Goal: Complete application form: Complete application form

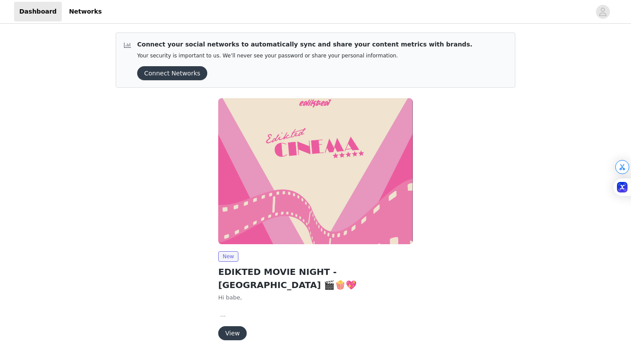
click at [179, 74] on button "Connect Networks" at bounding box center [172, 73] width 70 height 14
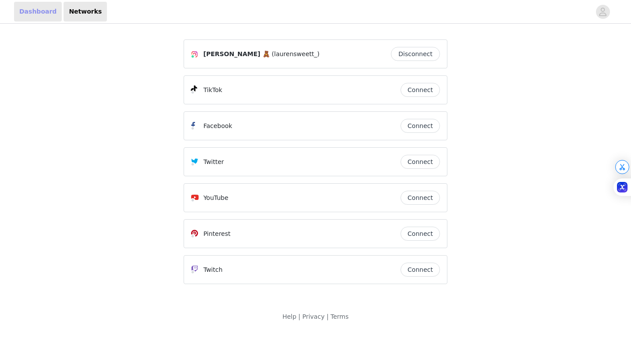
click at [38, 15] on link "Dashboard" at bounding box center [38, 12] width 48 height 20
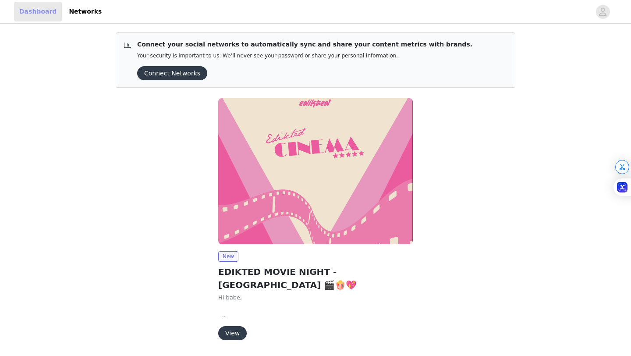
scroll to position [15, 0]
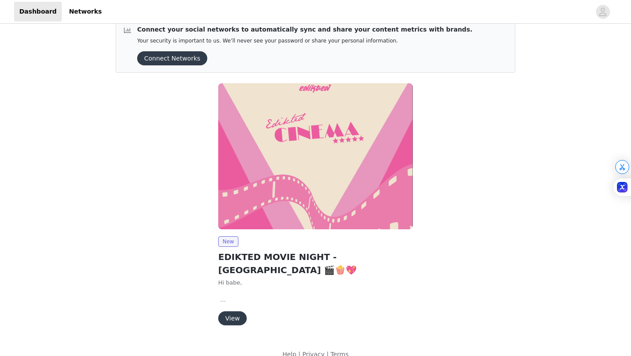
click at [237, 311] on button "View" at bounding box center [232, 318] width 28 height 14
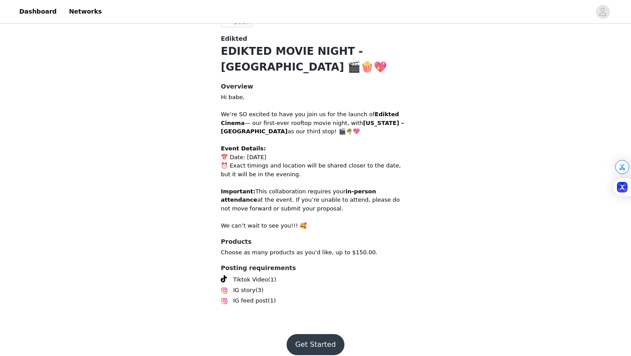
scroll to position [203, 0]
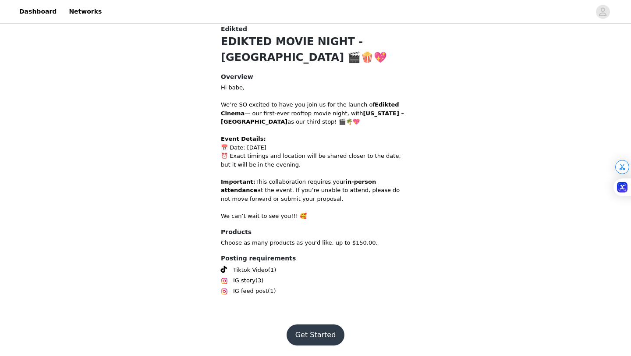
click at [315, 333] on button "Get Started" at bounding box center [316, 334] width 58 height 21
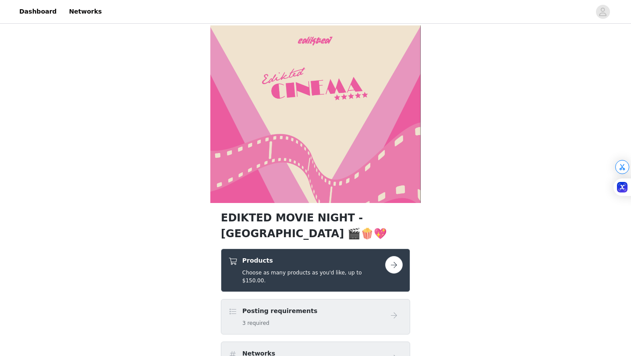
scroll to position [50, 0]
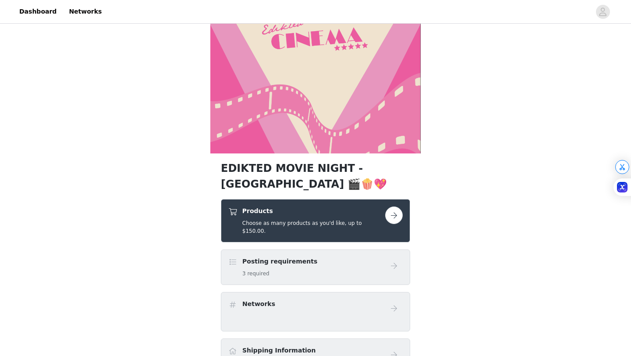
click at [397, 219] on button "button" at bounding box center [394, 215] width 18 height 18
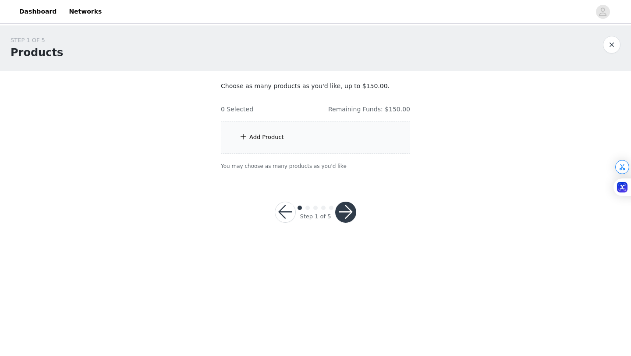
click at [274, 134] on div "Add Product" at bounding box center [266, 137] width 35 height 9
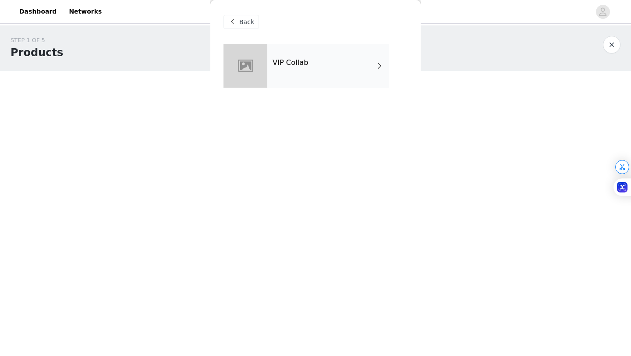
click at [301, 71] on div "VIP Collab" at bounding box center [328, 66] width 122 height 44
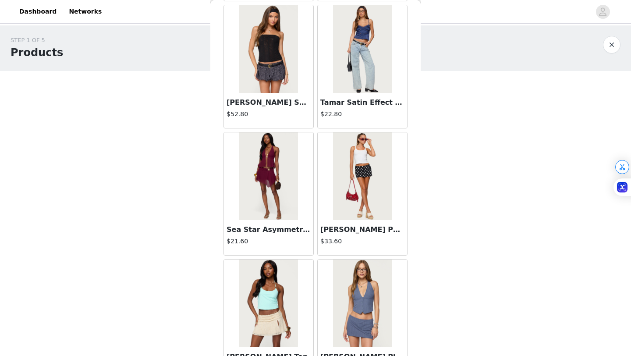
scroll to position [335, 0]
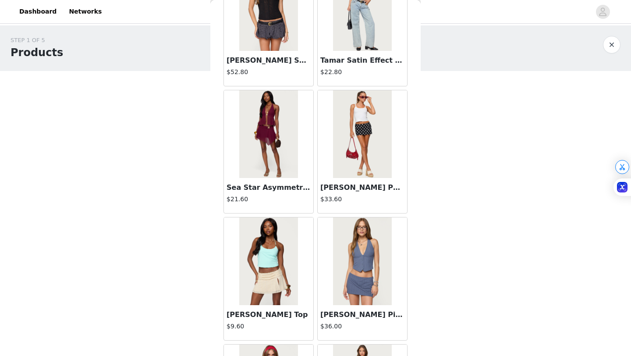
click at [279, 190] on h3 "Sea Star Asymmetric Chiffon Mini Skirt" at bounding box center [269, 187] width 84 height 11
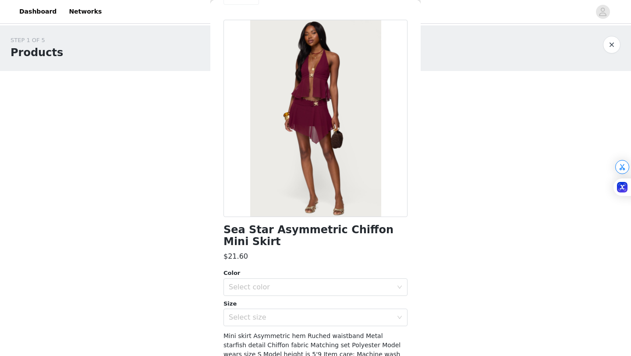
scroll to position [0, 0]
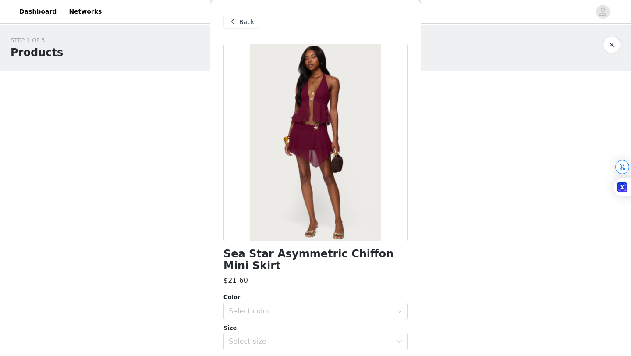
click at [245, 28] on div "Back" at bounding box center [242, 22] width 36 height 14
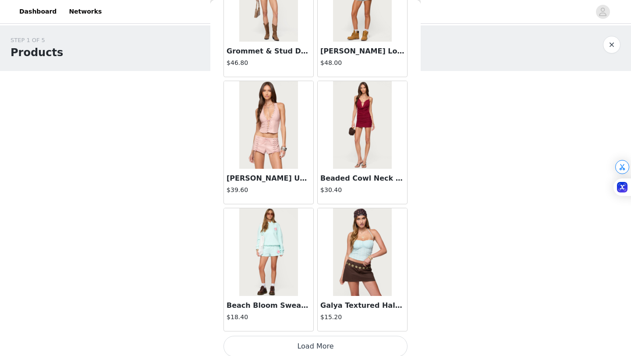
scroll to position [985, 0]
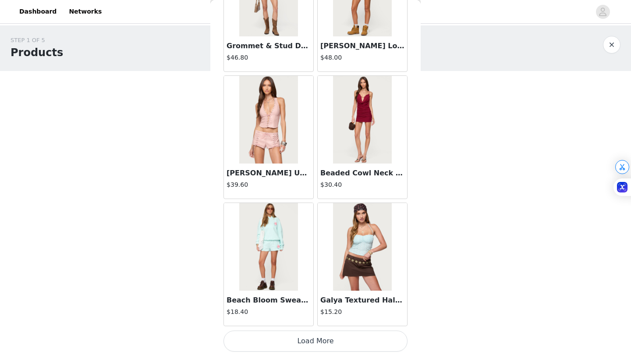
click at [343, 171] on h3 "Beaded Cowl Neck Backless Mini Dress" at bounding box center [362, 173] width 84 height 11
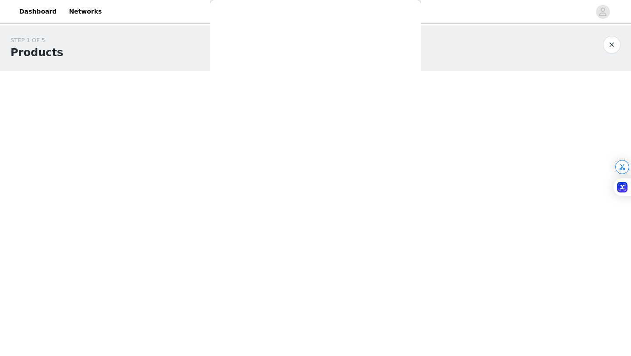
scroll to position [0, 0]
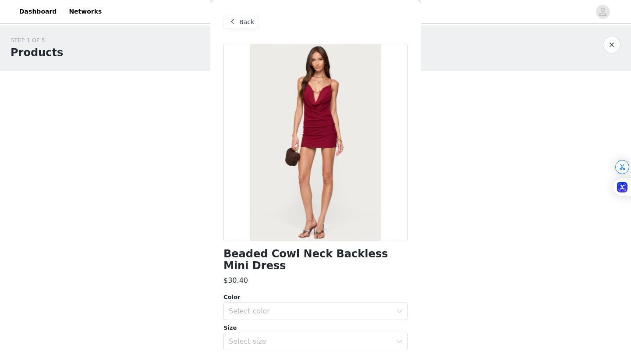
click at [240, 23] on span "Back" at bounding box center [246, 22] width 15 height 9
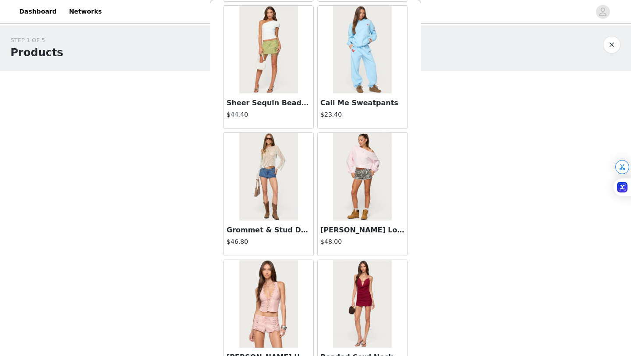
scroll to position [876, 0]
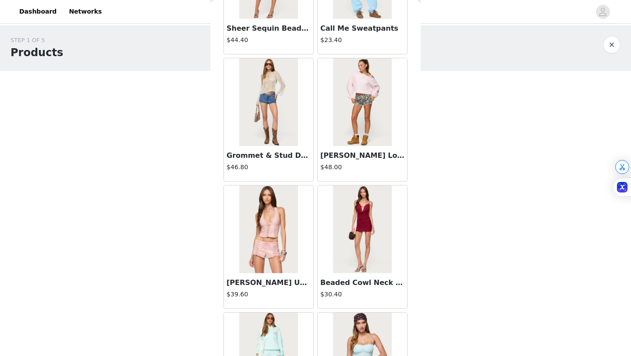
click at [270, 278] on h3 "[PERSON_NAME] Up Faux Leather Halter Top" at bounding box center [269, 282] width 84 height 11
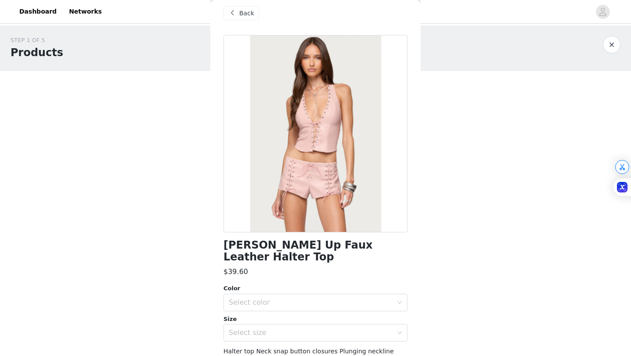
scroll to position [10, 0]
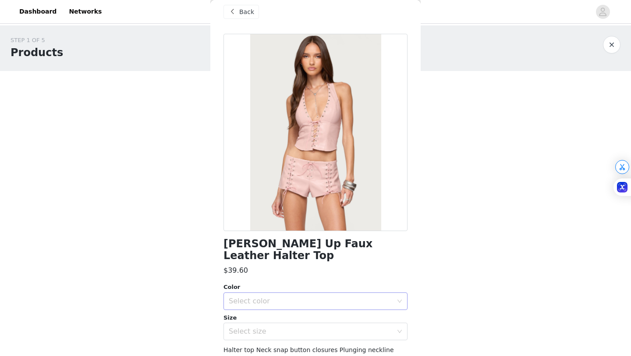
click at [270, 303] on div "Select color" at bounding box center [311, 301] width 164 height 9
click at [263, 314] on li "PINK" at bounding box center [316, 320] width 184 height 14
click at [263, 331] on div "Select size" at bounding box center [311, 331] width 164 height 9
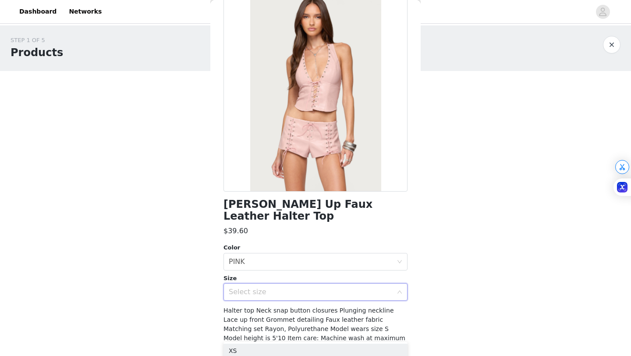
scroll to position [52, 0]
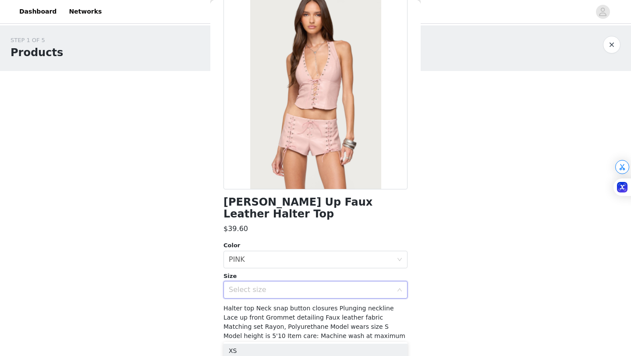
click at [256, 290] on div "Select size" at bounding box center [311, 289] width 164 height 9
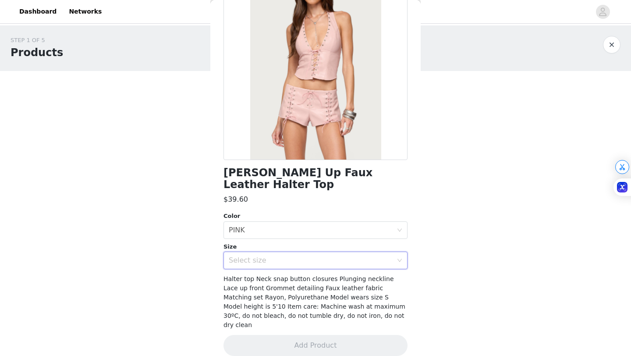
scroll to position [82, 0]
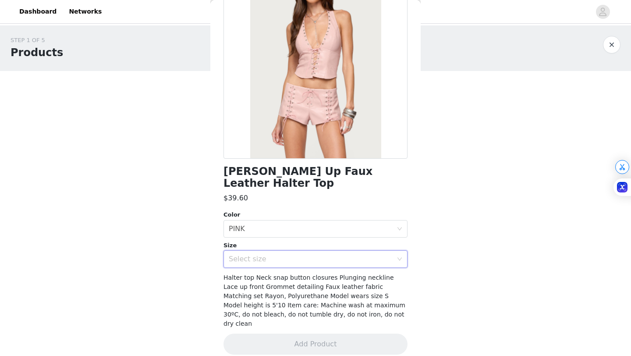
click at [257, 256] on div "Select size" at bounding box center [311, 259] width 164 height 9
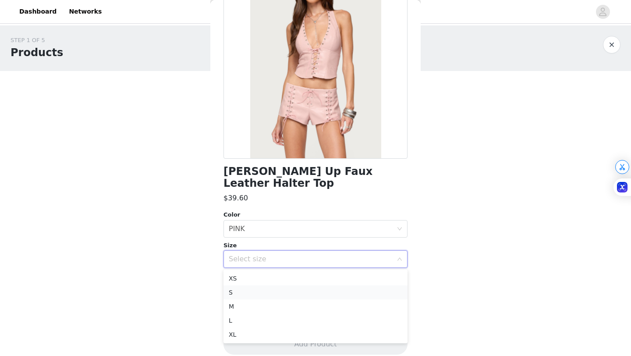
click at [236, 294] on li "S" at bounding box center [316, 292] width 184 height 14
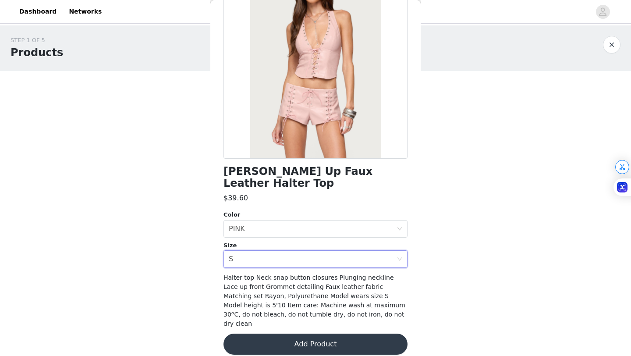
click at [296, 335] on button "Add Product" at bounding box center [316, 344] width 184 height 21
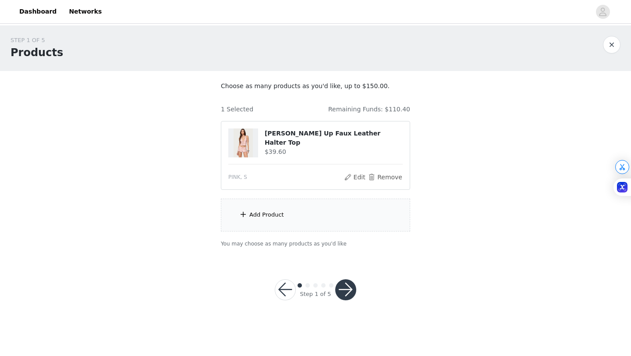
click at [293, 214] on div "Add Product" at bounding box center [315, 215] width 189 height 33
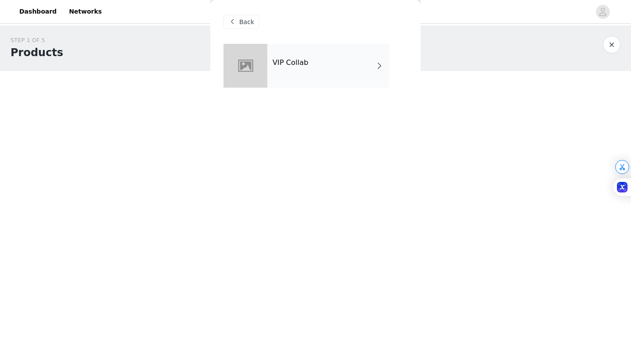
click at [326, 70] on div "VIP Collab" at bounding box center [328, 66] width 122 height 44
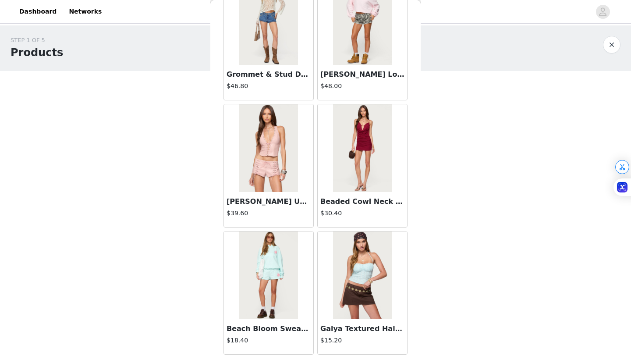
scroll to position [985, 0]
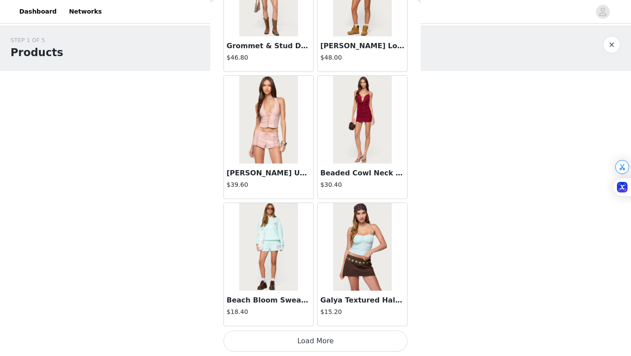
click at [294, 338] on button "Load More" at bounding box center [316, 341] width 184 height 21
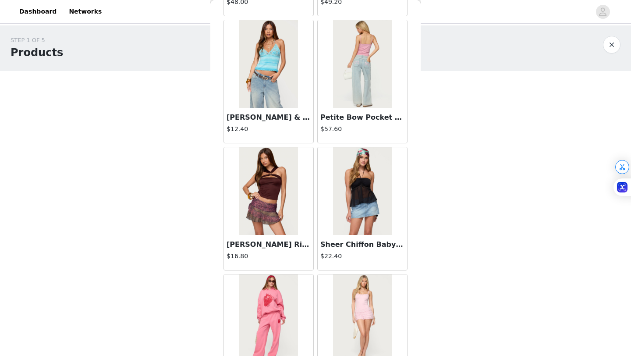
scroll to position [1423, 0]
click at [286, 245] on h3 "[PERSON_NAME] Ring Cut Out Top" at bounding box center [269, 244] width 84 height 11
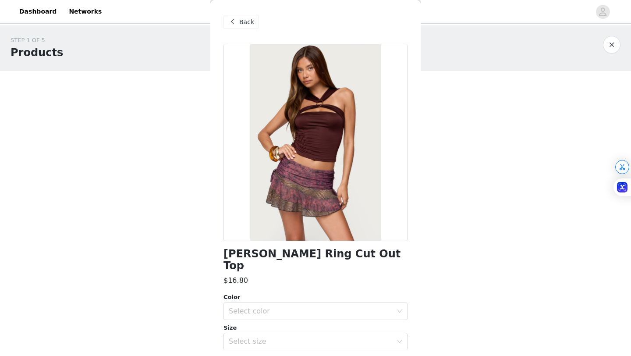
scroll to position [71, 0]
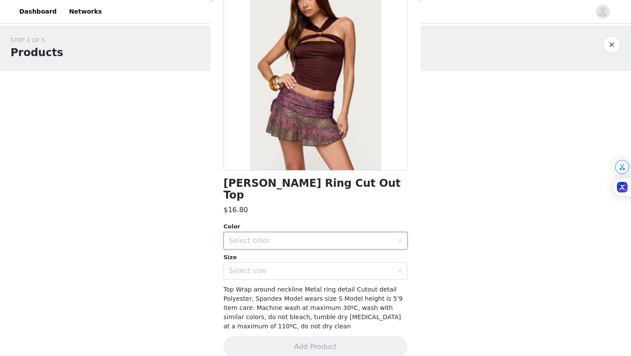
click at [279, 232] on div "Select color" at bounding box center [313, 240] width 168 height 17
click at [277, 246] on li "BROWN" at bounding box center [316, 248] width 184 height 14
click at [275, 267] on div "Select size" at bounding box center [311, 271] width 164 height 9
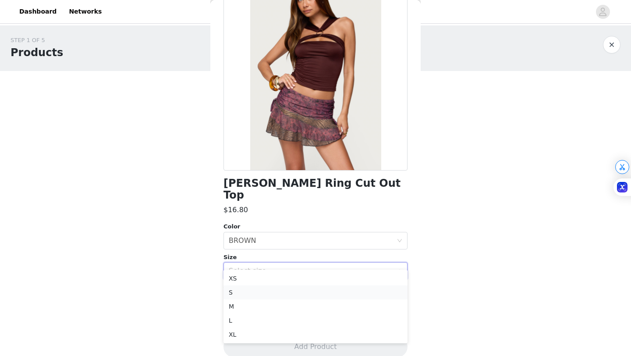
click at [263, 289] on li "S" at bounding box center [316, 292] width 184 height 14
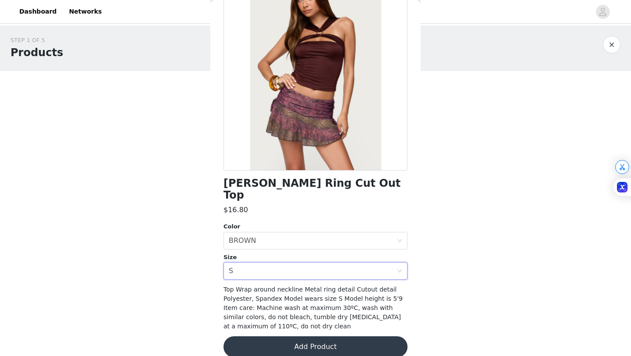
click at [279, 339] on button "Add Product" at bounding box center [316, 346] width 184 height 21
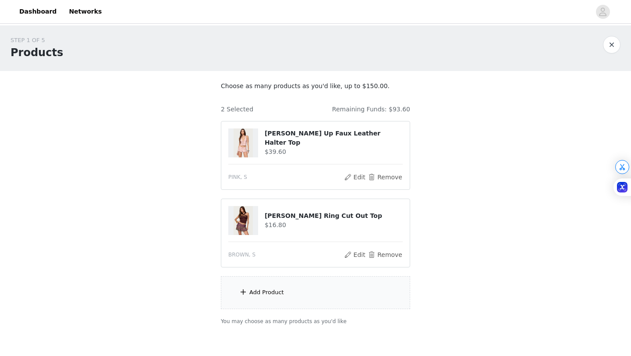
click at [269, 288] on div "Add Product" at bounding box center [315, 292] width 189 height 33
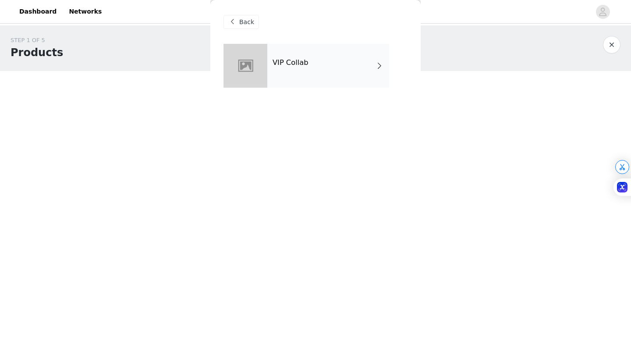
click at [308, 75] on div "VIP Collab" at bounding box center [328, 66] width 122 height 44
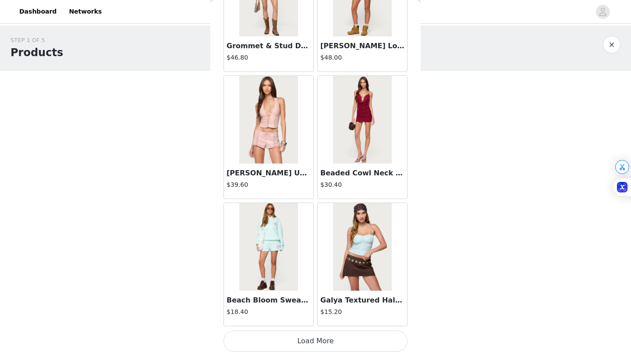
scroll to position [43, 0]
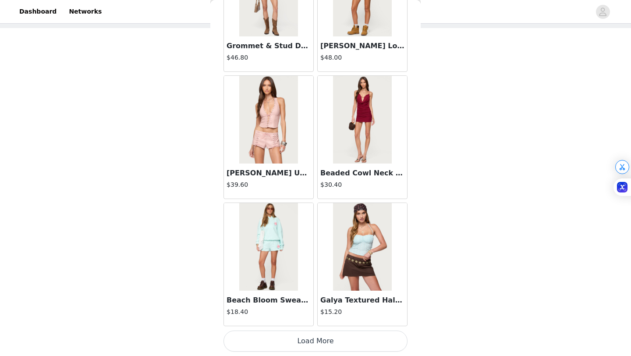
click at [287, 342] on button "Load More" at bounding box center [316, 341] width 184 height 21
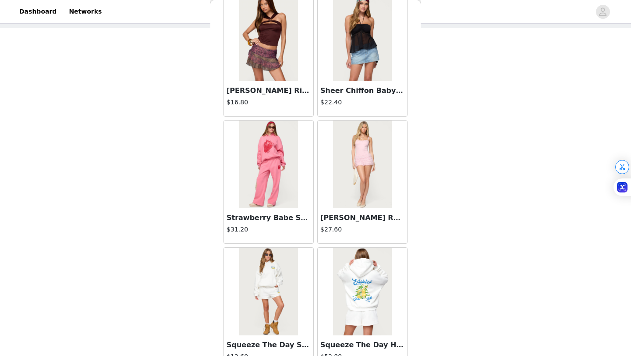
scroll to position [1576, 0]
click at [351, 210] on div "Lacey Ruffled Romper $27.60" at bounding box center [362, 226] width 89 height 35
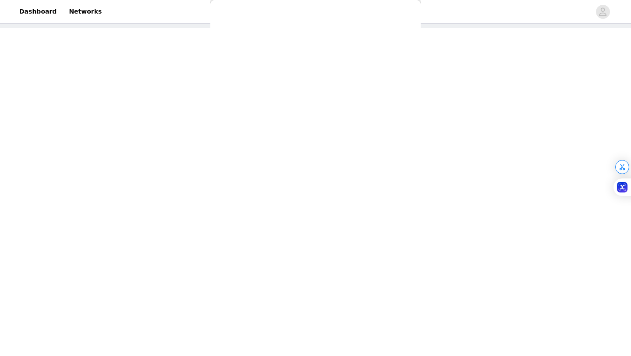
scroll to position [0, 0]
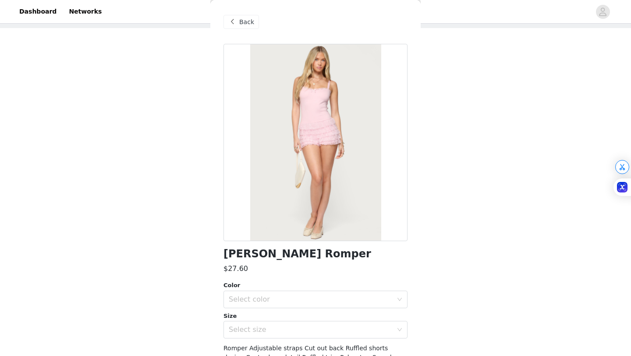
click at [232, 27] on span at bounding box center [232, 22] width 11 height 11
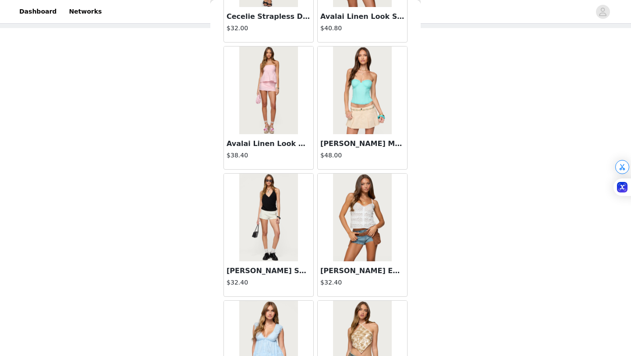
scroll to position [2257, 0]
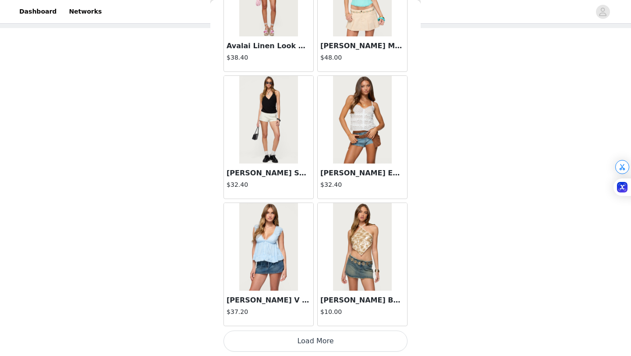
click at [304, 345] on button "Load More" at bounding box center [316, 341] width 184 height 21
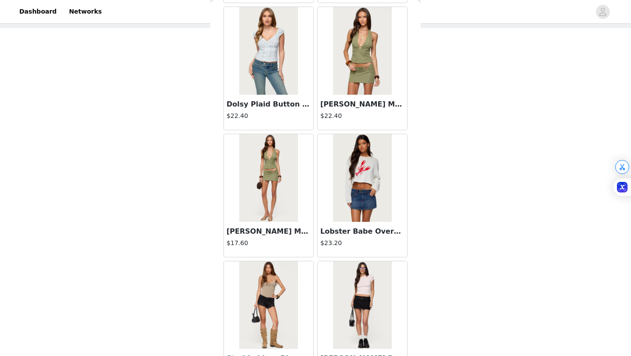
scroll to position [2705, 0]
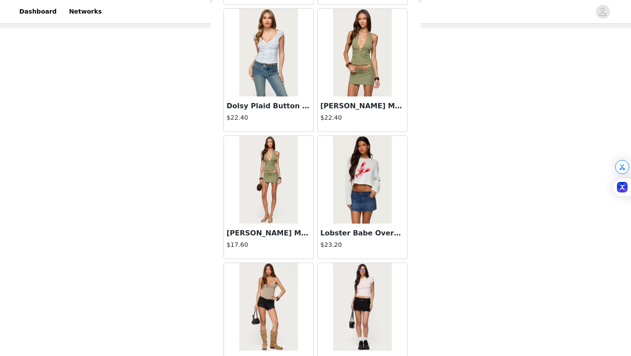
click at [275, 232] on h3 "[PERSON_NAME] Metal Ring Mini Skirt" at bounding box center [269, 233] width 84 height 11
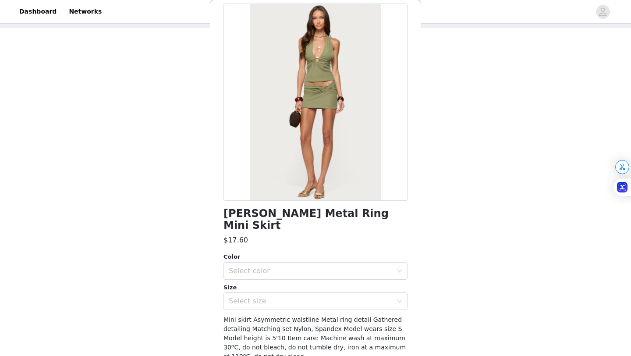
scroll to position [50, 0]
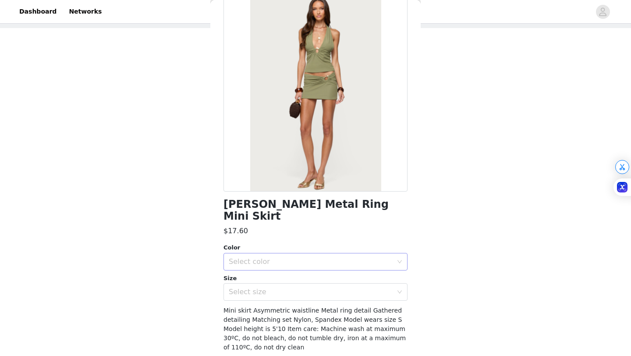
click at [264, 257] on div "Select color" at bounding box center [311, 261] width 164 height 9
click at [259, 270] on li "OLIVE" at bounding box center [316, 269] width 184 height 14
click at [259, 288] on div "Select size" at bounding box center [311, 292] width 164 height 9
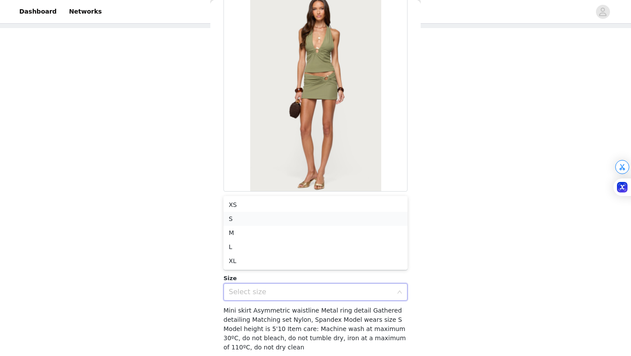
click at [256, 217] on li "S" at bounding box center [316, 219] width 184 height 14
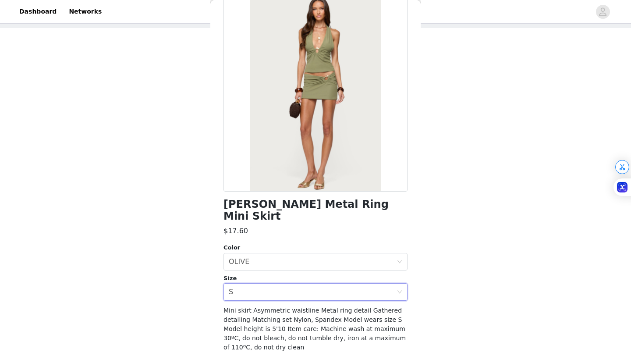
scroll to position [71, 0]
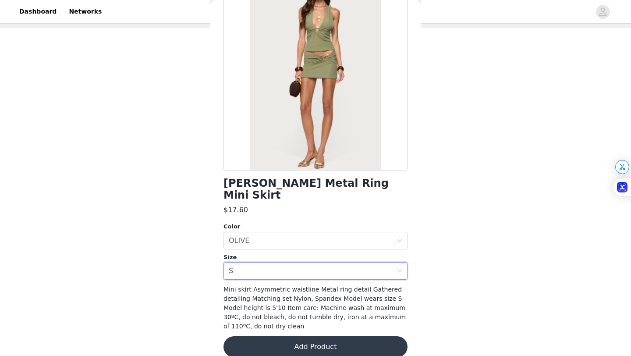
click at [270, 338] on button "Add Product" at bounding box center [316, 346] width 184 height 21
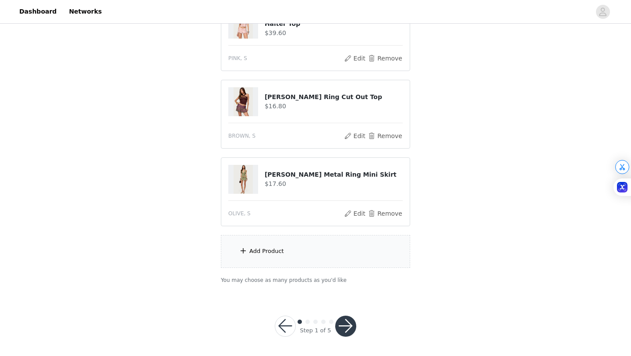
scroll to position [121, 0]
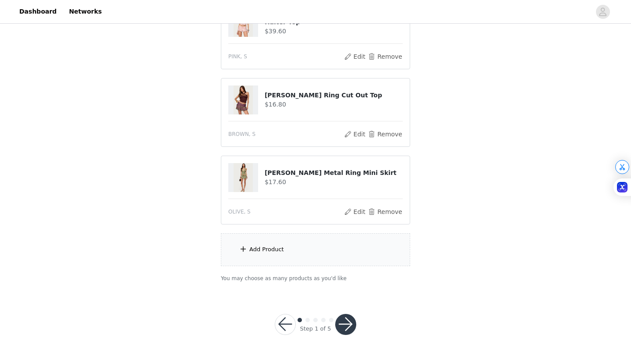
click at [287, 253] on div "Add Product" at bounding box center [315, 249] width 189 height 33
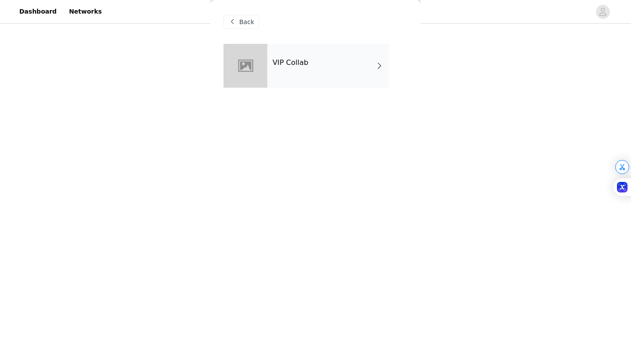
click at [279, 77] on div "VIP Collab" at bounding box center [328, 66] width 122 height 44
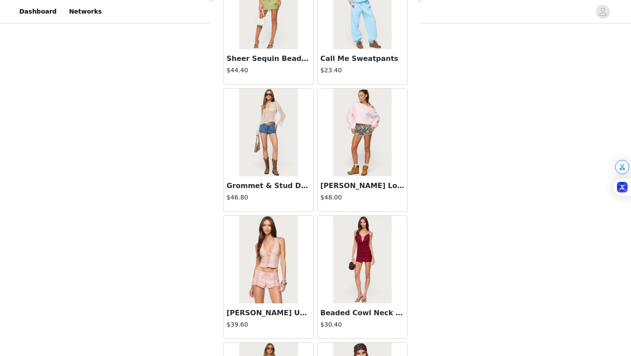
scroll to position [985, 0]
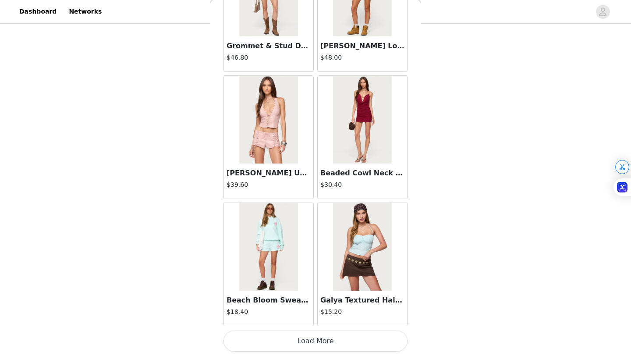
click at [310, 339] on button "Load More" at bounding box center [316, 341] width 184 height 21
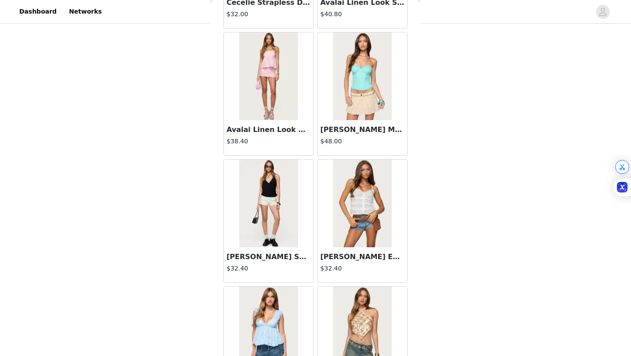
scroll to position [2257, 0]
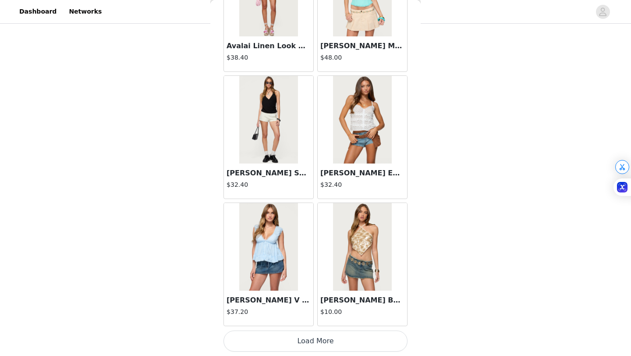
click at [306, 341] on button "Load More" at bounding box center [316, 341] width 184 height 21
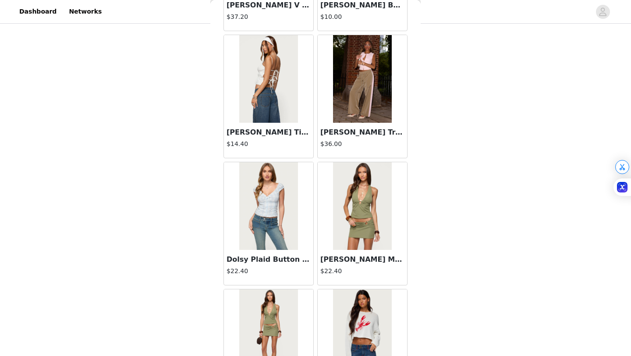
scroll to position [2553, 0]
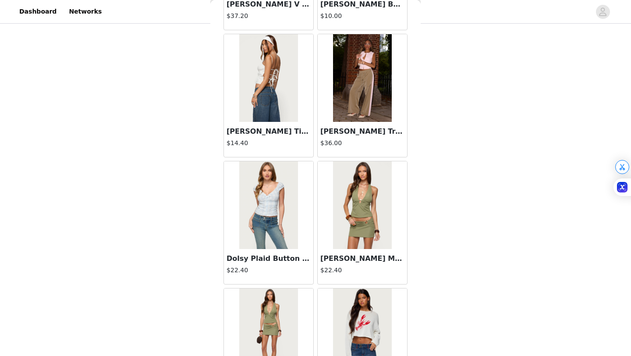
click at [359, 217] on img at bounding box center [362, 205] width 58 height 88
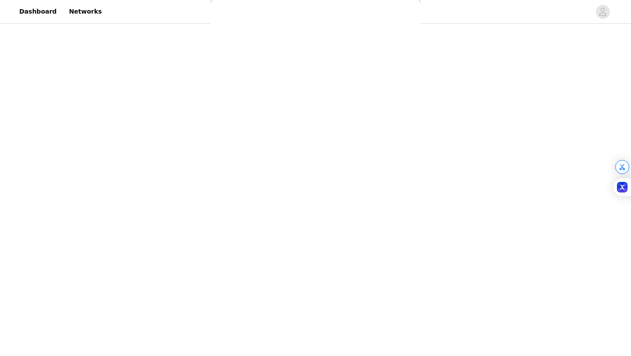
scroll to position [0, 0]
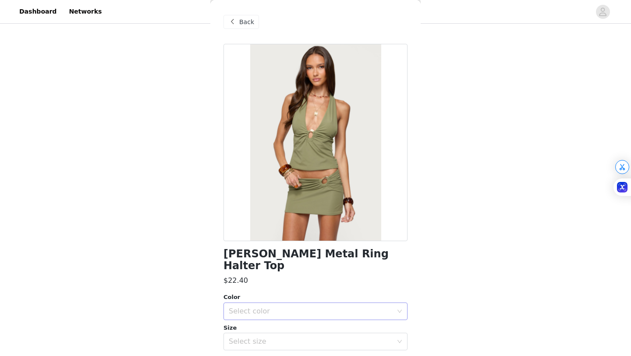
click at [277, 307] on div "Select color" at bounding box center [311, 311] width 164 height 9
click at [271, 316] on li "OLIVE" at bounding box center [316, 319] width 184 height 14
click at [270, 337] on div "Select size" at bounding box center [311, 341] width 164 height 9
click at [242, 311] on li "S" at bounding box center [316, 310] width 184 height 14
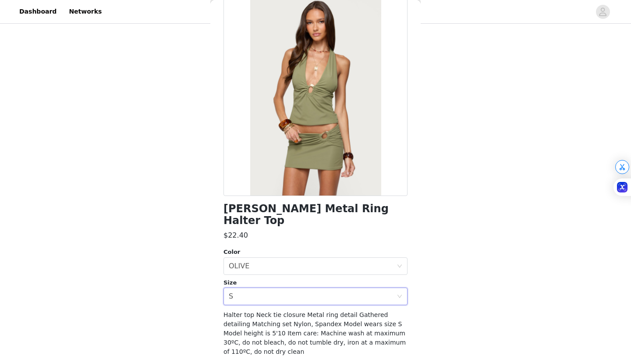
scroll to position [61, 0]
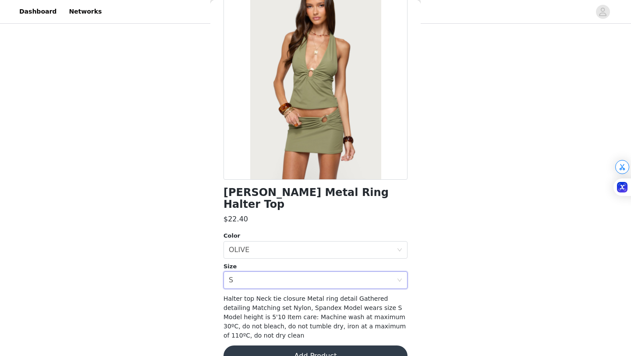
click at [255, 345] on button "Add Product" at bounding box center [316, 355] width 184 height 21
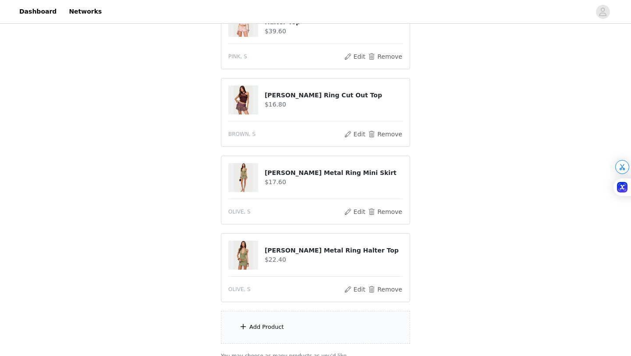
click at [249, 328] on div "Add Product" at bounding box center [315, 327] width 189 height 33
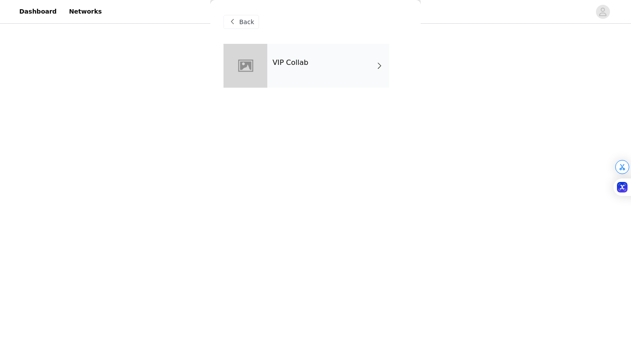
click at [324, 78] on div "VIP Collab" at bounding box center [328, 66] width 122 height 44
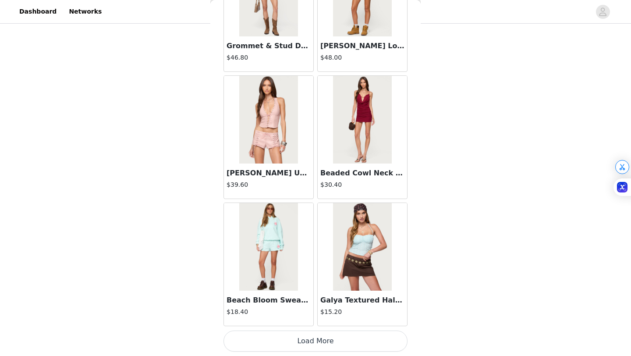
scroll to position [198, 0]
click at [294, 341] on button "Load More" at bounding box center [316, 341] width 184 height 21
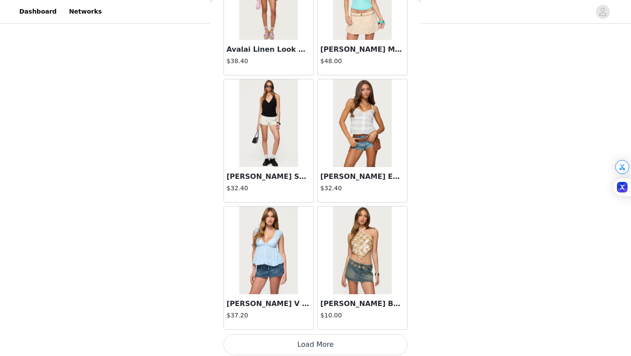
scroll to position [2257, 0]
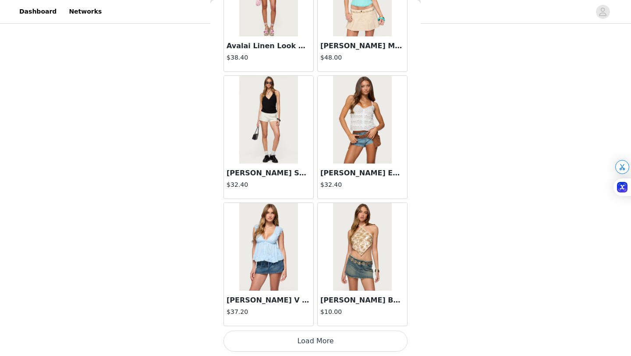
click at [324, 341] on button "Load More" at bounding box center [316, 341] width 184 height 21
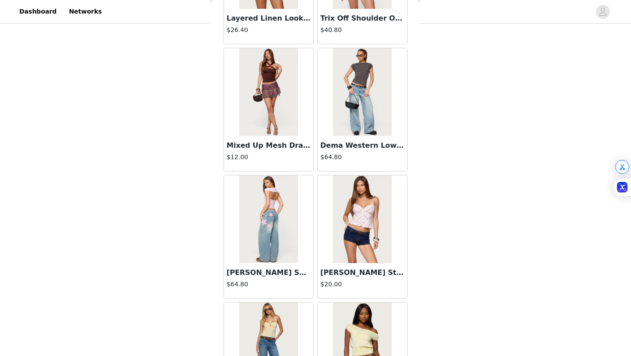
scroll to position [3528, 0]
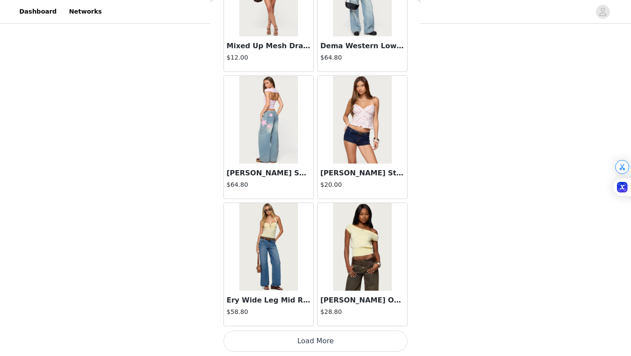
click at [309, 344] on button "Load More" at bounding box center [316, 341] width 184 height 21
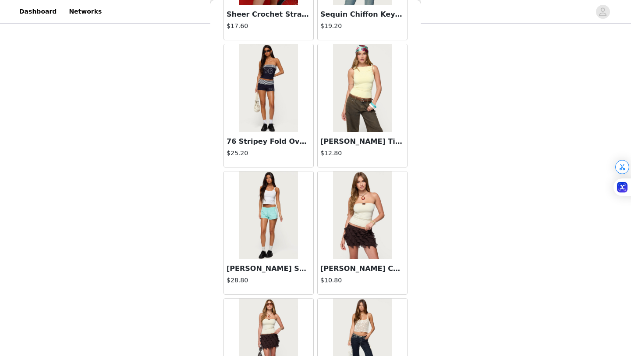
scroll to position [4799, 0]
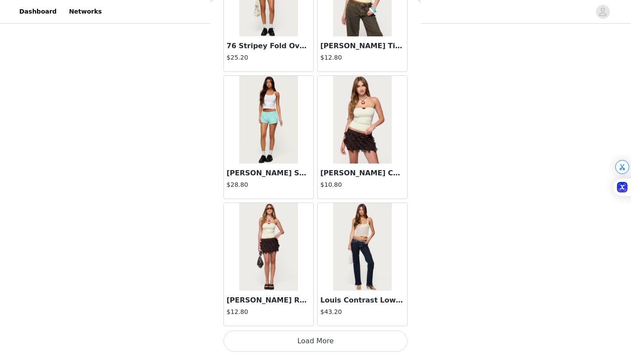
click at [311, 340] on button "Load More" at bounding box center [316, 341] width 184 height 21
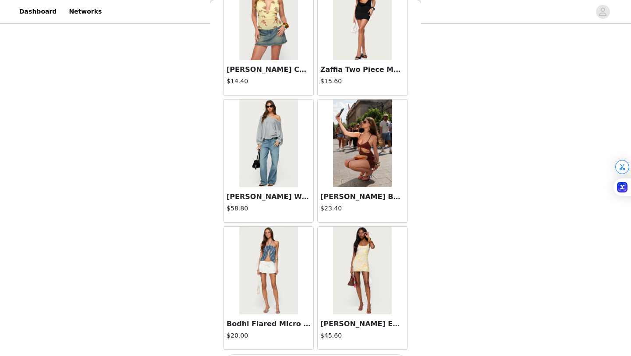
scroll to position [6071, 0]
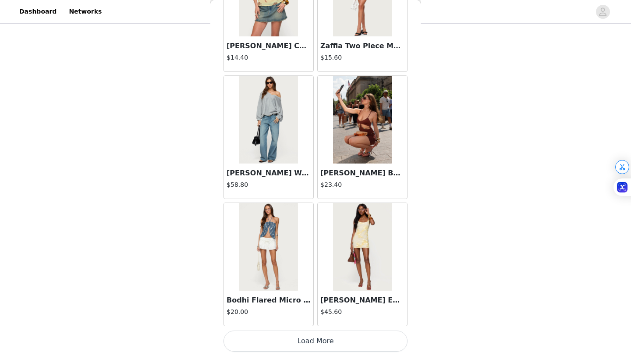
click at [311, 346] on button "Load More" at bounding box center [316, 341] width 184 height 21
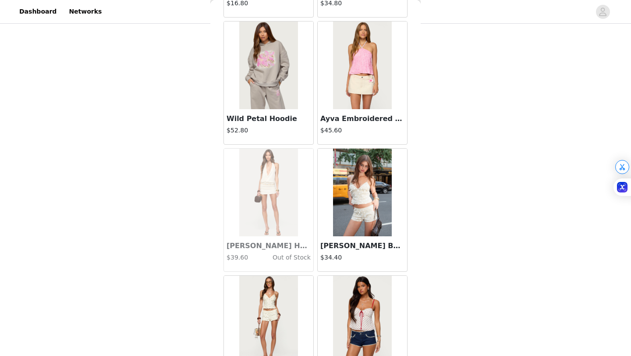
scroll to position [7342, 0]
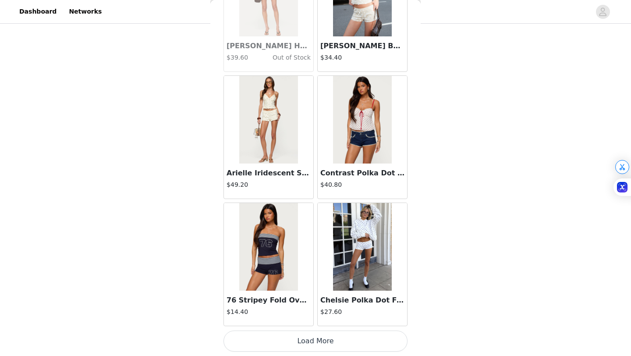
click at [309, 342] on button "Load More" at bounding box center [316, 341] width 184 height 21
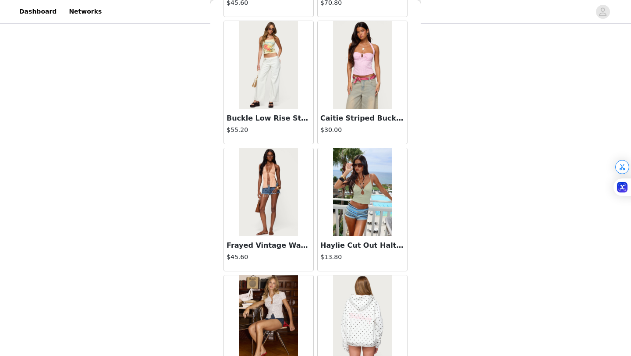
scroll to position [8613, 0]
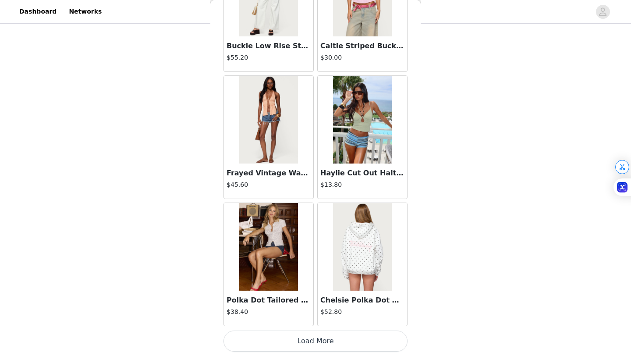
click at [314, 345] on button "Load More" at bounding box center [316, 341] width 184 height 21
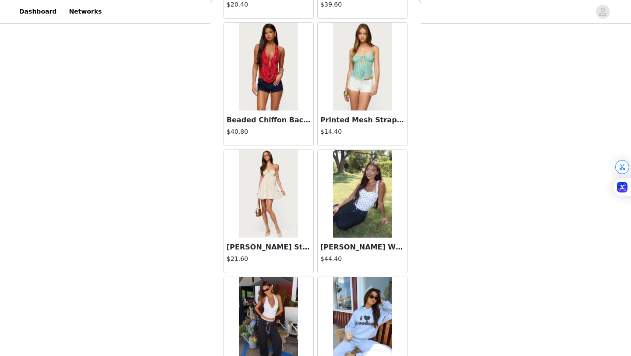
scroll to position [9179, 0]
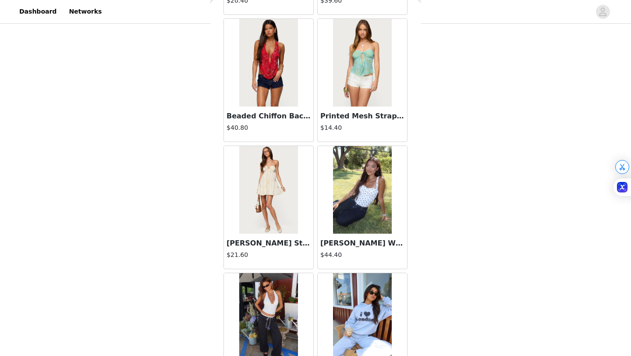
click at [274, 118] on h3 "Beaded Chiffon Backless Cowl Neck Top" at bounding box center [269, 116] width 84 height 11
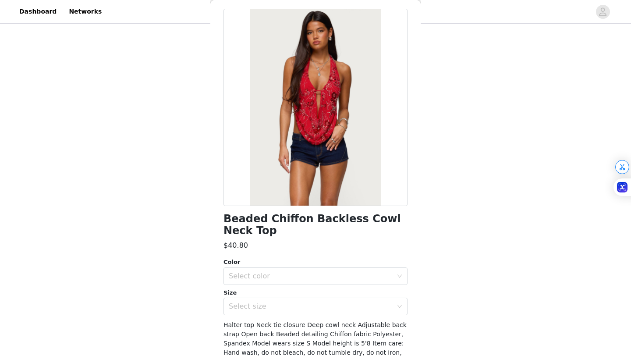
scroll to position [82, 0]
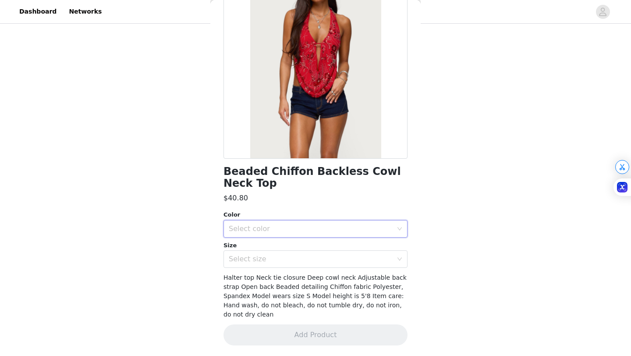
click at [308, 234] on div "Select color" at bounding box center [313, 229] width 168 height 17
click at [306, 251] on li "RED" at bounding box center [316, 248] width 184 height 14
click at [306, 259] on div "Select size" at bounding box center [311, 259] width 164 height 9
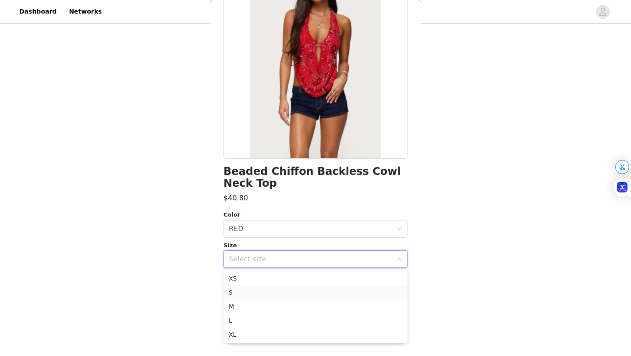
click at [306, 293] on li "S" at bounding box center [316, 292] width 184 height 14
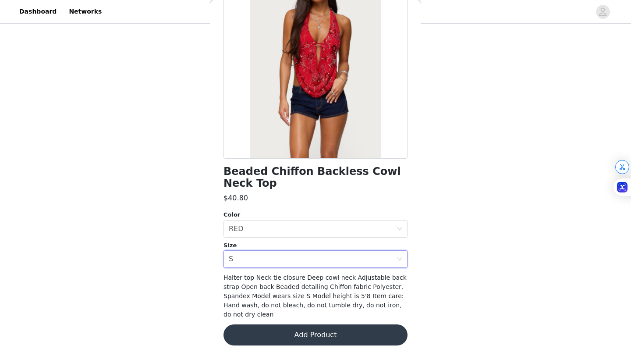
click at [320, 338] on button "Add Product" at bounding box center [316, 334] width 184 height 21
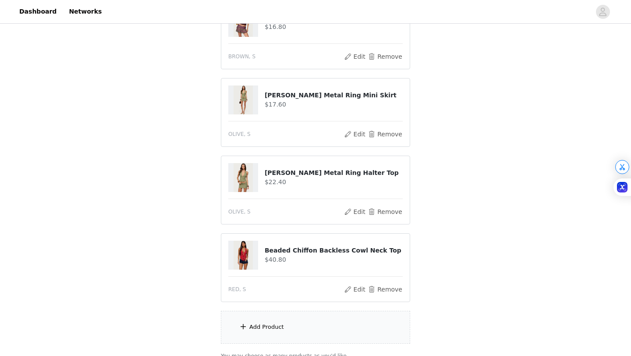
click at [290, 326] on div "Add Product" at bounding box center [315, 327] width 189 height 33
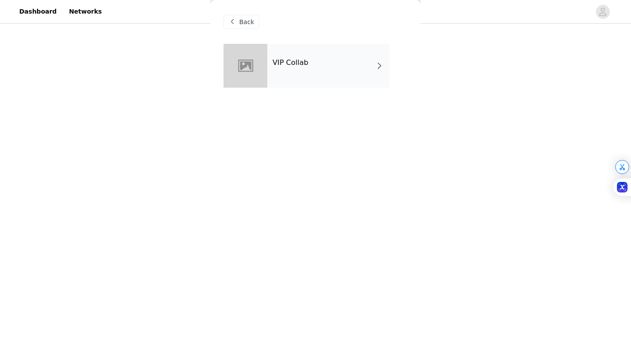
click at [247, 26] on span "Back" at bounding box center [246, 22] width 15 height 9
click at [277, 97] on div "VIP Collab" at bounding box center [316, 72] width 184 height 57
click at [277, 84] on div "VIP Collab" at bounding box center [328, 66] width 122 height 44
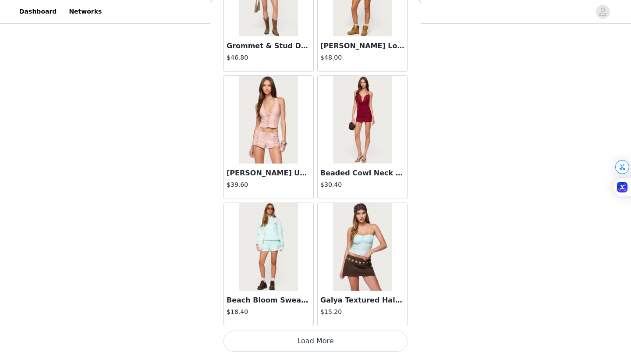
scroll to position [276, 0]
click at [296, 333] on button "Load More" at bounding box center [316, 341] width 184 height 21
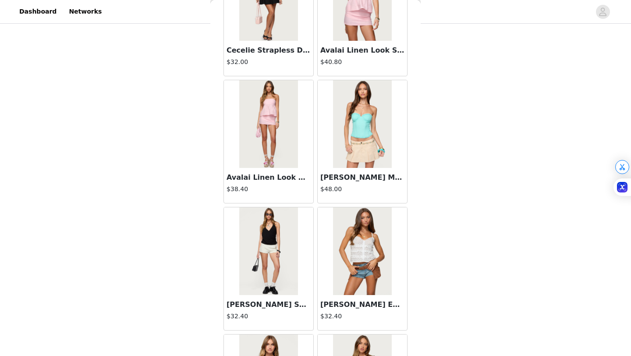
scroll to position [2257, 0]
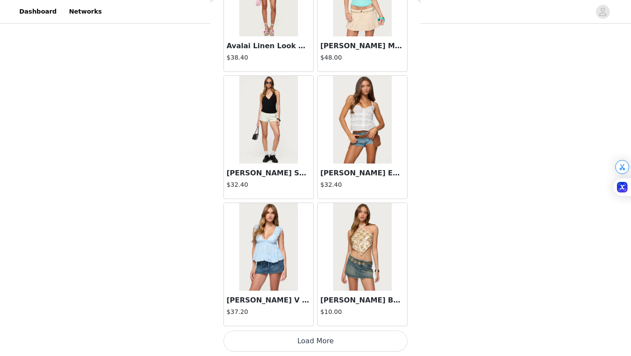
click at [292, 343] on button "Load More" at bounding box center [316, 341] width 184 height 21
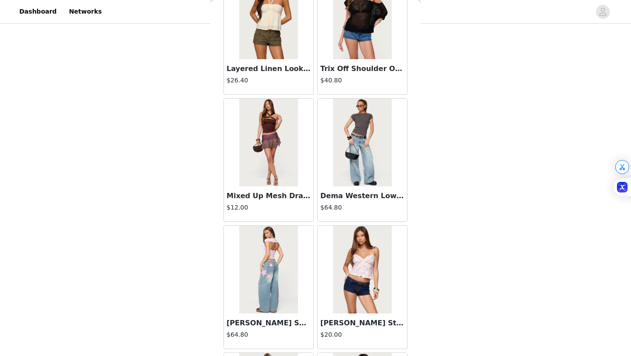
scroll to position [3528, 0]
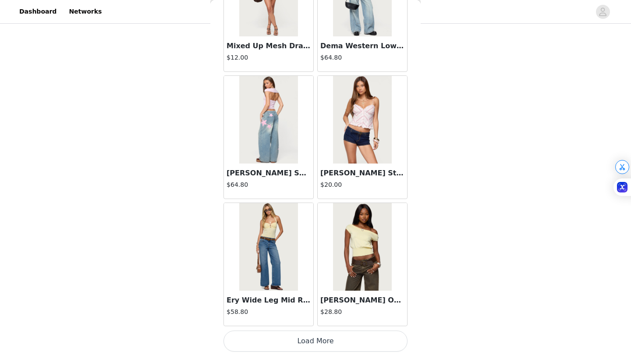
click at [304, 346] on button "Load More" at bounding box center [316, 341] width 184 height 21
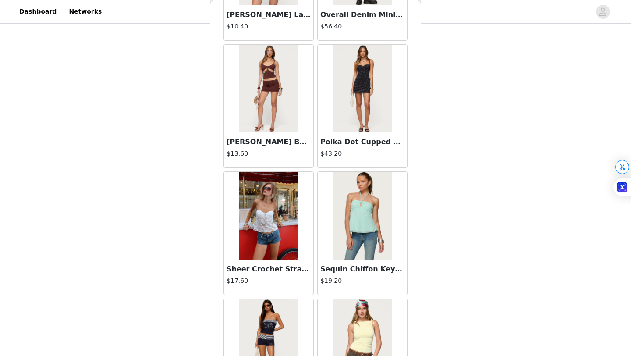
scroll to position [4799, 0]
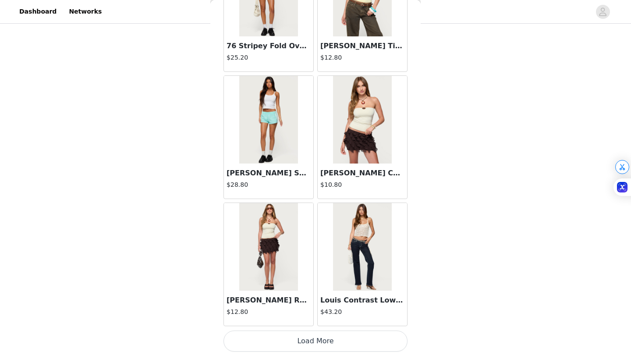
click at [317, 337] on button "Load More" at bounding box center [316, 341] width 184 height 21
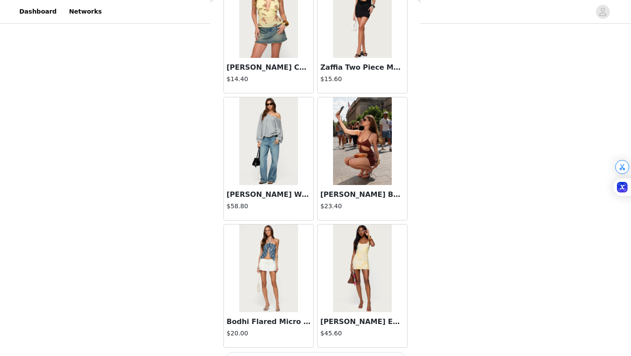
scroll to position [6071, 0]
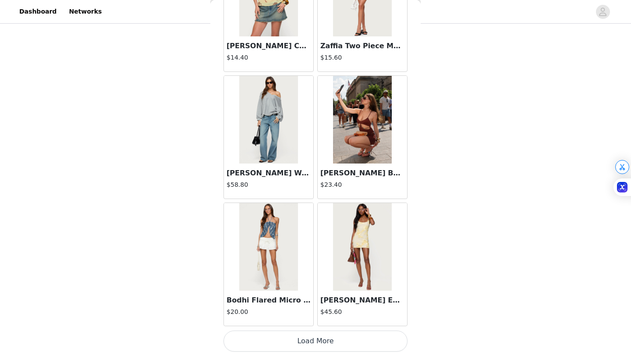
click at [303, 343] on button "Load More" at bounding box center [316, 341] width 184 height 21
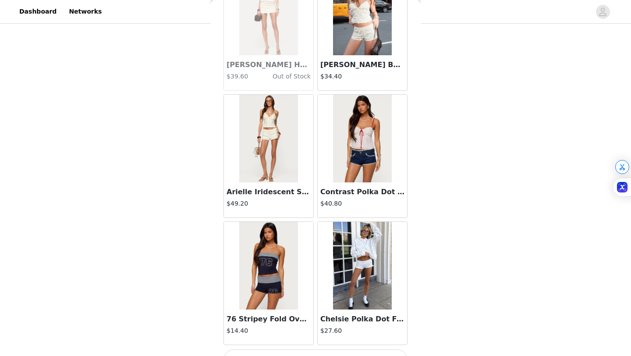
scroll to position [7342, 0]
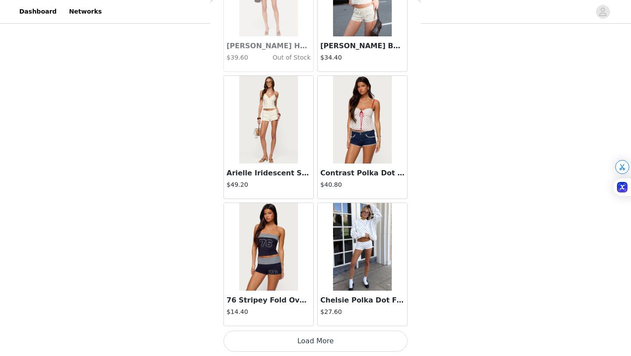
click at [313, 341] on button "Load More" at bounding box center [316, 341] width 184 height 21
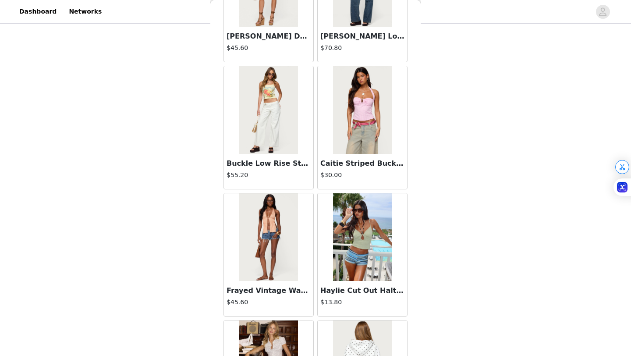
scroll to position [8613, 0]
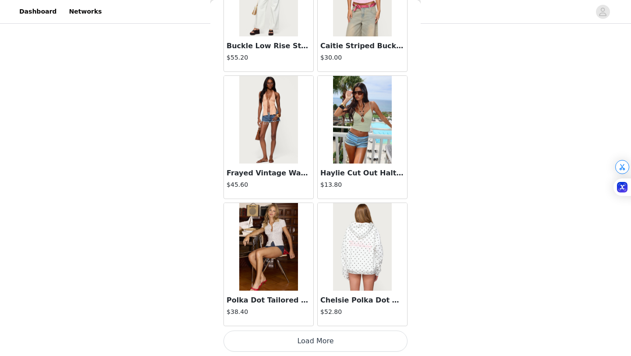
click at [323, 345] on button "Load More" at bounding box center [316, 341] width 184 height 21
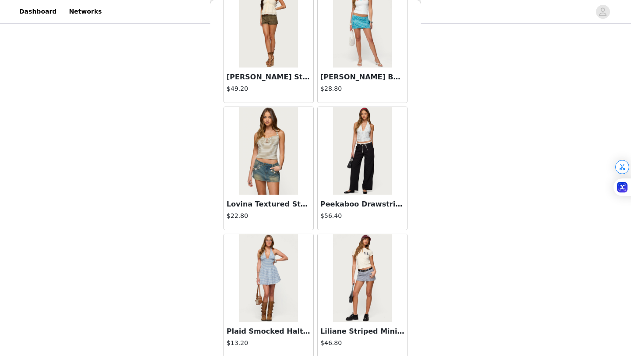
scroll to position [9884, 0]
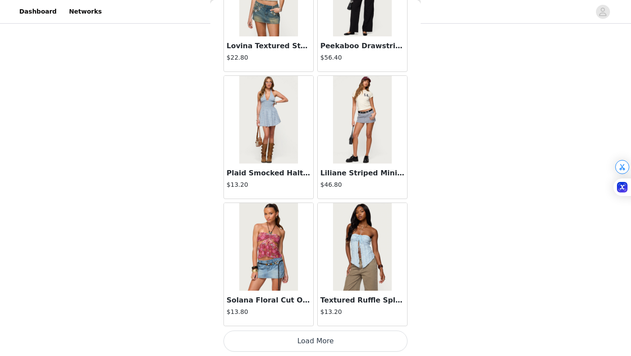
click at [331, 344] on button "Load More" at bounding box center [316, 341] width 184 height 21
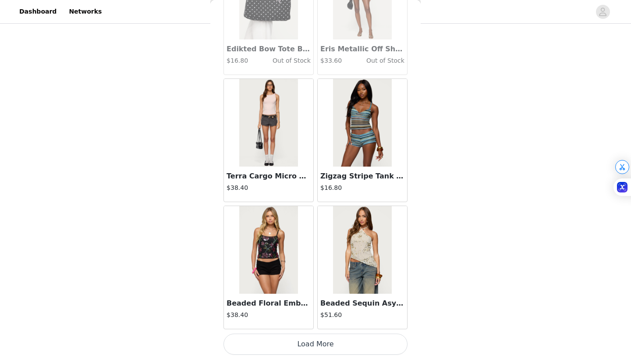
scroll to position [11156, 0]
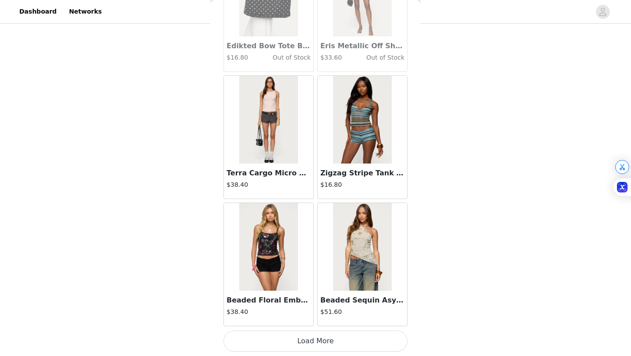
click at [322, 342] on button "Load More" at bounding box center [316, 341] width 184 height 21
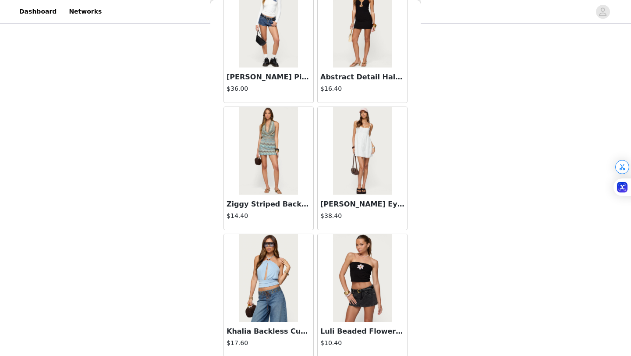
scroll to position [12427, 0]
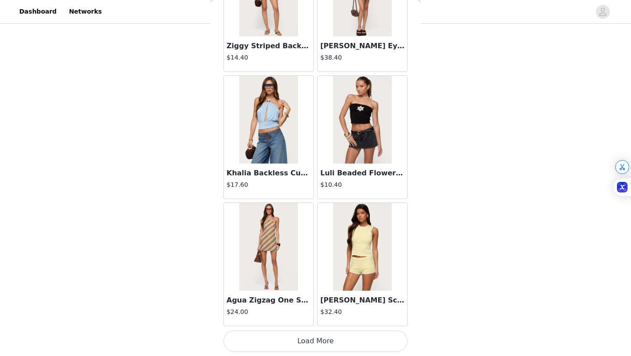
click at [305, 342] on button "Load More" at bounding box center [316, 341] width 184 height 21
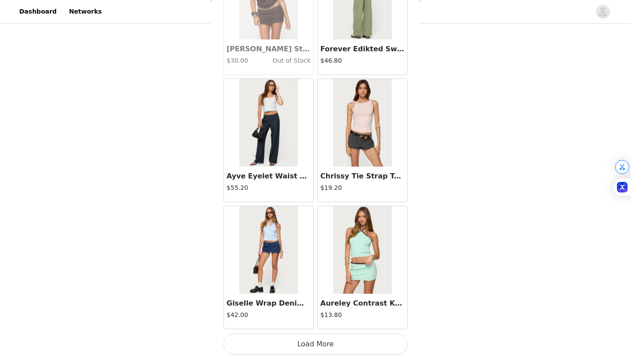
scroll to position [13698, 0]
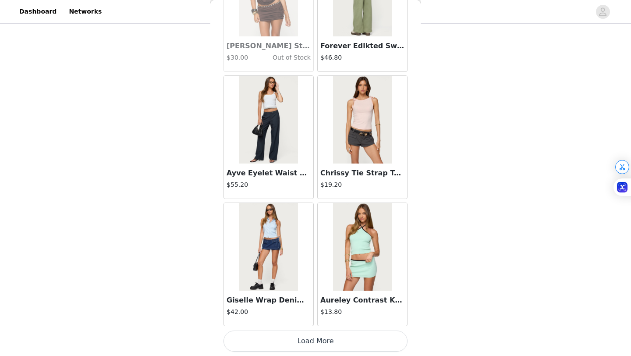
click at [297, 341] on button "Load More" at bounding box center [316, 341] width 184 height 21
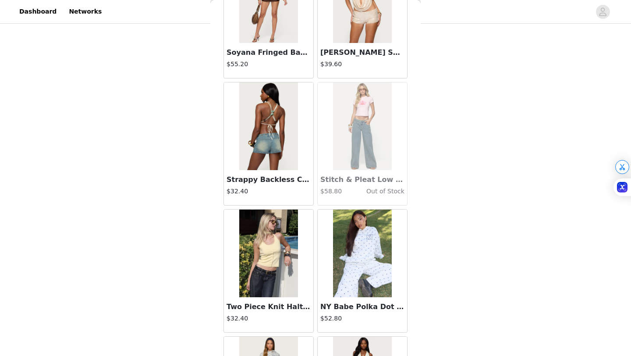
scroll to position [14656, 0]
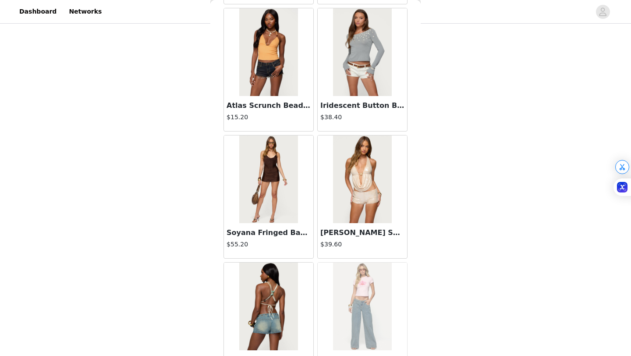
click at [349, 231] on h3 "[PERSON_NAME] Sequin Backless Cowl Neck Top" at bounding box center [362, 233] width 84 height 11
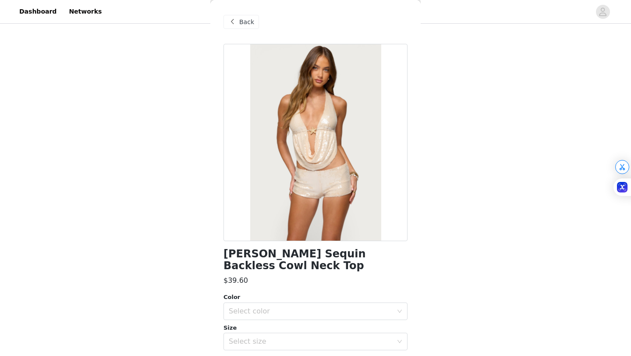
scroll to position [71, 0]
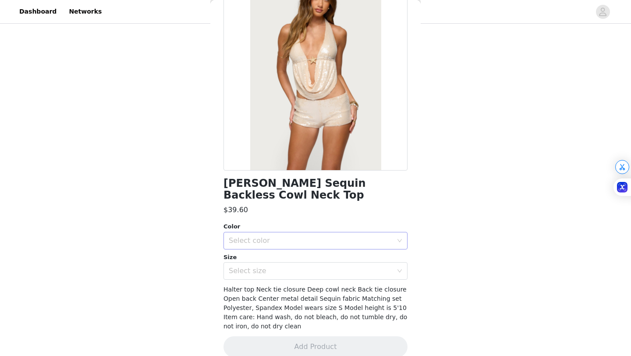
click at [311, 236] on div "Select color" at bounding box center [311, 240] width 164 height 9
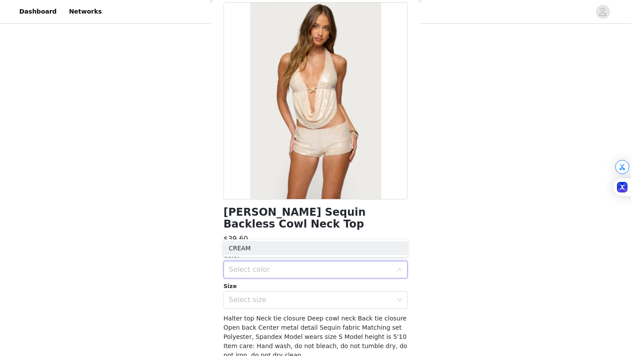
scroll to position [42, 0]
drag, startPoint x: 234, startPoint y: 274, endPoint x: 240, endPoint y: 244, distance: 31.3
click at [240, 252] on div "Color Select color Size Select size" at bounding box center [316, 279] width 184 height 57
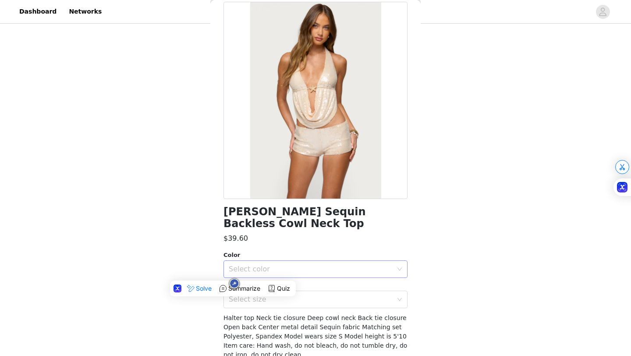
click at [245, 265] on div "Select color" at bounding box center [311, 269] width 164 height 9
click at [254, 274] on li "CREAM" at bounding box center [316, 277] width 184 height 14
click at [260, 316] on span "Halter top Neck tie closure Deep cowl neck Back tie closure Open back Center me…" at bounding box center [316, 336] width 184 height 44
click at [295, 295] on div "Select size" at bounding box center [311, 299] width 164 height 9
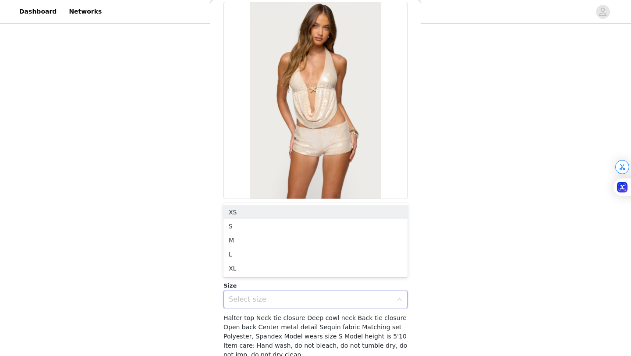
click at [291, 295] on div "Select size" at bounding box center [311, 299] width 164 height 9
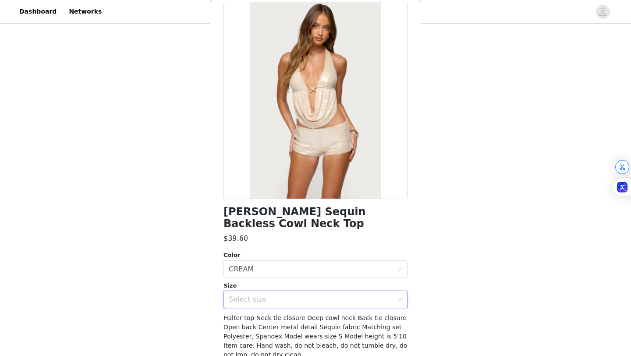
click at [261, 297] on div "Roxey Sequin Backless Cowl Neck Top $39.60 Color Select color CREAM Size Select…" at bounding box center [316, 199] width 184 height 395
click at [259, 295] on div "Select size" at bounding box center [311, 299] width 164 height 9
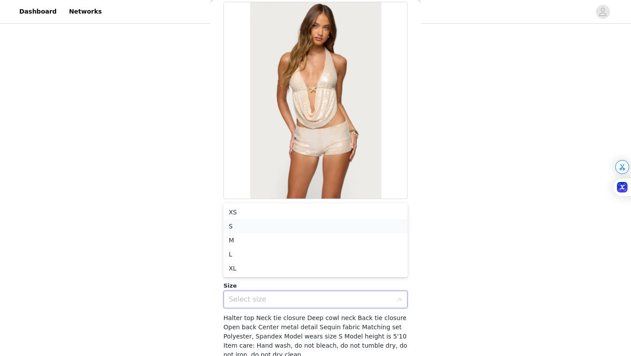
click at [256, 224] on li "S" at bounding box center [316, 226] width 184 height 14
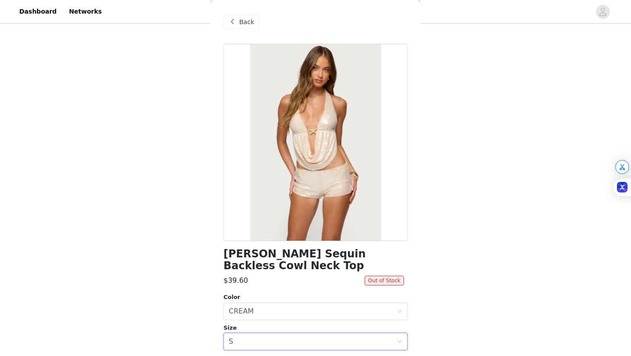
scroll to position [0, 0]
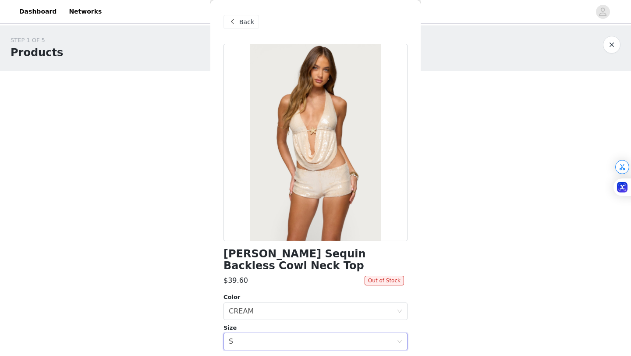
click at [616, 45] on button "button" at bounding box center [612, 45] width 18 height 18
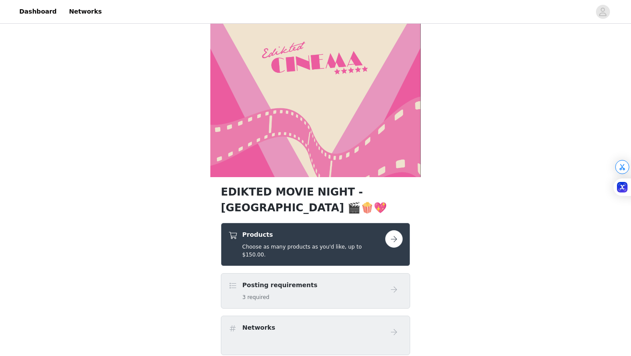
scroll to position [34, 0]
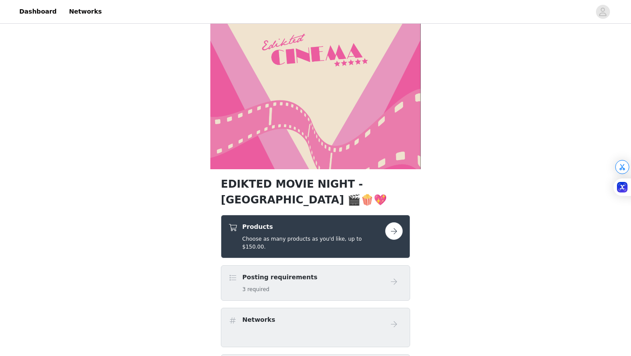
click at [399, 231] on button "button" at bounding box center [394, 231] width 18 height 18
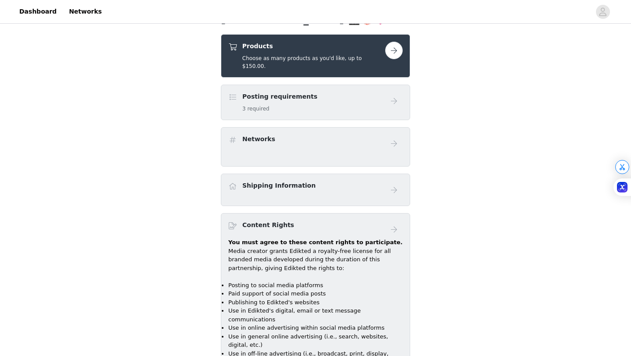
scroll to position [118, 0]
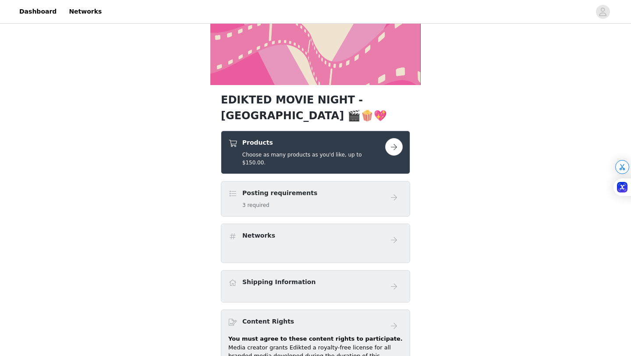
click at [285, 153] on h5 "Choose as many products as you'd like, up to $150.00." at bounding box center [313, 159] width 143 height 16
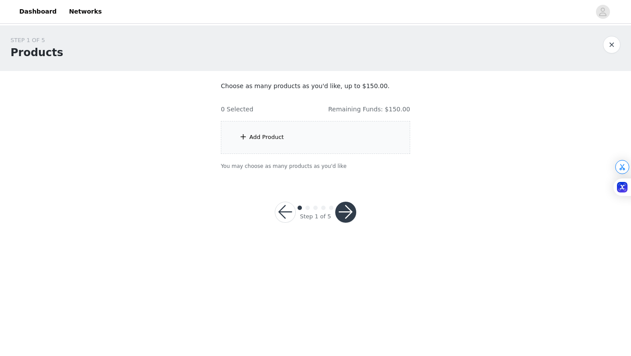
click at [294, 124] on div "Add Product" at bounding box center [315, 137] width 189 height 33
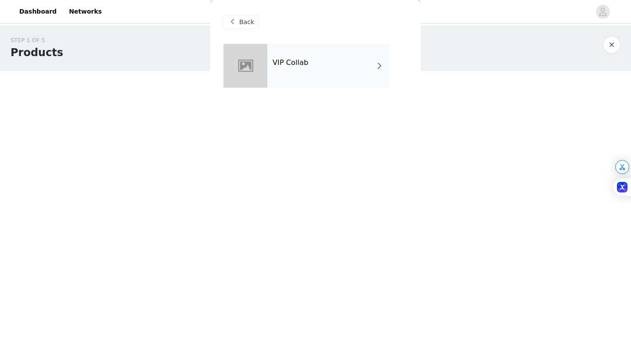
click at [292, 137] on div "Back VIP Collab" at bounding box center [315, 178] width 210 height 356
click at [301, 59] on h4 "VIP Collab" at bounding box center [291, 63] width 36 height 8
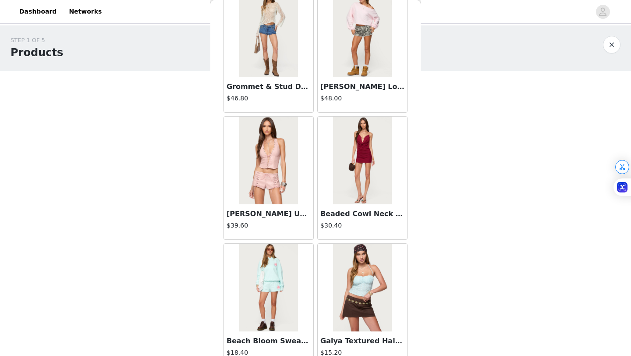
scroll to position [985, 0]
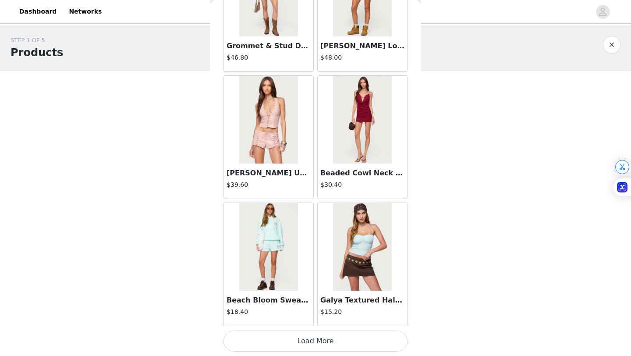
click at [315, 338] on button "Load More" at bounding box center [316, 341] width 184 height 21
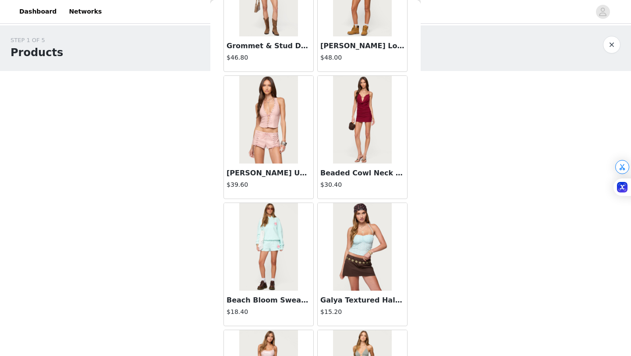
click at [264, 168] on h3 "[PERSON_NAME] Up Faux Leather Halter Top" at bounding box center [269, 173] width 84 height 11
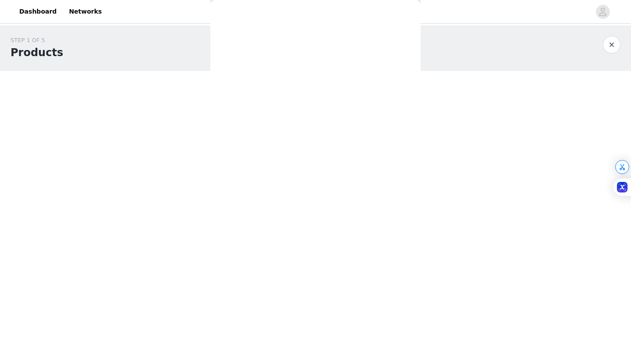
scroll to position [82, 0]
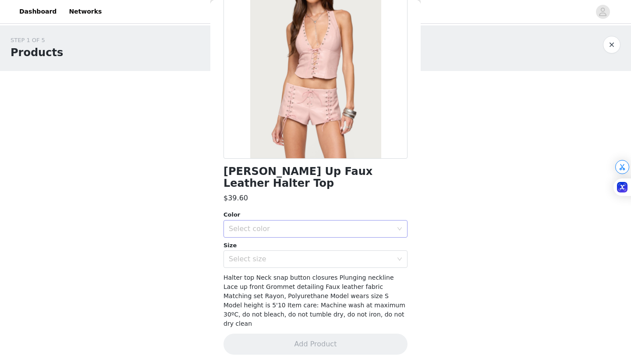
click at [291, 227] on div "Select color" at bounding box center [311, 228] width 164 height 9
click at [275, 245] on li "PINK" at bounding box center [316, 248] width 184 height 14
click at [274, 254] on div "Select size" at bounding box center [313, 259] width 168 height 17
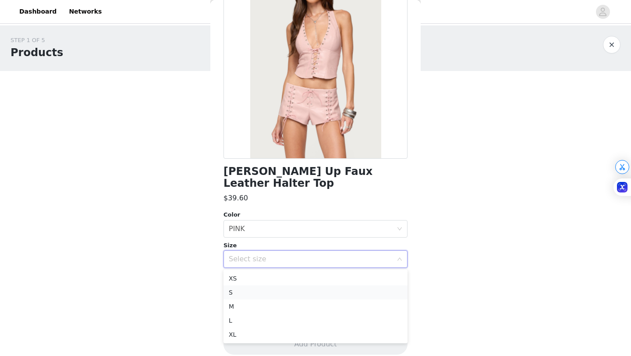
click at [257, 292] on li "S" at bounding box center [316, 292] width 184 height 14
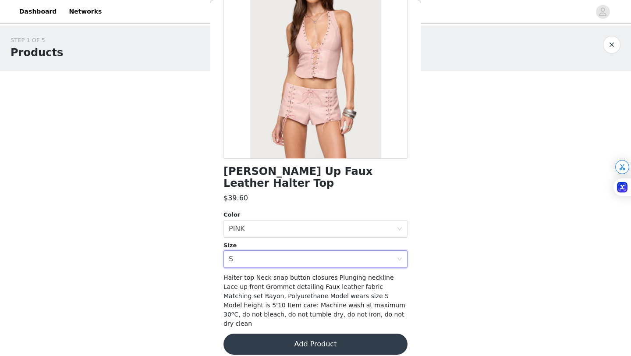
click at [291, 338] on button "Add Product" at bounding box center [316, 344] width 184 height 21
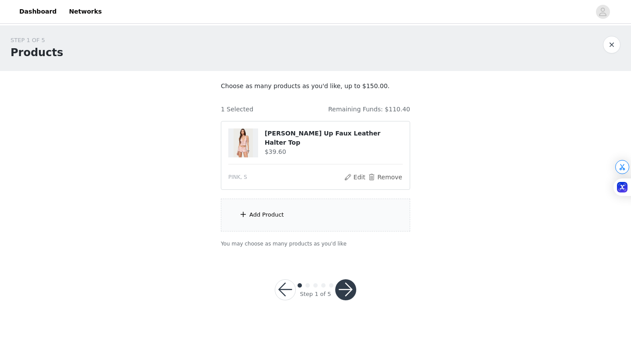
click at [299, 221] on div "Add Product" at bounding box center [315, 215] width 189 height 33
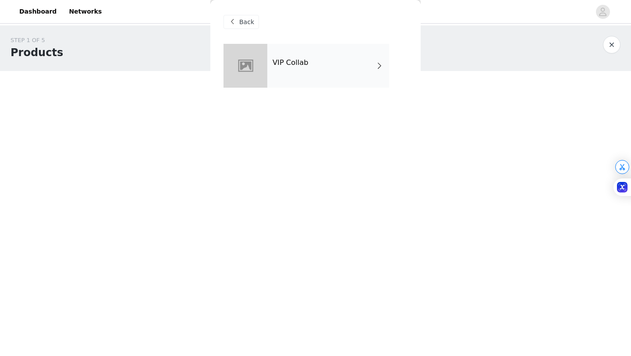
click at [301, 60] on h4 "VIP Collab" at bounding box center [291, 63] width 36 height 8
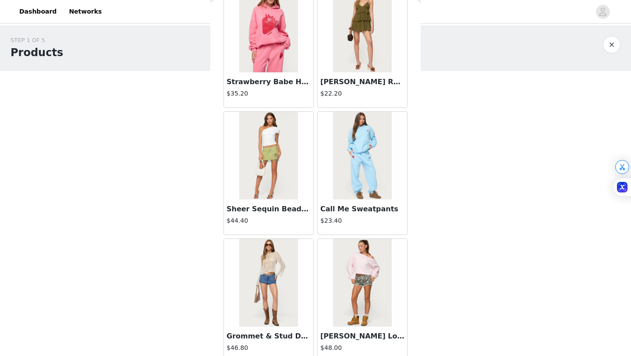
scroll to position [985, 0]
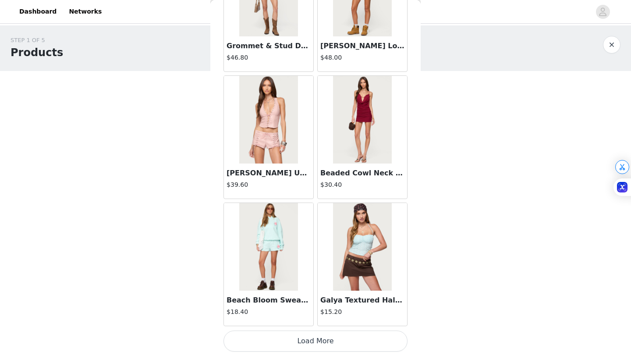
click at [320, 347] on button "Load More" at bounding box center [316, 341] width 184 height 21
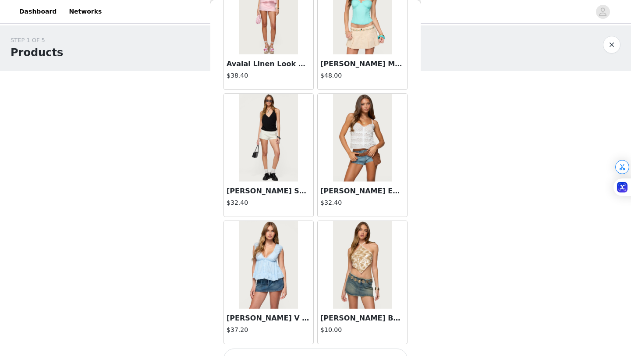
scroll to position [2257, 0]
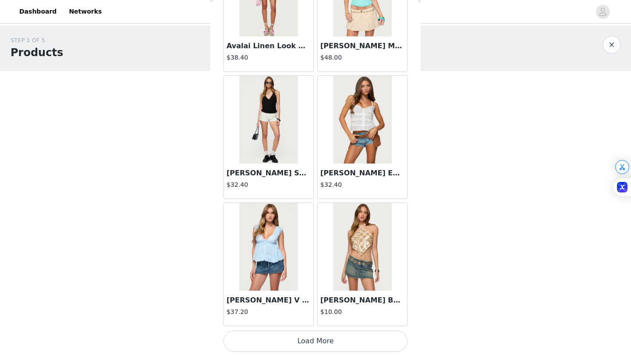
click at [301, 344] on button "Load More" at bounding box center [316, 341] width 184 height 21
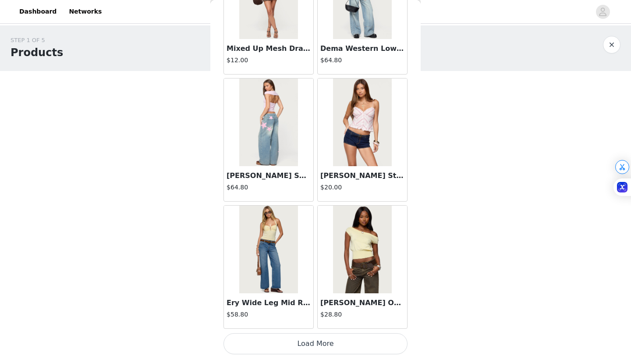
scroll to position [3528, 0]
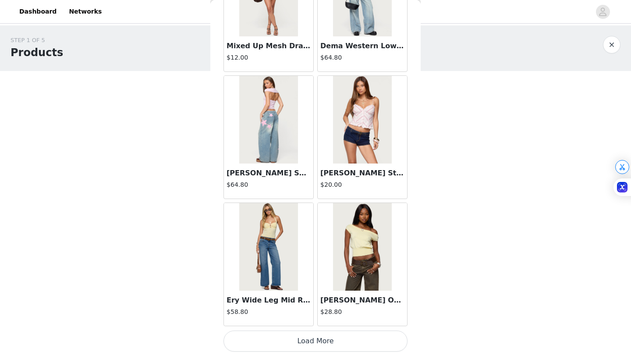
click at [314, 336] on button "Load More" at bounding box center [316, 341] width 184 height 21
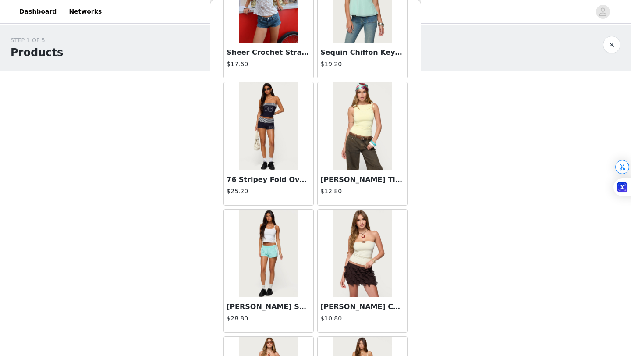
scroll to position [4799, 0]
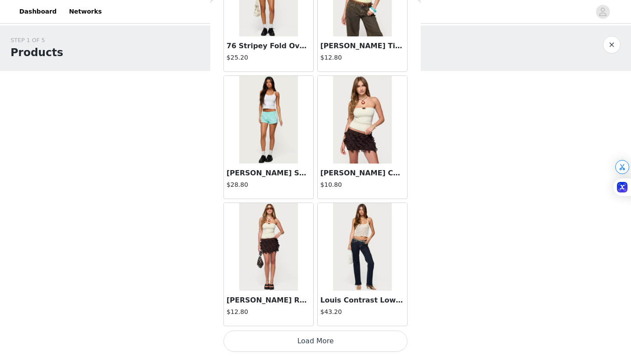
click at [314, 349] on button "Load More" at bounding box center [316, 341] width 184 height 21
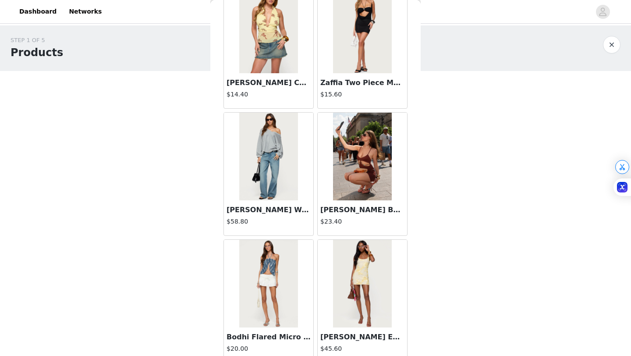
scroll to position [6071, 0]
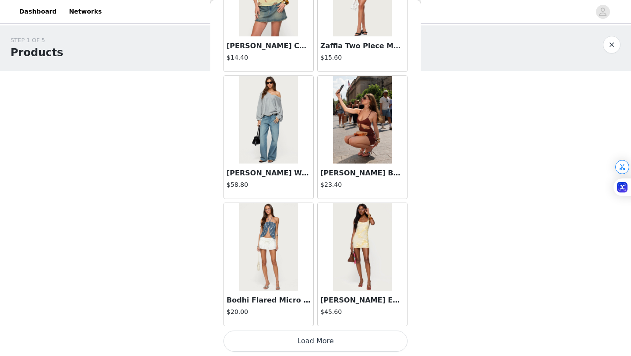
click at [319, 347] on button "Load More" at bounding box center [316, 341] width 184 height 21
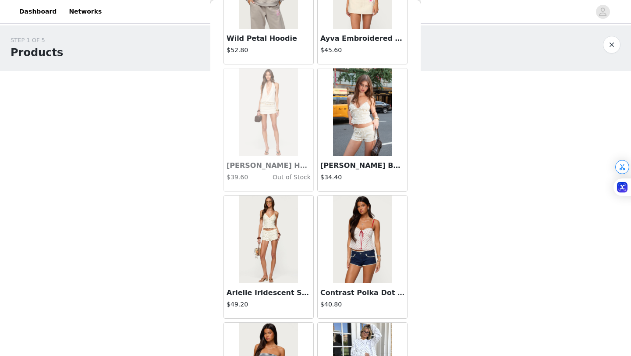
scroll to position [7342, 0]
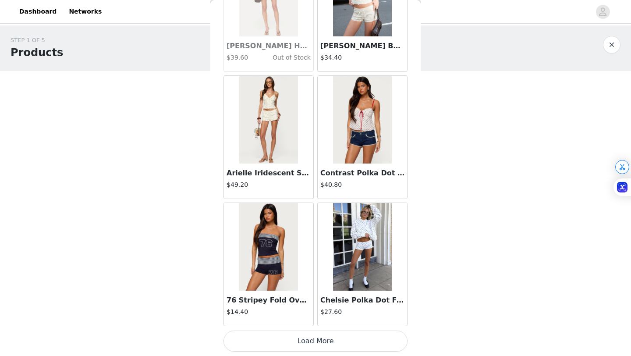
click at [315, 343] on button "Load More" at bounding box center [316, 341] width 184 height 21
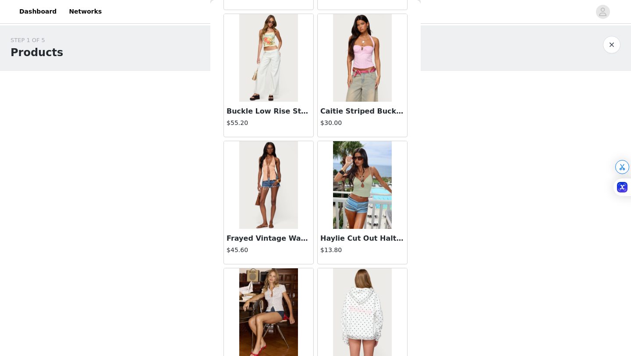
scroll to position [8613, 0]
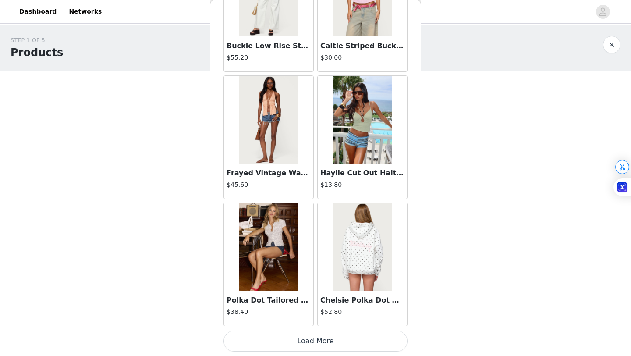
click at [323, 346] on button "Load More" at bounding box center [316, 341] width 184 height 21
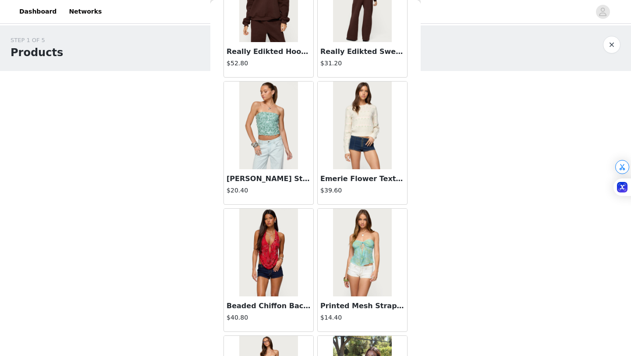
scroll to position [9136, 0]
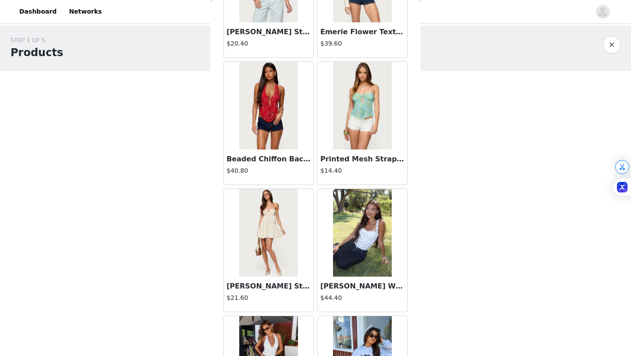
click at [268, 132] on img at bounding box center [268, 106] width 58 height 88
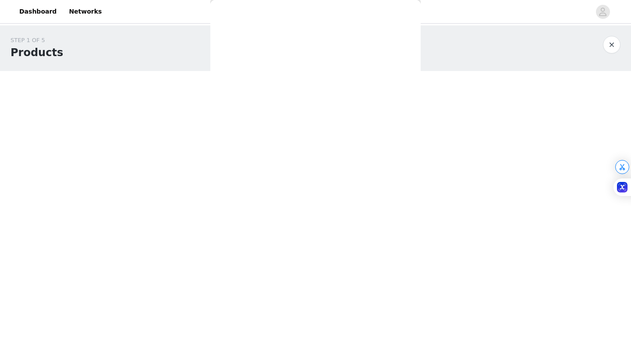
scroll to position [82, 0]
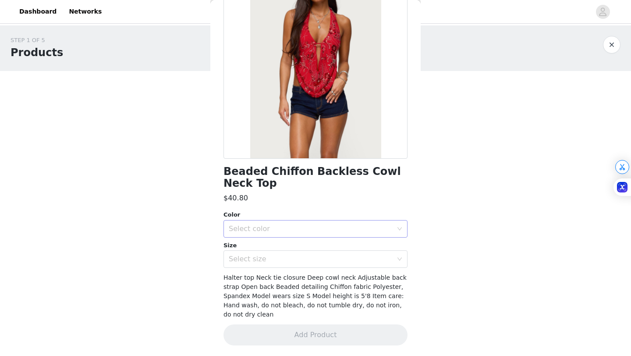
click at [305, 227] on div "Select color" at bounding box center [311, 228] width 164 height 9
click at [312, 245] on li "RED" at bounding box center [316, 248] width 184 height 14
click at [313, 255] on div "Select size" at bounding box center [311, 259] width 164 height 9
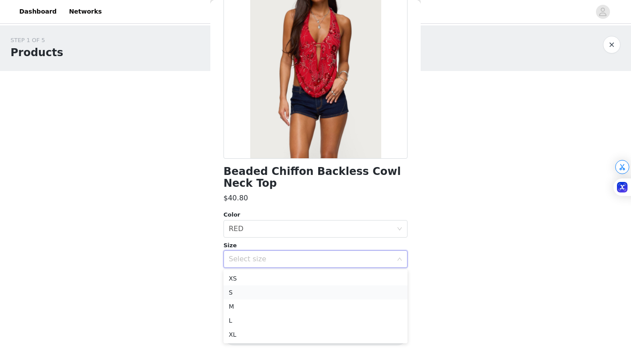
click at [326, 291] on li "S" at bounding box center [316, 292] width 184 height 14
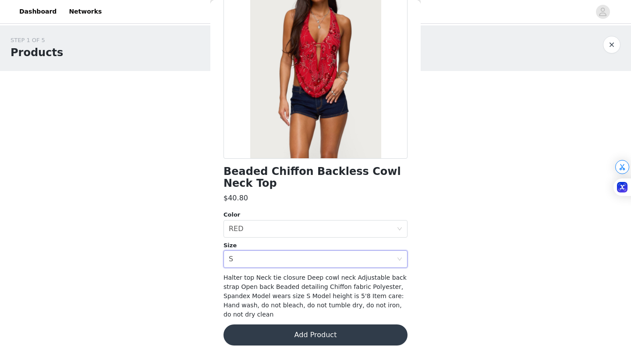
click at [341, 338] on button "Add Product" at bounding box center [316, 334] width 184 height 21
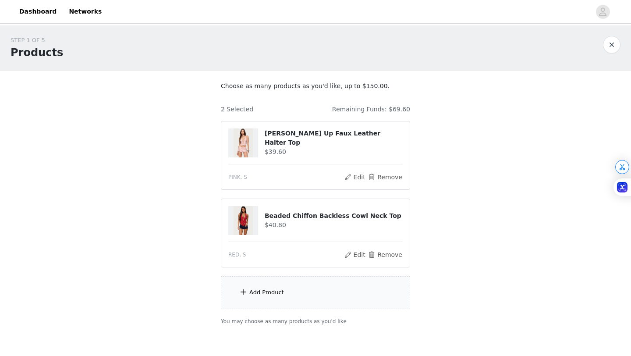
click at [327, 300] on div "Add Product" at bounding box center [315, 292] width 189 height 33
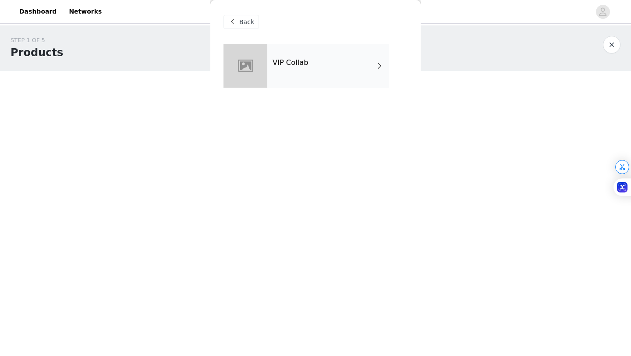
click at [245, 27] on div "Back" at bounding box center [242, 22] width 36 height 14
click at [286, 68] on div "VIP Collab" at bounding box center [328, 66] width 122 height 44
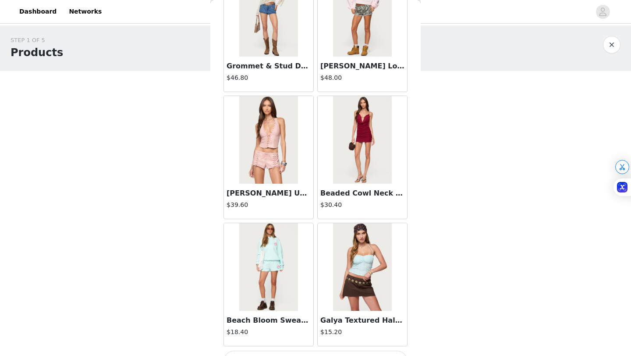
scroll to position [985, 0]
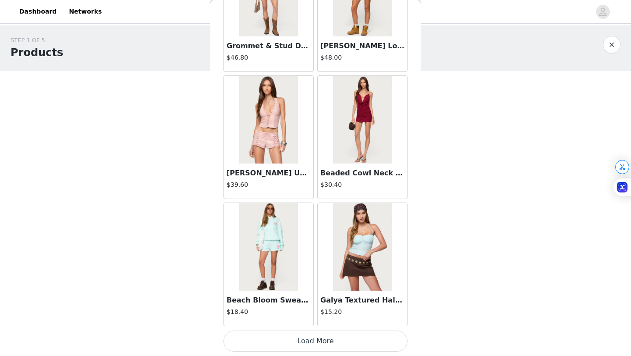
click at [359, 340] on button "Load More" at bounding box center [316, 341] width 184 height 21
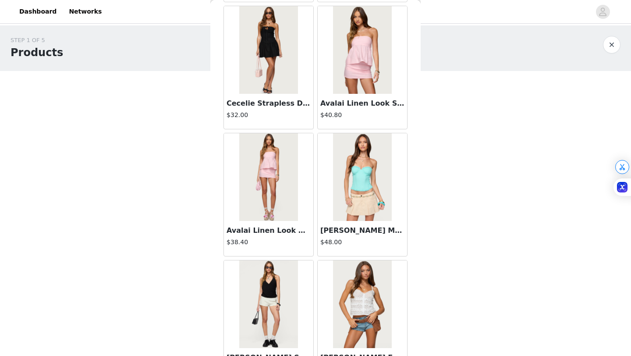
scroll to position [2257, 0]
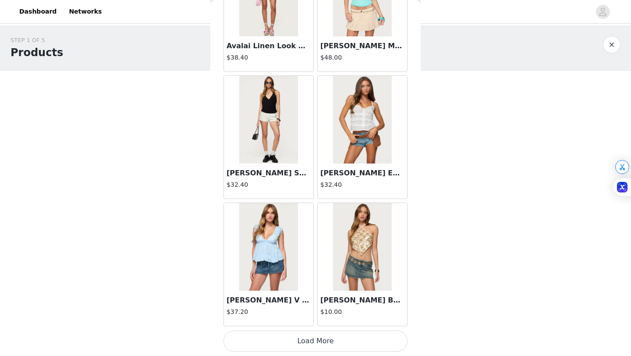
click at [316, 342] on button "Load More" at bounding box center [316, 341] width 184 height 21
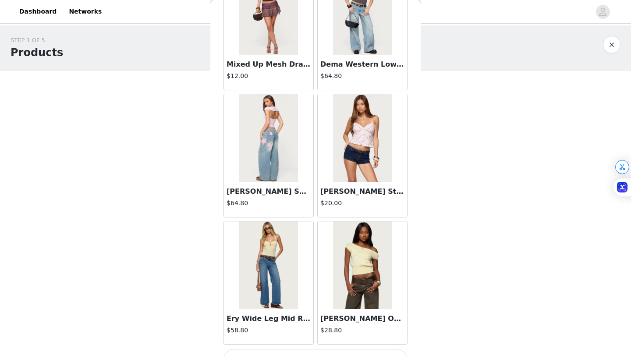
scroll to position [3528, 0]
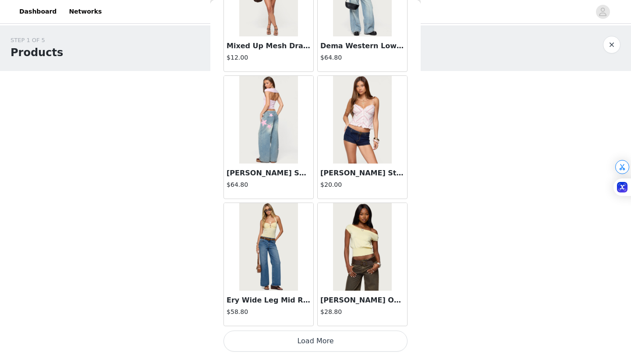
click at [304, 336] on button "Load More" at bounding box center [316, 341] width 184 height 21
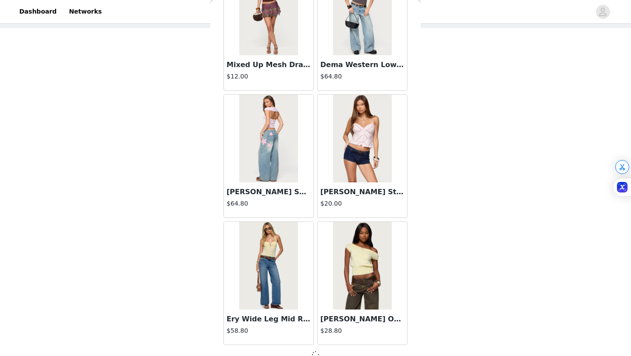
scroll to position [3524, 0]
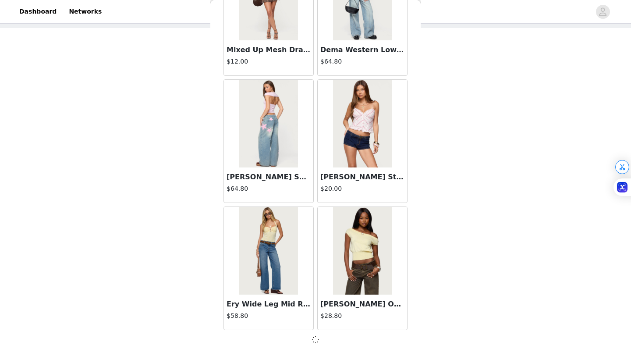
click at [272, 161] on img at bounding box center [268, 124] width 58 height 88
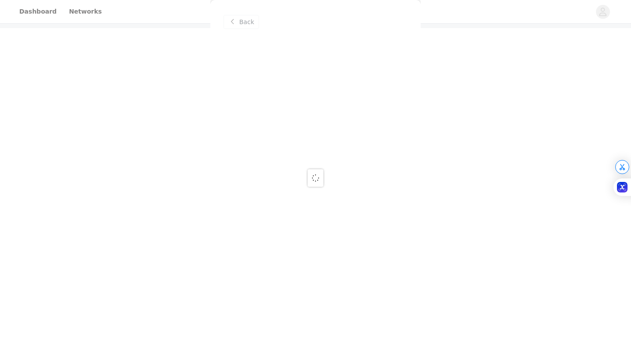
scroll to position [0, 0]
click at [248, 24] on div at bounding box center [315, 178] width 631 height 356
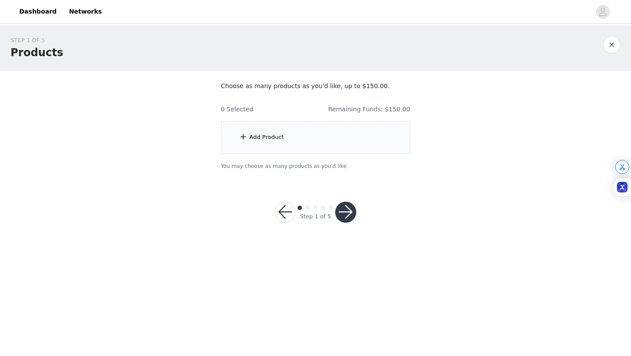
click at [256, 143] on div "Add Product" at bounding box center [315, 137] width 189 height 33
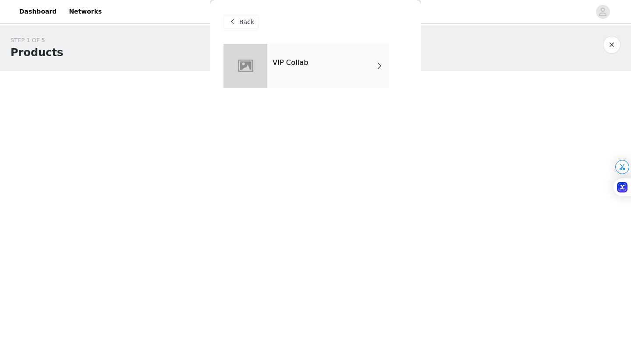
click at [253, 76] on div at bounding box center [246, 66] width 44 height 44
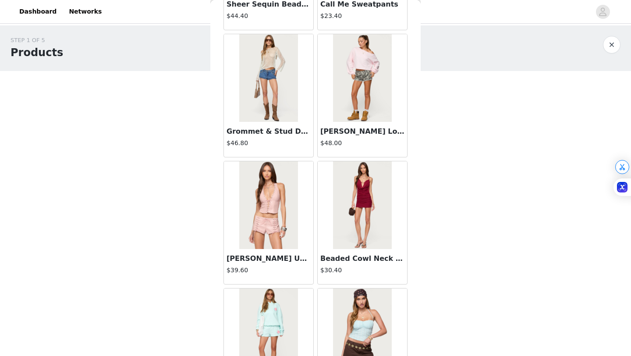
scroll to position [985, 0]
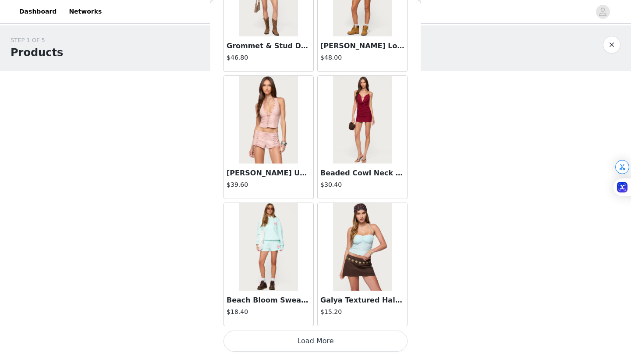
click at [274, 341] on button "Load More" at bounding box center [316, 341] width 184 height 21
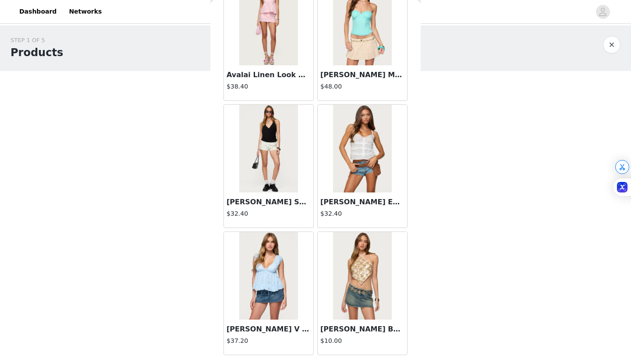
scroll to position [2257, 0]
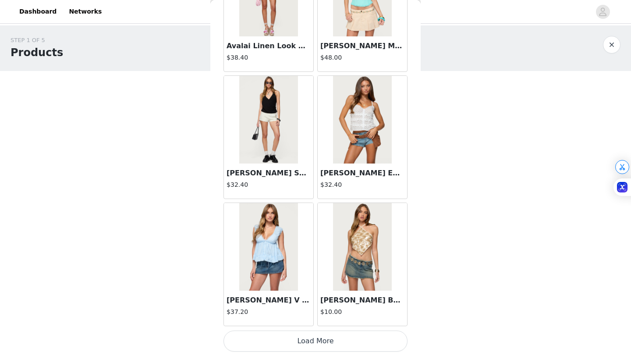
click at [275, 337] on button "Load More" at bounding box center [316, 341] width 184 height 21
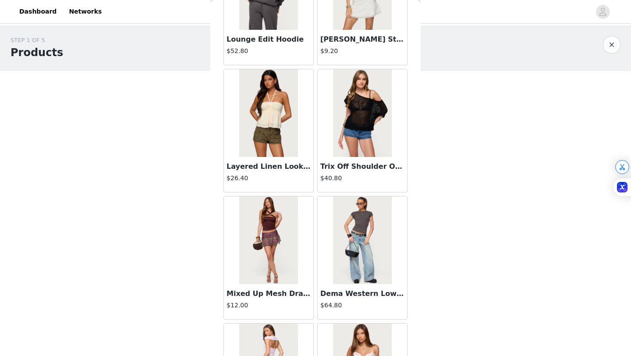
scroll to position [3528, 0]
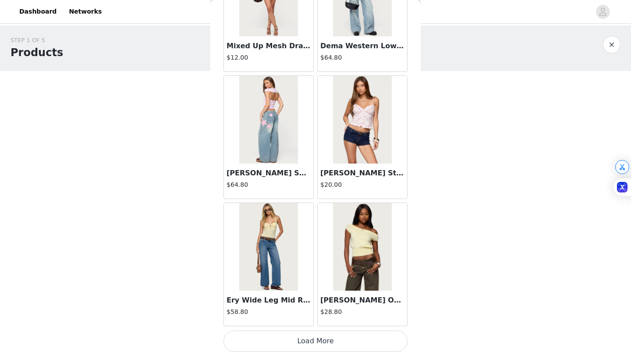
click at [311, 351] on button "Load More" at bounding box center [316, 341] width 184 height 21
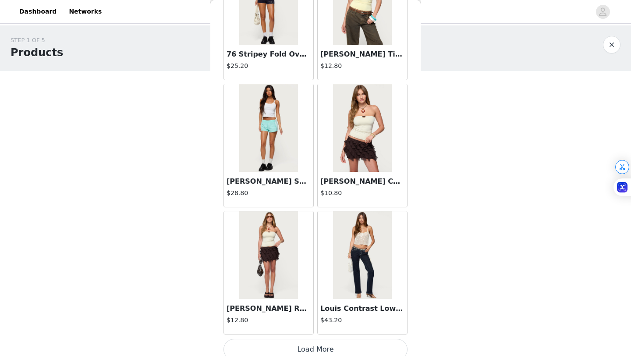
scroll to position [4792, 0]
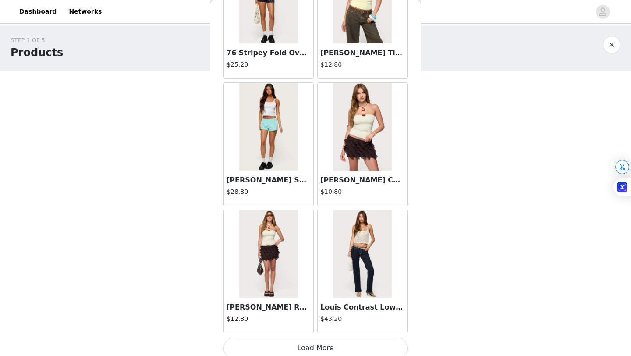
click at [313, 345] on button "Load More" at bounding box center [316, 348] width 184 height 21
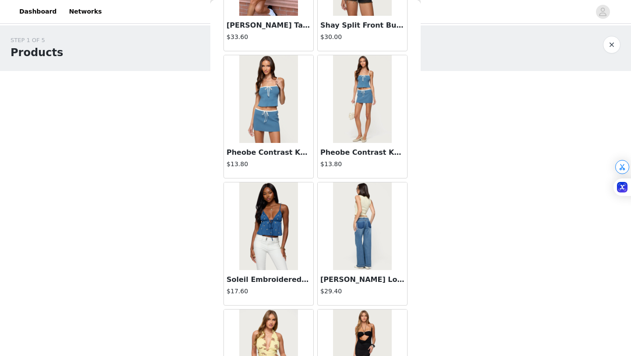
scroll to position [6071, 0]
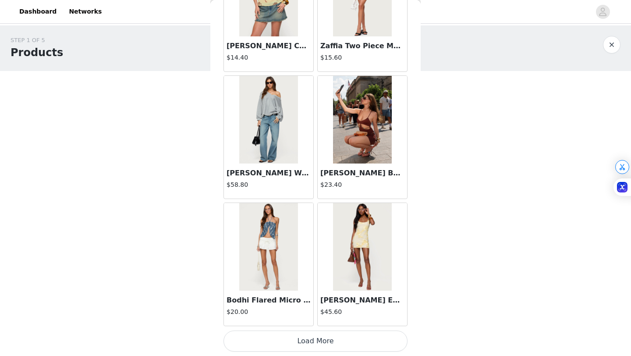
click at [295, 339] on button "Load More" at bounding box center [316, 341] width 184 height 21
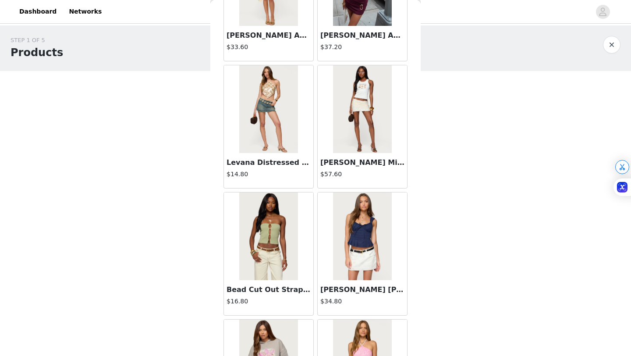
scroll to position [6939, 0]
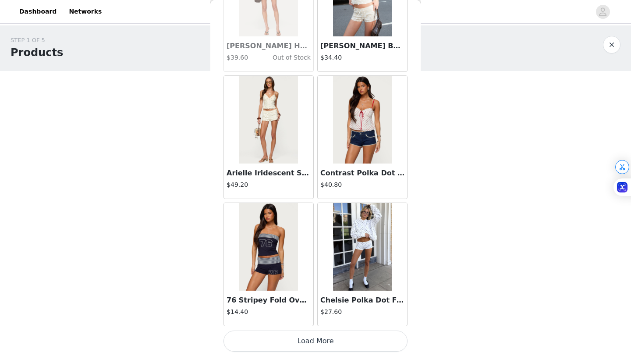
click at [301, 338] on button "Load More" at bounding box center [316, 341] width 184 height 21
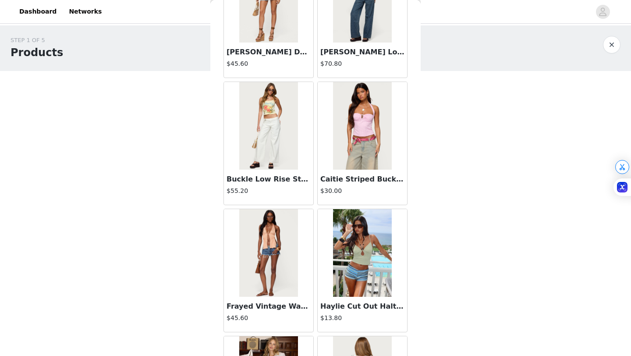
scroll to position [8613, 0]
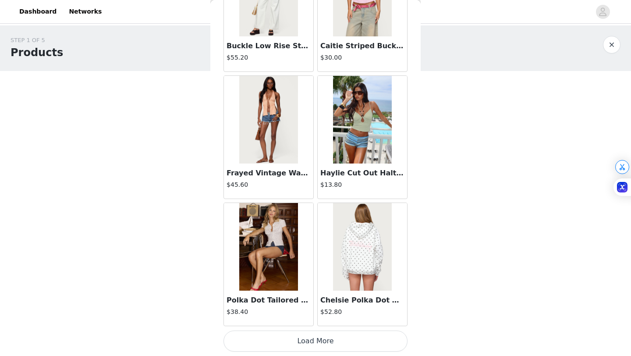
click at [309, 344] on button "Load More" at bounding box center [316, 341] width 184 height 21
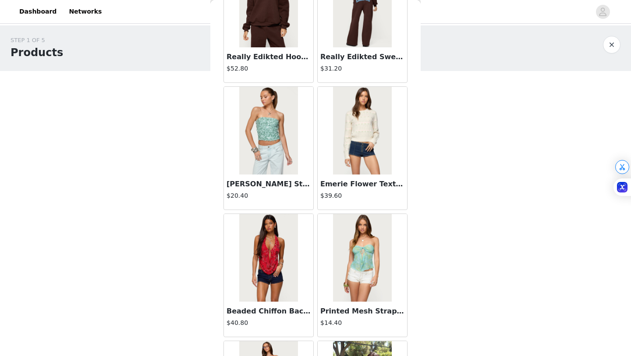
scroll to position [9020, 0]
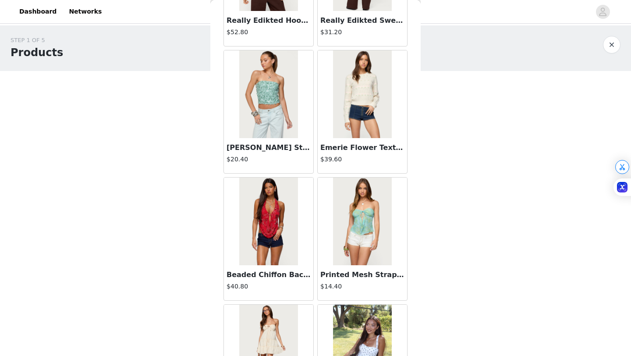
click at [271, 288] on h4 "$40.80" at bounding box center [269, 286] width 84 height 9
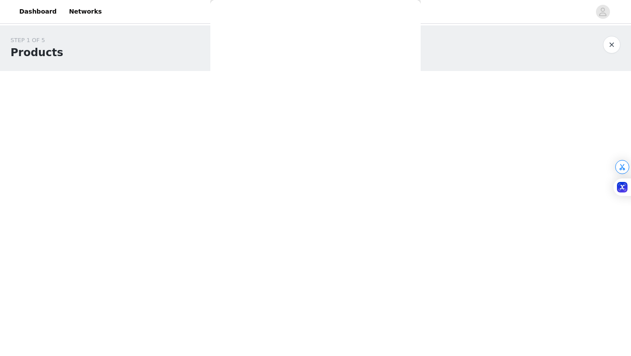
scroll to position [0, 0]
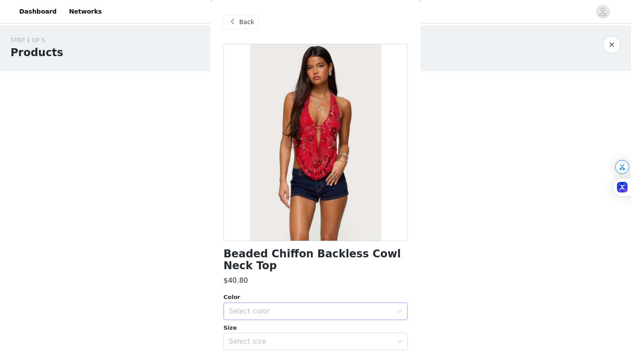
click at [276, 314] on div "Select color" at bounding box center [311, 311] width 164 height 9
click at [258, 333] on li "RED" at bounding box center [316, 331] width 184 height 14
click at [256, 342] on div "Select size" at bounding box center [311, 341] width 164 height 9
click at [256, 341] on div "Select size" at bounding box center [311, 341] width 164 height 9
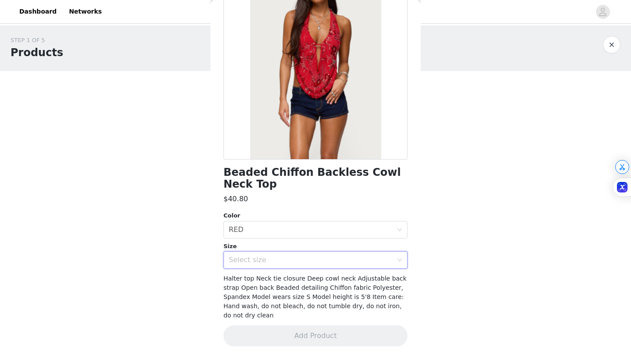
scroll to position [82, 0]
click at [255, 255] on div "Select size" at bounding box center [311, 259] width 164 height 9
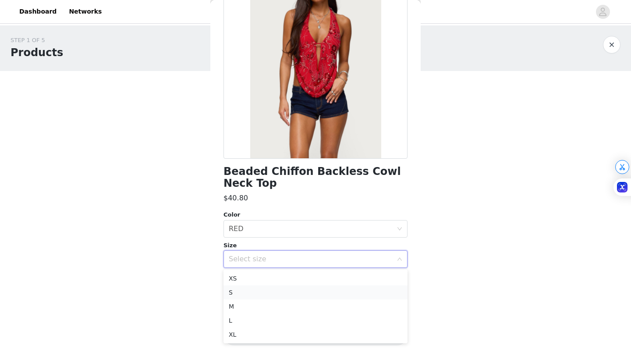
click at [242, 296] on li "S" at bounding box center [316, 292] width 184 height 14
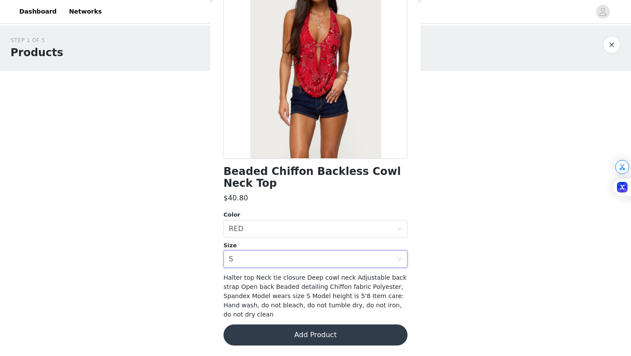
click at [286, 334] on button "Add Product" at bounding box center [316, 334] width 184 height 21
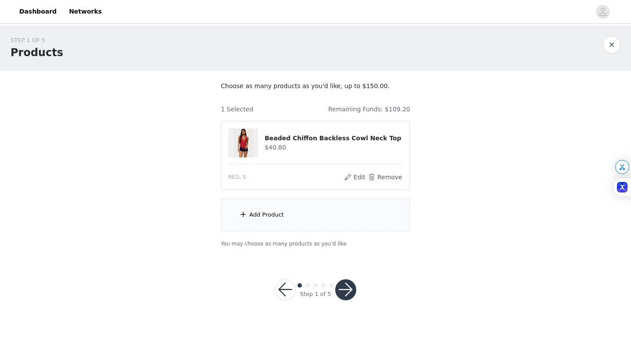
click at [300, 214] on div "Add Product" at bounding box center [315, 215] width 189 height 33
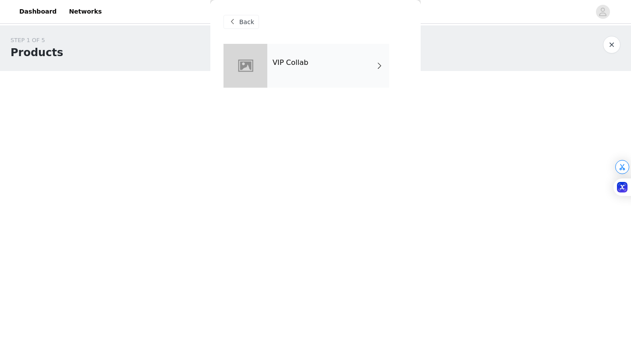
click at [308, 74] on div "VIP Collab" at bounding box center [328, 66] width 122 height 44
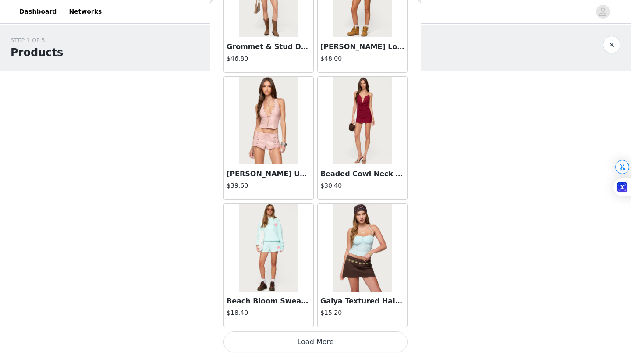
scroll to position [985, 0]
click at [295, 342] on button "Load More" at bounding box center [316, 341] width 184 height 21
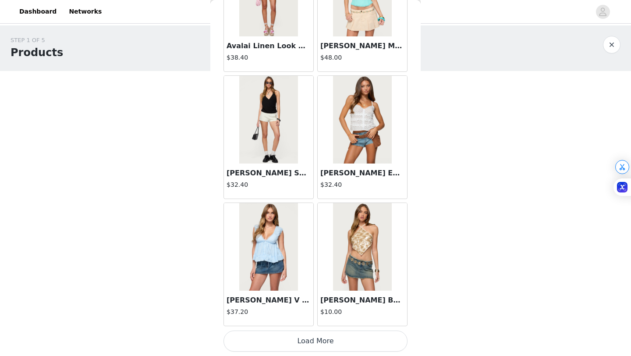
click at [288, 340] on button "Load More" at bounding box center [316, 341] width 184 height 21
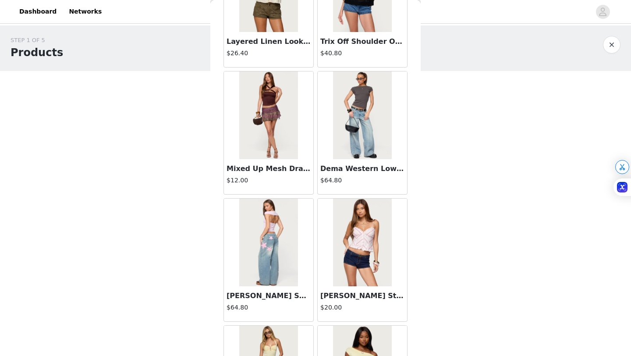
scroll to position [3528, 0]
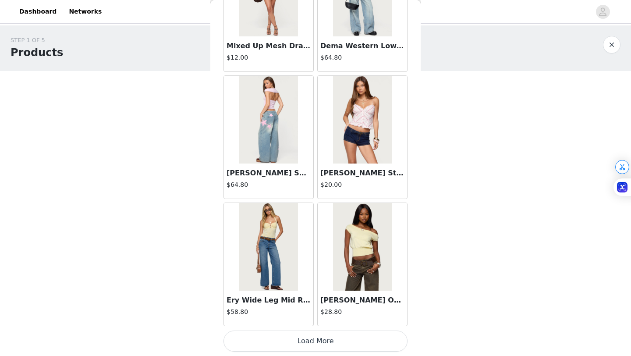
click at [284, 338] on button "Load More" at bounding box center [316, 341] width 184 height 21
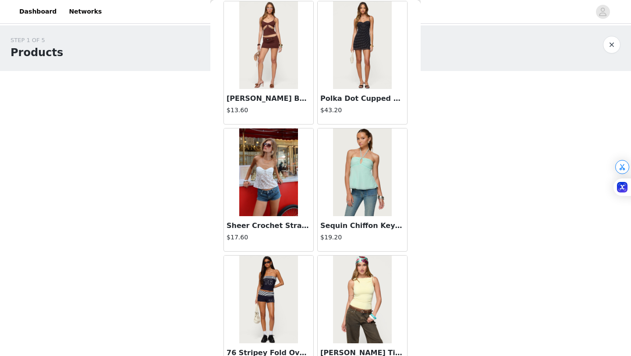
scroll to position [4799, 0]
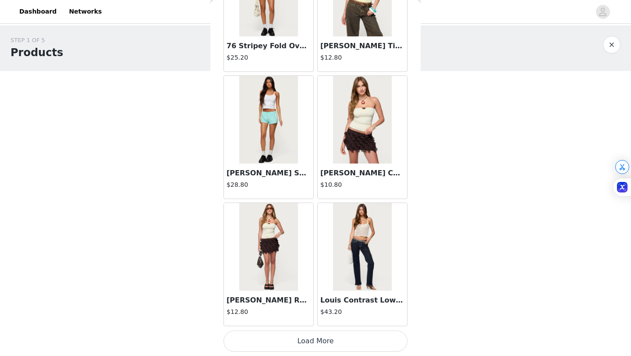
click at [303, 338] on button "Load More" at bounding box center [316, 341] width 184 height 21
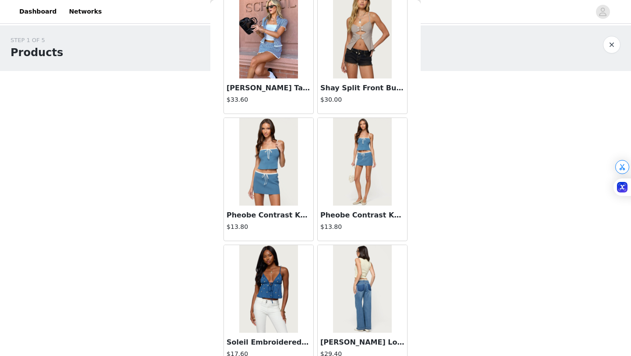
scroll to position [6071, 0]
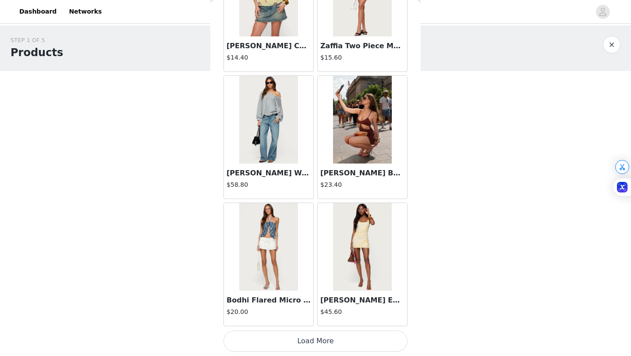
click at [284, 345] on button "Load More" at bounding box center [316, 341] width 184 height 21
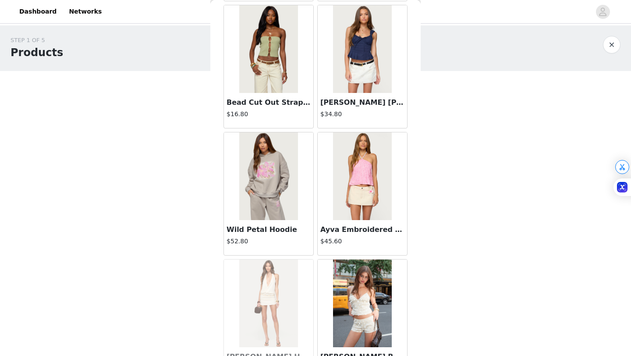
scroll to position [7342, 0]
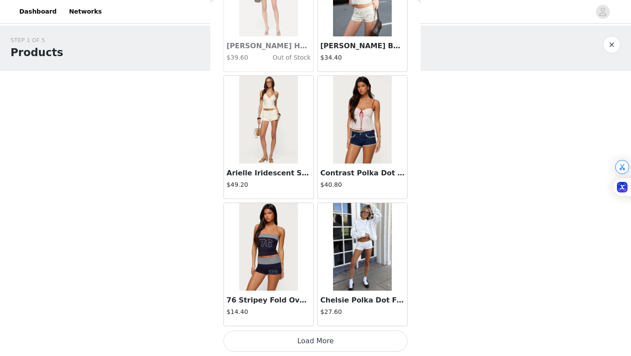
click at [272, 350] on button "Load More" at bounding box center [316, 341] width 184 height 21
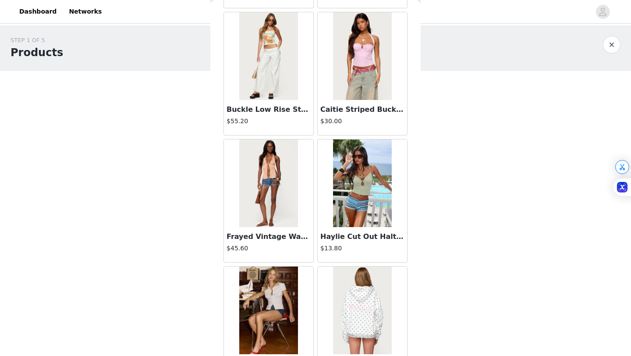
scroll to position [8613, 0]
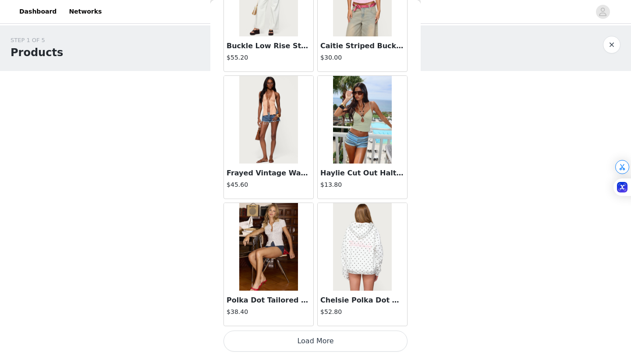
click at [295, 341] on button "Load More" at bounding box center [316, 341] width 184 height 21
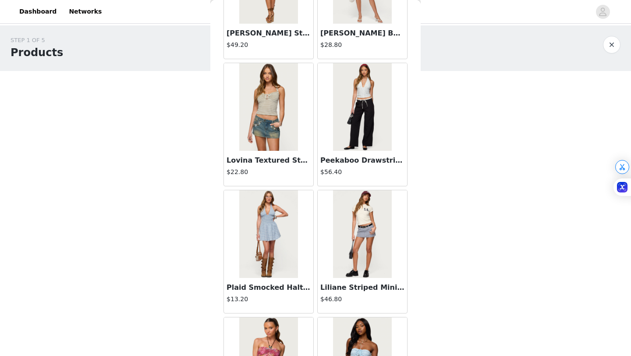
scroll to position [9884, 0]
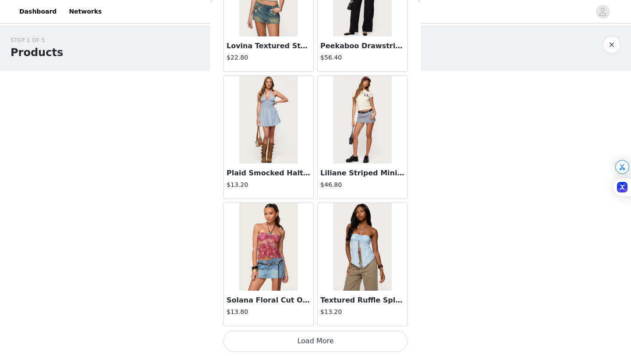
click at [307, 346] on button "Load More" at bounding box center [316, 341] width 184 height 21
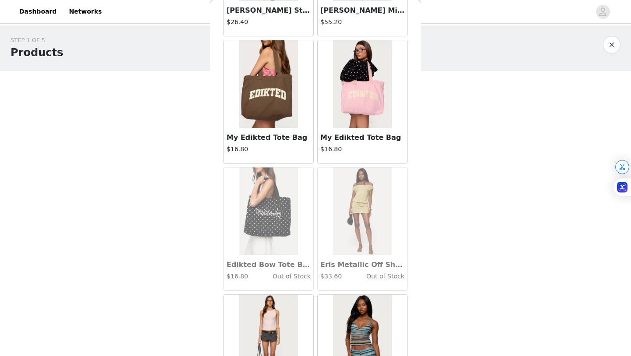
scroll to position [11156, 0]
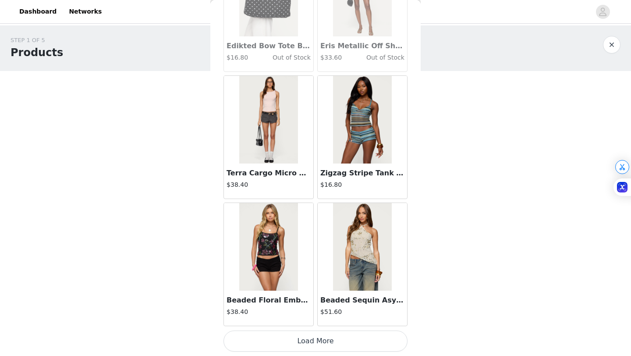
click at [308, 342] on button "Load More" at bounding box center [316, 341] width 184 height 21
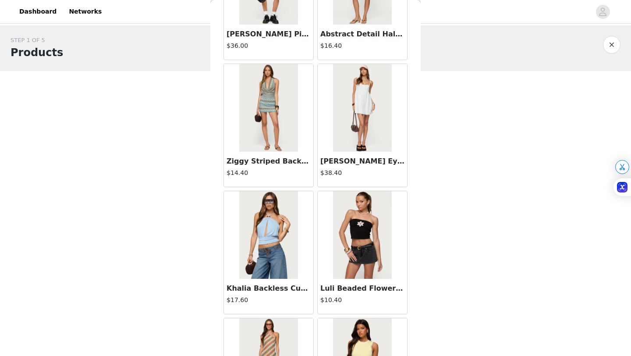
scroll to position [12427, 0]
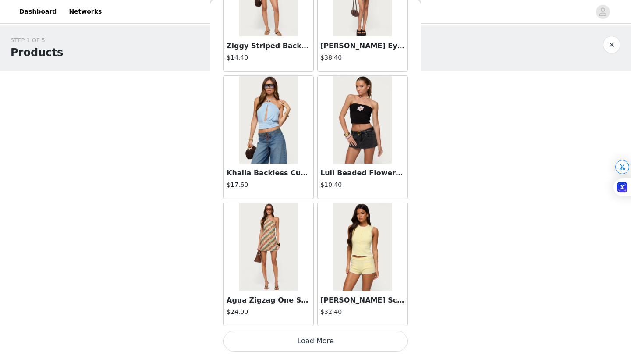
click at [306, 348] on button "Load More" at bounding box center [316, 341] width 184 height 21
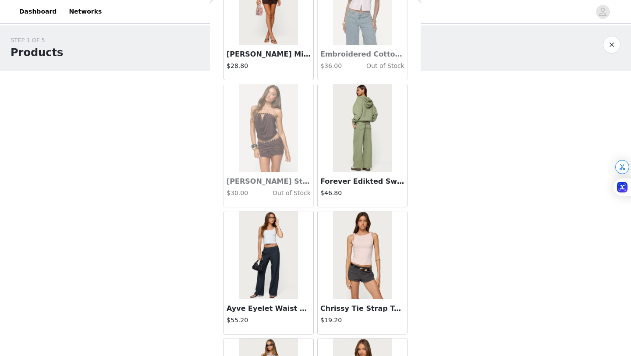
scroll to position [13698, 0]
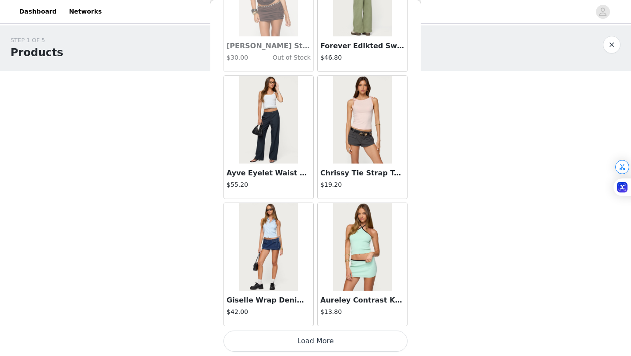
click at [313, 342] on button "Load More" at bounding box center [316, 341] width 184 height 21
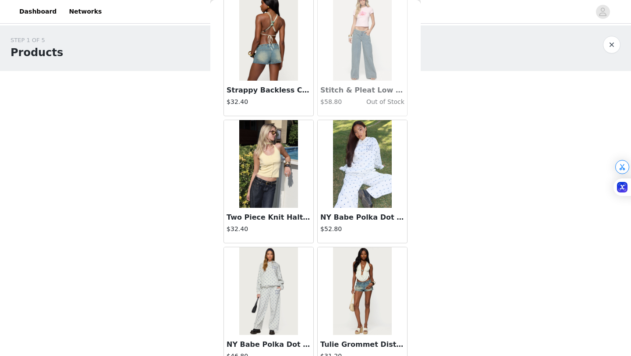
scroll to position [14970, 0]
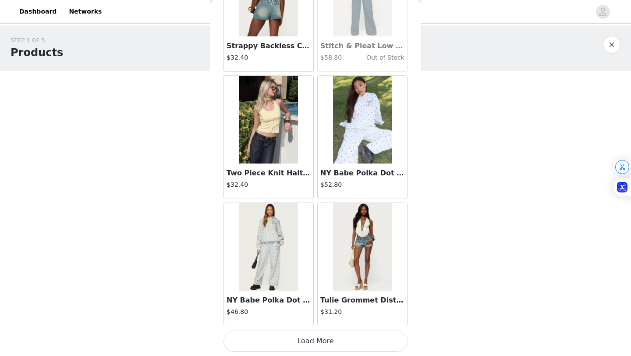
click at [309, 340] on button "Load More" at bounding box center [316, 341] width 184 height 21
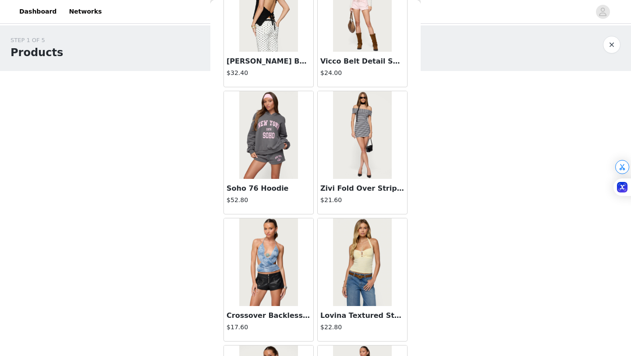
scroll to position [16241, 0]
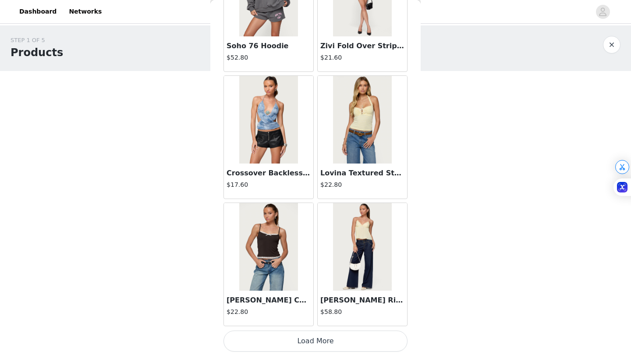
click at [306, 344] on button "Load More" at bounding box center [316, 341] width 184 height 21
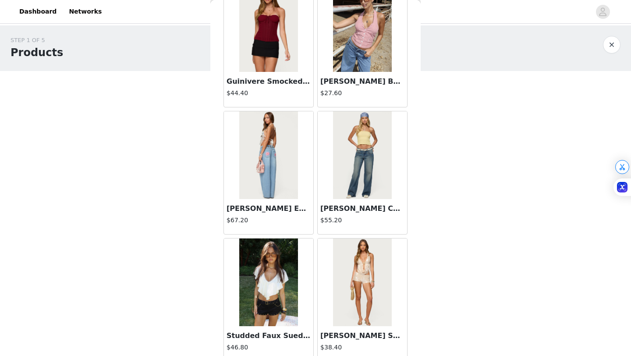
scroll to position [17512, 0]
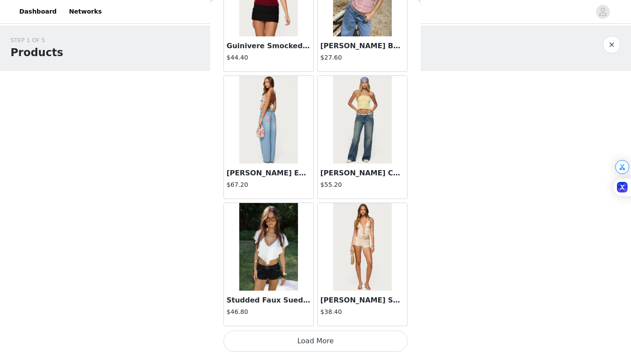
click at [315, 344] on button "Load More" at bounding box center [316, 341] width 184 height 21
click at [320, 342] on button "Load More" at bounding box center [316, 341] width 184 height 21
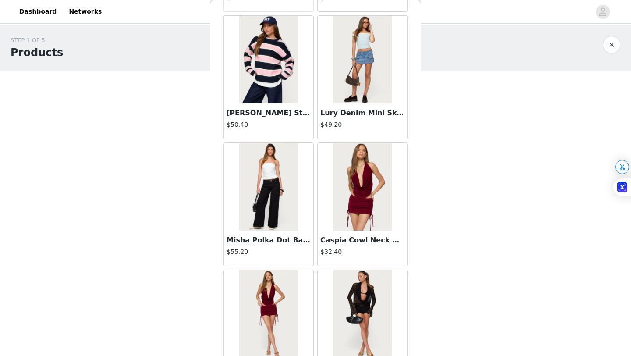
scroll to position [18783, 0]
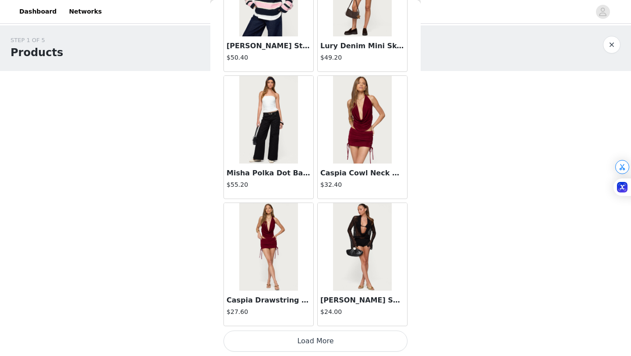
click at [268, 306] on div "Caspia Drawstring Mini Skirt $27.60" at bounding box center [268, 308] width 89 height 35
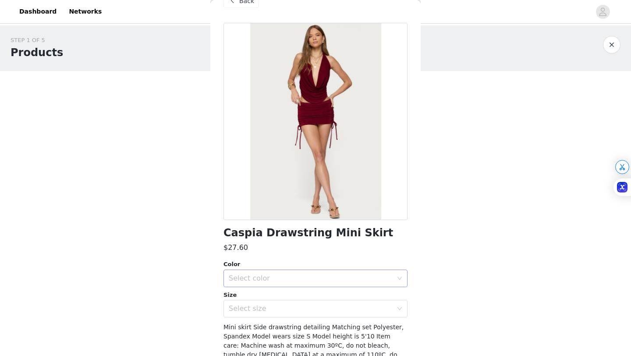
scroll to position [23, 0]
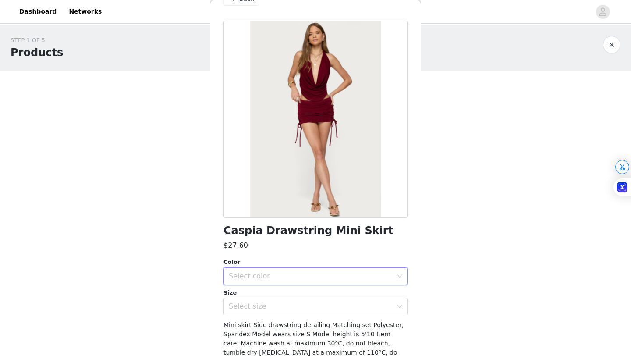
click at [261, 284] on div "Select color" at bounding box center [316, 276] width 184 height 18
click at [256, 295] on li "BURGUNDY" at bounding box center [316, 295] width 184 height 14
click at [256, 308] on div "Select size" at bounding box center [311, 306] width 164 height 9
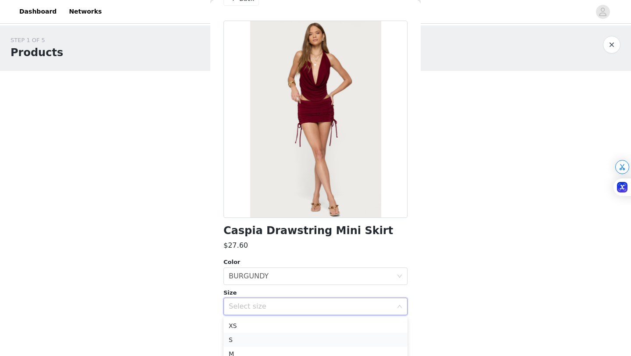
click at [252, 338] on li "S" at bounding box center [316, 340] width 184 height 14
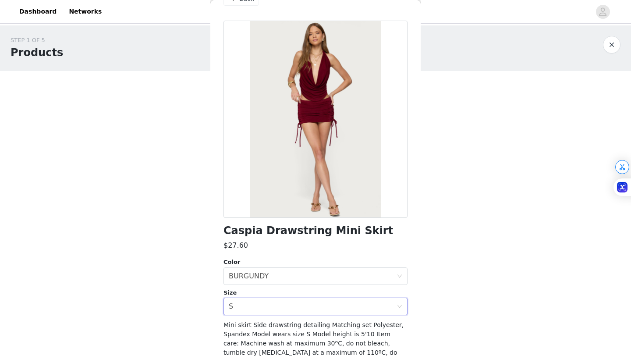
scroll to position [61, 0]
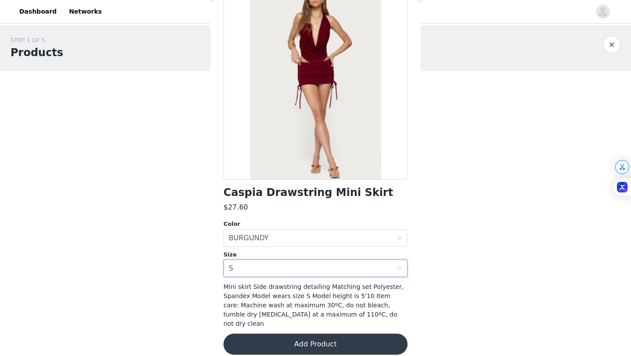
click at [255, 334] on button "Add Product" at bounding box center [316, 344] width 184 height 21
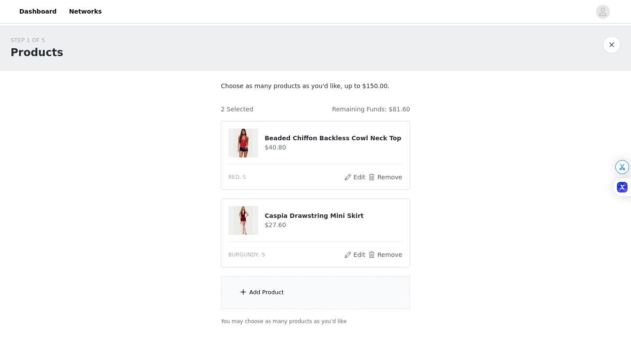
click at [271, 302] on div "Add Product" at bounding box center [315, 292] width 189 height 33
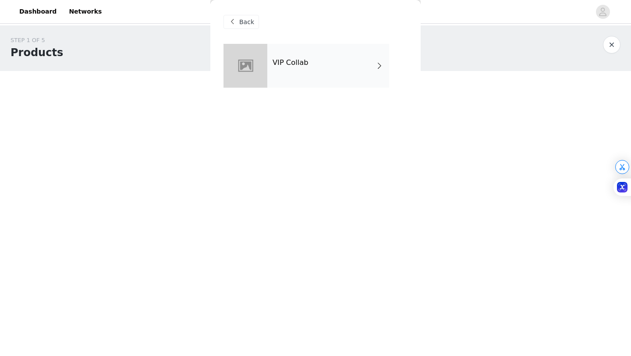
click at [302, 59] on h4 "VIP Collab" at bounding box center [291, 63] width 36 height 8
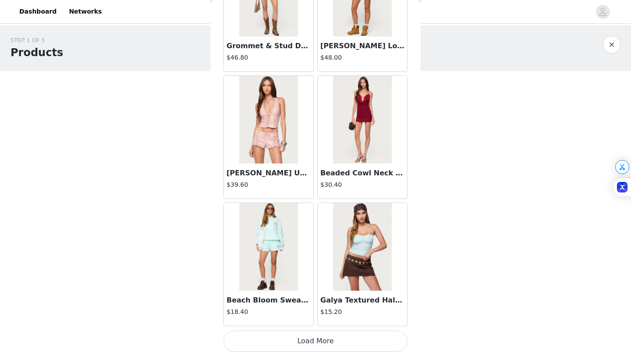
scroll to position [43, 0]
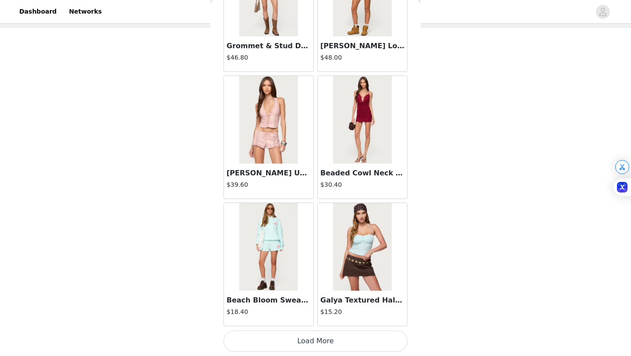
click at [302, 348] on button "Load More" at bounding box center [316, 341] width 184 height 21
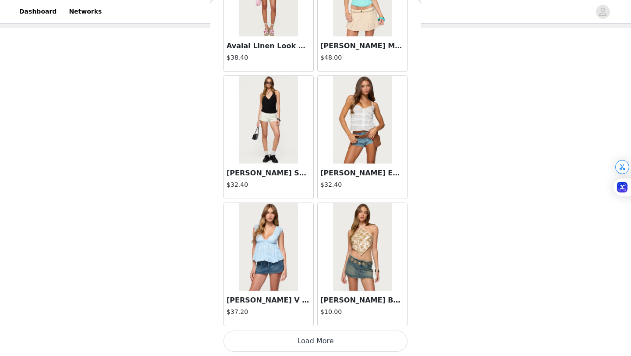
click at [287, 340] on button "Load More" at bounding box center [316, 341] width 184 height 21
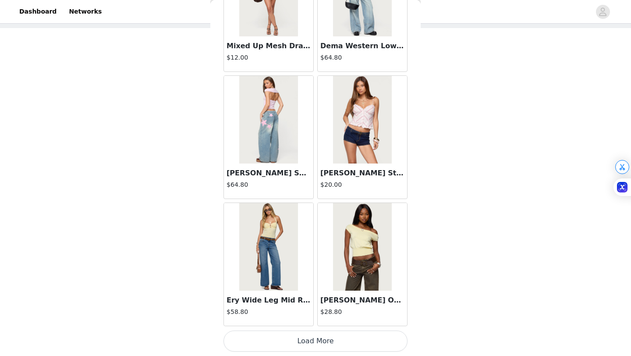
click at [291, 348] on button "Load More" at bounding box center [316, 341] width 184 height 21
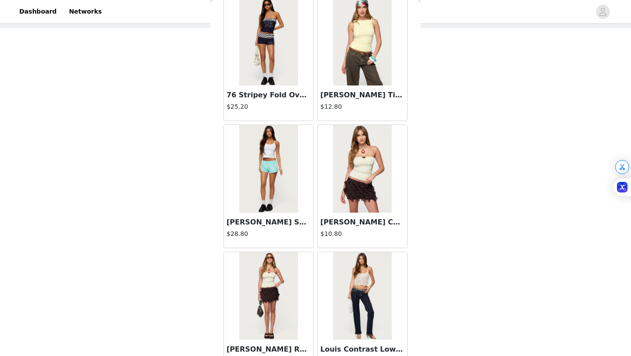
scroll to position [4799, 0]
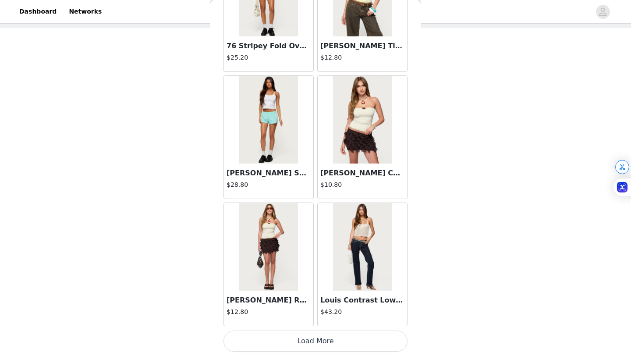
click at [299, 342] on button "Load More" at bounding box center [316, 341] width 184 height 21
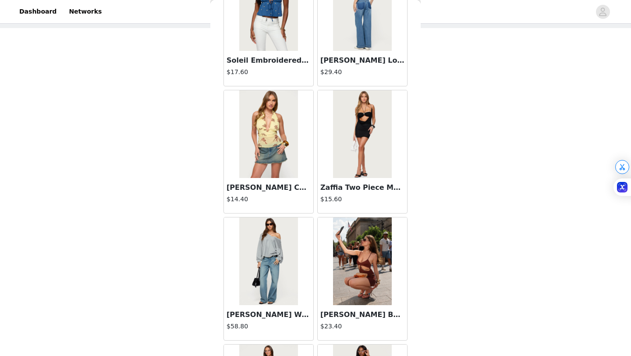
scroll to position [6071, 0]
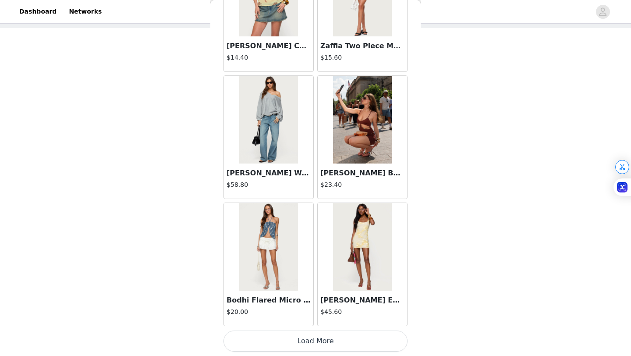
click at [298, 345] on button "Load More" at bounding box center [316, 341] width 184 height 21
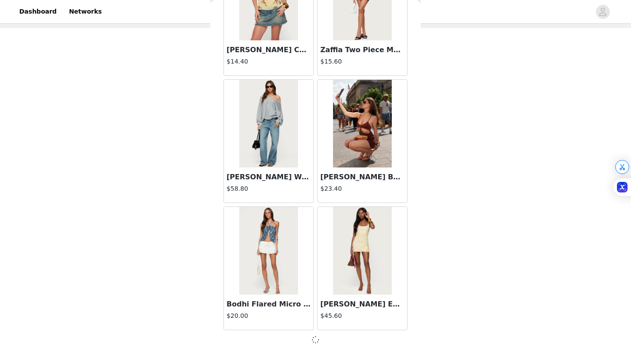
scroll to position [6067, 0]
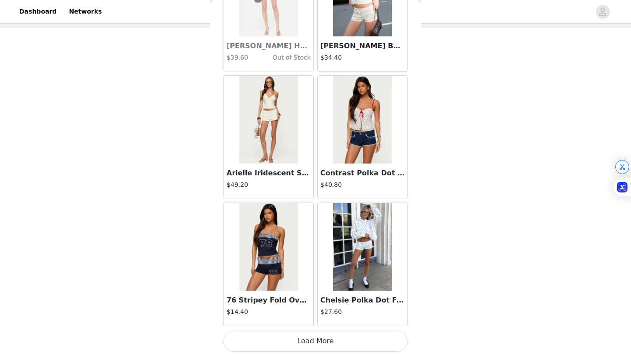
click at [313, 343] on button "Load More" at bounding box center [316, 341] width 184 height 21
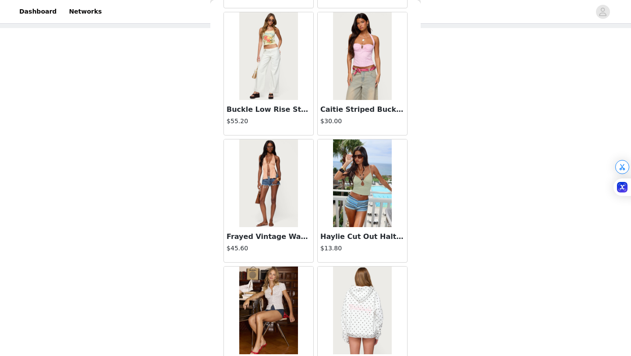
scroll to position [8613, 0]
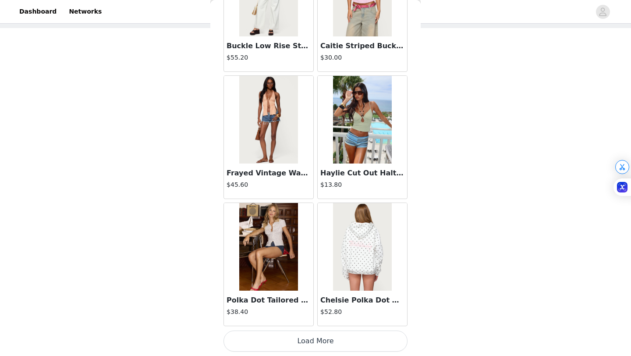
click at [309, 344] on button "Load More" at bounding box center [316, 341] width 184 height 21
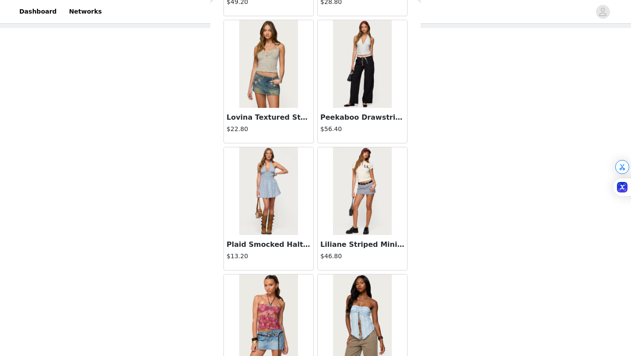
scroll to position [9884, 0]
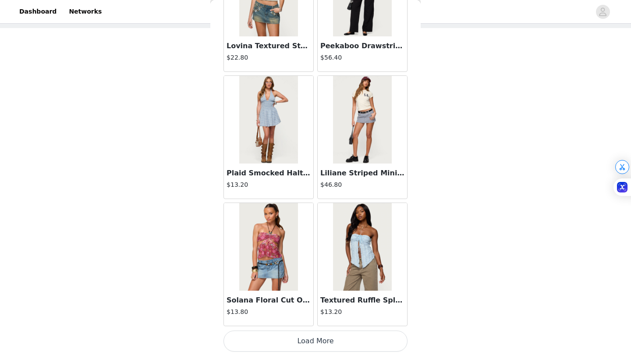
click at [315, 342] on button "Load More" at bounding box center [316, 341] width 184 height 21
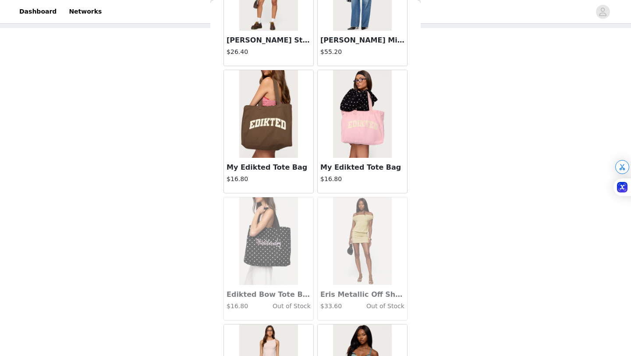
scroll to position [11156, 0]
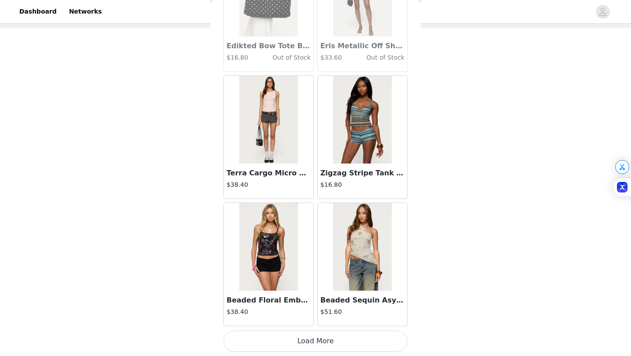
click at [313, 346] on button "Load More" at bounding box center [316, 341] width 184 height 21
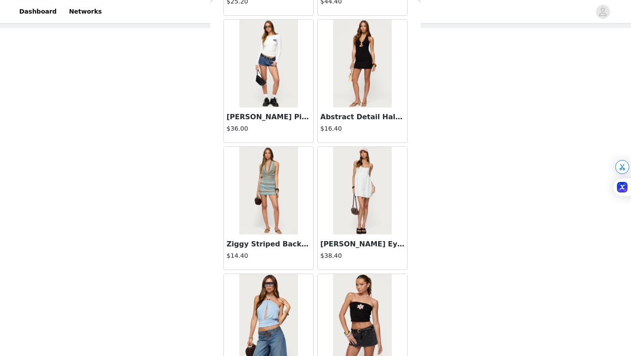
scroll to position [12427, 0]
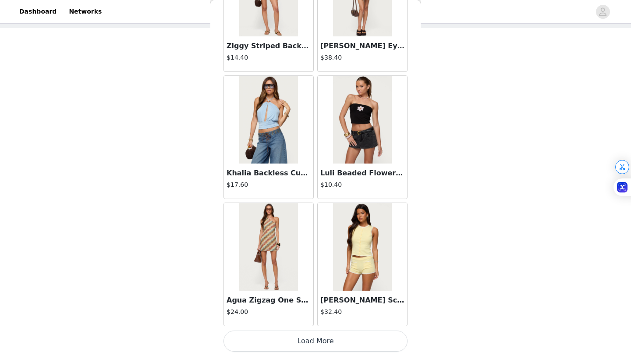
click at [300, 351] on button "Load More" at bounding box center [316, 341] width 184 height 21
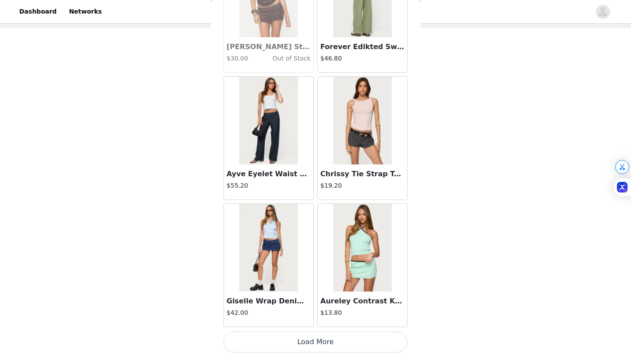
scroll to position [13698, 0]
click at [317, 345] on button "Load More" at bounding box center [316, 341] width 184 height 21
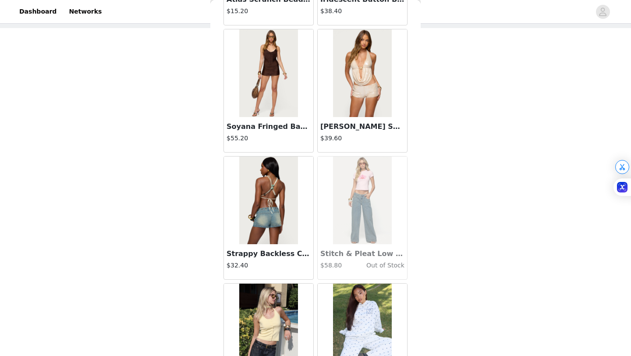
scroll to position [14970, 0]
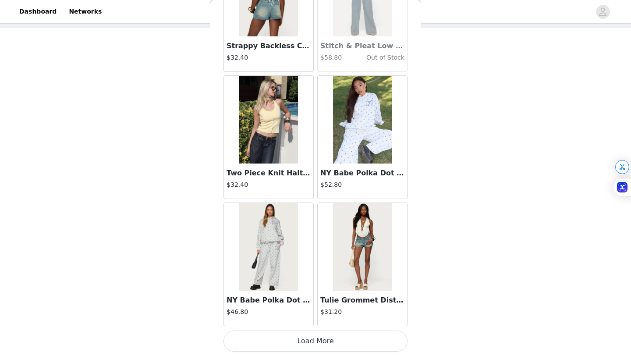
click at [313, 340] on button "Load More" at bounding box center [316, 341] width 184 height 21
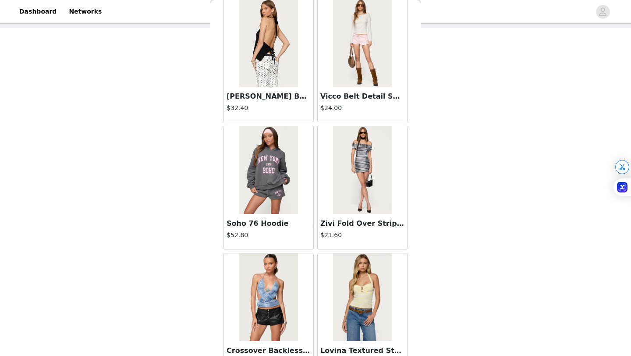
scroll to position [16241, 0]
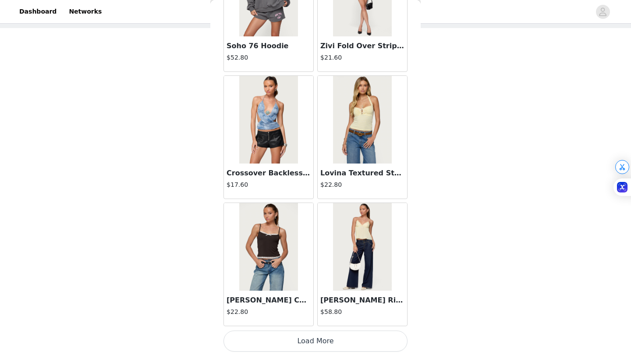
click at [299, 343] on button "Load More" at bounding box center [316, 341] width 184 height 21
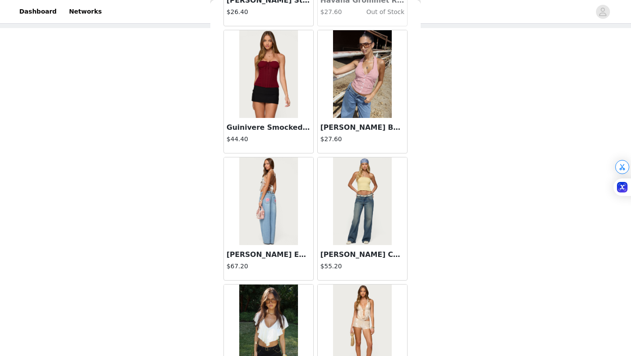
scroll to position [17512, 0]
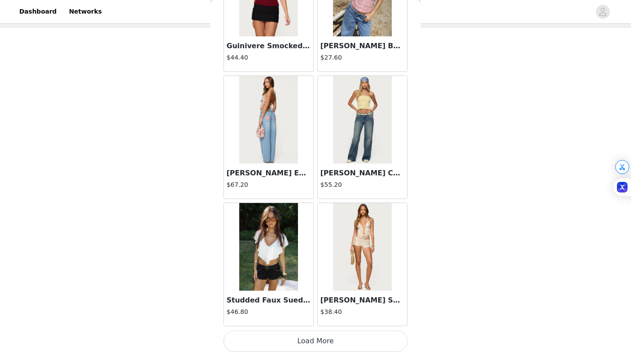
click at [305, 340] on button "Load More" at bounding box center [316, 341] width 184 height 21
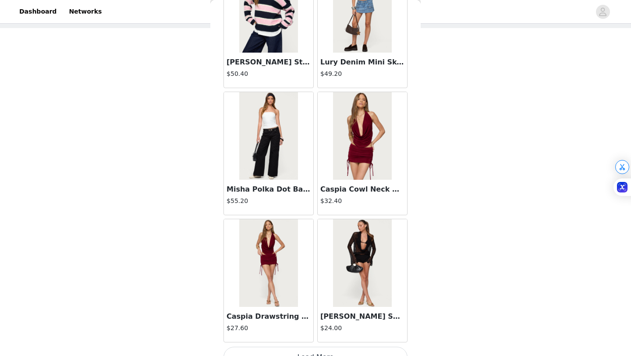
scroll to position [18783, 0]
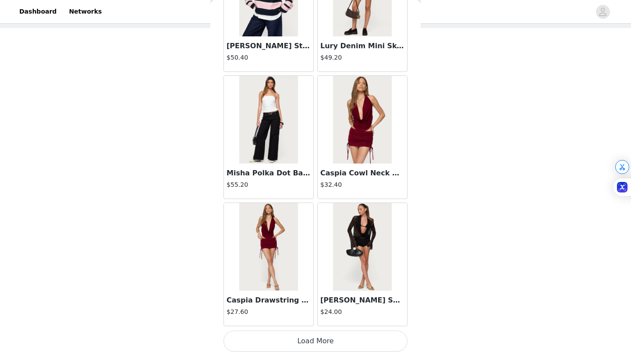
click at [361, 169] on h3 "Caspia Cowl Neck Backless Top" at bounding box center [362, 173] width 84 height 11
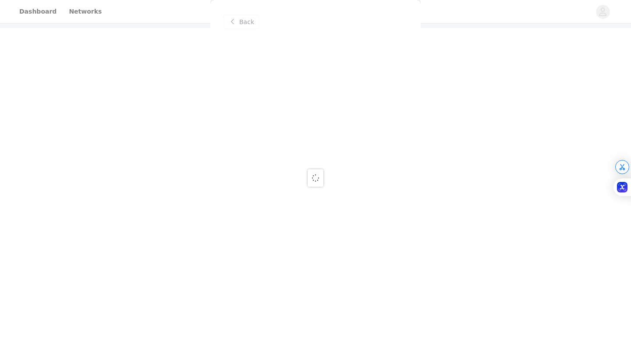
scroll to position [0, 0]
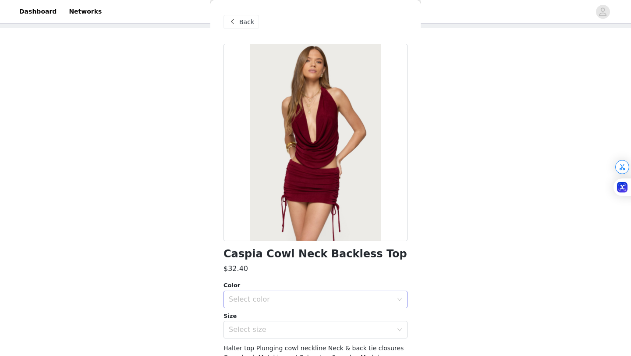
click at [286, 304] on div "Select color" at bounding box center [313, 299] width 168 height 17
click at [275, 321] on li "BURGUNDY" at bounding box center [316, 319] width 184 height 14
click at [274, 334] on div "Select size" at bounding box center [313, 329] width 168 height 17
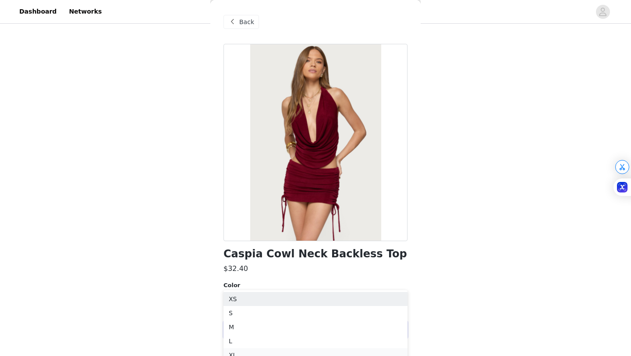
scroll to position [98, 0]
click at [238, 307] on li "S" at bounding box center [316, 308] width 184 height 14
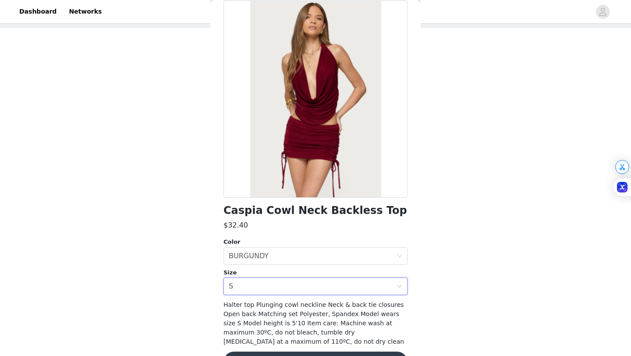
scroll to position [71, 0]
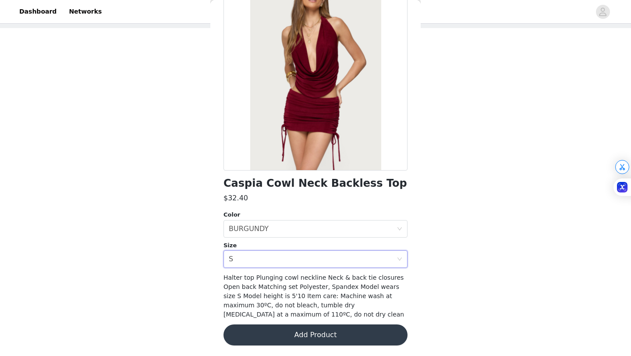
click at [267, 336] on button "Add Product" at bounding box center [316, 334] width 184 height 21
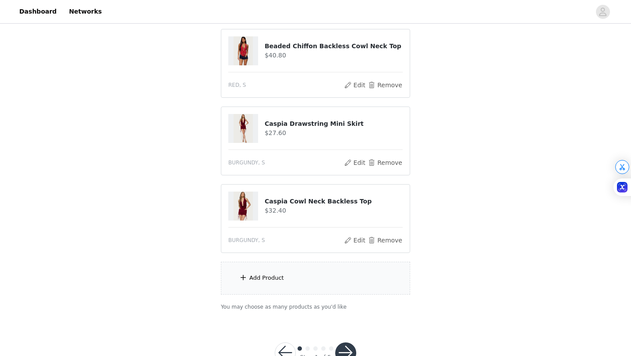
scroll to position [121, 0]
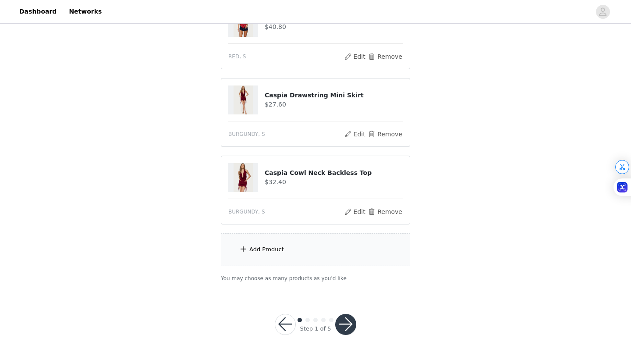
click at [267, 253] on div "Add Product" at bounding box center [266, 249] width 35 height 9
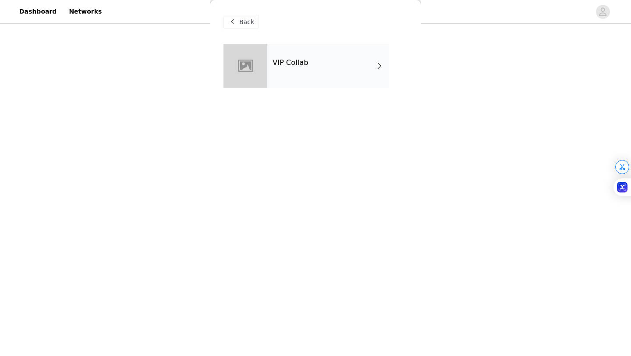
click at [290, 80] on div "VIP Collab" at bounding box center [328, 66] width 122 height 44
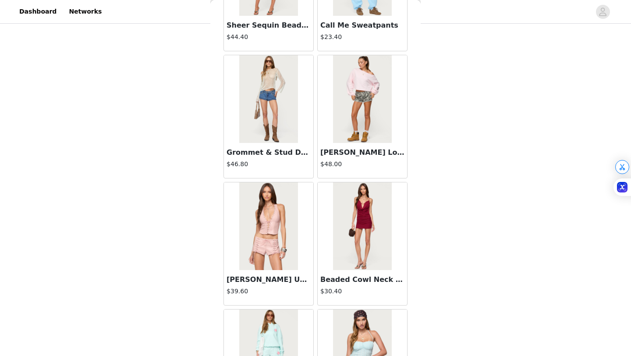
scroll to position [985, 0]
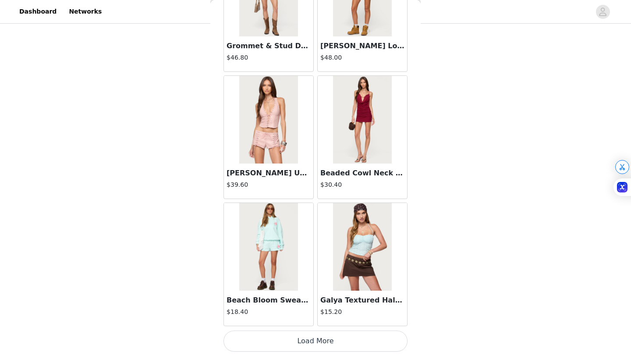
click at [317, 345] on button "Load More" at bounding box center [316, 341] width 184 height 21
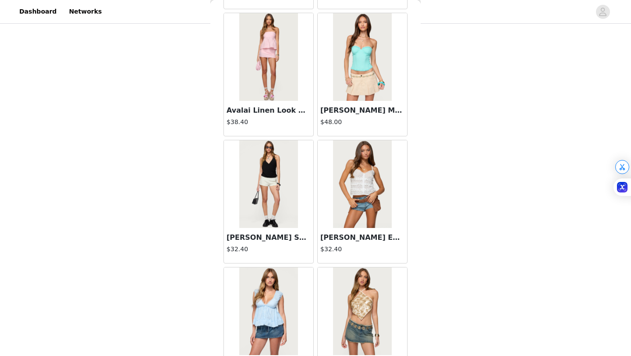
scroll to position [2257, 0]
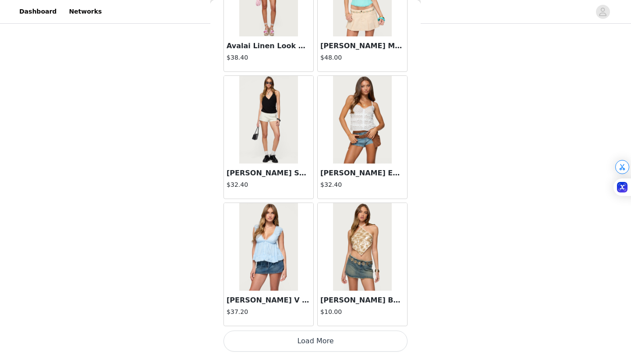
click at [314, 345] on button "Load More" at bounding box center [316, 341] width 184 height 21
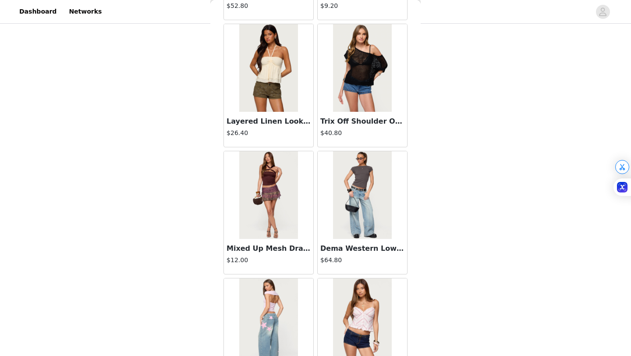
scroll to position [3528, 0]
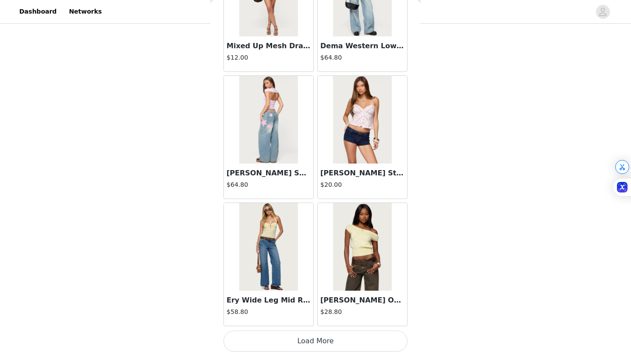
click at [310, 338] on button "Load More" at bounding box center [316, 341] width 184 height 21
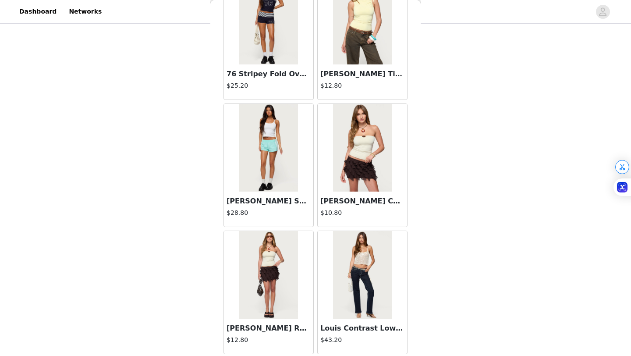
scroll to position [4799, 0]
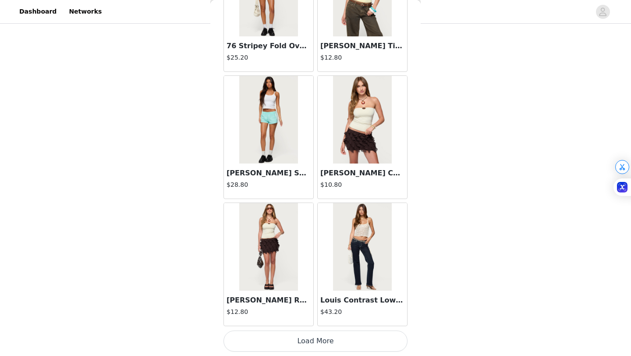
click at [305, 336] on button "Load More" at bounding box center [316, 341] width 184 height 21
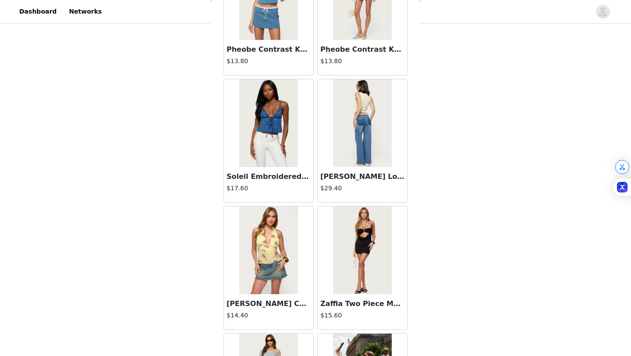
scroll to position [6071, 0]
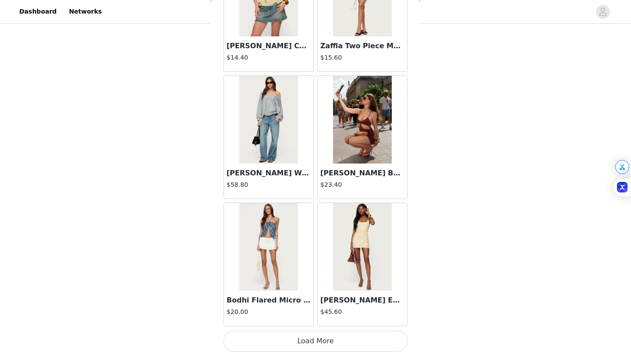
click at [296, 341] on button "Load More" at bounding box center [316, 341] width 184 height 21
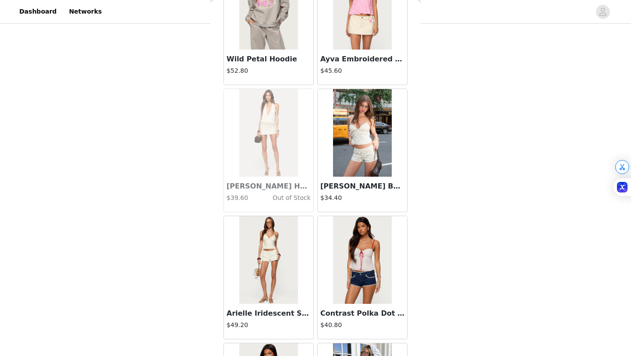
scroll to position [7342, 0]
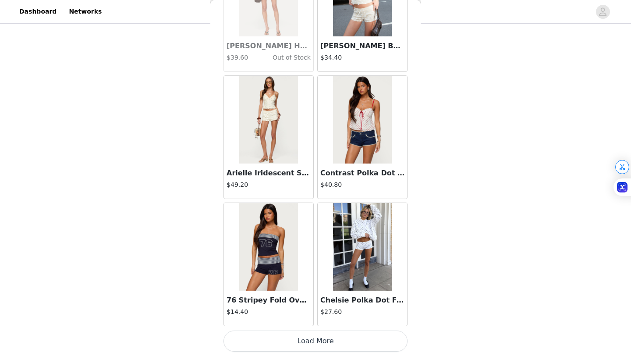
click at [296, 341] on button "Load More" at bounding box center [316, 341] width 184 height 21
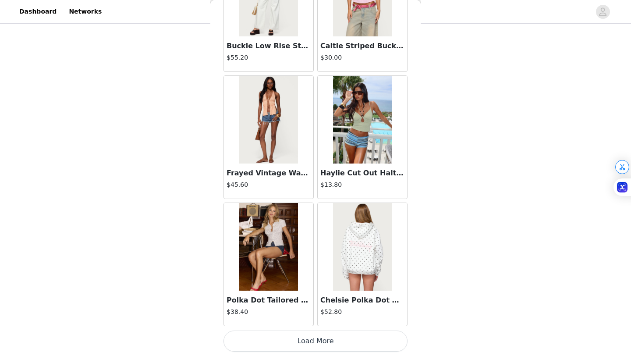
click at [297, 348] on button "Load More" at bounding box center [316, 341] width 184 height 21
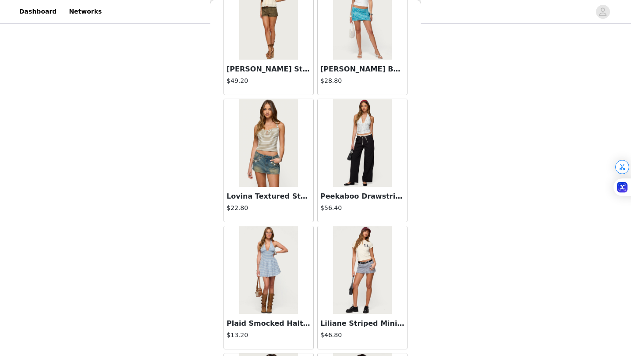
scroll to position [9884, 0]
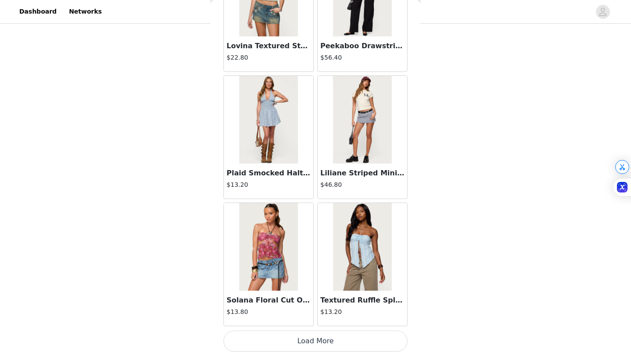
click at [298, 341] on button "Load More" at bounding box center [316, 341] width 184 height 21
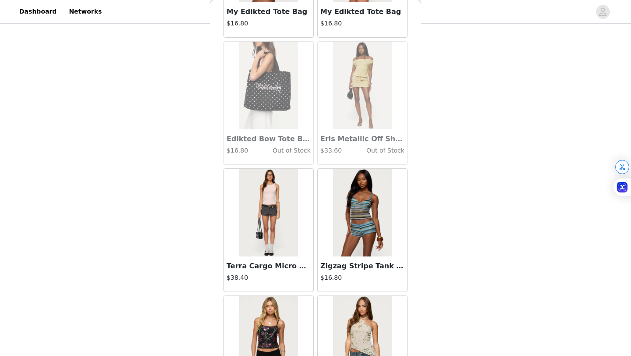
scroll to position [11156, 0]
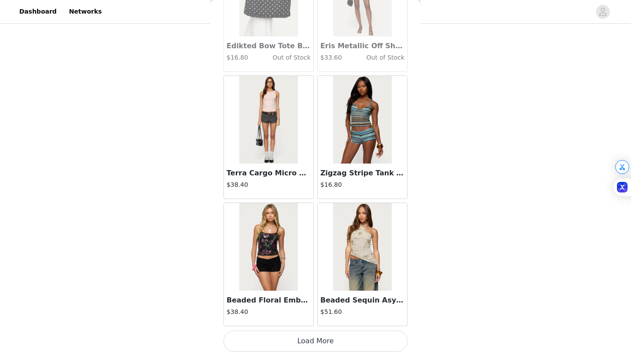
click at [293, 337] on button "Load More" at bounding box center [316, 341] width 184 height 21
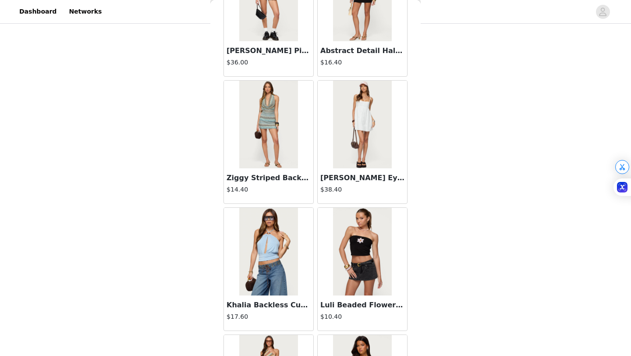
scroll to position [12427, 0]
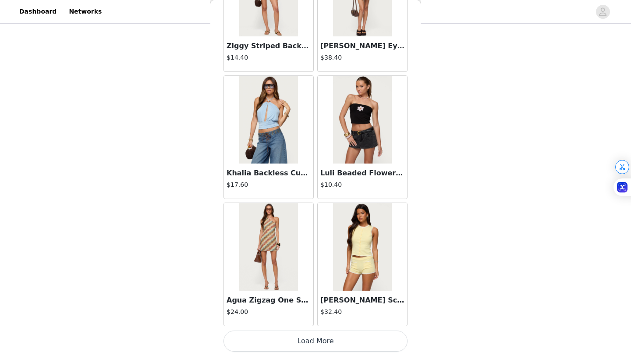
click at [293, 342] on button "Load More" at bounding box center [316, 341] width 184 height 21
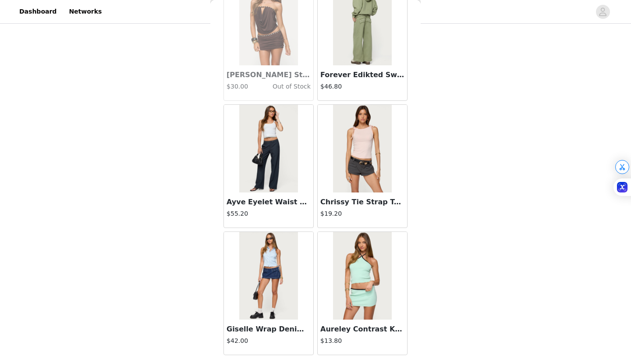
scroll to position [13698, 0]
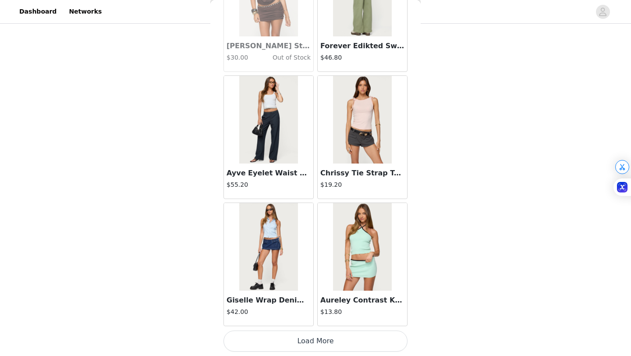
click at [292, 342] on button "Load More" at bounding box center [316, 341] width 184 height 21
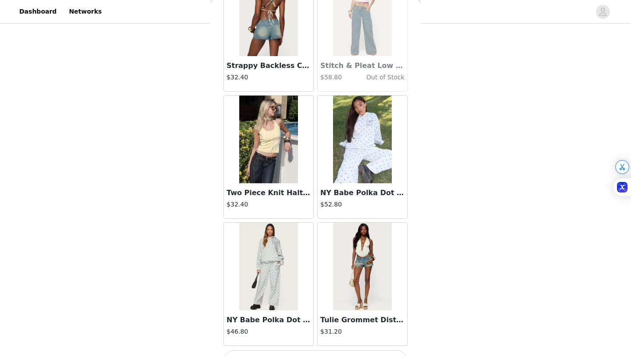
scroll to position [14970, 0]
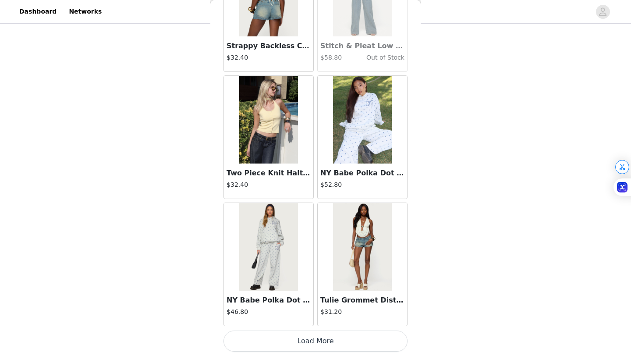
click at [285, 344] on button "Load More" at bounding box center [316, 341] width 184 height 21
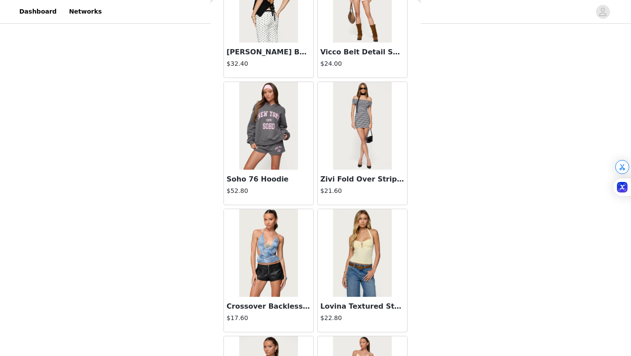
scroll to position [16241, 0]
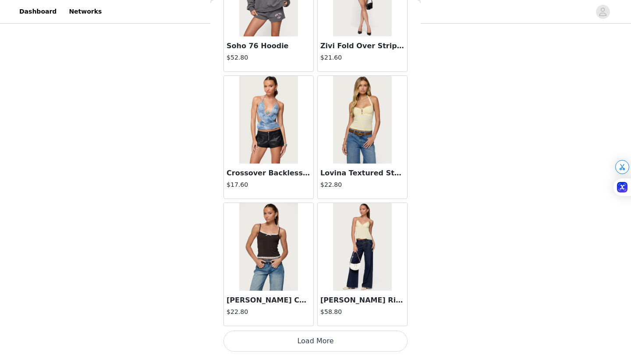
click at [285, 349] on button "Load More" at bounding box center [316, 341] width 184 height 21
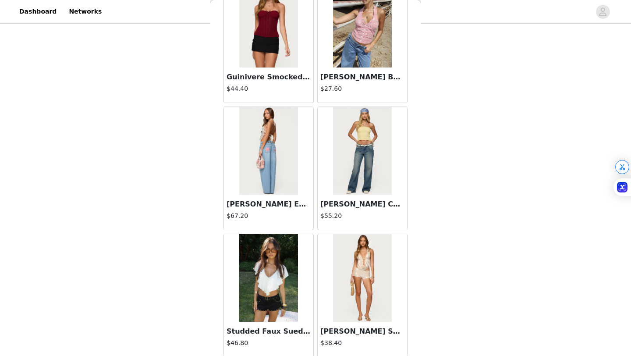
scroll to position [17512, 0]
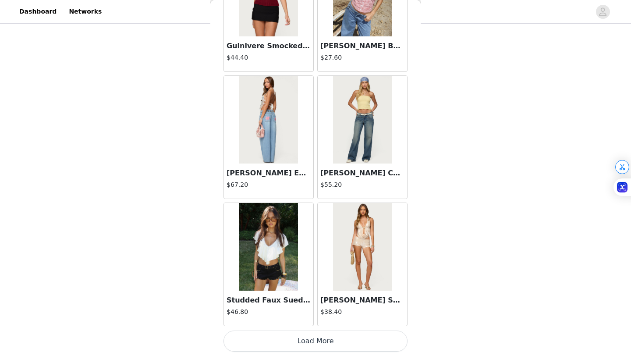
click at [305, 346] on button "Load More" at bounding box center [316, 341] width 184 height 21
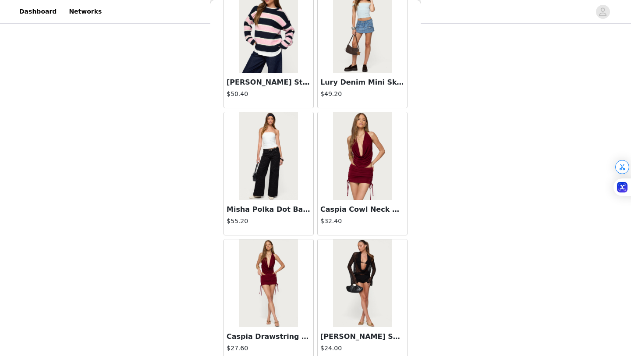
scroll to position [18783, 0]
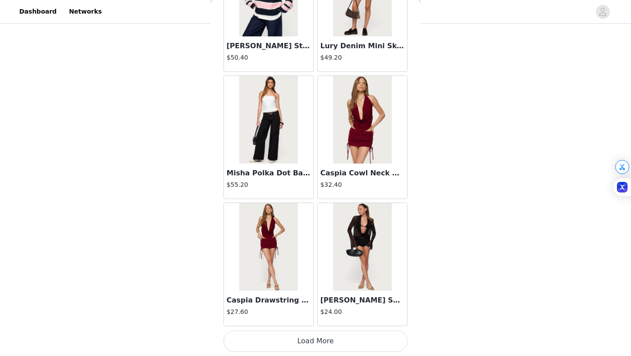
click at [301, 342] on button "Load More" at bounding box center [316, 341] width 184 height 21
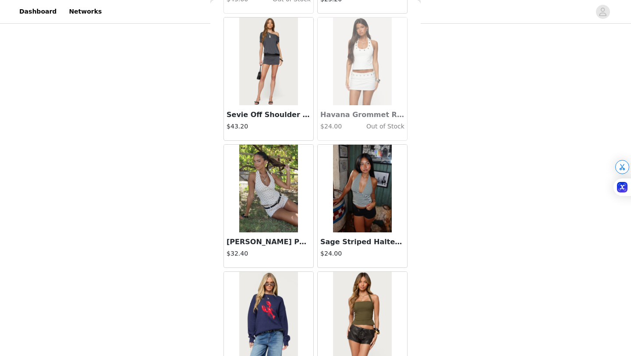
scroll to position [20055, 0]
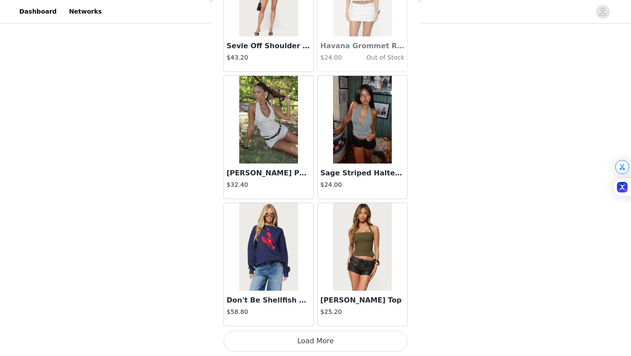
click at [310, 343] on button "Load More" at bounding box center [316, 341] width 184 height 21
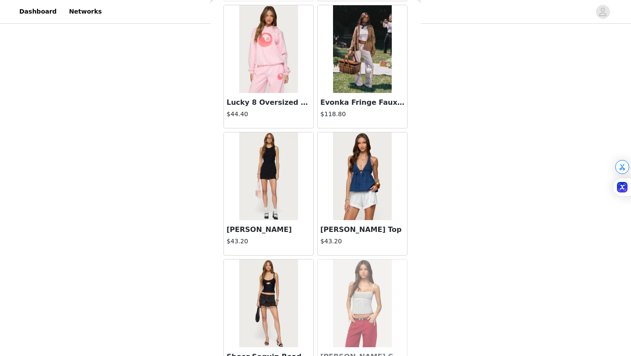
scroll to position [21326, 0]
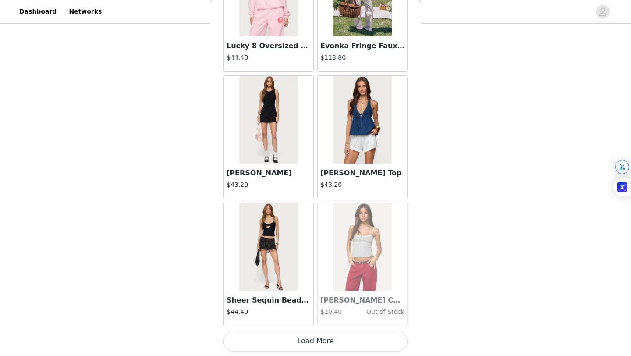
click at [304, 345] on button "Load More" at bounding box center [316, 341] width 184 height 21
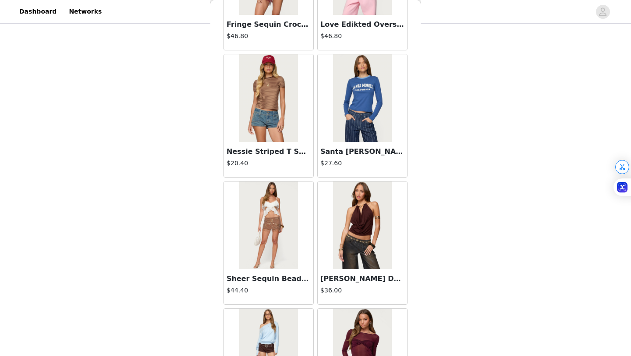
scroll to position [22597, 0]
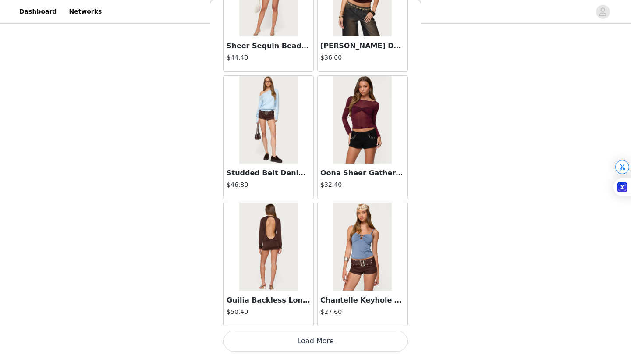
click at [322, 336] on button "Load More" at bounding box center [316, 341] width 184 height 21
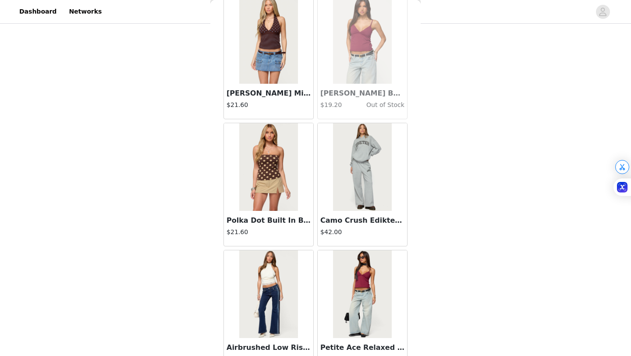
scroll to position [23869, 0]
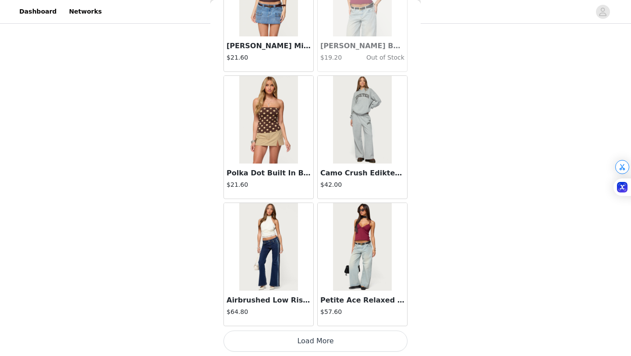
click at [334, 345] on button "Load More" at bounding box center [316, 341] width 184 height 21
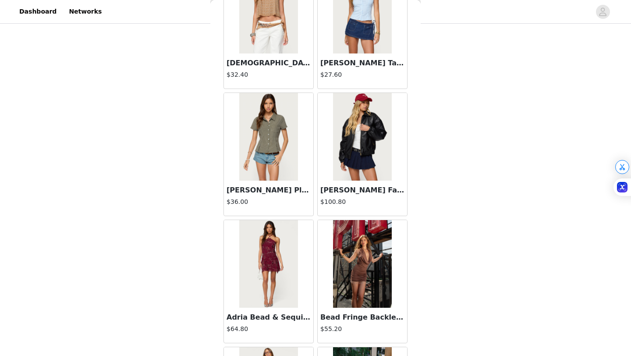
scroll to position [25140, 0]
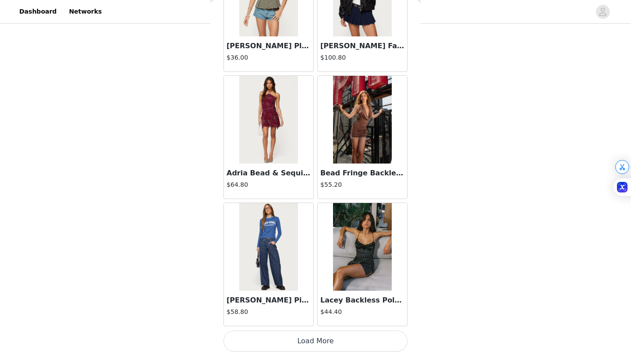
click at [348, 173] on h3 "Bead Fringe Backless Halter Mini Dress" at bounding box center [362, 173] width 84 height 11
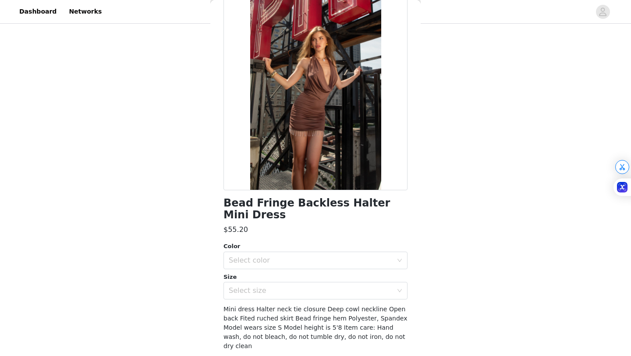
scroll to position [73, 0]
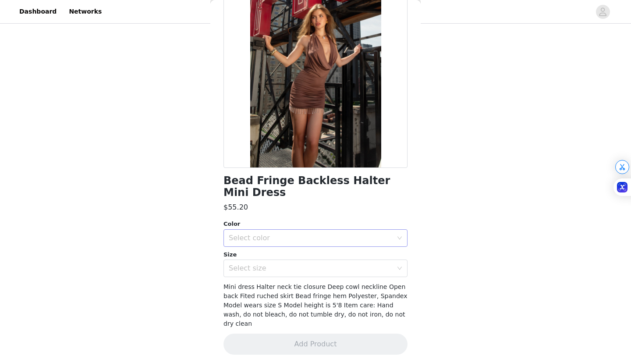
click at [298, 241] on div "Select color" at bounding box center [311, 238] width 164 height 9
click at [295, 255] on li "DARK BROWN" at bounding box center [316, 257] width 184 height 14
click at [295, 269] on div "Select size" at bounding box center [311, 268] width 164 height 9
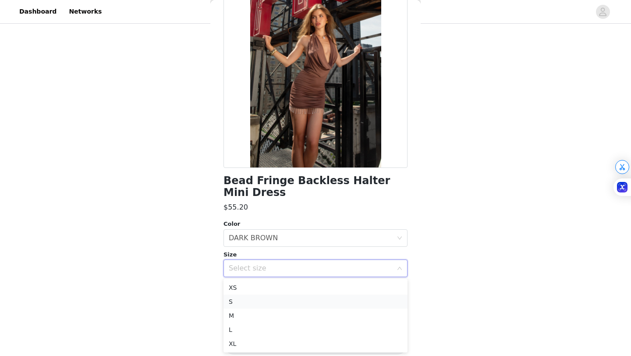
click at [294, 300] on li "S" at bounding box center [316, 302] width 184 height 14
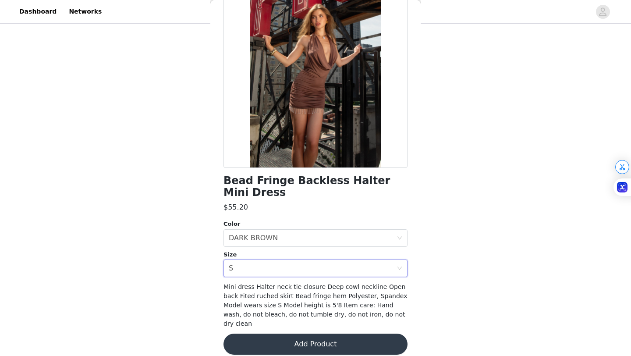
click at [305, 335] on button "Add Product" at bounding box center [316, 344] width 184 height 21
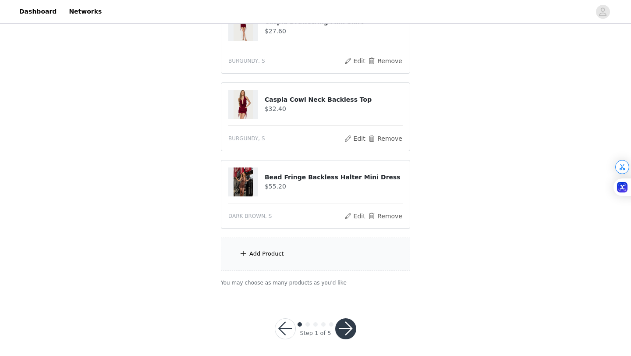
scroll to position [198, 0]
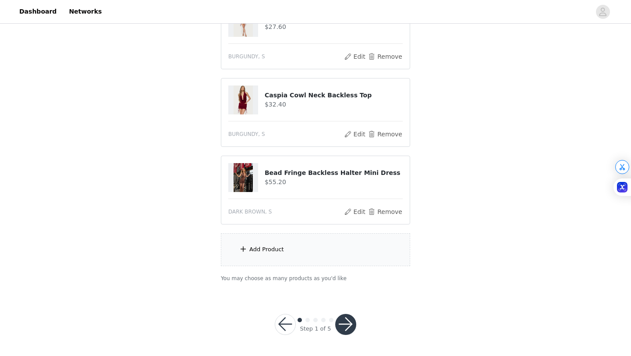
click at [280, 252] on div "Add Product" at bounding box center [266, 249] width 35 height 9
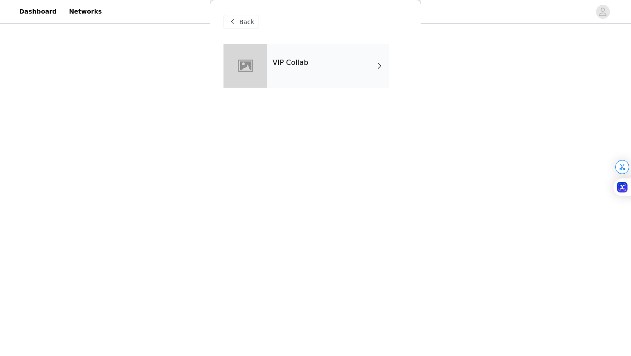
click at [321, 71] on div "VIP Collab" at bounding box center [328, 66] width 122 height 44
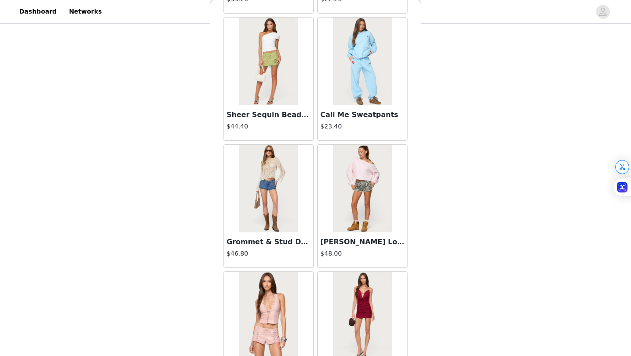
scroll to position [985, 0]
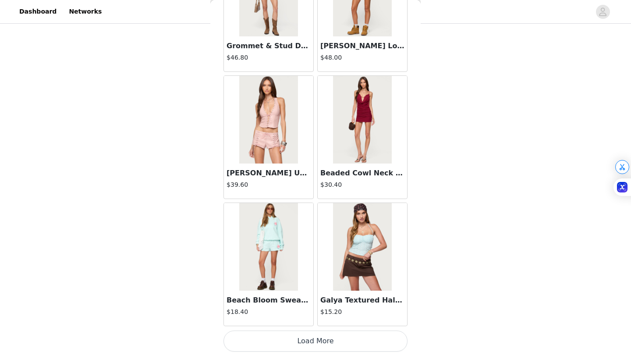
click at [306, 343] on button "Load More" at bounding box center [316, 341] width 184 height 21
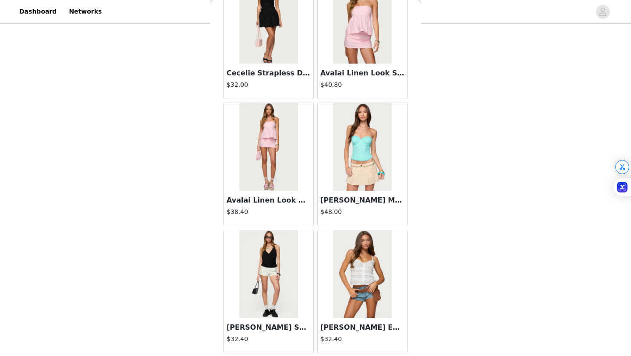
scroll to position [2257, 0]
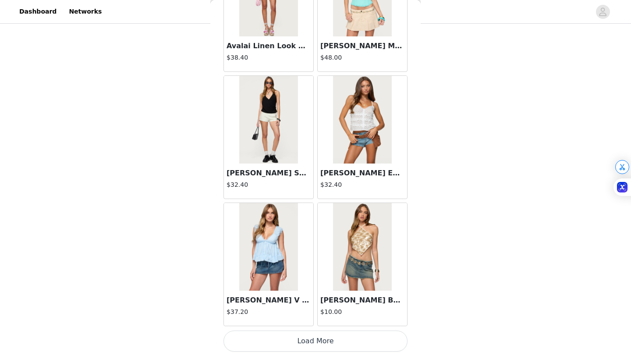
click at [316, 340] on button "Load More" at bounding box center [316, 341] width 184 height 21
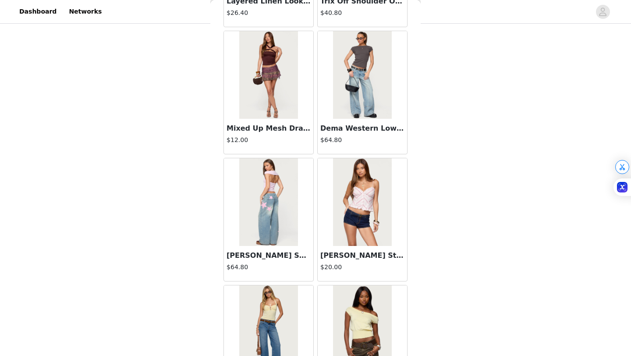
scroll to position [3528, 0]
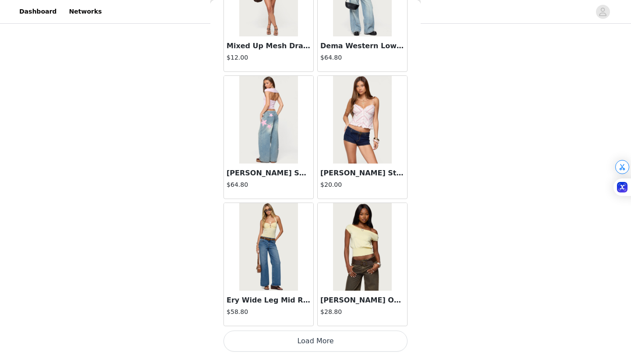
click at [302, 339] on button "Load More" at bounding box center [316, 341] width 184 height 21
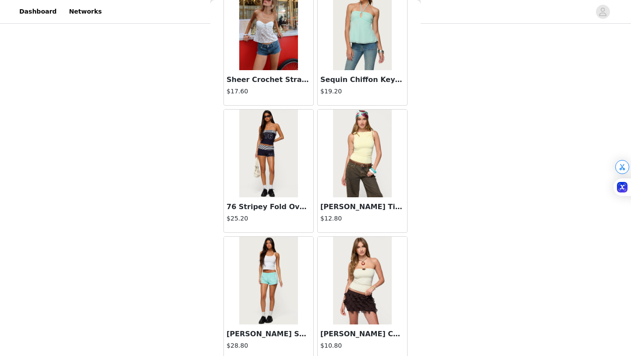
scroll to position [4799, 0]
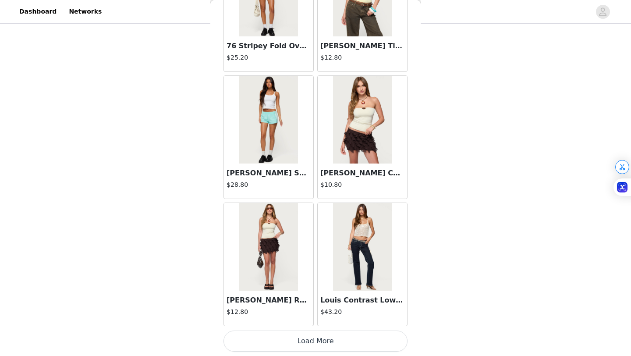
click at [309, 343] on button "Load More" at bounding box center [316, 341] width 184 height 21
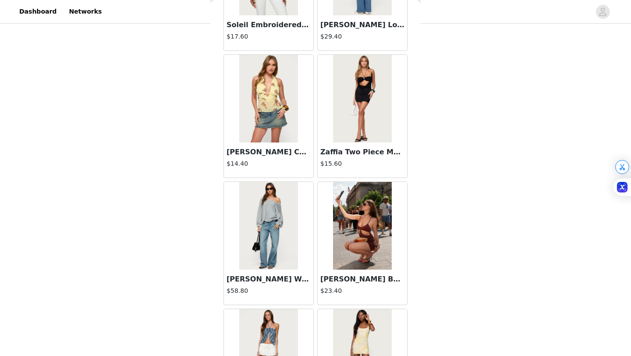
scroll to position [6071, 0]
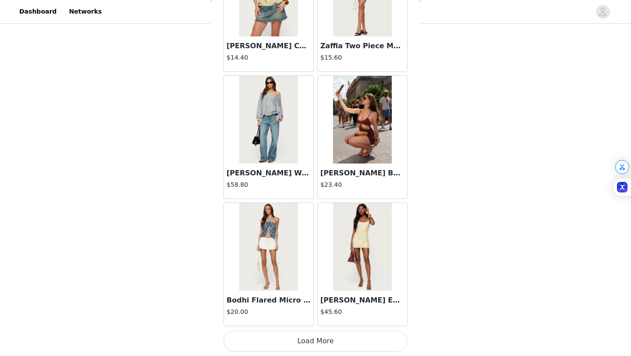
click at [306, 346] on button "Load More" at bounding box center [316, 341] width 184 height 21
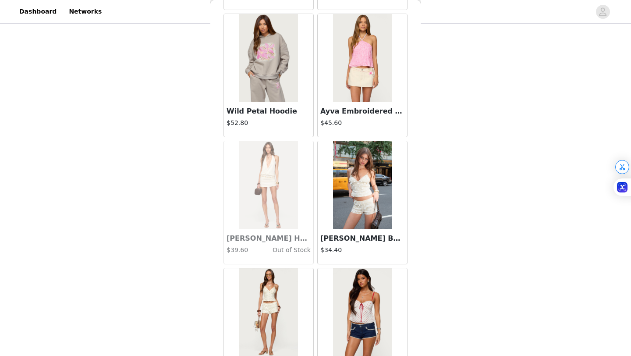
scroll to position [7342, 0]
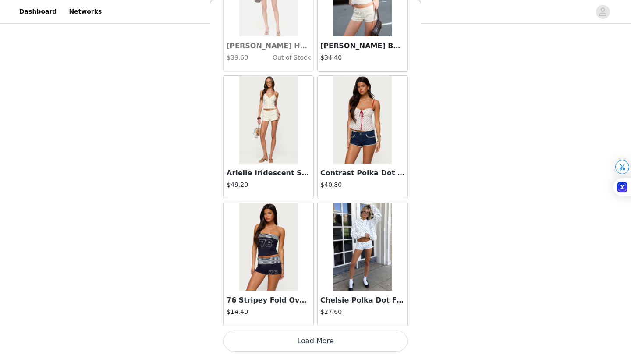
click at [310, 340] on button "Load More" at bounding box center [316, 341] width 184 height 21
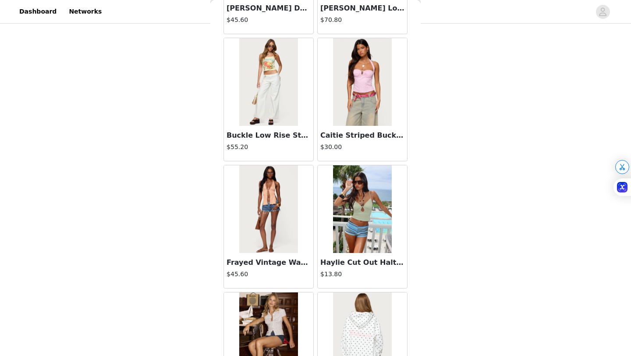
scroll to position [8613, 0]
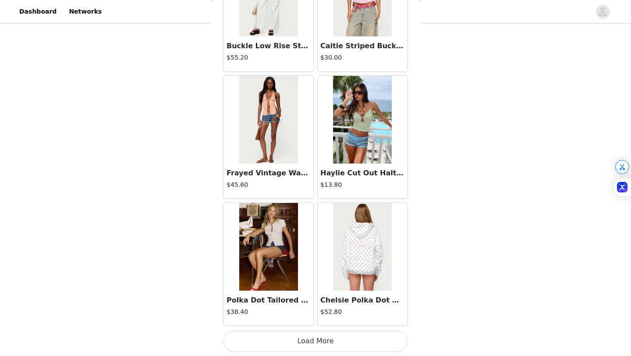
click at [314, 347] on button "Load More" at bounding box center [316, 341] width 184 height 21
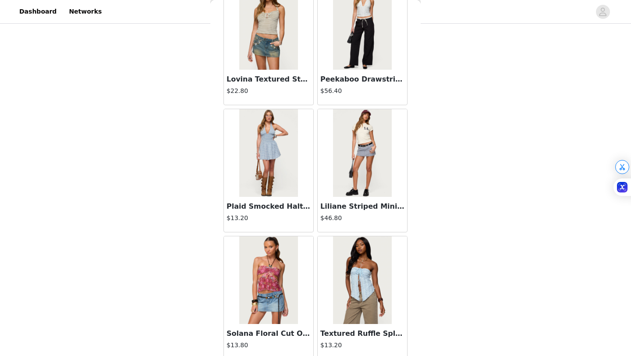
scroll to position [9884, 0]
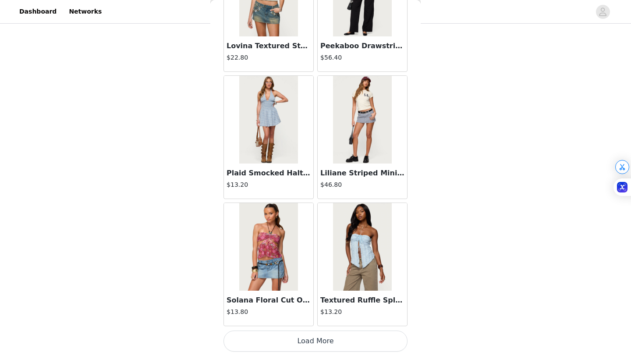
click at [318, 344] on button "Load More" at bounding box center [316, 341] width 184 height 21
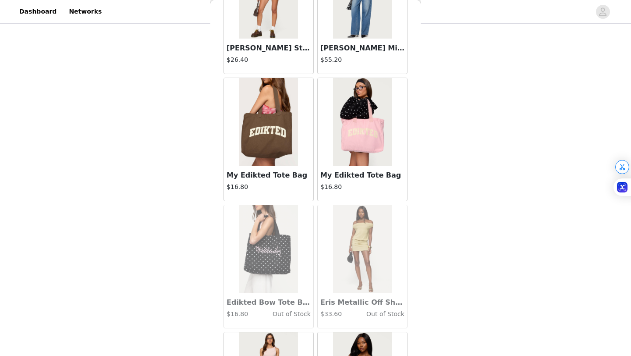
scroll to position [11156, 0]
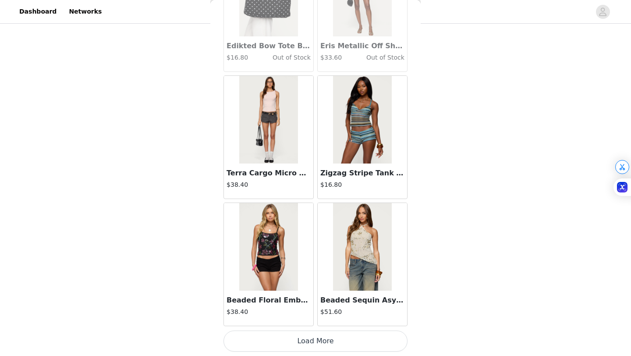
click at [307, 350] on button "Load More" at bounding box center [316, 341] width 184 height 21
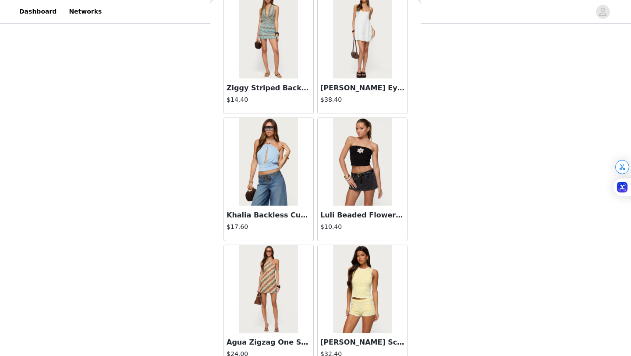
scroll to position [12427, 0]
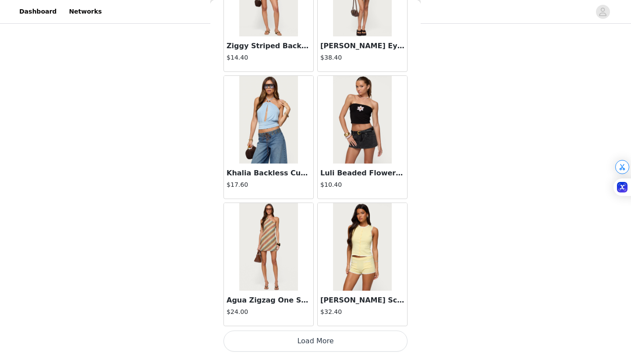
click at [328, 339] on button "Load More" at bounding box center [316, 341] width 184 height 21
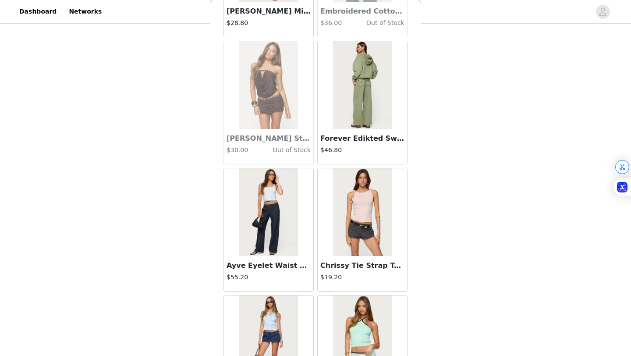
scroll to position [13698, 0]
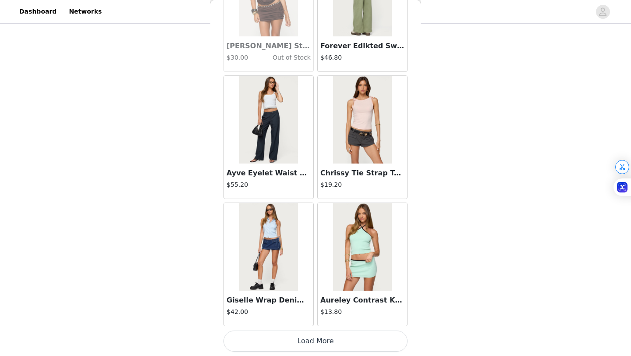
click at [316, 346] on button "Load More" at bounding box center [316, 341] width 184 height 21
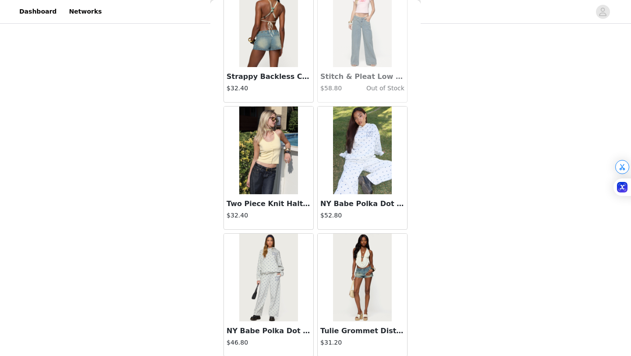
scroll to position [14970, 0]
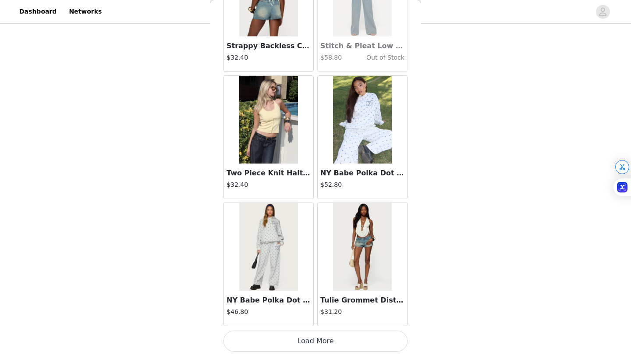
click at [304, 339] on button "Load More" at bounding box center [316, 341] width 184 height 21
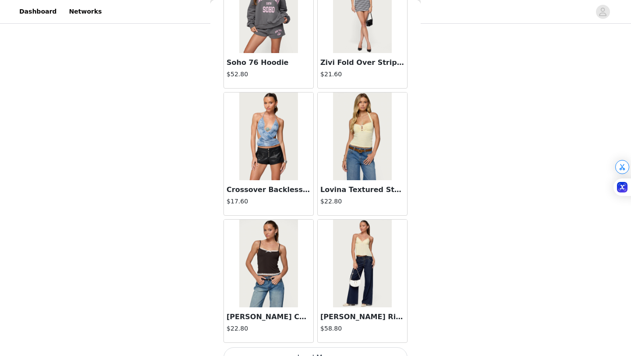
scroll to position [16241, 0]
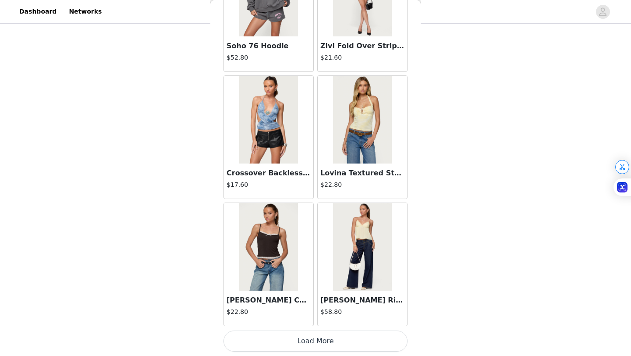
click at [315, 344] on button "Load More" at bounding box center [316, 341] width 184 height 21
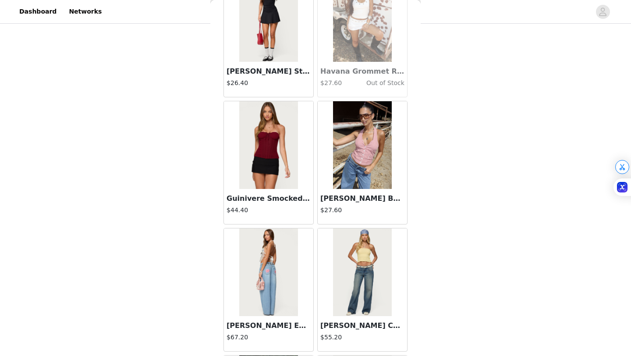
scroll to position [17512, 0]
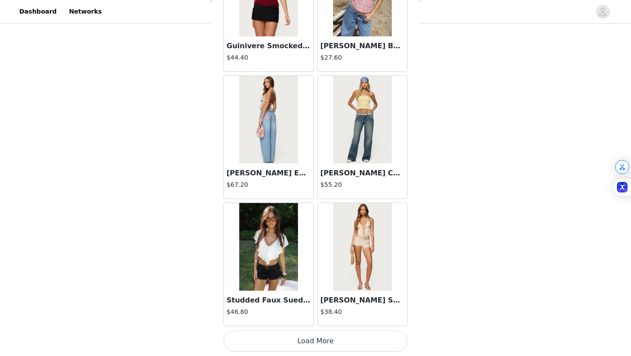
click at [296, 346] on button "Load More" at bounding box center [316, 341] width 184 height 21
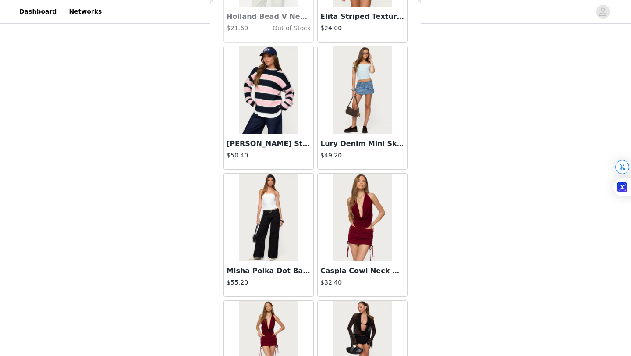
scroll to position [18783, 0]
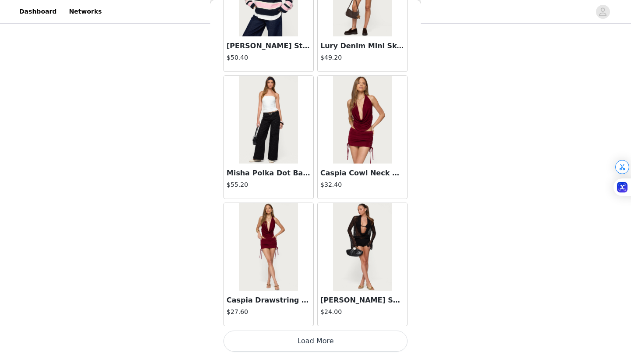
click at [329, 342] on button "Load More" at bounding box center [316, 341] width 184 height 21
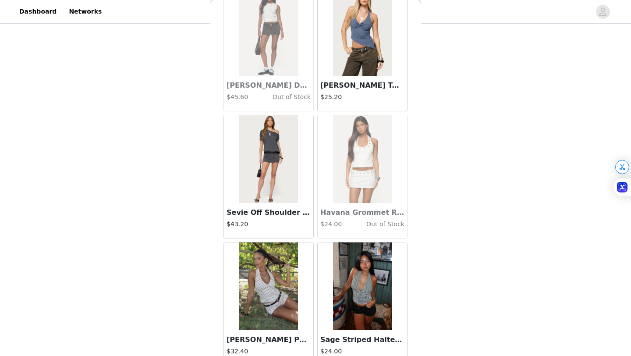
scroll to position [20055, 0]
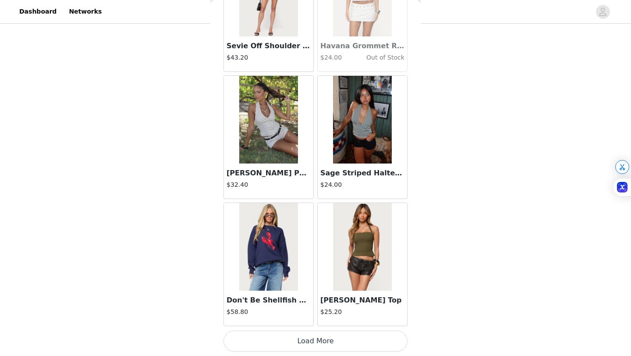
click at [304, 338] on button "Load More" at bounding box center [316, 341] width 184 height 21
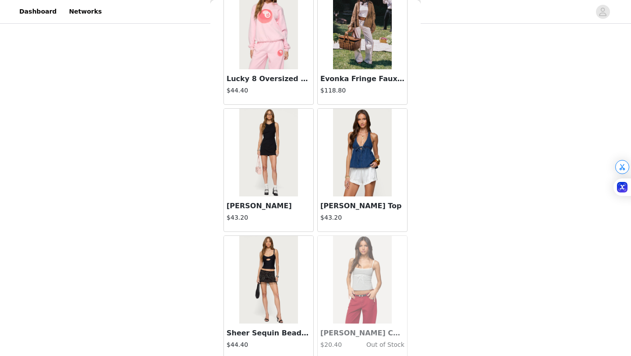
scroll to position [21326, 0]
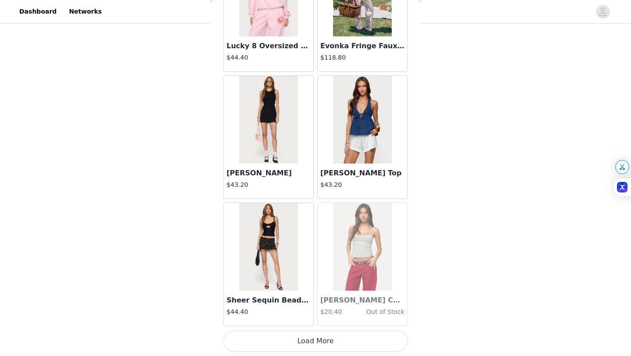
click at [323, 344] on button "Load More" at bounding box center [316, 341] width 184 height 21
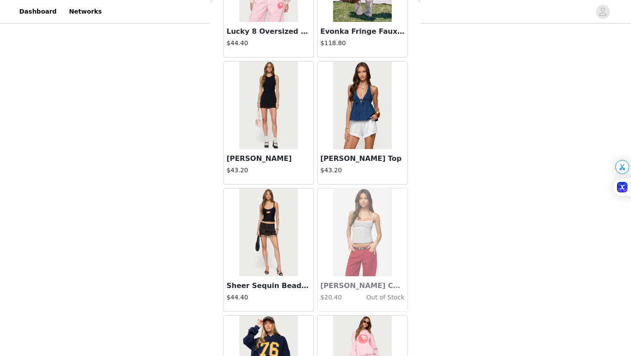
scroll to position [21344, 0]
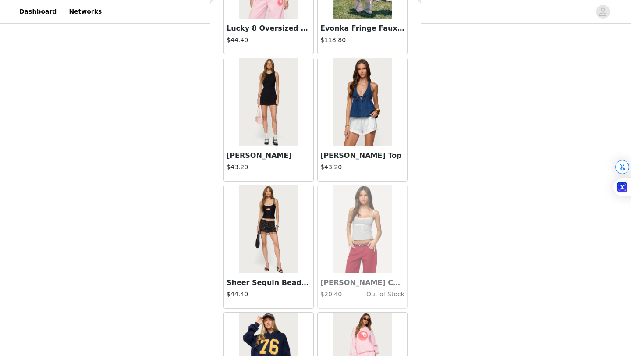
click at [281, 285] on h3 "Sheer Sequin Bead Fringed Mini Skirt" at bounding box center [269, 282] width 84 height 11
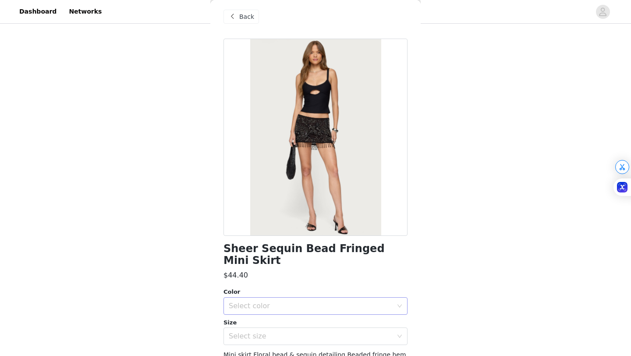
scroll to position [61, 0]
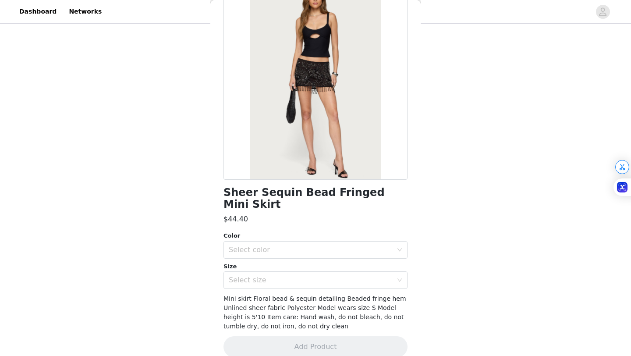
click at [270, 262] on div "Size" at bounding box center [316, 266] width 184 height 9
click at [267, 245] on div "Select color" at bounding box center [311, 249] width 164 height 9
click at [261, 259] on li "BLACK" at bounding box center [316, 257] width 184 height 14
click at [260, 276] on div "Select size" at bounding box center [311, 280] width 164 height 9
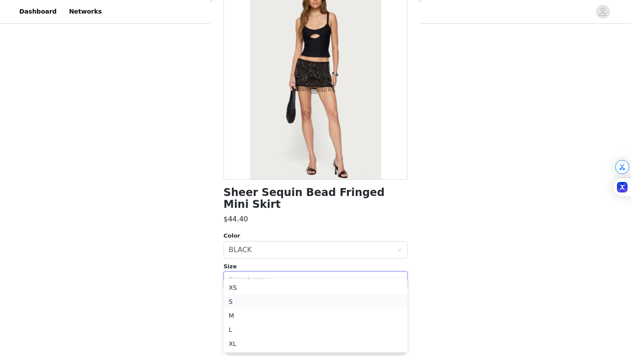
click at [244, 302] on li "S" at bounding box center [316, 302] width 184 height 14
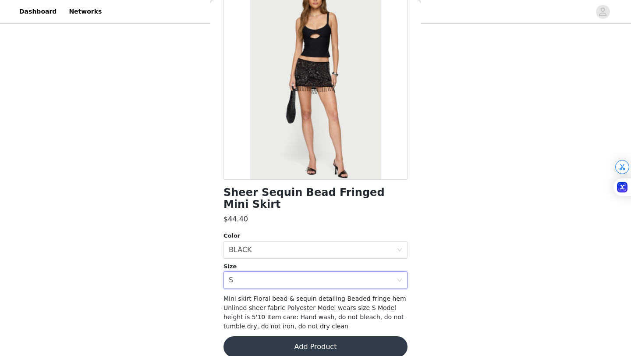
click at [284, 338] on button "Add Product" at bounding box center [316, 346] width 184 height 21
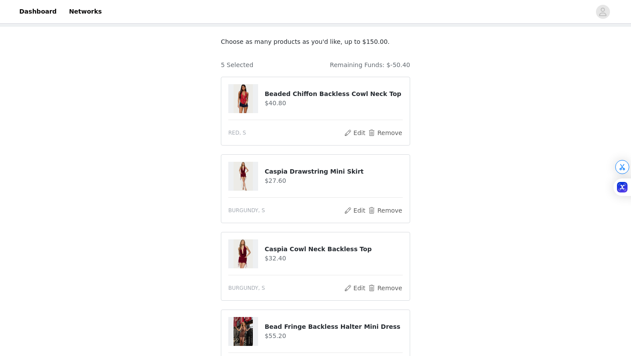
scroll to position [276, 0]
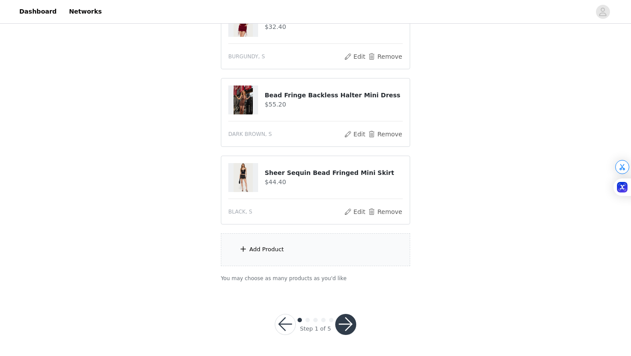
click at [300, 252] on div "Add Product" at bounding box center [315, 249] width 189 height 33
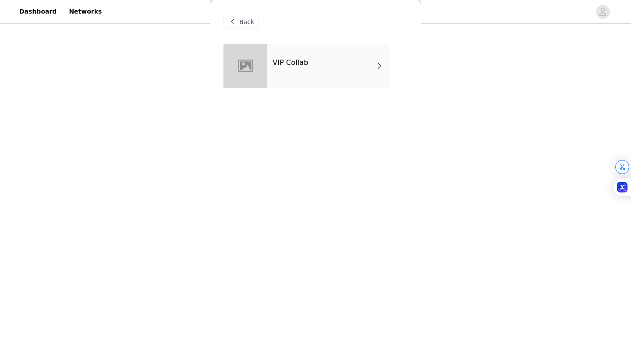
click at [328, 76] on div "VIP Collab" at bounding box center [328, 66] width 122 height 44
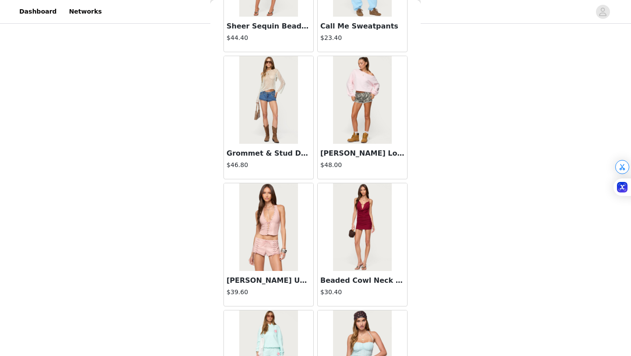
scroll to position [985, 0]
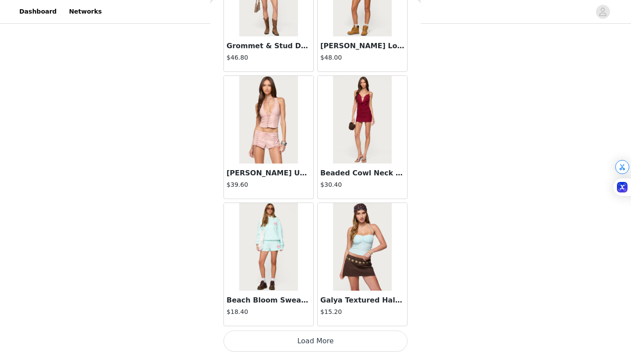
click at [314, 341] on button "Load More" at bounding box center [316, 341] width 184 height 21
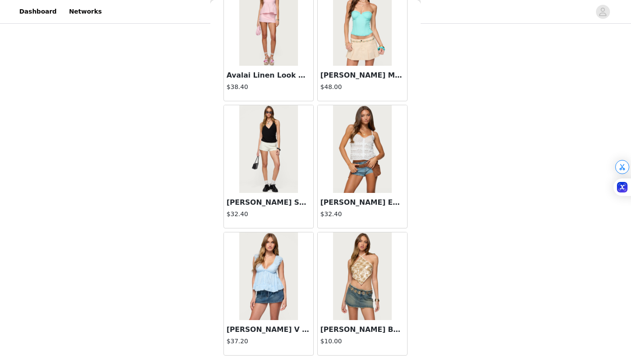
scroll to position [2257, 0]
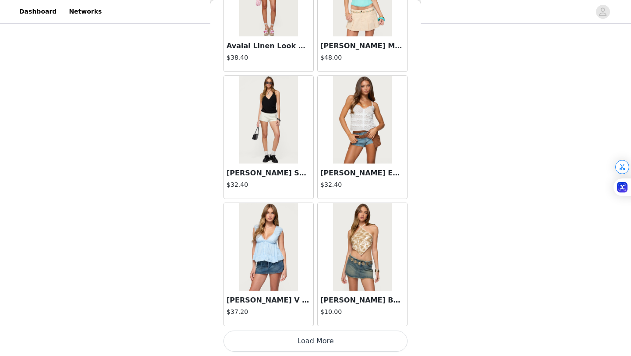
click at [310, 339] on button "Load More" at bounding box center [316, 341] width 184 height 21
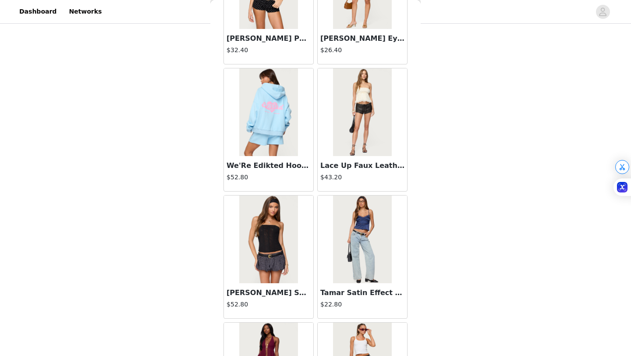
scroll to position [0, 0]
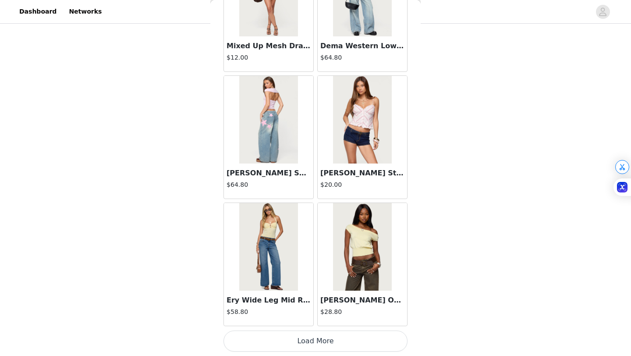
click at [308, 347] on button "Load More" at bounding box center [316, 341] width 184 height 21
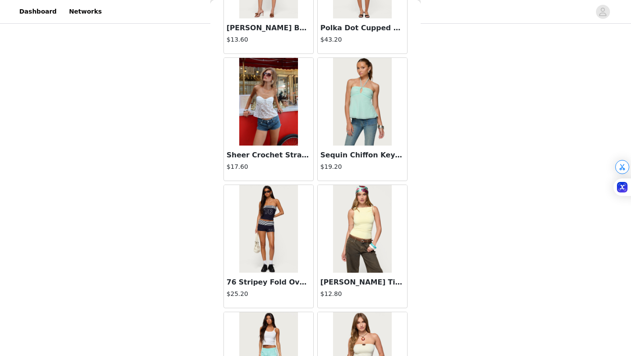
scroll to position [4799, 0]
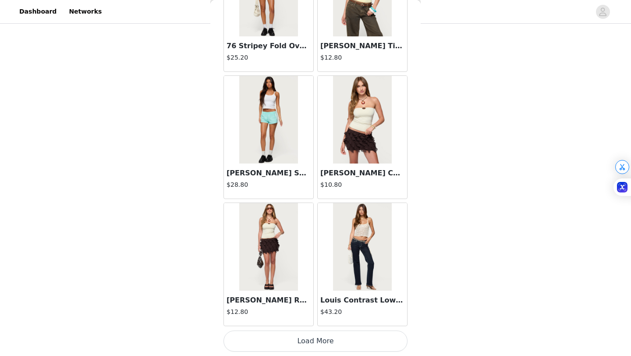
click at [306, 341] on button "Load More" at bounding box center [316, 341] width 184 height 21
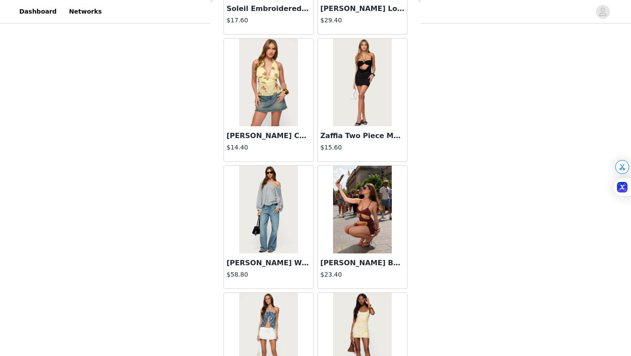
scroll to position [6071, 0]
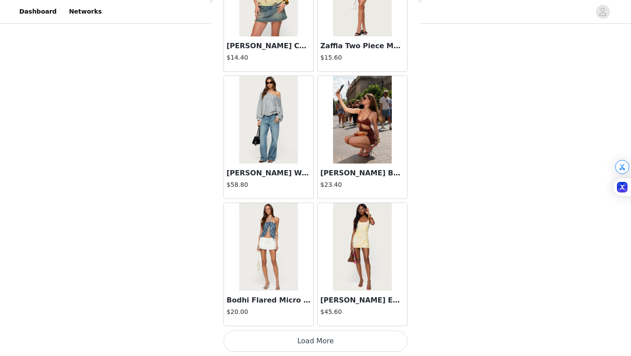
click at [305, 345] on button "Load More" at bounding box center [316, 341] width 184 height 21
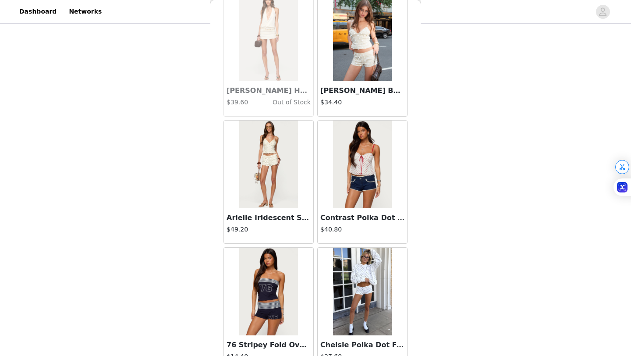
scroll to position [7342, 0]
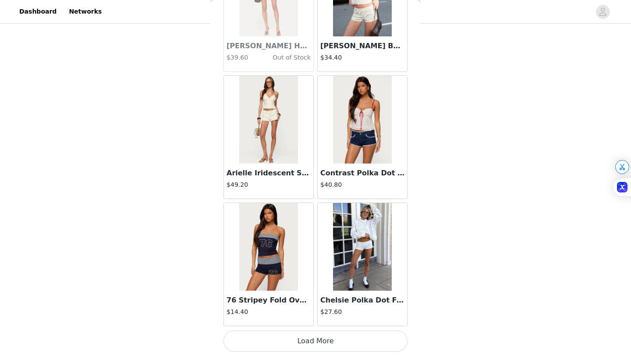
click at [309, 349] on button "Load More" at bounding box center [316, 341] width 184 height 21
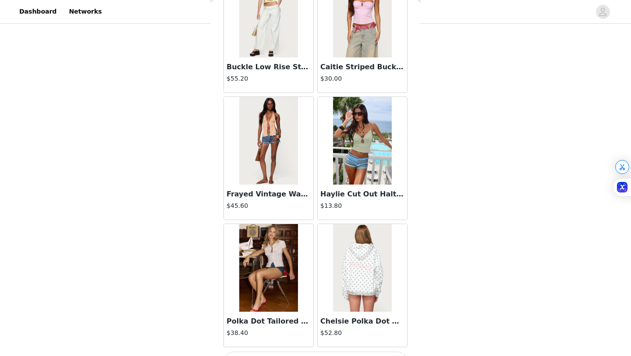
scroll to position [8613, 0]
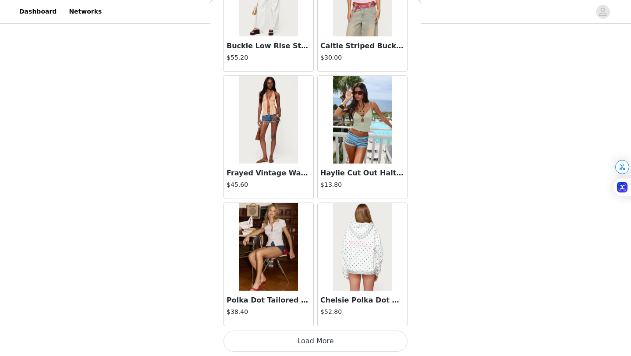
click at [328, 337] on button "Load More" at bounding box center [316, 341] width 184 height 21
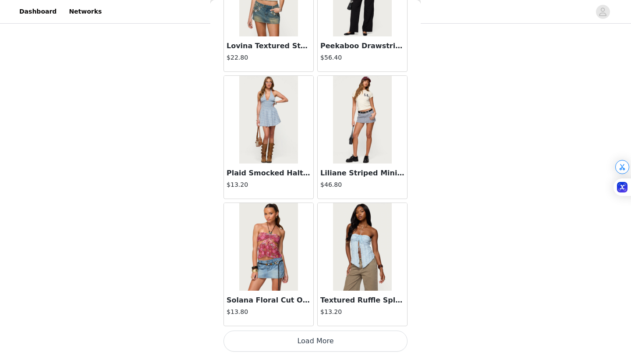
click at [320, 341] on button "Load More" at bounding box center [316, 341] width 184 height 21
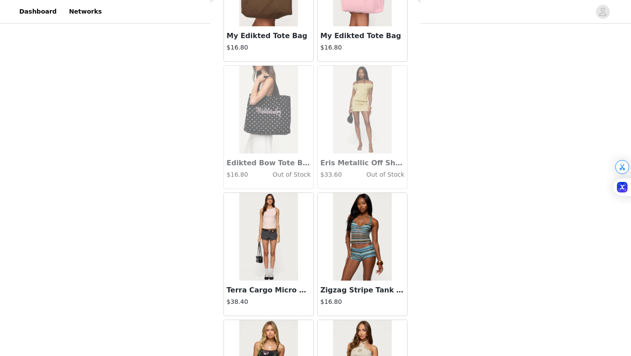
scroll to position [11156, 0]
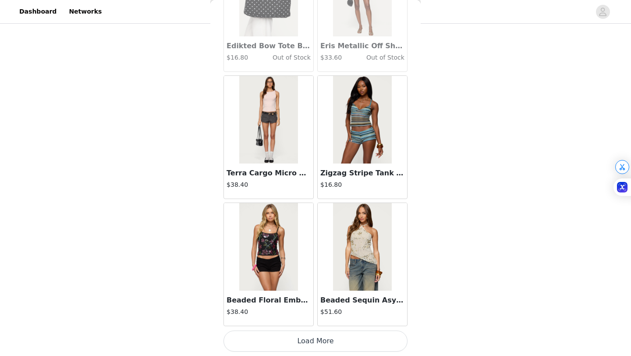
click at [311, 344] on button "Load More" at bounding box center [316, 341] width 184 height 21
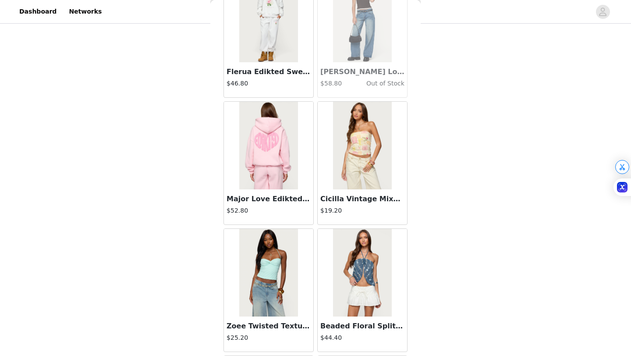
scroll to position [11896, 0]
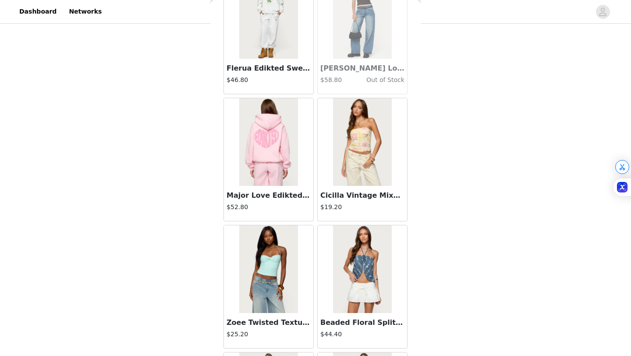
click at [286, 194] on h3 "Major Love Edikted Hoodie" at bounding box center [269, 195] width 84 height 11
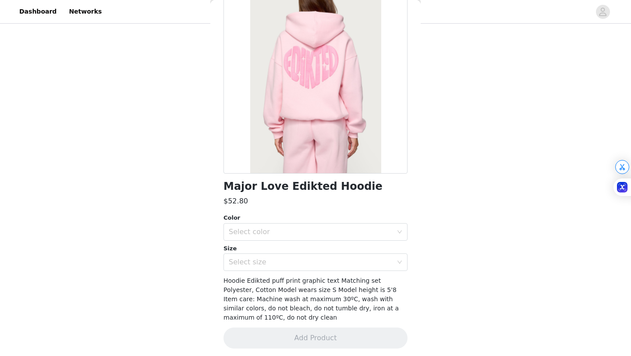
scroll to position [71, 0]
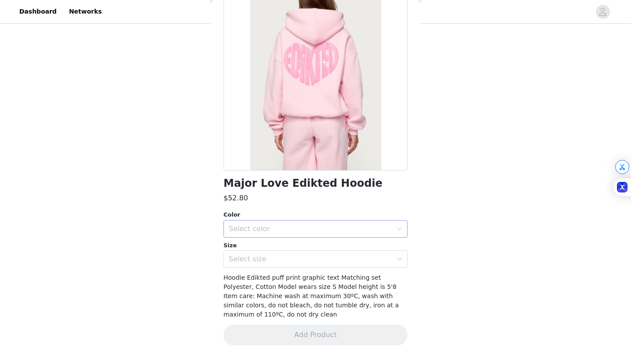
click at [286, 231] on div "Select color" at bounding box center [311, 228] width 164 height 9
click at [280, 249] on li "LIGHT PINK" at bounding box center [316, 248] width 184 height 14
click at [280, 263] on div "Select size" at bounding box center [311, 259] width 164 height 9
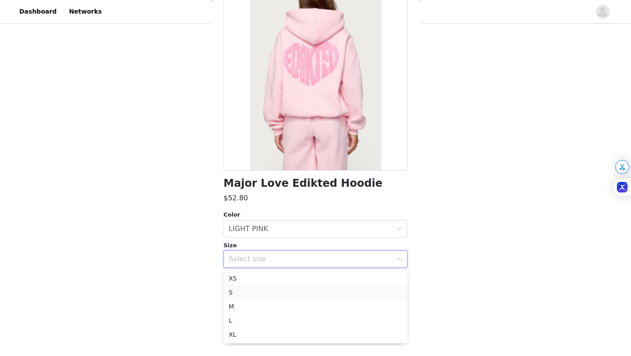
click at [276, 291] on li "S" at bounding box center [316, 292] width 184 height 14
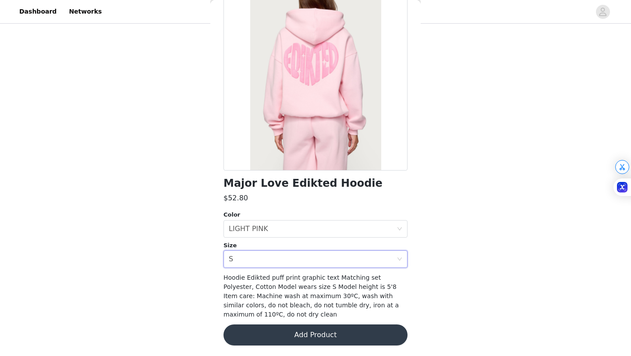
click at [296, 335] on button "Add Product" at bounding box center [316, 334] width 184 height 21
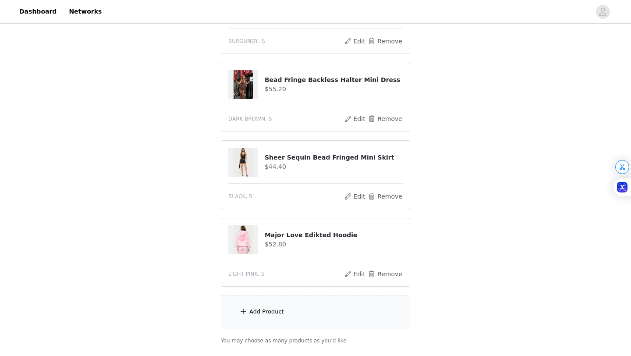
scroll to position [301, 0]
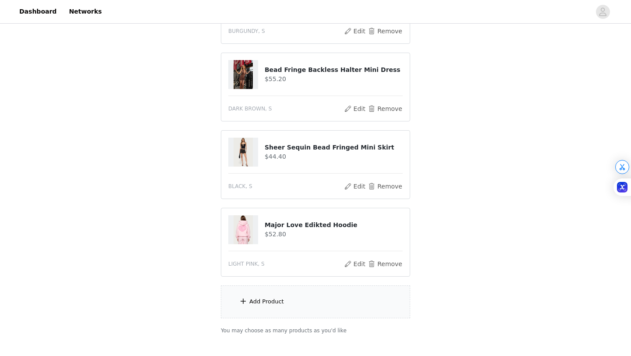
click at [275, 302] on div "Add Product" at bounding box center [266, 301] width 35 height 9
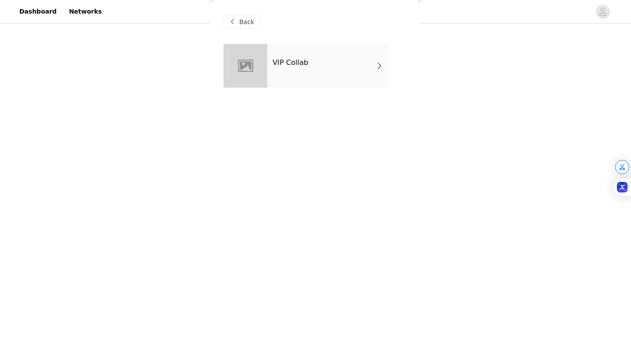
click at [295, 80] on div "VIP Collab" at bounding box center [328, 66] width 122 height 44
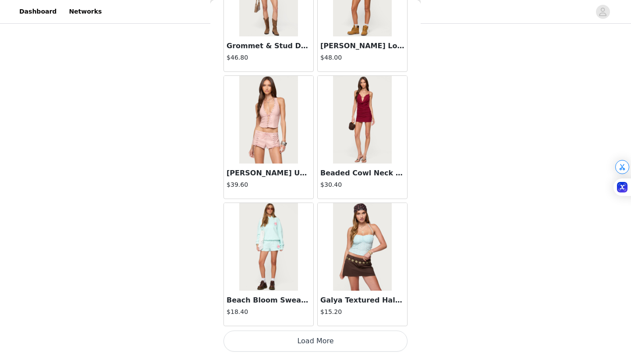
scroll to position [353, 0]
click at [307, 343] on button "Load More" at bounding box center [316, 341] width 184 height 21
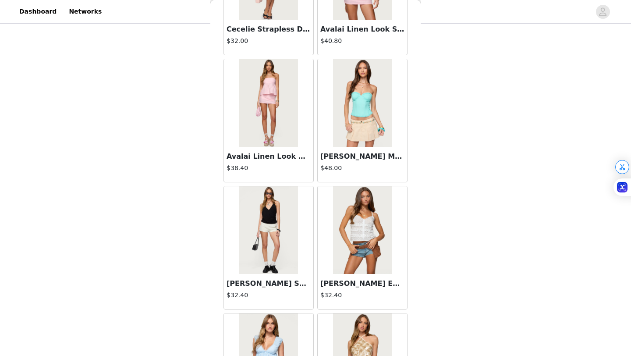
scroll to position [2257, 0]
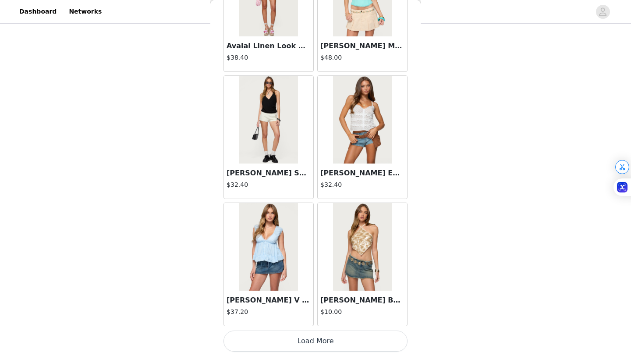
click at [322, 348] on button "Load More" at bounding box center [316, 341] width 184 height 21
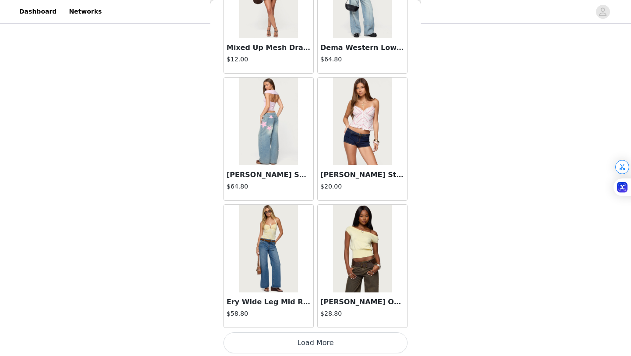
scroll to position [3528, 0]
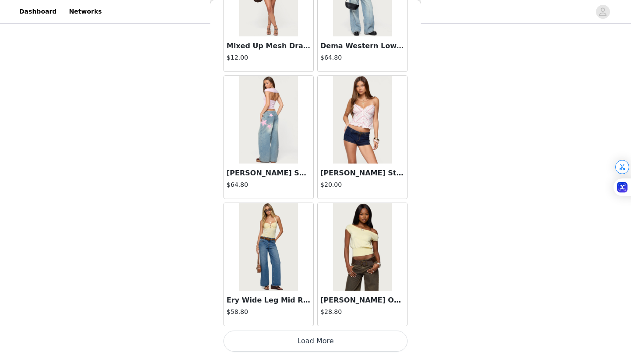
click at [316, 343] on button "Load More" at bounding box center [316, 341] width 184 height 21
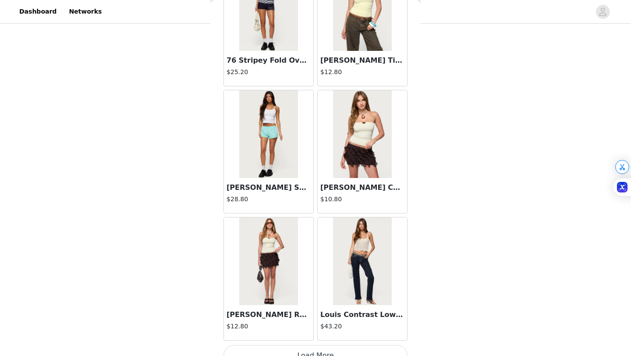
scroll to position [4799, 0]
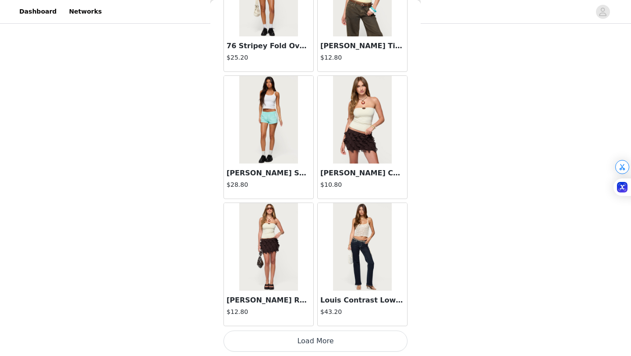
click at [310, 334] on button "Load More" at bounding box center [316, 341] width 184 height 21
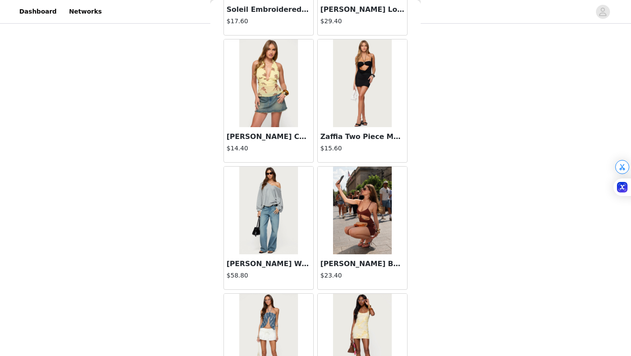
scroll to position [6071, 0]
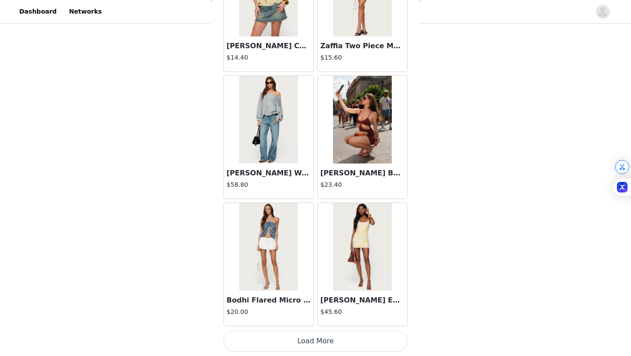
click at [319, 346] on button "Load More" at bounding box center [316, 341] width 184 height 21
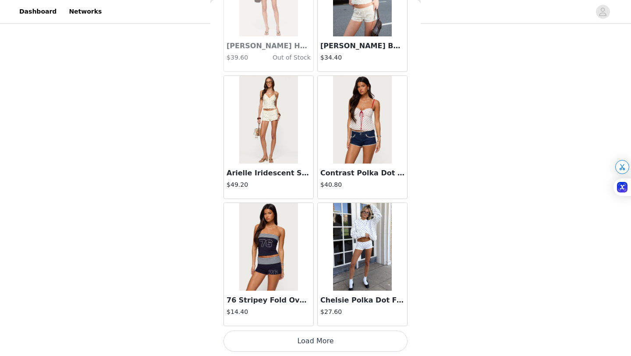
click at [315, 343] on button "Load More" at bounding box center [316, 341] width 184 height 21
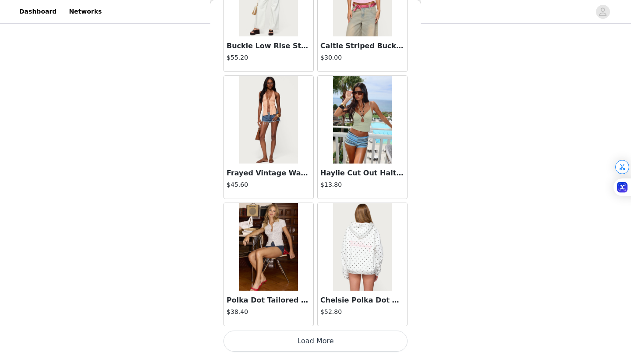
click at [308, 345] on button "Load More" at bounding box center [316, 341] width 184 height 21
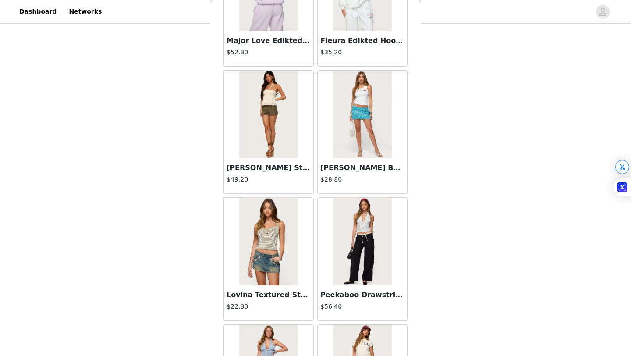
scroll to position [9884, 0]
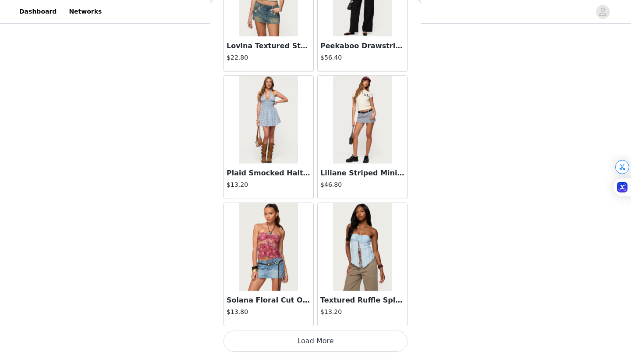
click at [309, 337] on button "Load More" at bounding box center [316, 341] width 184 height 21
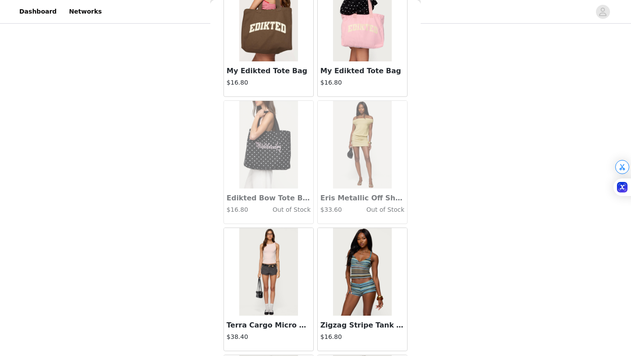
scroll to position [11156, 0]
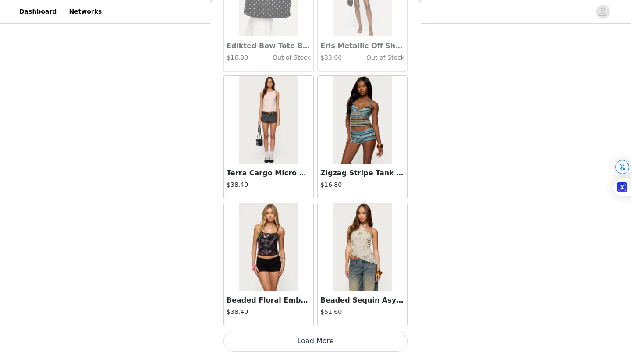
click at [317, 338] on button "Load More" at bounding box center [316, 341] width 184 height 21
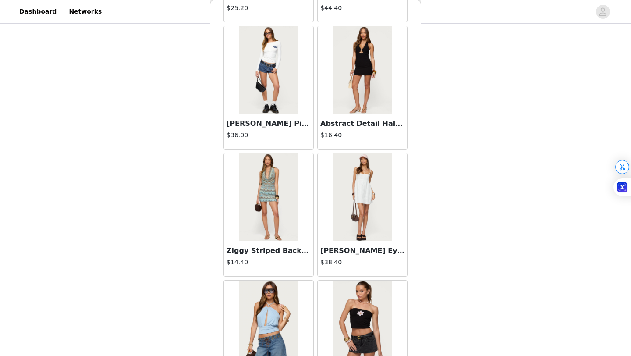
scroll to position [12427, 0]
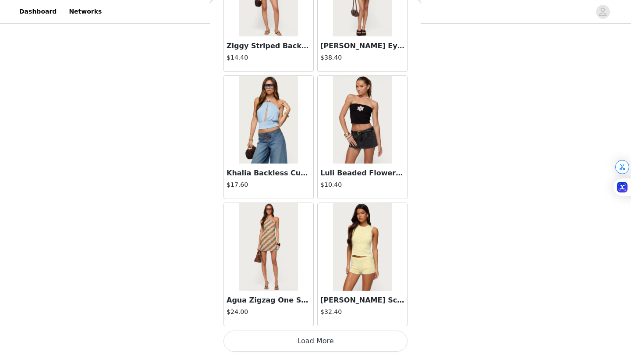
click at [320, 343] on button "Load More" at bounding box center [316, 341] width 184 height 21
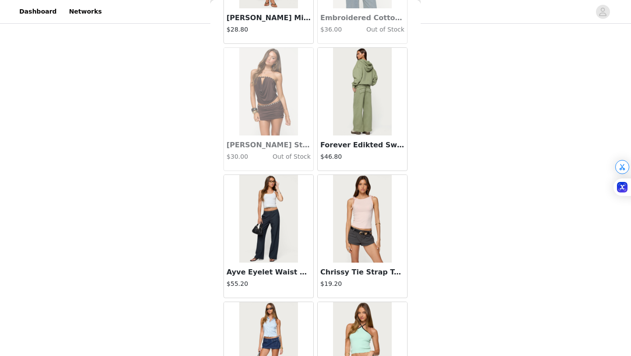
scroll to position [13698, 0]
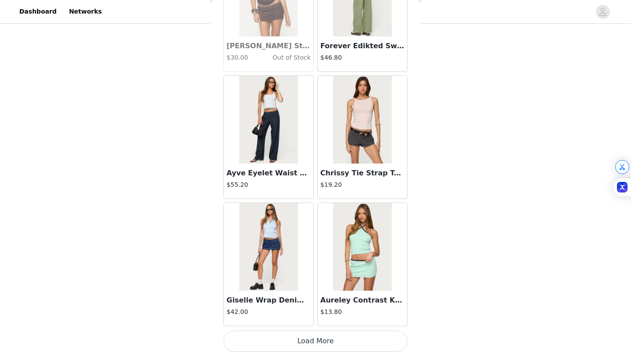
click at [314, 343] on button "Load More" at bounding box center [316, 341] width 184 height 21
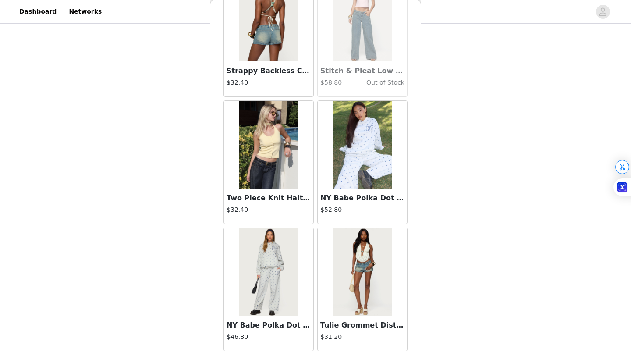
scroll to position [14970, 0]
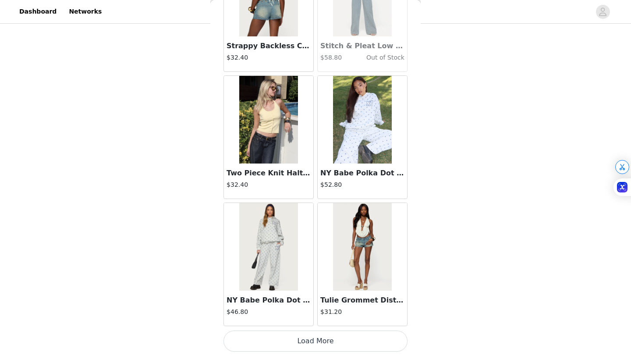
click at [307, 345] on button "Load More" at bounding box center [316, 341] width 184 height 21
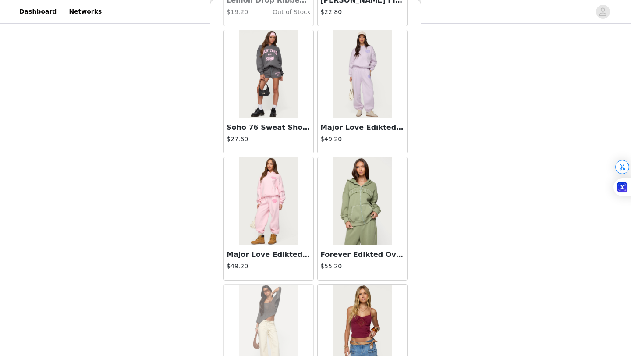
scroll to position [15354, 0]
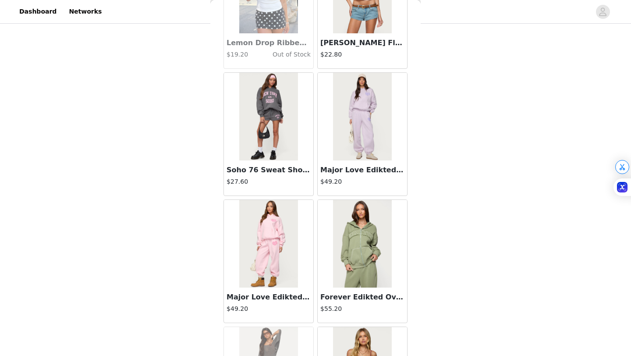
click at [266, 301] on h3 "Major Love Edikted Sweatpants" at bounding box center [269, 297] width 84 height 11
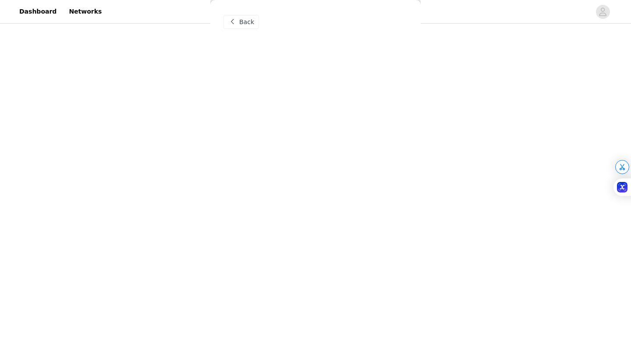
scroll to position [0, 0]
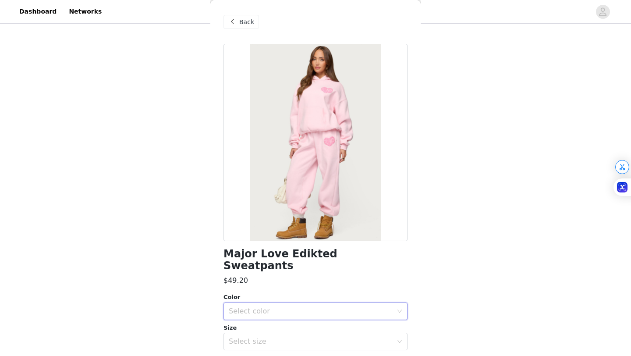
click at [260, 304] on div "Select color" at bounding box center [313, 311] width 168 height 17
click at [257, 314] on li "LIGHT PINK" at bounding box center [316, 319] width 184 height 14
click at [258, 337] on div "Select size" at bounding box center [311, 341] width 164 height 9
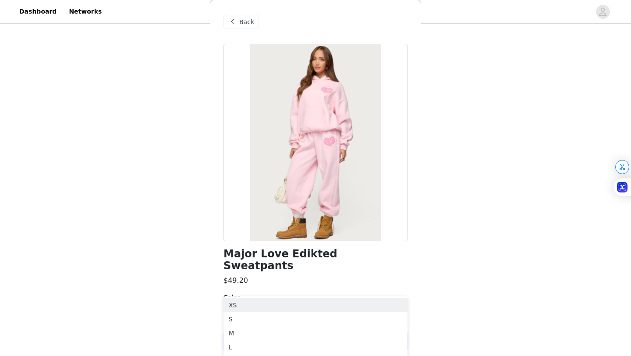
scroll to position [411, 0]
click at [244, 306] on li "S" at bounding box center [316, 305] width 184 height 14
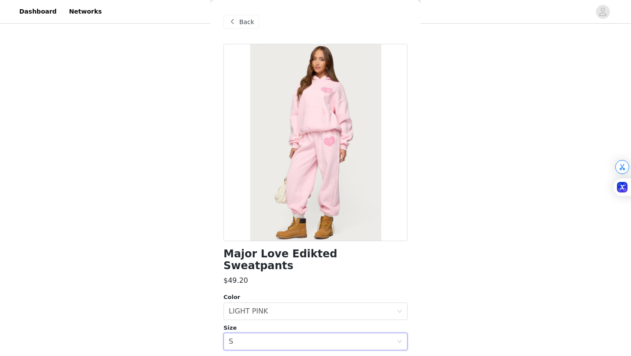
scroll to position [71, 0]
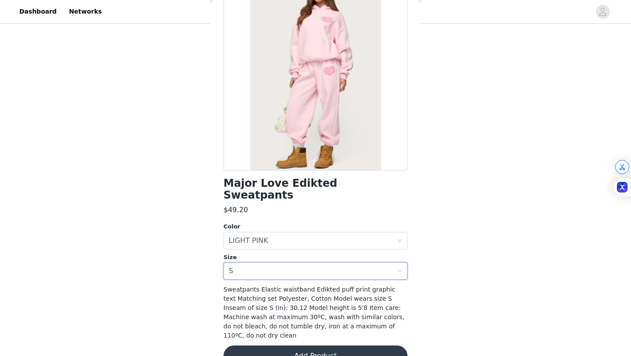
click at [260, 345] on button "Add Product" at bounding box center [316, 355] width 184 height 21
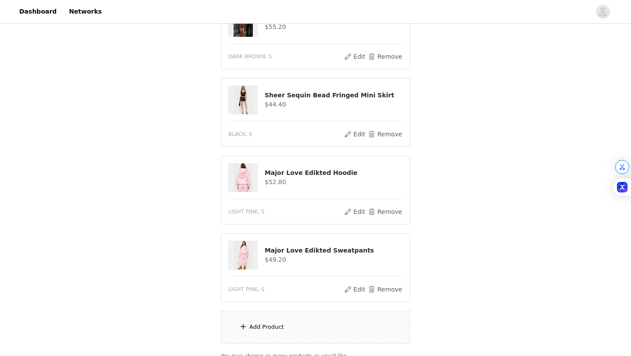
click at [263, 326] on div "Add Product" at bounding box center [266, 327] width 35 height 9
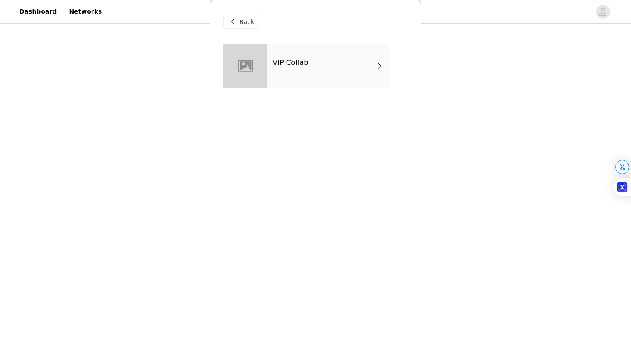
click at [305, 76] on div "VIP Collab" at bounding box center [328, 66] width 122 height 44
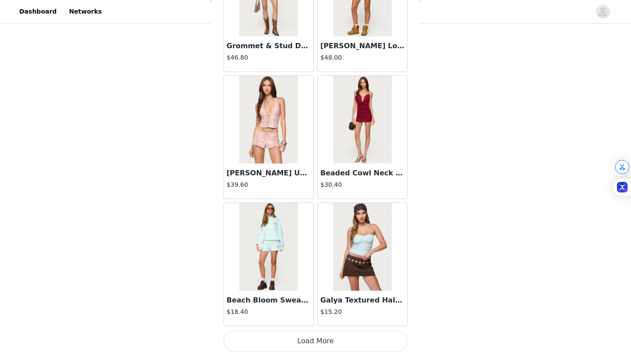
scroll to position [431, 0]
click at [315, 347] on button "Load More" at bounding box center [316, 341] width 184 height 21
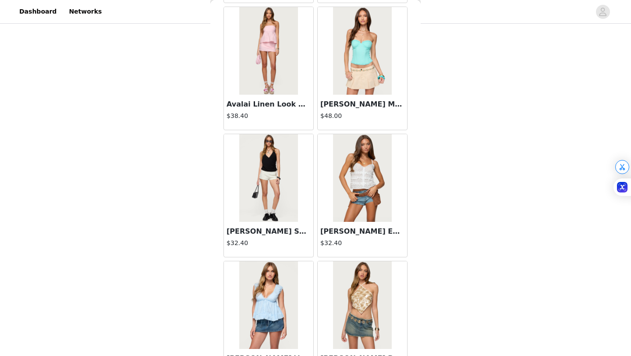
scroll to position [2257, 0]
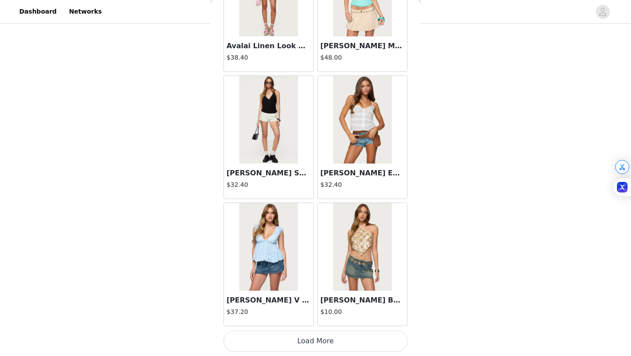
click at [321, 346] on button "Load More" at bounding box center [316, 341] width 184 height 21
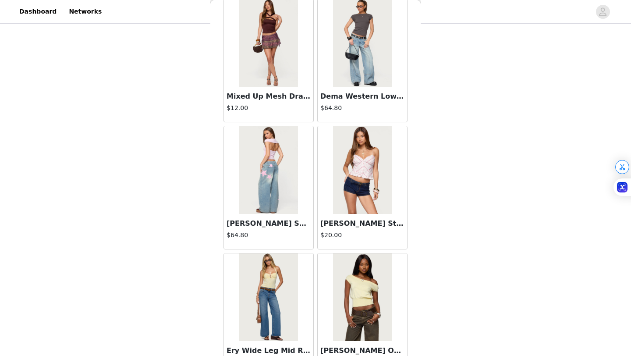
scroll to position [3528, 0]
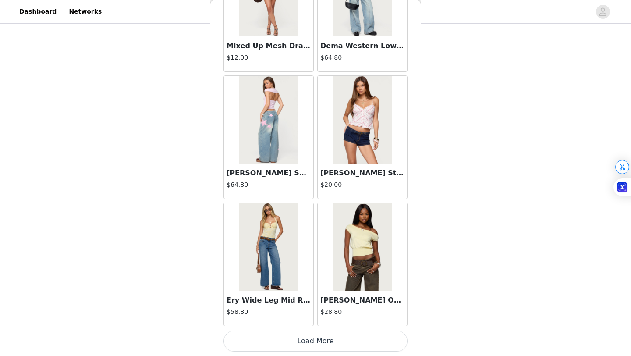
click at [306, 341] on button "Load More" at bounding box center [316, 341] width 184 height 21
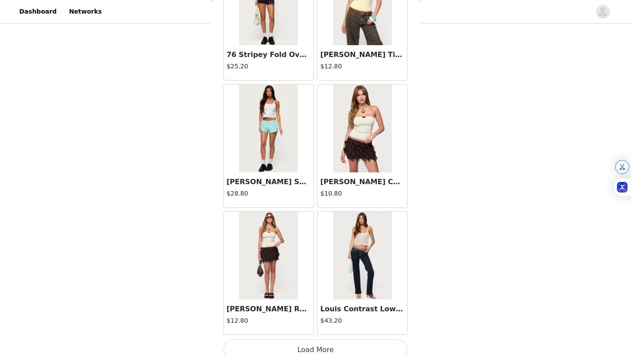
scroll to position [4799, 0]
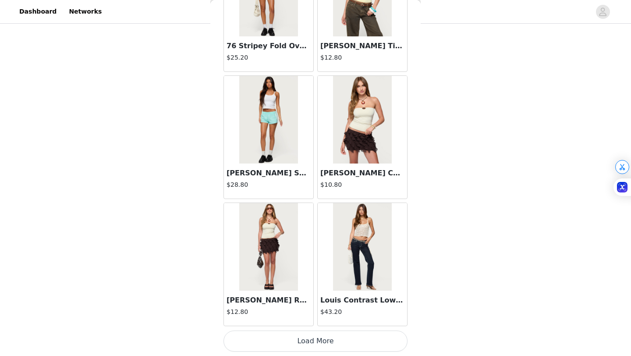
click at [308, 341] on button "Load More" at bounding box center [316, 341] width 184 height 21
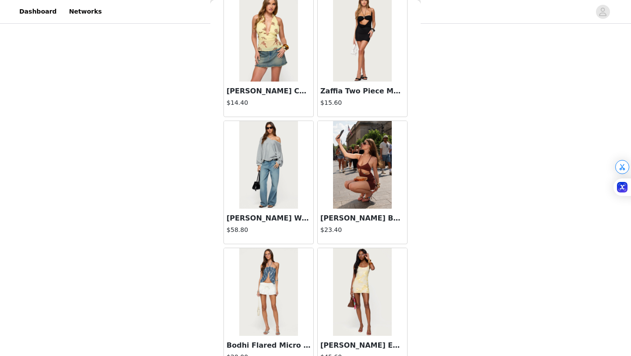
scroll to position [6071, 0]
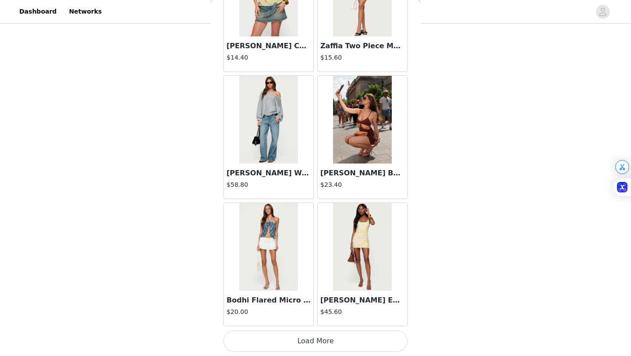
click at [313, 340] on button "Load More" at bounding box center [316, 341] width 184 height 21
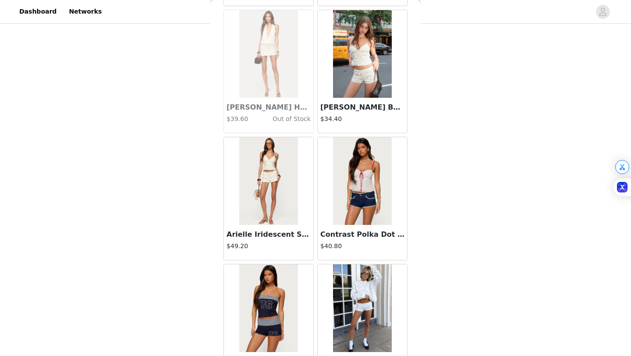
scroll to position [7342, 0]
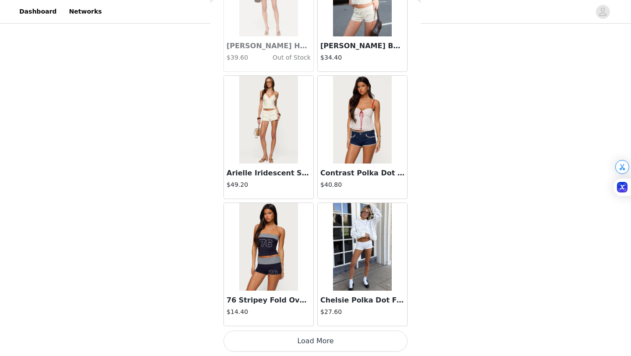
click at [297, 349] on button "Load More" at bounding box center [316, 341] width 184 height 21
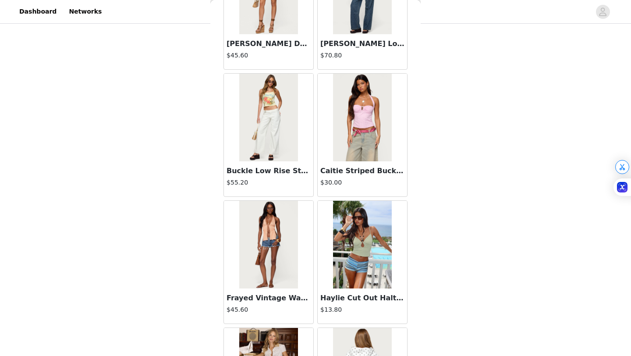
scroll to position [8613, 0]
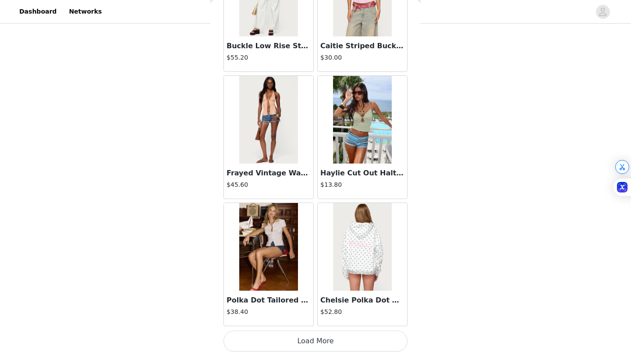
click at [318, 341] on button "Load More" at bounding box center [316, 341] width 184 height 21
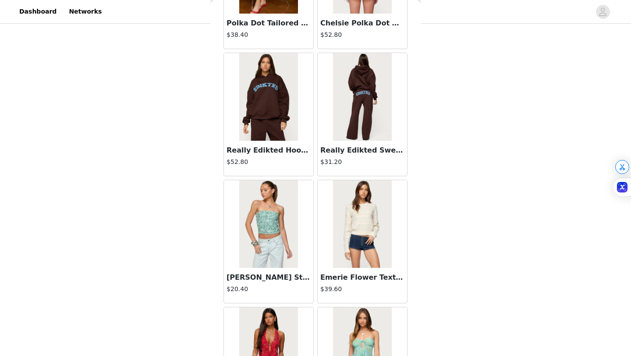
scroll to position [8890, 0]
click at [273, 153] on h3 "Really Edikted Hoodie" at bounding box center [269, 151] width 84 height 11
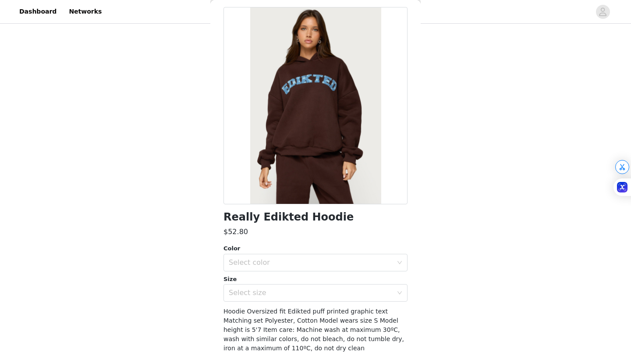
scroll to position [39, 0]
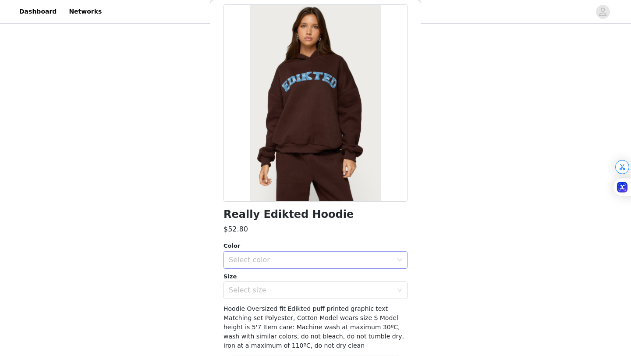
click at [277, 259] on div "Select color" at bounding box center [311, 260] width 164 height 9
click at [265, 281] on li "BROWN" at bounding box center [316, 279] width 184 height 14
click at [265, 287] on div "Select size" at bounding box center [311, 290] width 164 height 9
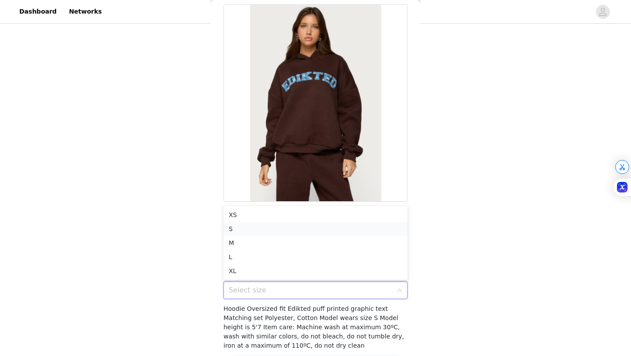
click at [253, 226] on li "S" at bounding box center [316, 229] width 184 height 14
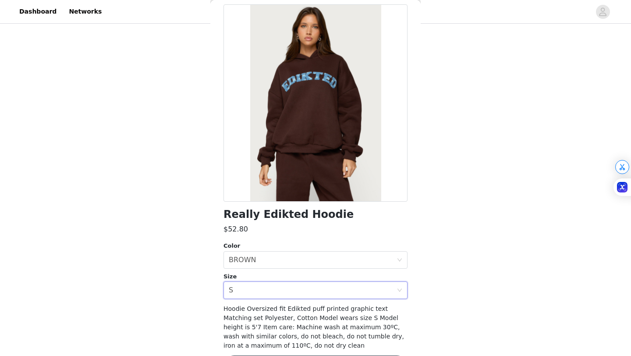
scroll to position [71, 0]
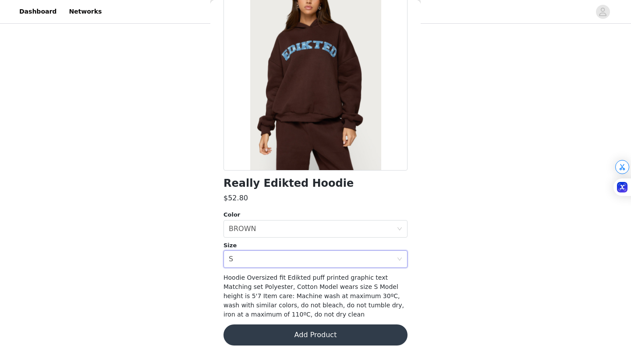
click at [262, 340] on button "Add Product" at bounding box center [316, 334] width 184 height 21
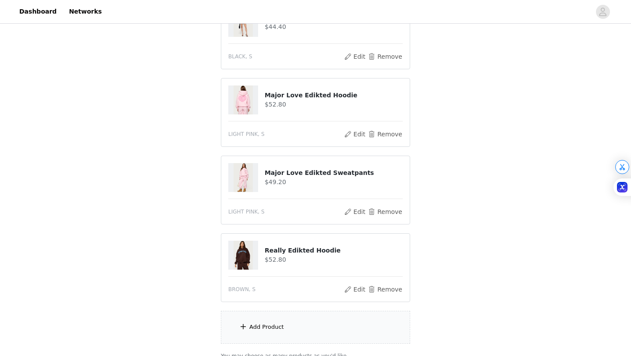
click at [272, 323] on div "Add Product" at bounding box center [266, 327] width 35 height 9
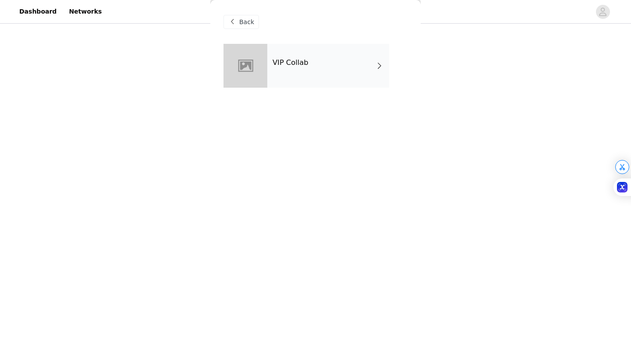
click at [282, 83] on div "VIP Collab" at bounding box center [328, 66] width 122 height 44
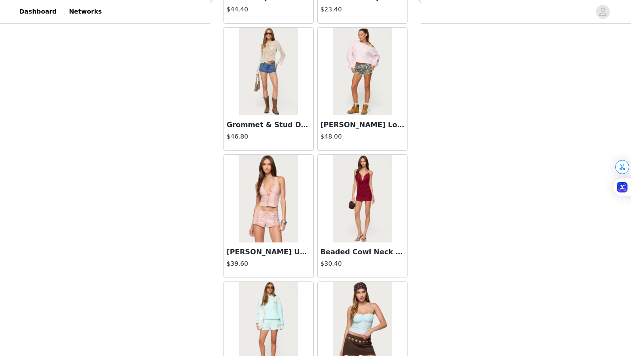
scroll to position [509, 0]
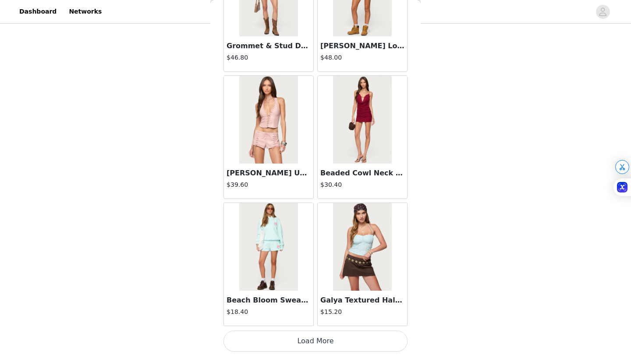
click at [316, 349] on button "Load More" at bounding box center [316, 341] width 184 height 21
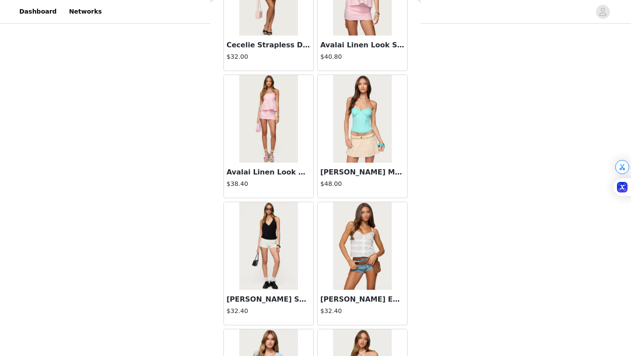
scroll to position [2257, 0]
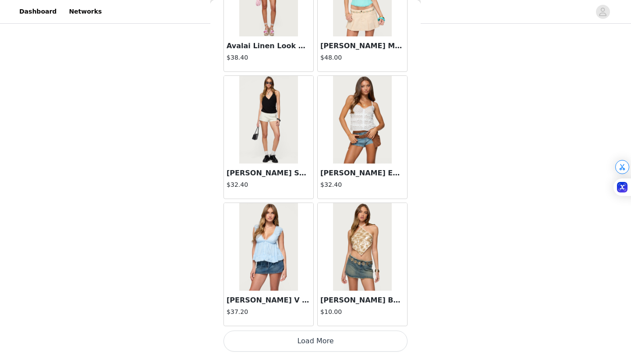
click at [312, 345] on button "Load More" at bounding box center [316, 341] width 184 height 21
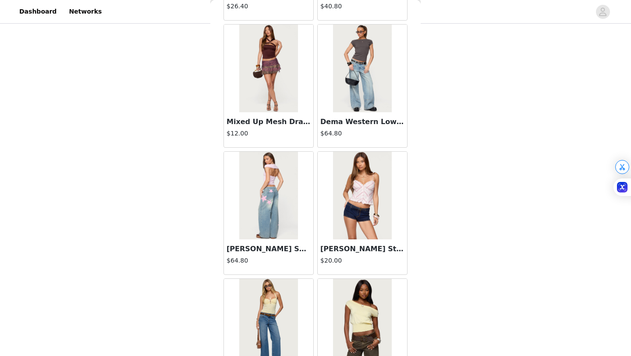
scroll to position [3528, 0]
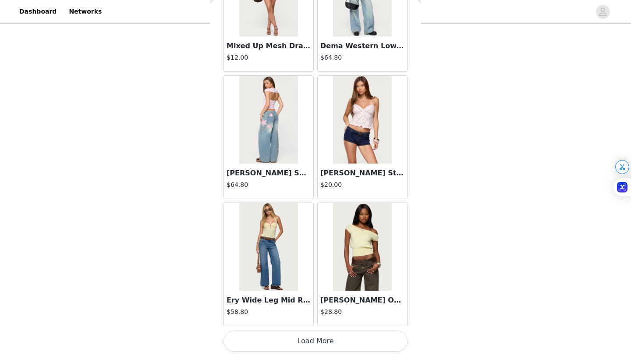
click at [308, 341] on button "Load More" at bounding box center [316, 341] width 184 height 21
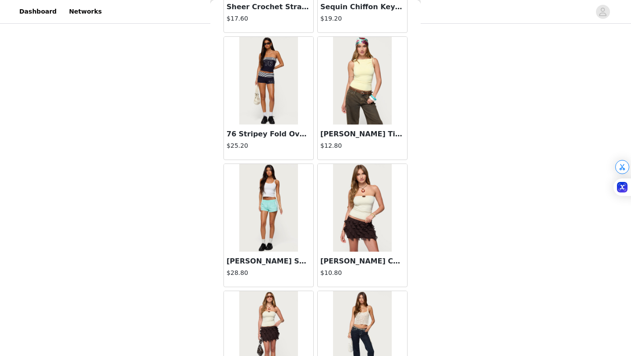
scroll to position [4799, 0]
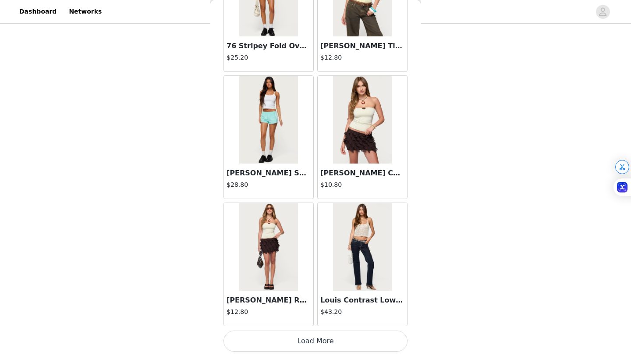
click at [297, 341] on button "Load More" at bounding box center [316, 341] width 184 height 21
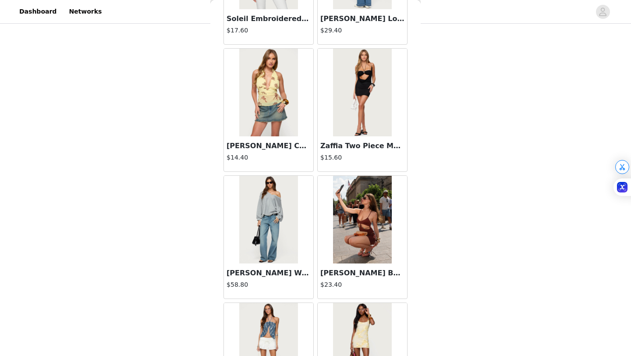
scroll to position [6071, 0]
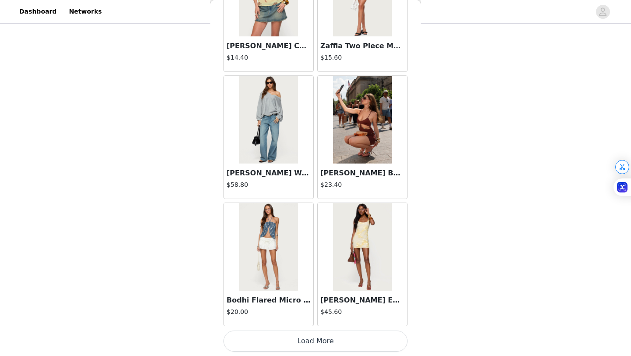
click at [313, 340] on button "Load More" at bounding box center [316, 341] width 184 height 21
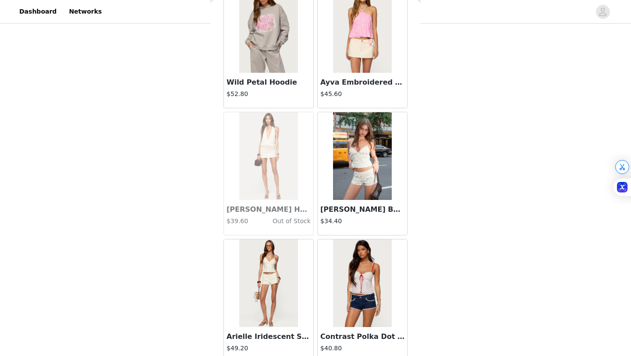
scroll to position [7342, 0]
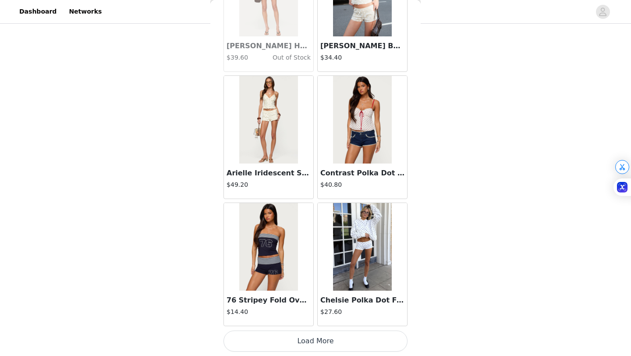
click at [313, 336] on button "Load More" at bounding box center [316, 341] width 184 height 21
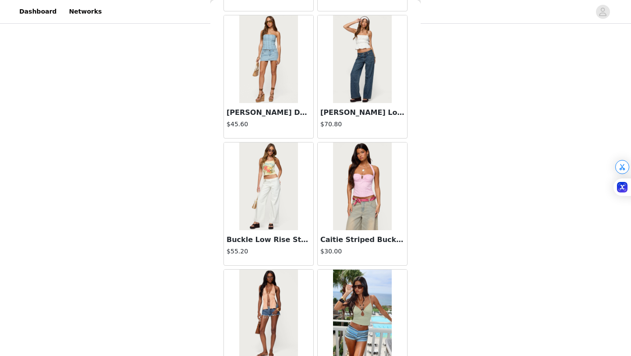
scroll to position [8613, 0]
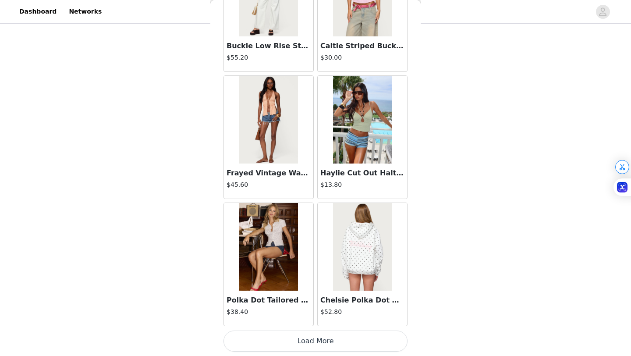
click at [313, 341] on button "Load More" at bounding box center [316, 341] width 184 height 21
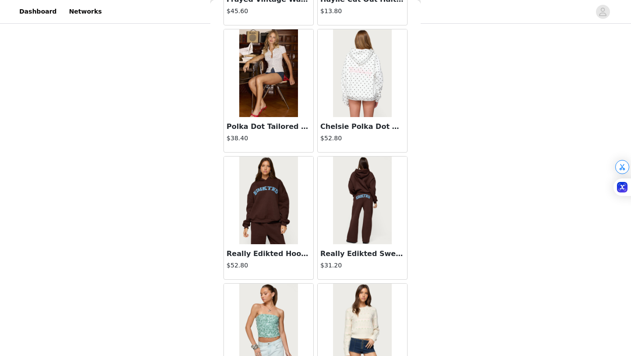
scroll to position [8803, 0]
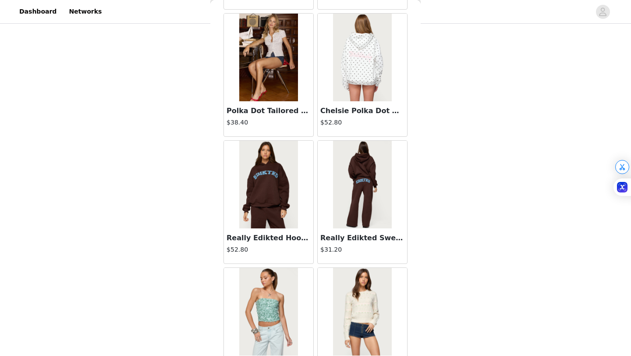
click at [349, 241] on h3 "Really Edikted Sweatpants" at bounding box center [362, 238] width 84 height 11
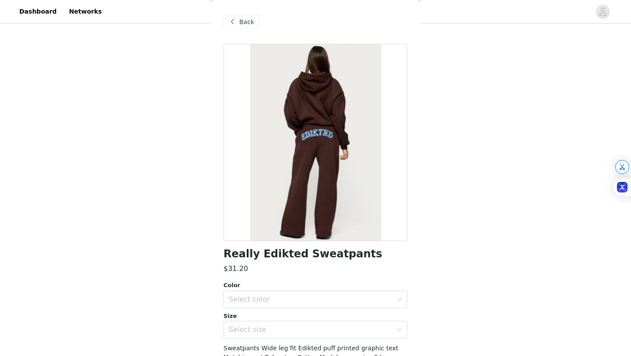
scroll to position [5, 0]
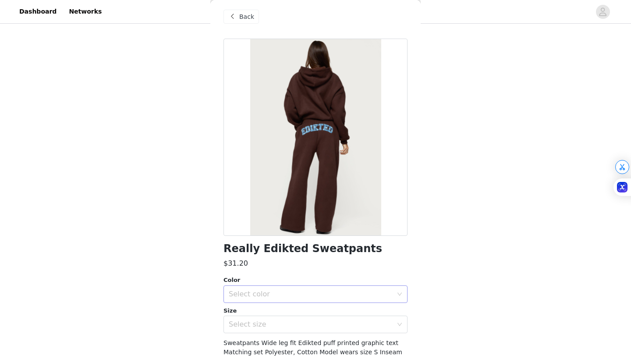
click at [267, 295] on div "Select color" at bounding box center [311, 294] width 164 height 9
click at [266, 313] on li "BROWN" at bounding box center [316, 313] width 184 height 14
click at [267, 329] on div "Select size" at bounding box center [313, 324] width 168 height 17
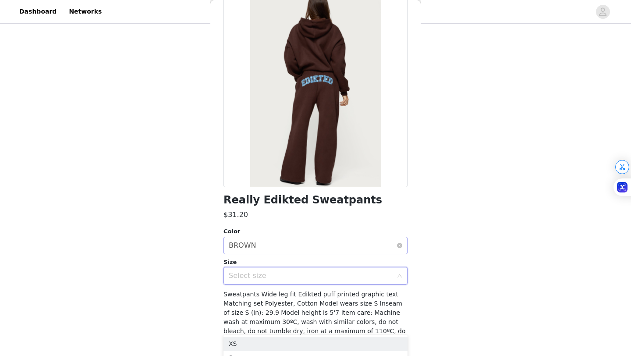
scroll to position [71, 0]
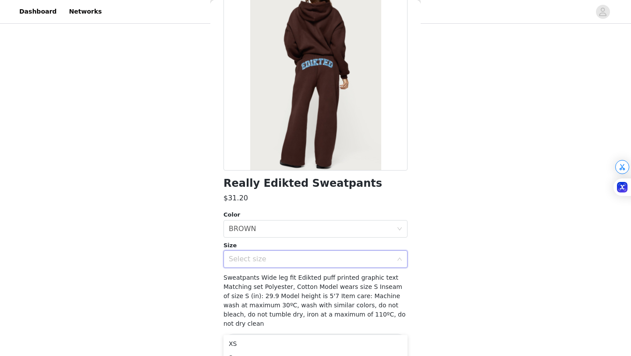
click at [252, 262] on div "Select size" at bounding box center [311, 259] width 164 height 9
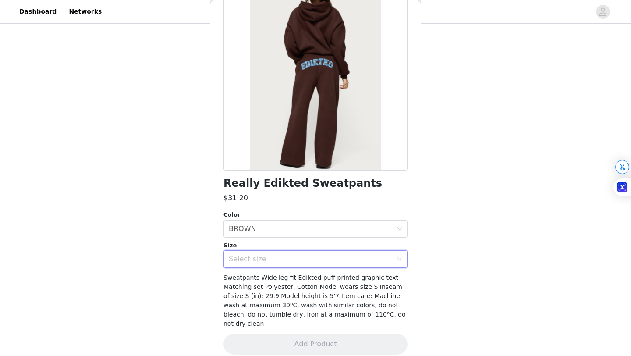
click at [258, 257] on div "Select size" at bounding box center [311, 259] width 164 height 9
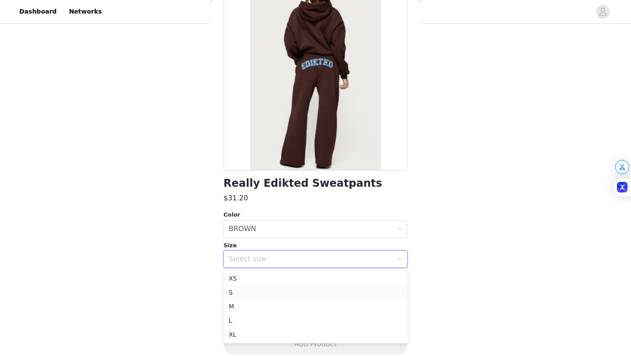
click at [250, 292] on li "S" at bounding box center [316, 292] width 184 height 14
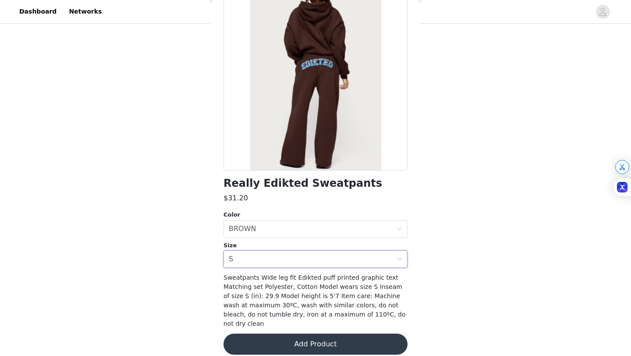
click at [311, 338] on button "Add Product" at bounding box center [316, 344] width 184 height 21
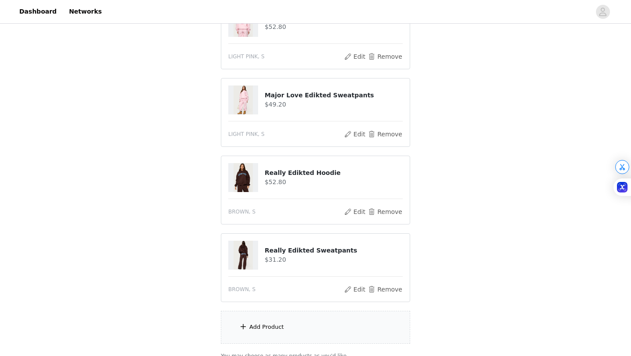
click at [276, 327] on div "Add Product" at bounding box center [266, 327] width 35 height 9
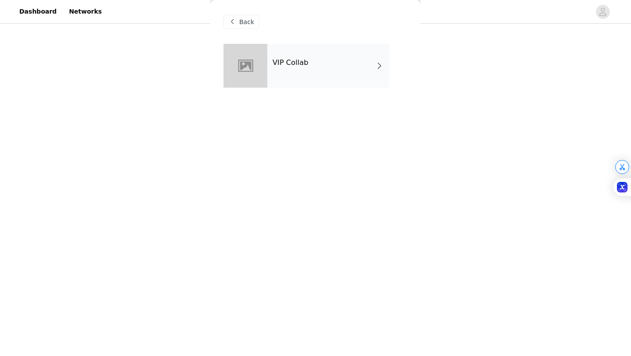
click at [294, 82] on div "VIP Collab" at bounding box center [328, 66] width 122 height 44
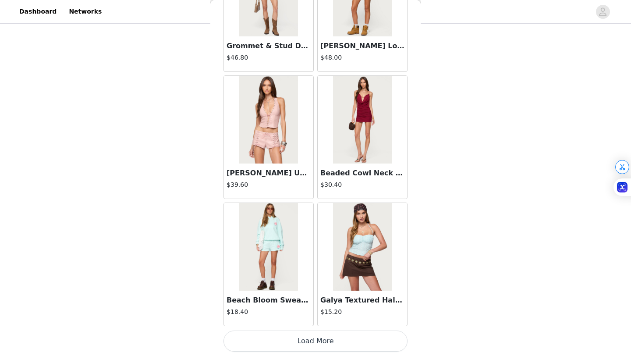
scroll to position [586, 0]
click at [317, 345] on button "Load More" at bounding box center [316, 341] width 184 height 21
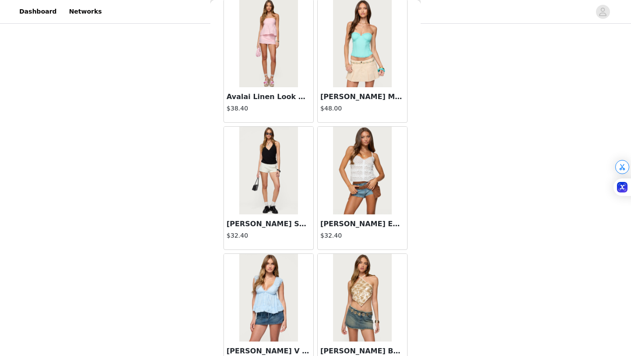
scroll to position [2257, 0]
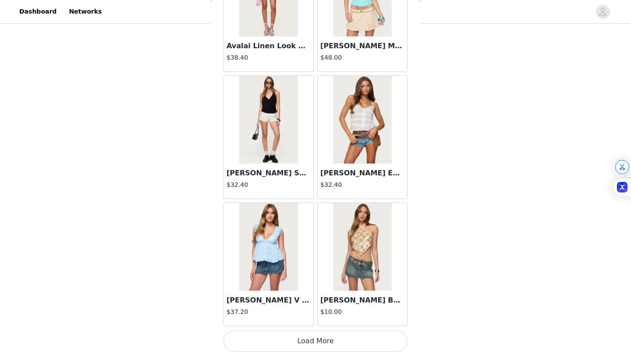
click at [323, 341] on button "Load More" at bounding box center [316, 341] width 184 height 21
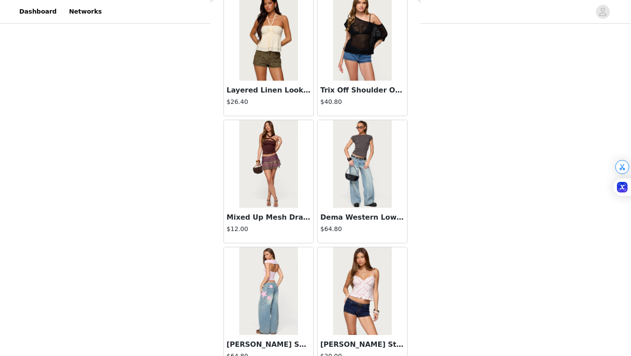
scroll to position [3528, 0]
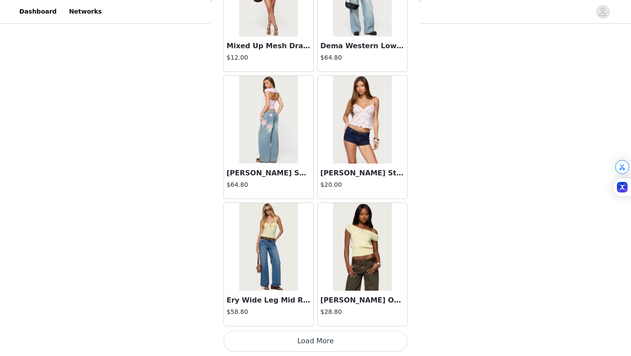
click at [319, 338] on button "Load More" at bounding box center [316, 341] width 184 height 21
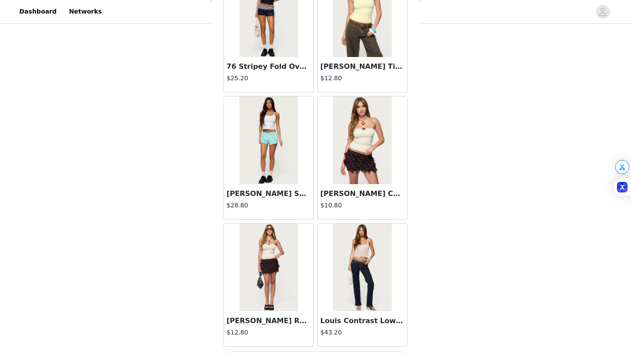
scroll to position [4799, 0]
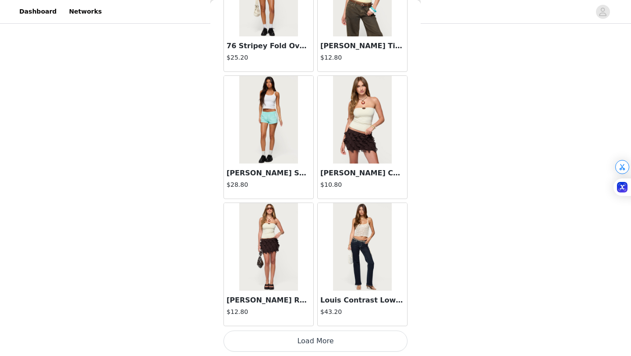
click at [304, 345] on button "Load More" at bounding box center [316, 341] width 184 height 21
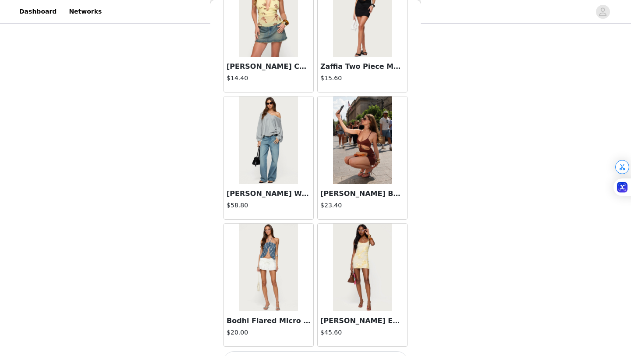
scroll to position [6071, 0]
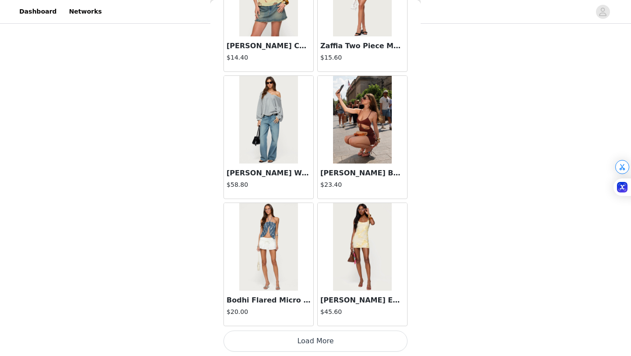
click at [340, 334] on button "Load More" at bounding box center [316, 341] width 184 height 21
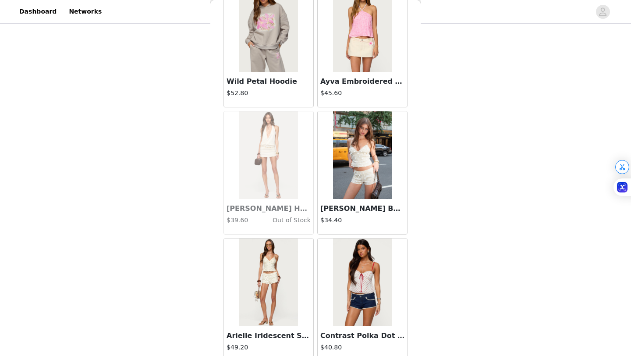
scroll to position [7342, 0]
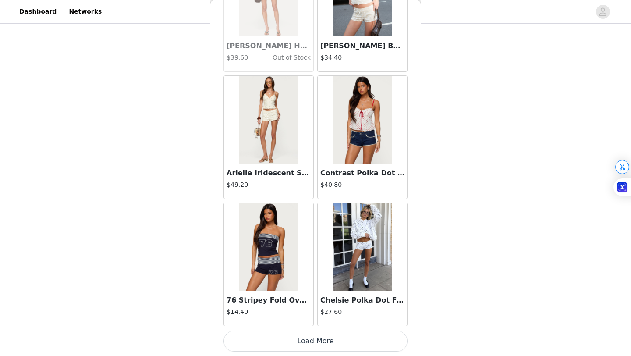
click at [304, 344] on button "Load More" at bounding box center [316, 341] width 184 height 21
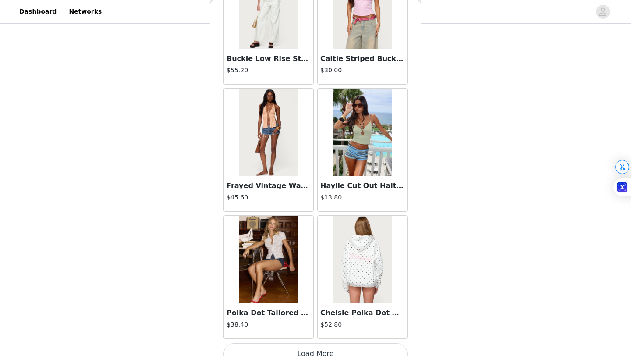
scroll to position [8613, 0]
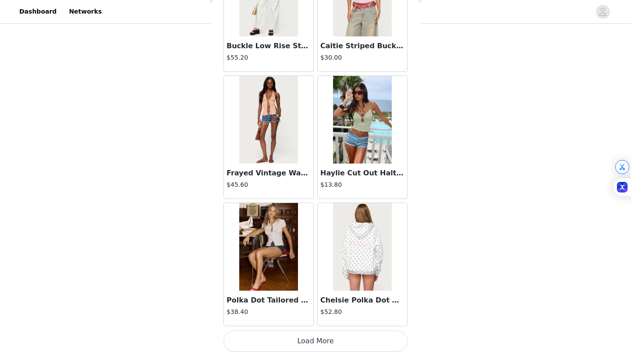
click at [315, 349] on button "Load More" at bounding box center [316, 341] width 184 height 21
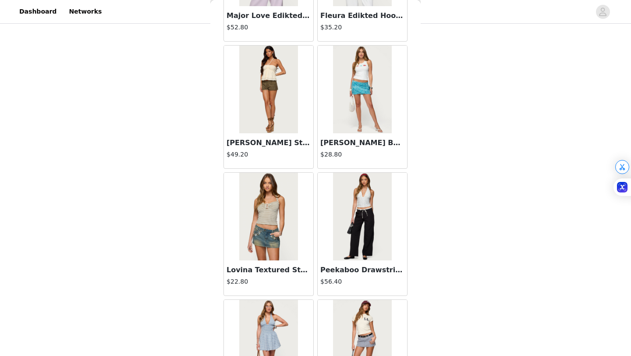
scroll to position [9884, 0]
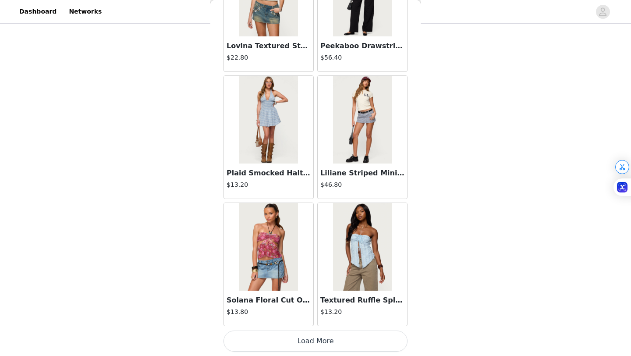
click at [315, 349] on button "Load More" at bounding box center [316, 341] width 184 height 21
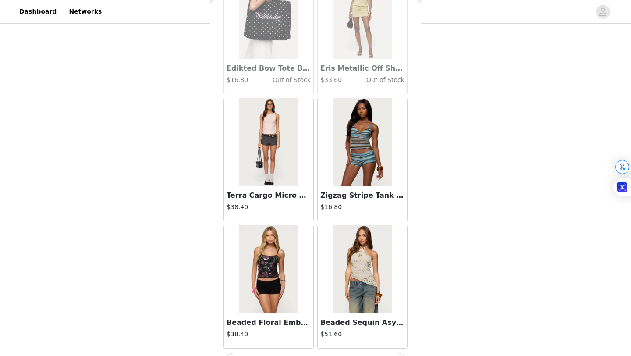
scroll to position [11156, 0]
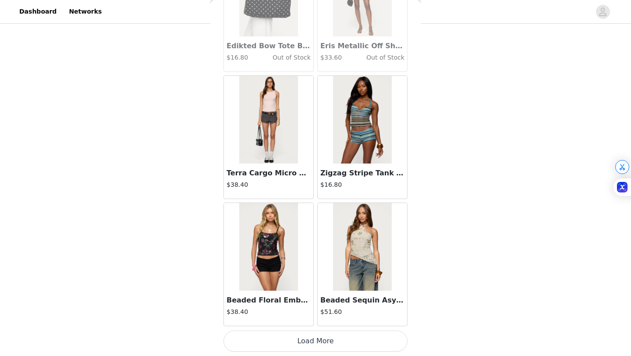
click at [306, 343] on button "Load More" at bounding box center [316, 341] width 184 height 21
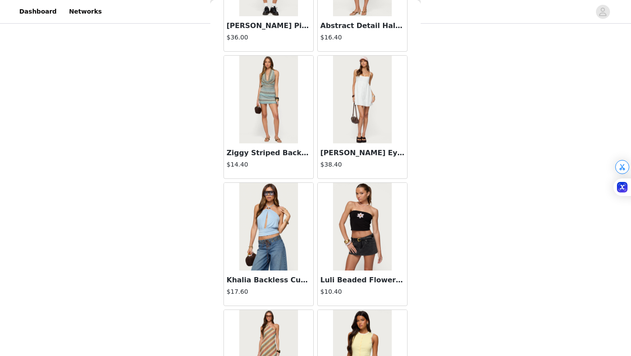
scroll to position [12427, 0]
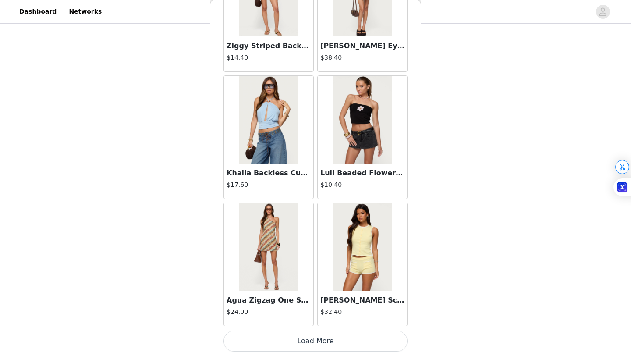
click at [312, 341] on button "Load More" at bounding box center [316, 341] width 184 height 21
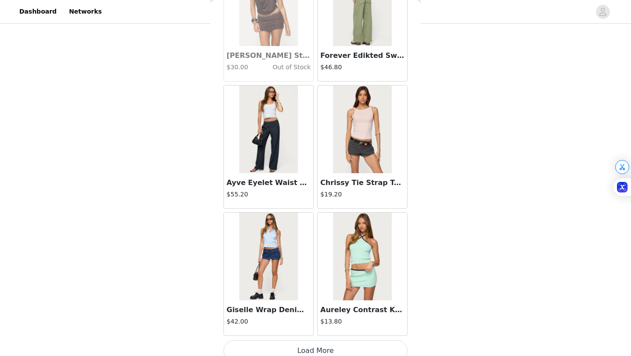
scroll to position [13698, 0]
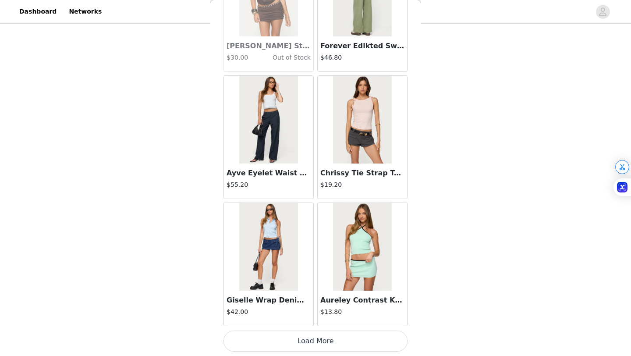
click at [316, 338] on button "Load More" at bounding box center [316, 341] width 184 height 21
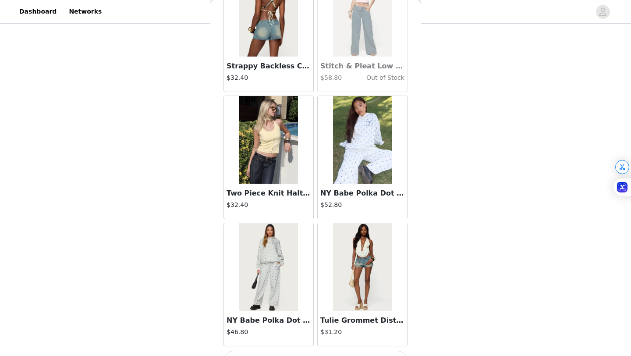
scroll to position [14970, 0]
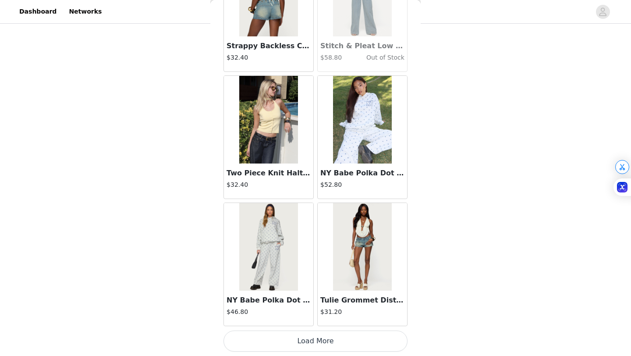
click at [308, 347] on button "Load More" at bounding box center [316, 341] width 184 height 21
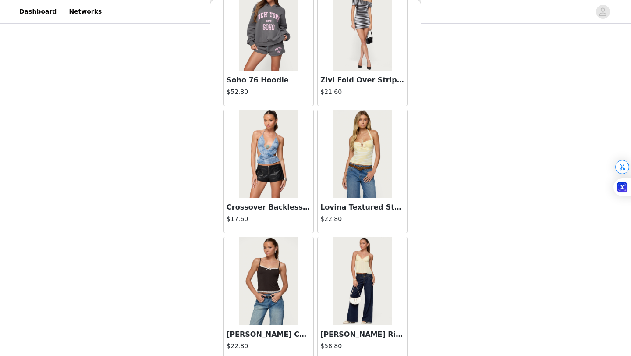
scroll to position [16241, 0]
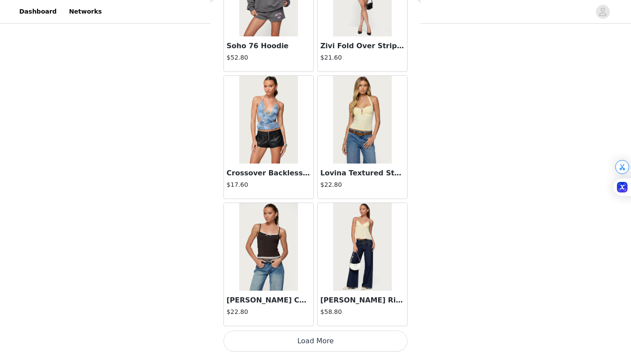
click at [315, 345] on button "Load More" at bounding box center [316, 341] width 184 height 21
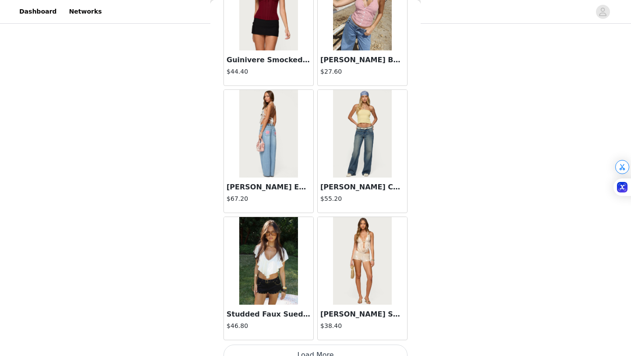
scroll to position [17512, 0]
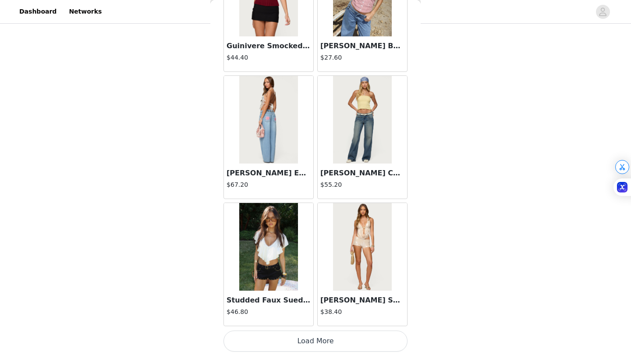
click at [314, 339] on button "Load More" at bounding box center [316, 341] width 184 height 21
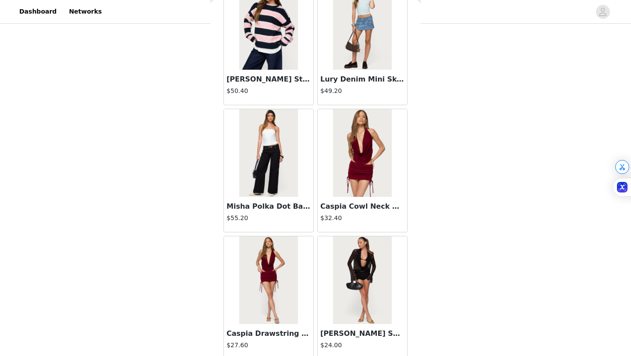
scroll to position [18783, 0]
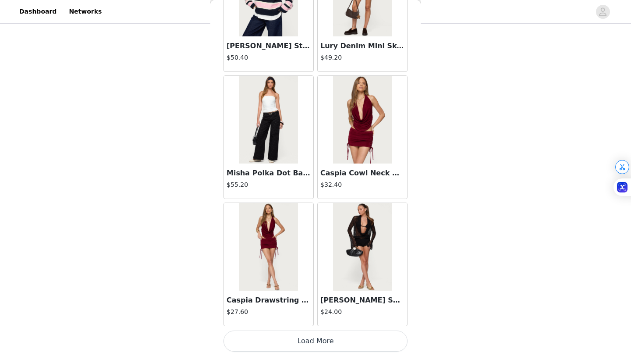
click at [305, 339] on button "Load More" at bounding box center [316, 341] width 184 height 21
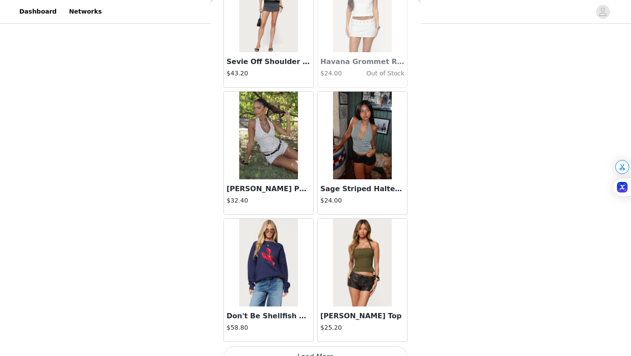
scroll to position [20055, 0]
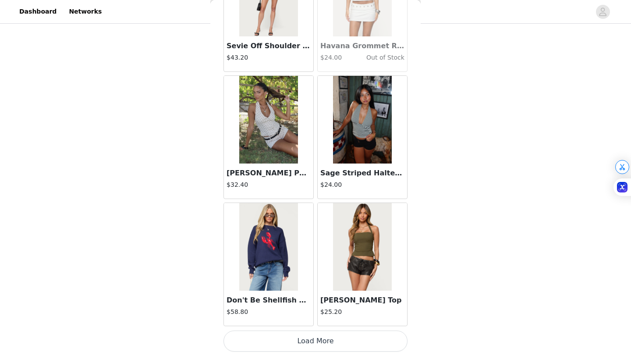
click at [310, 346] on button "Load More" at bounding box center [316, 341] width 184 height 21
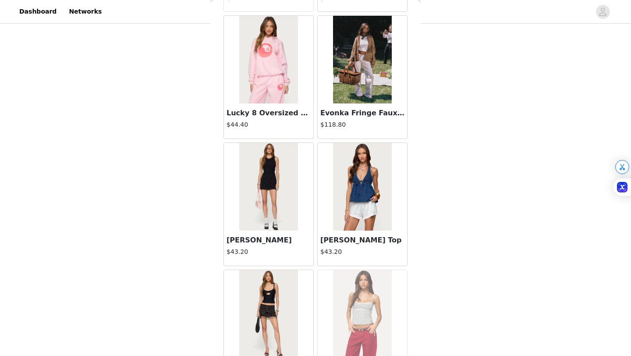
scroll to position [21326, 0]
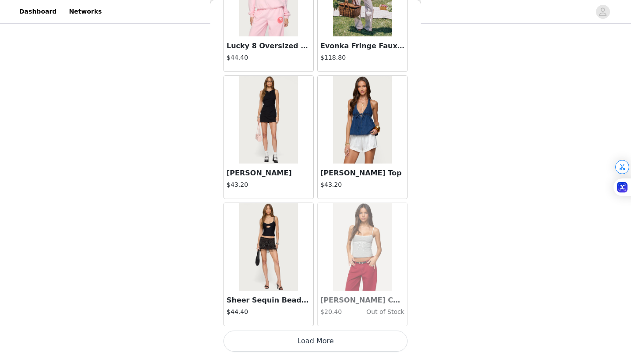
click at [304, 343] on button "Load More" at bounding box center [316, 341] width 184 height 21
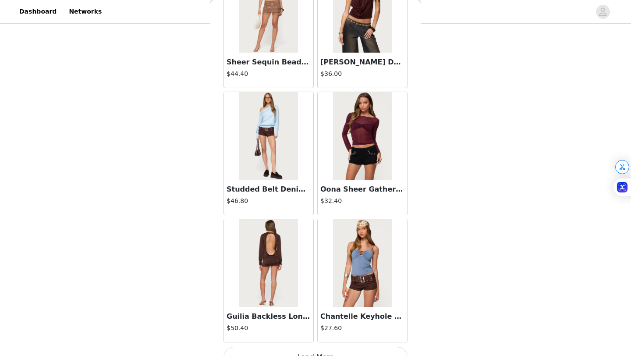
scroll to position [22597, 0]
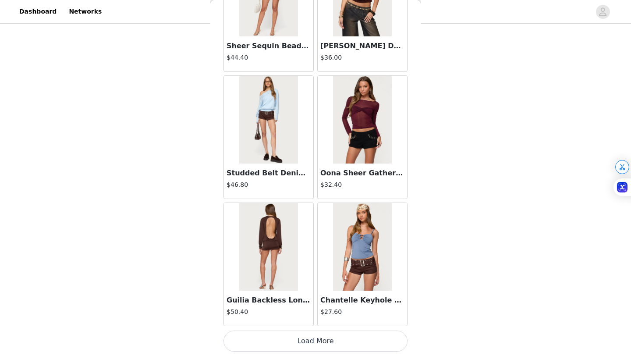
click at [306, 349] on button "Load More" at bounding box center [316, 341] width 184 height 21
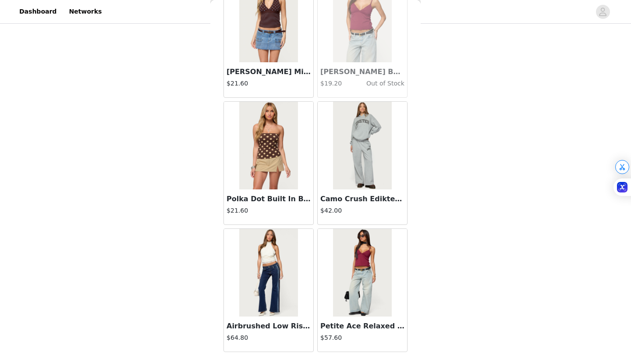
scroll to position [23869, 0]
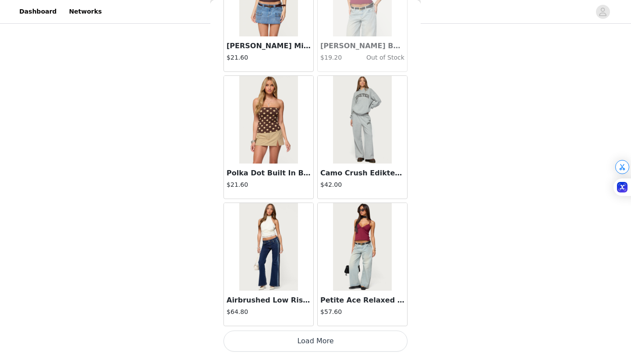
click at [305, 341] on button "Load More" at bounding box center [316, 341] width 184 height 21
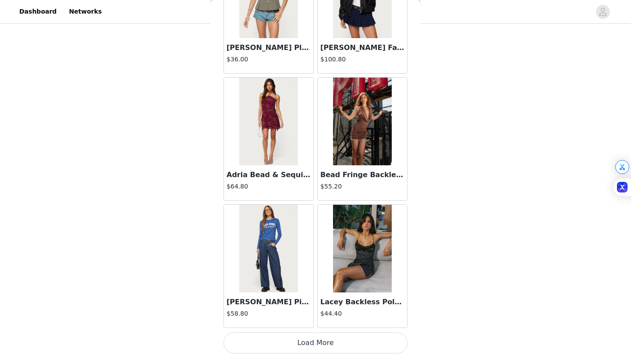
scroll to position [25140, 0]
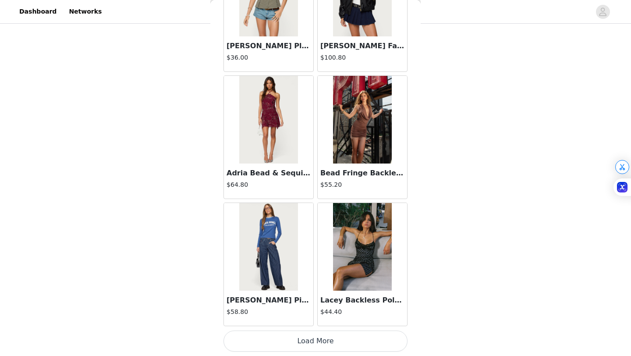
click at [318, 337] on button "Load More" at bounding box center [316, 341] width 184 height 21
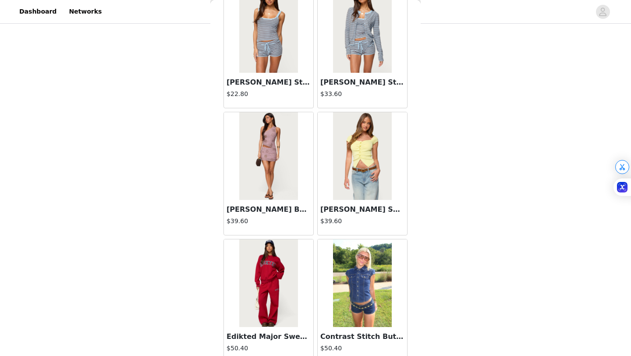
scroll to position [25839, 0]
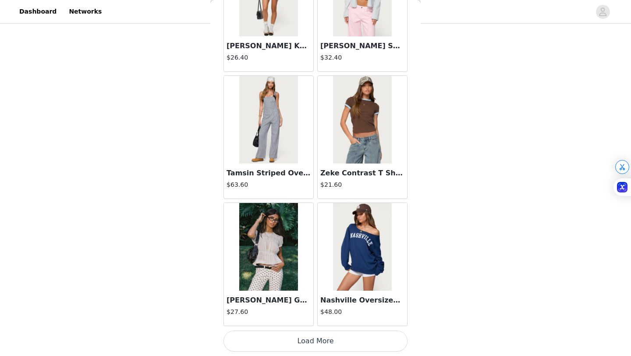
click at [317, 345] on button "Load More" at bounding box center [316, 341] width 184 height 21
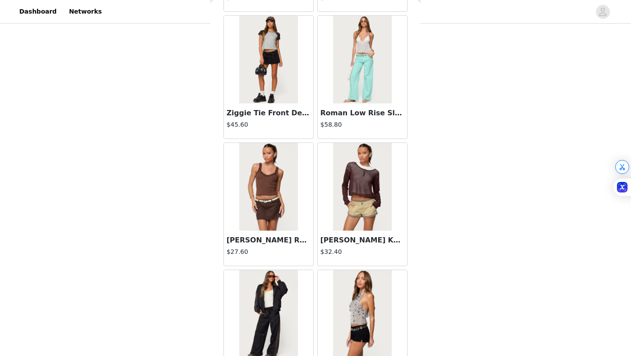
scroll to position [27682, 0]
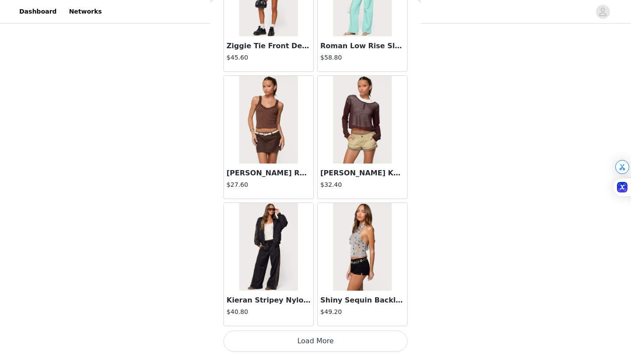
click at [309, 339] on button "Load More" at bounding box center [316, 341] width 184 height 21
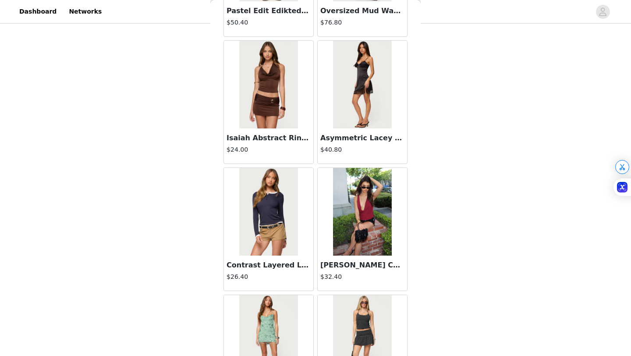
scroll to position [28954, 0]
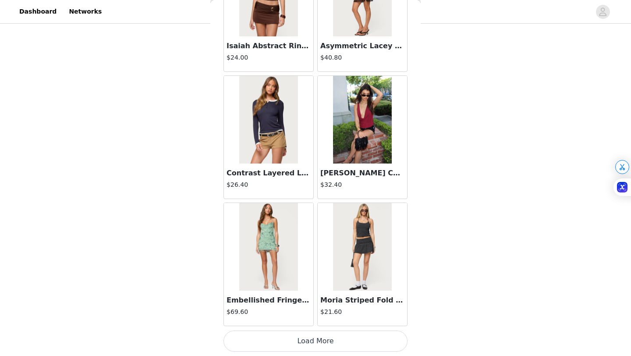
click at [305, 342] on button "Load More" at bounding box center [316, 341] width 184 height 21
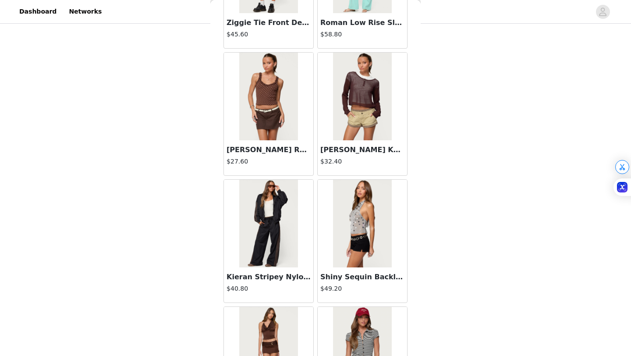
scroll to position [27716, 0]
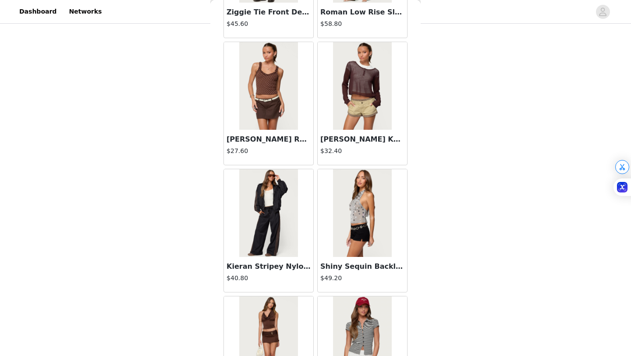
click at [363, 263] on h3 "Shiny Sequin Backless Halter Top" at bounding box center [362, 266] width 84 height 11
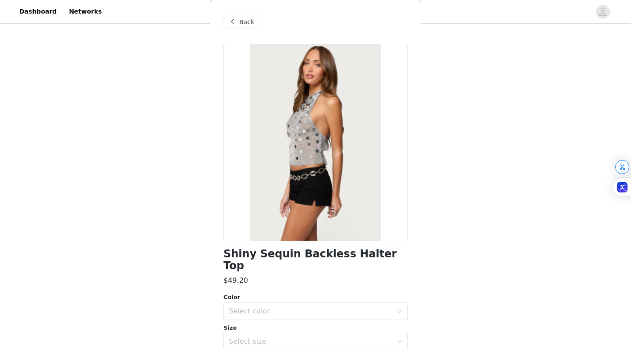
scroll to position [8, 0]
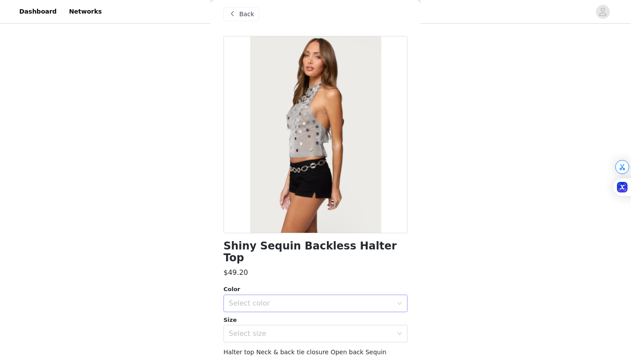
click at [340, 299] on div "Select color" at bounding box center [311, 303] width 164 height 9
click at [298, 309] on li "SILVER" at bounding box center [316, 311] width 184 height 14
click at [296, 325] on div "Select size" at bounding box center [313, 333] width 168 height 17
click at [297, 326] on div "Select size" at bounding box center [313, 333] width 168 height 17
click at [298, 329] on div "Select size" at bounding box center [311, 333] width 164 height 9
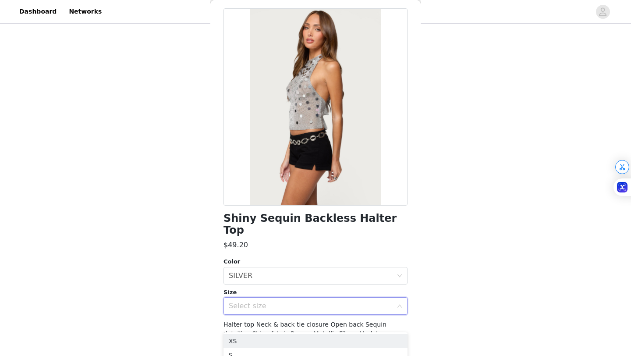
scroll to position [37, 0]
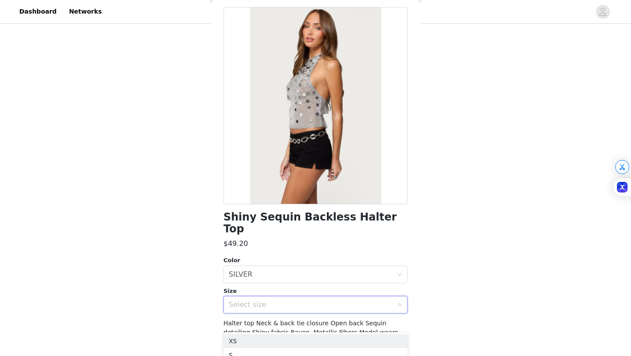
click at [274, 300] on div "Select size" at bounding box center [311, 304] width 164 height 9
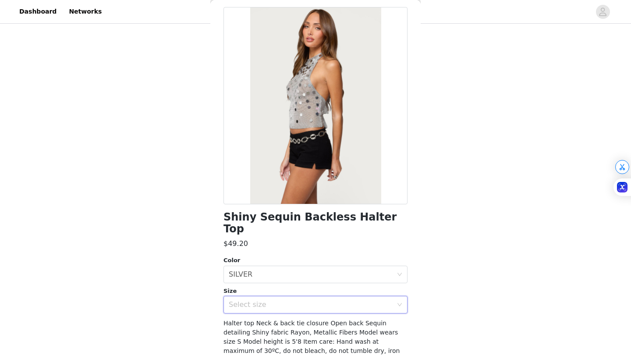
click at [272, 300] on div "Select size" at bounding box center [311, 304] width 164 height 9
click at [241, 231] on li "S" at bounding box center [316, 231] width 184 height 14
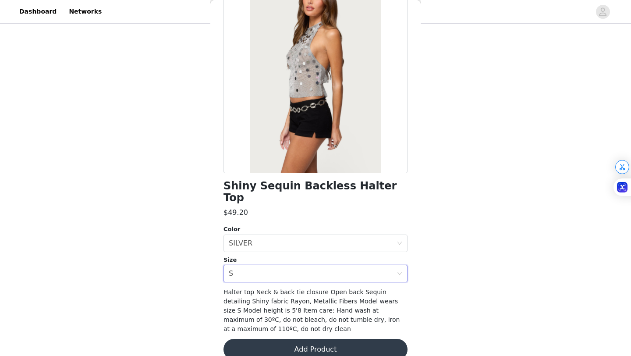
scroll to position [71, 0]
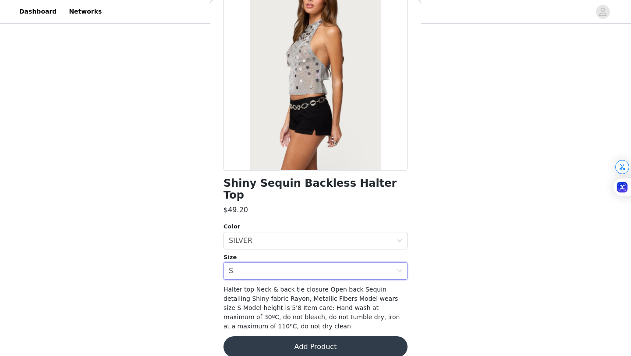
click at [287, 336] on button "Add Product" at bounding box center [316, 346] width 184 height 21
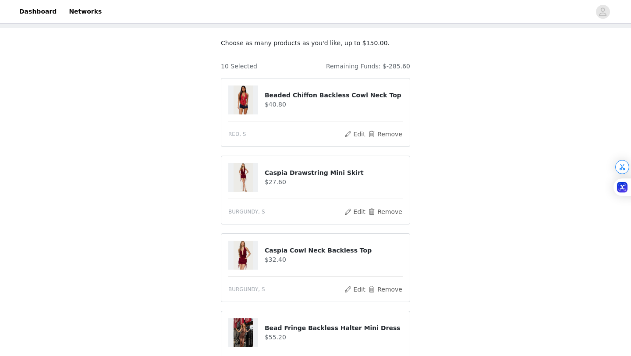
scroll to position [35, 0]
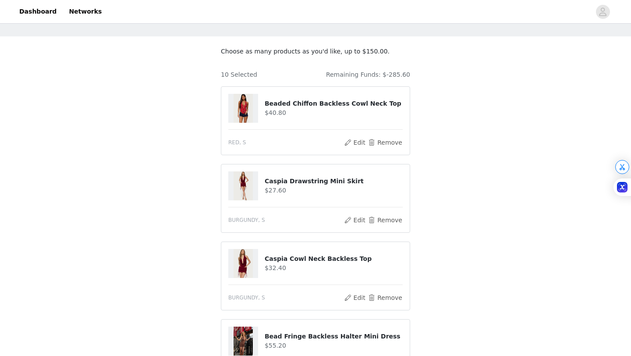
click at [279, 186] on h4 "$27.60" at bounding box center [334, 190] width 138 height 9
click at [279, 180] on h4 "Caspia Drawstring Mini Skirt" at bounding box center [334, 181] width 138 height 9
click at [272, 181] on h4 "Caspia Drawstring Mini Skirt" at bounding box center [334, 181] width 138 height 9
click at [271, 183] on h4 "Caspia Drawstring Mini Skirt" at bounding box center [334, 181] width 138 height 9
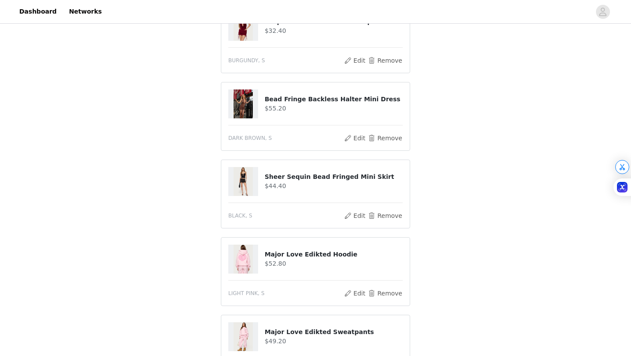
scroll to position [273, 0]
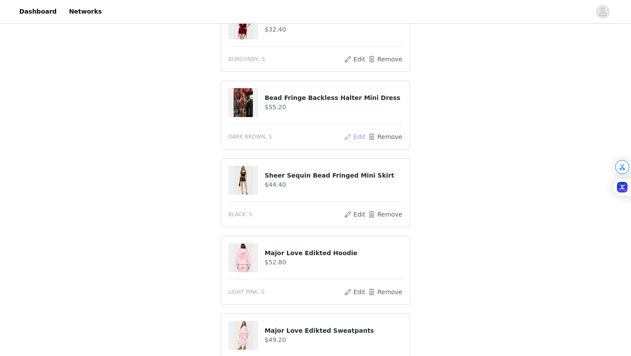
click at [356, 137] on button "Edit" at bounding box center [355, 137] width 22 height 11
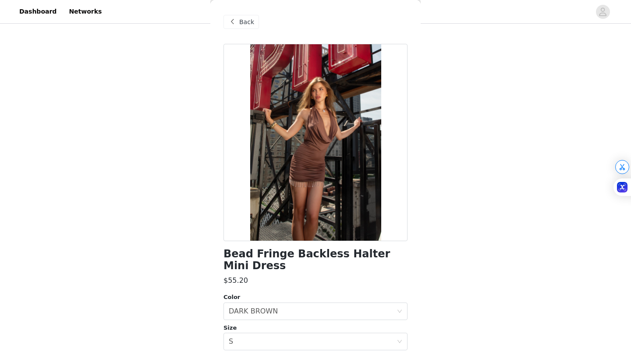
click at [241, 23] on span "Back" at bounding box center [246, 22] width 15 height 9
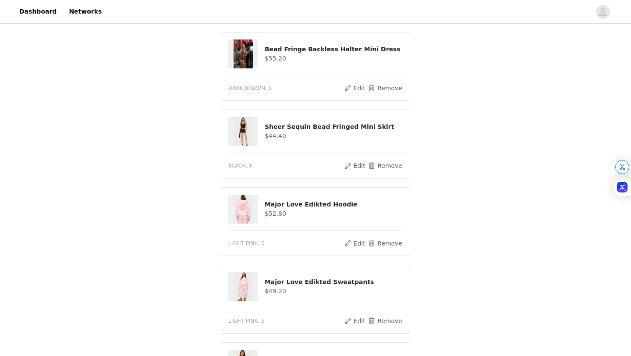
scroll to position [316, 0]
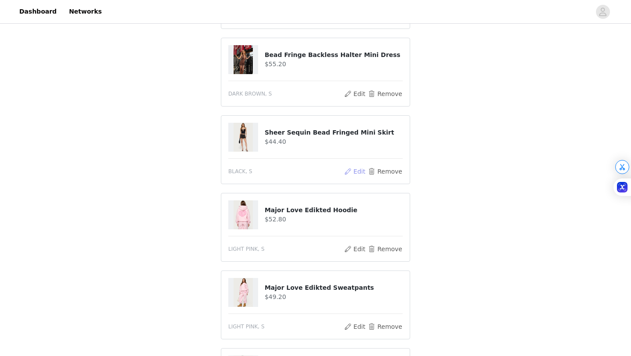
click at [350, 173] on button "Edit" at bounding box center [355, 171] width 22 height 11
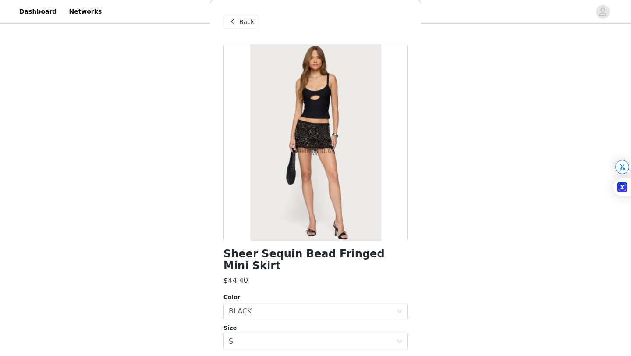
click at [235, 24] on span at bounding box center [232, 22] width 11 height 11
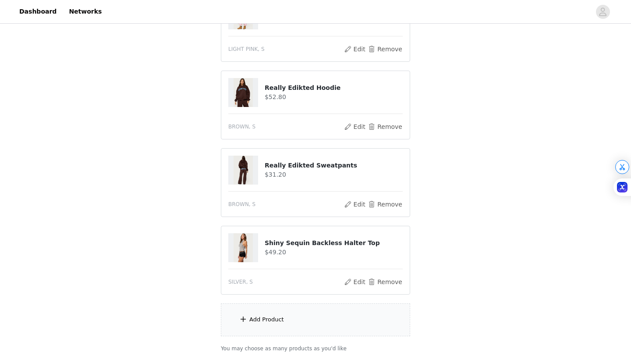
scroll to position [615, 0]
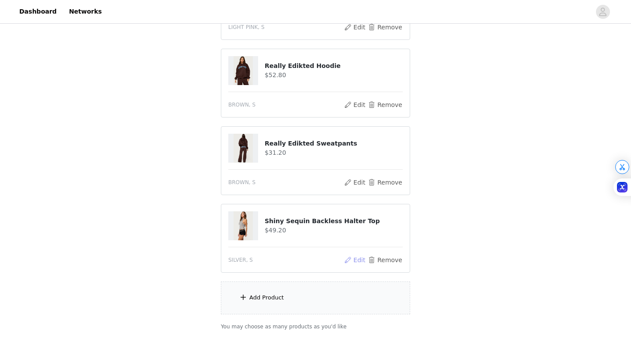
click at [352, 261] on button "Edit" at bounding box center [355, 260] width 22 height 11
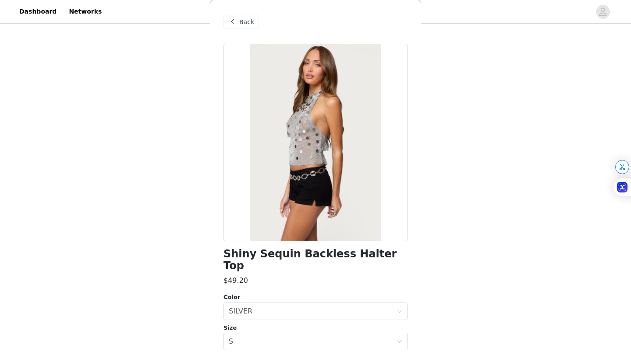
click at [245, 24] on span "Back" at bounding box center [246, 22] width 15 height 9
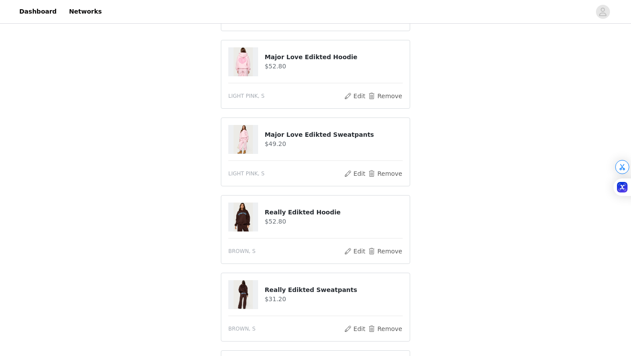
scroll to position [464, 0]
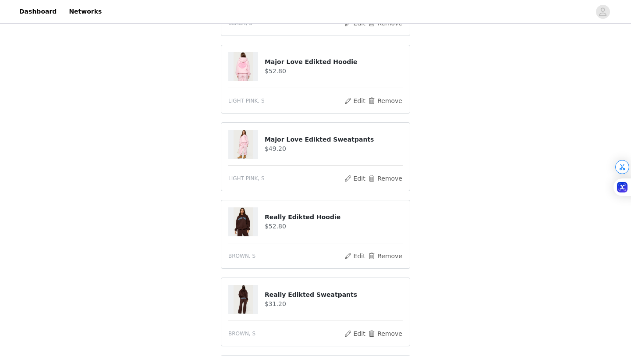
click at [279, 63] on h4 "Major Love Edikted Hoodie" at bounding box center [334, 61] width 138 height 9
click at [354, 103] on button "Edit" at bounding box center [355, 101] width 22 height 11
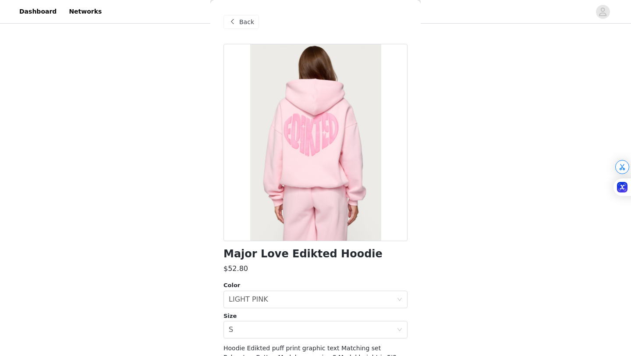
click at [247, 22] on span "Back" at bounding box center [246, 22] width 15 height 9
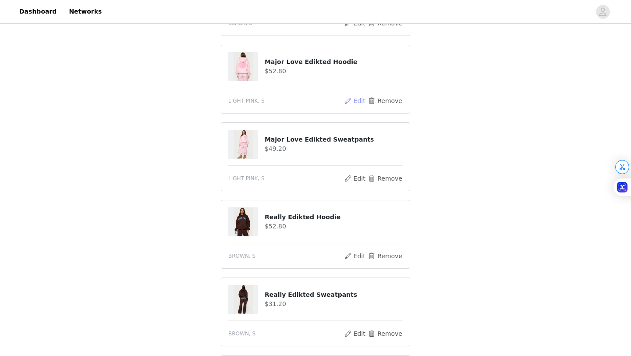
click at [352, 101] on button "Edit" at bounding box center [355, 101] width 22 height 11
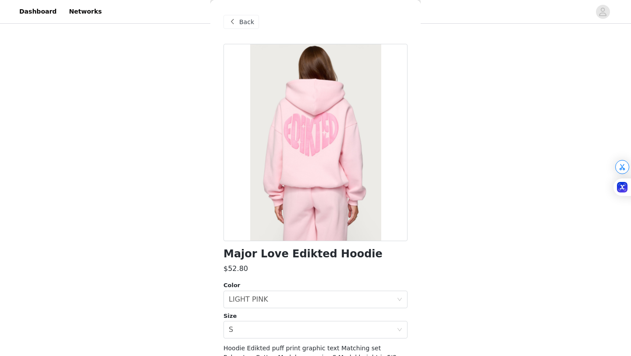
click at [240, 22] on span "Back" at bounding box center [246, 22] width 15 height 9
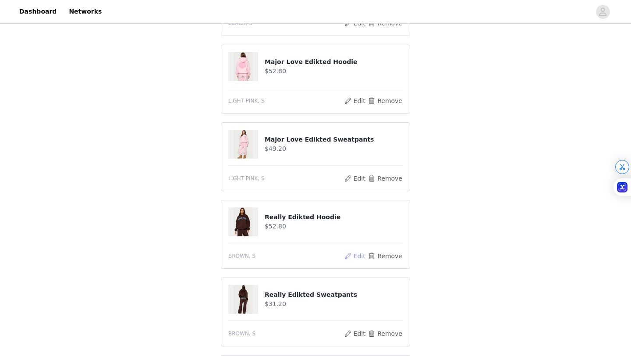
click at [353, 256] on button "Edit" at bounding box center [355, 256] width 22 height 11
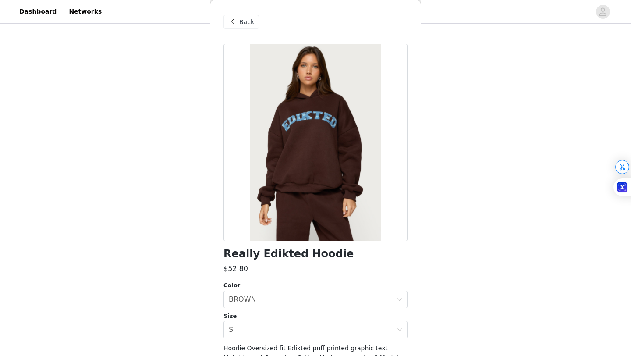
click at [242, 25] on span "Back" at bounding box center [246, 22] width 15 height 9
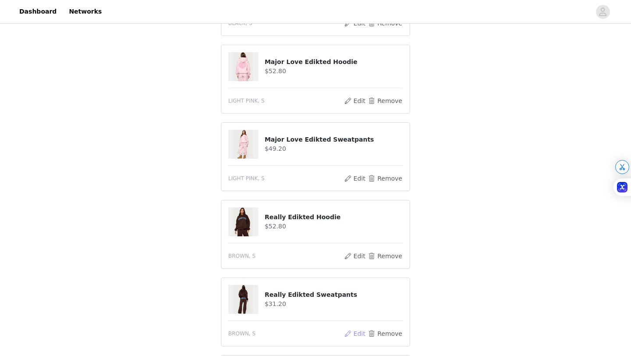
click at [355, 333] on button "Edit" at bounding box center [355, 333] width 22 height 11
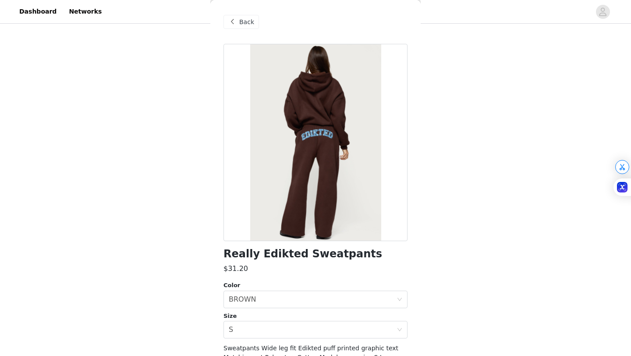
click at [239, 24] on span "Back" at bounding box center [246, 22] width 15 height 9
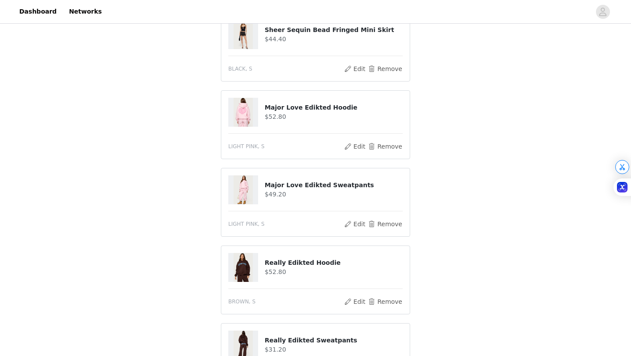
scroll to position [417, 0]
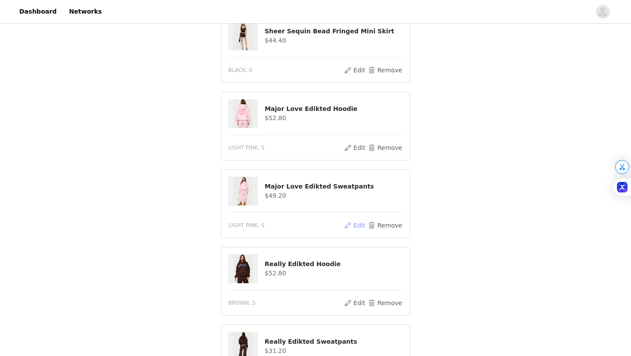
click at [352, 226] on button "Edit" at bounding box center [355, 225] width 22 height 11
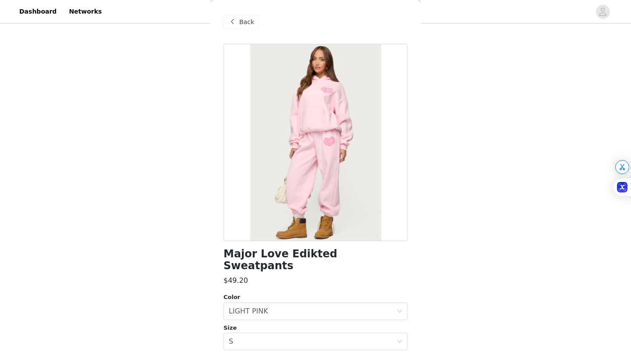
click at [242, 21] on span "Back" at bounding box center [246, 22] width 15 height 9
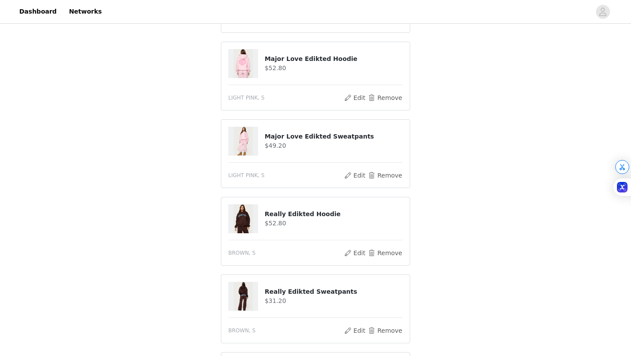
scroll to position [468, 0]
click at [356, 253] on button "Edit" at bounding box center [355, 252] width 22 height 11
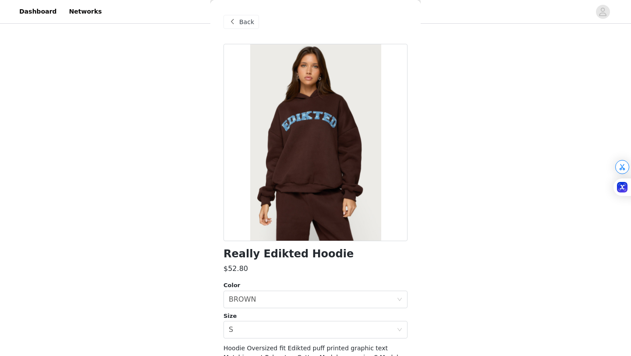
click at [243, 21] on span "Back" at bounding box center [246, 22] width 15 height 9
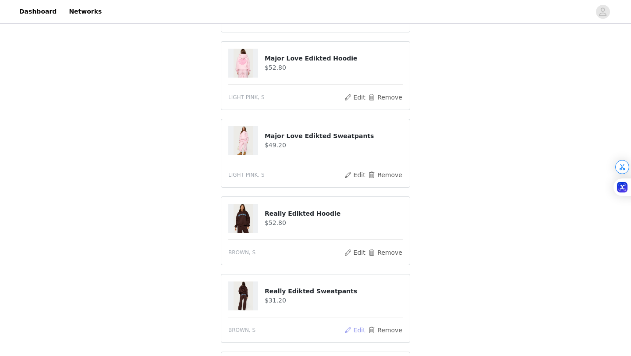
click at [356, 331] on button "Edit" at bounding box center [355, 330] width 22 height 11
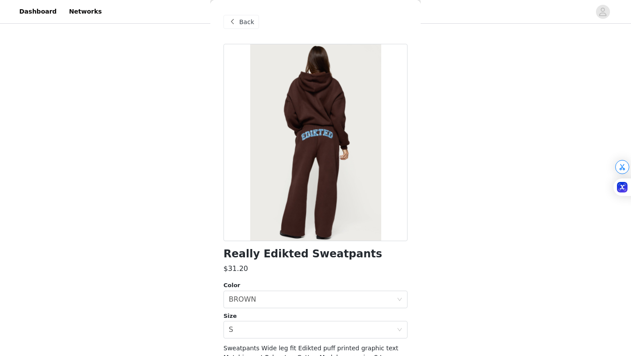
click at [240, 21] on span "Back" at bounding box center [246, 22] width 15 height 9
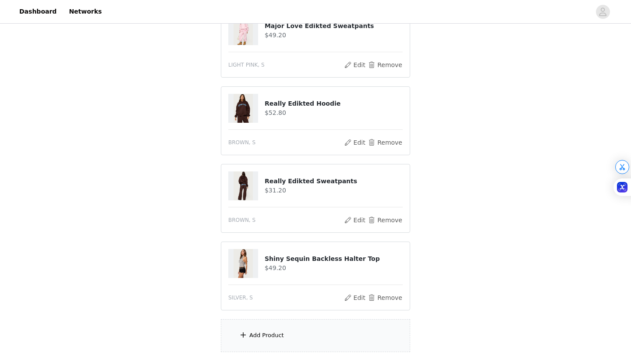
scroll to position [625, 0]
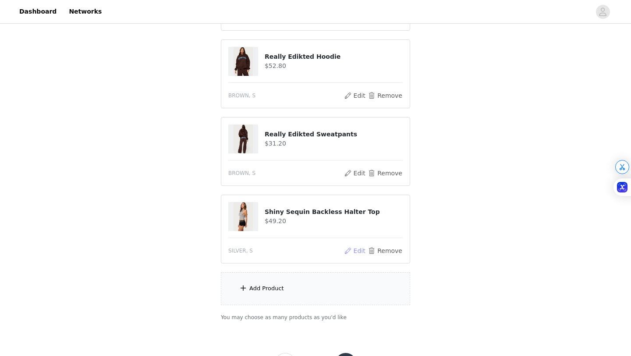
click at [357, 253] on button "Edit" at bounding box center [355, 250] width 22 height 11
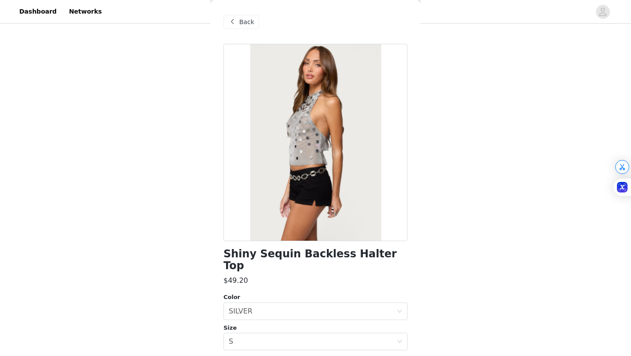
click at [243, 27] on div "Back" at bounding box center [242, 22] width 36 height 14
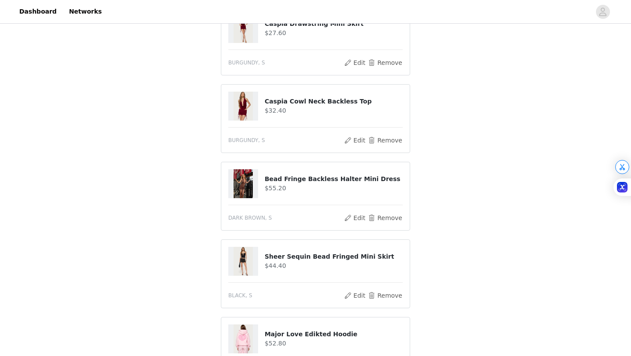
scroll to position [201, 0]
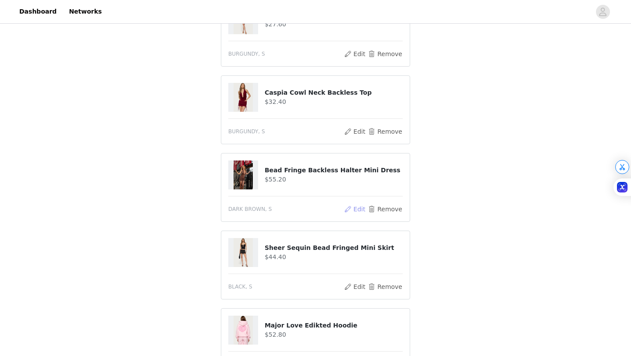
click at [352, 210] on button "Edit" at bounding box center [355, 209] width 22 height 11
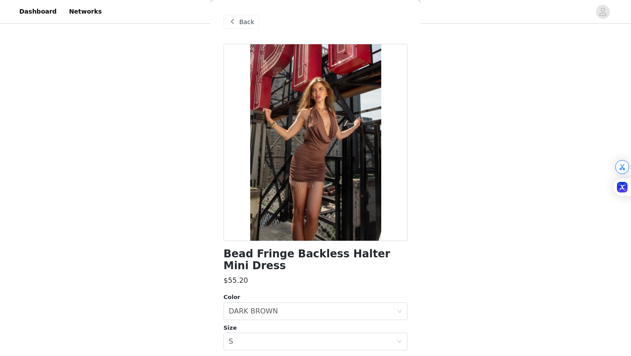
click at [239, 22] on span "Back" at bounding box center [246, 22] width 15 height 9
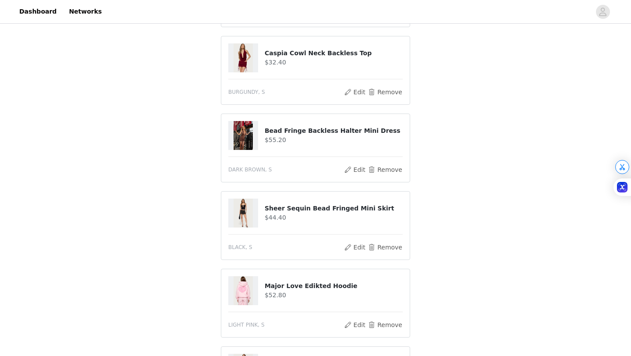
scroll to position [276, 0]
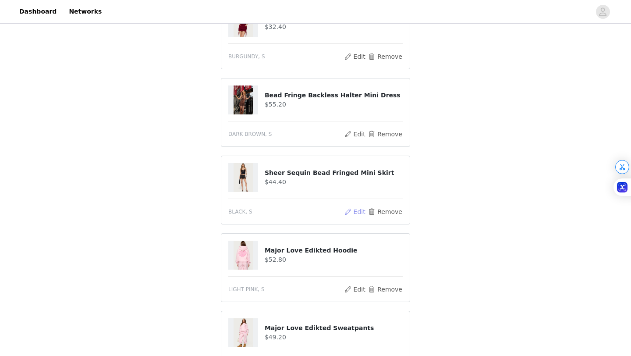
click at [354, 212] on button "Edit" at bounding box center [355, 211] width 22 height 11
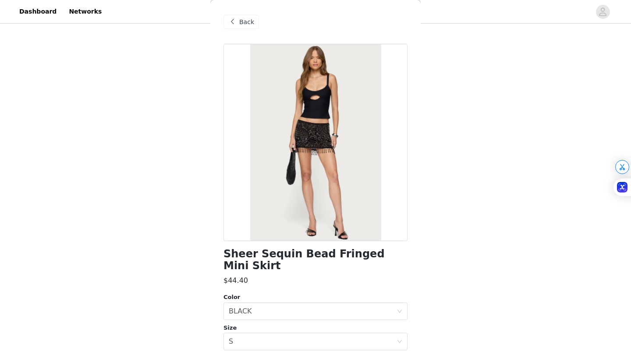
click at [234, 25] on span at bounding box center [232, 22] width 11 height 11
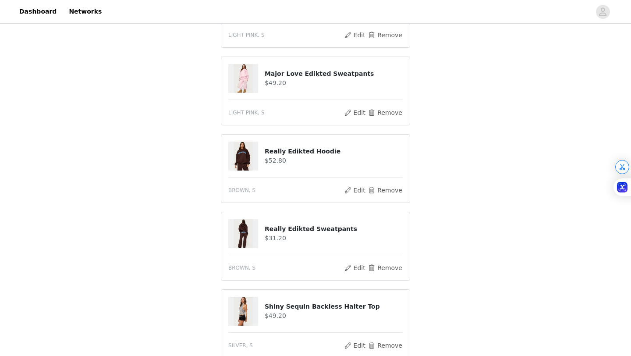
scroll to position [557, 0]
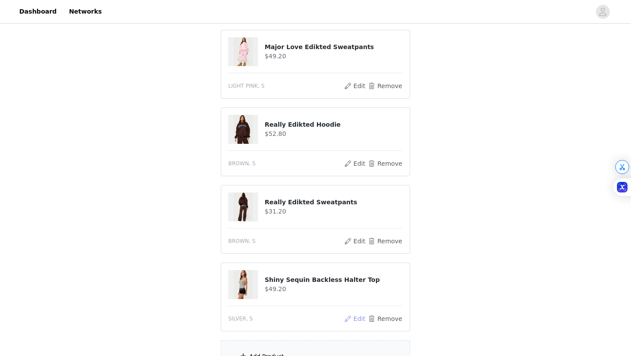
click at [353, 318] on button "Edit" at bounding box center [355, 318] width 22 height 11
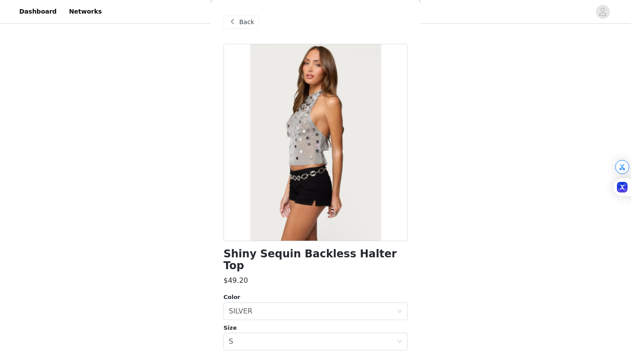
click at [234, 22] on span at bounding box center [232, 22] width 11 height 11
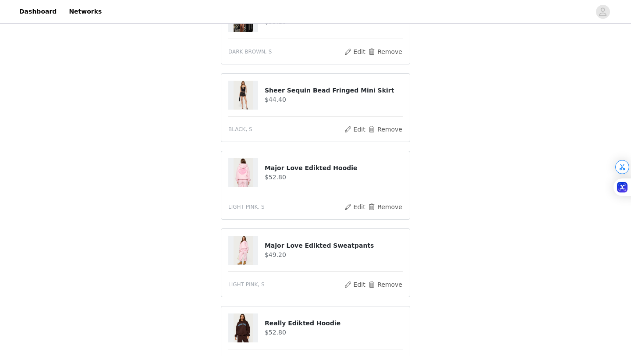
scroll to position [325, 0]
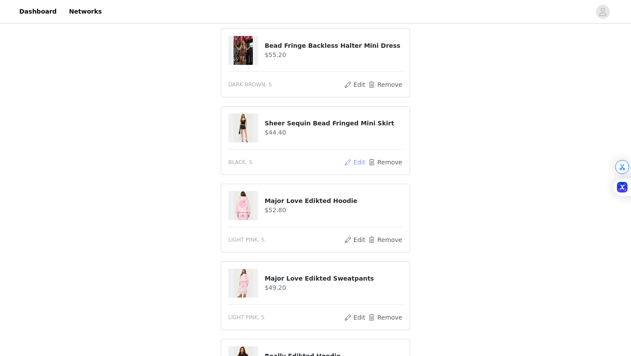
click at [352, 160] on button "Edit" at bounding box center [355, 162] width 22 height 11
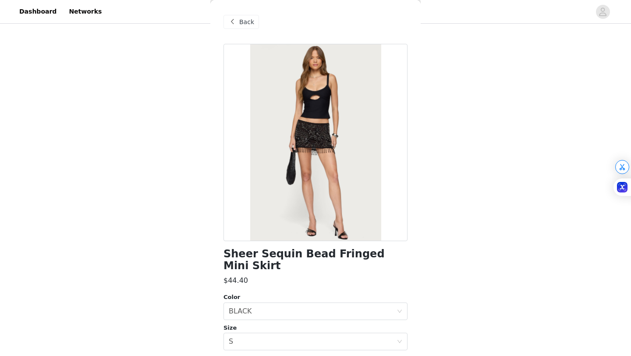
click at [246, 26] on span "Back" at bounding box center [246, 22] width 15 height 9
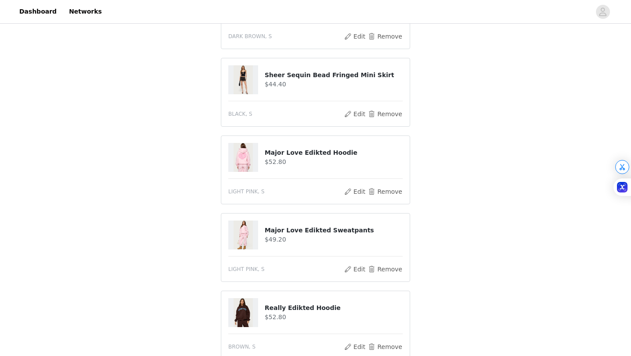
scroll to position [546, 0]
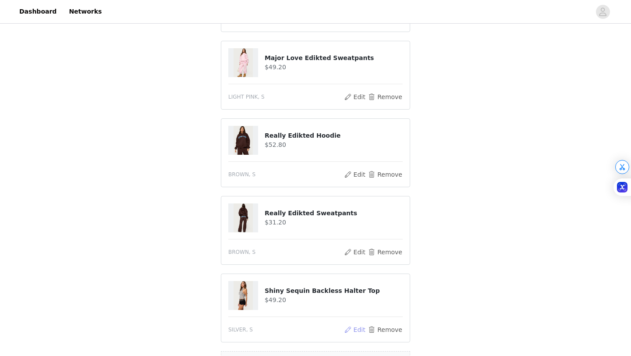
click at [353, 328] on button "Edit" at bounding box center [355, 329] width 22 height 11
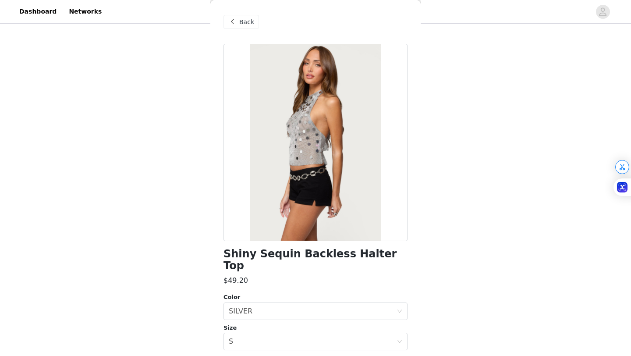
click at [251, 29] on div "Back" at bounding box center [316, 22] width 184 height 44
click at [233, 22] on span at bounding box center [232, 22] width 11 height 11
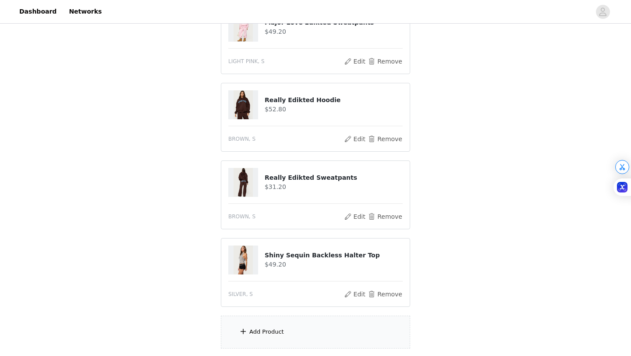
scroll to position [583, 0]
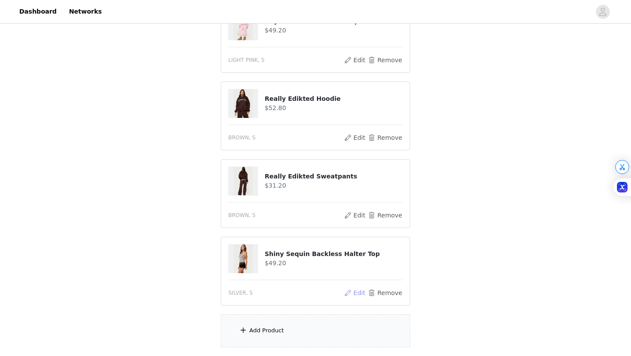
click at [355, 292] on button "Edit" at bounding box center [355, 293] width 22 height 11
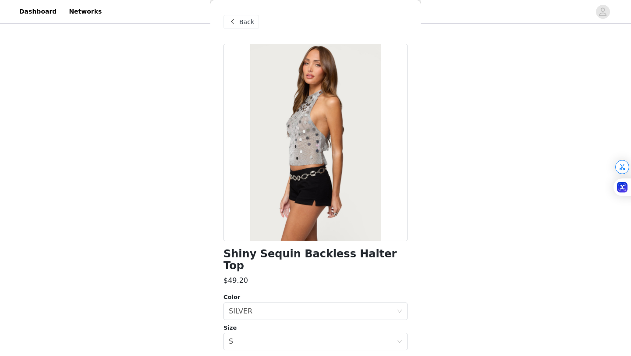
click at [235, 22] on span at bounding box center [232, 22] width 11 height 11
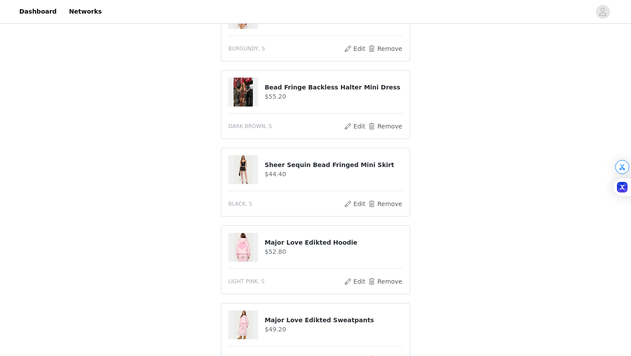
scroll to position [283, 0]
click at [353, 207] on button "Edit" at bounding box center [355, 204] width 22 height 11
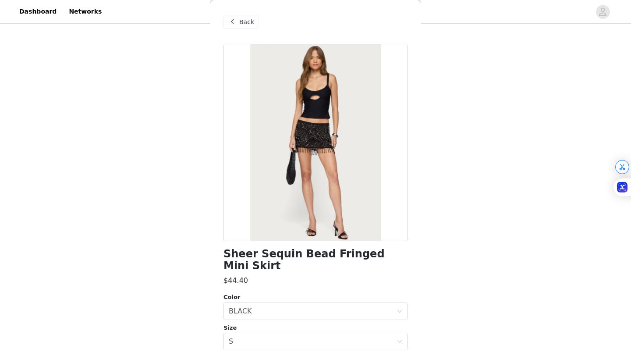
click at [245, 23] on span "Back" at bounding box center [246, 22] width 15 height 9
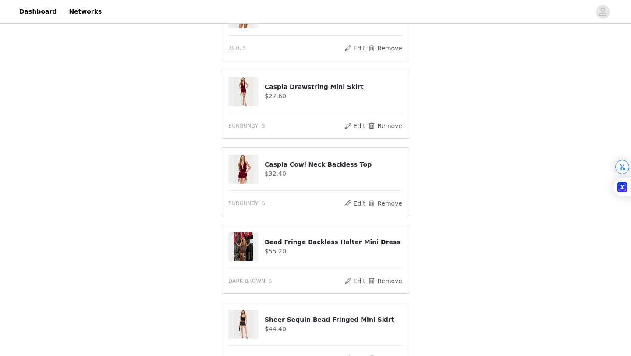
scroll to position [122, 0]
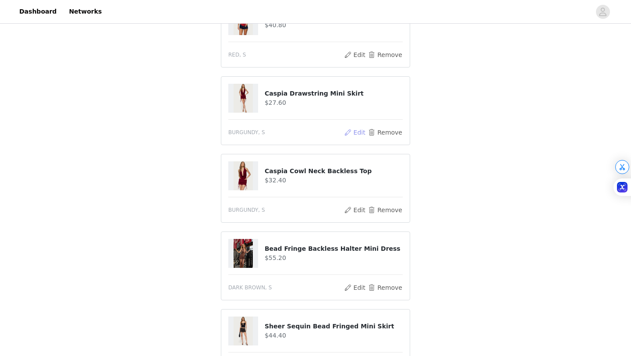
click at [349, 132] on button "Edit" at bounding box center [355, 132] width 22 height 11
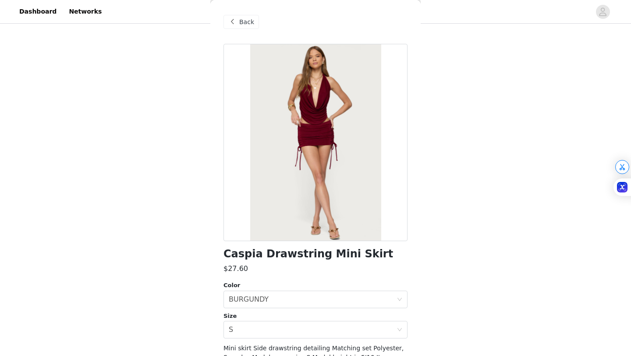
click at [232, 24] on span at bounding box center [232, 22] width 11 height 11
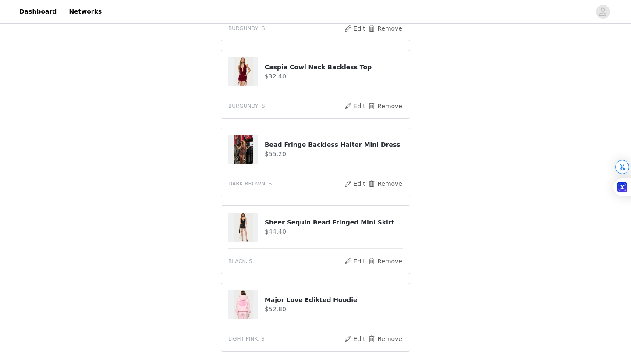
scroll to position [222, 0]
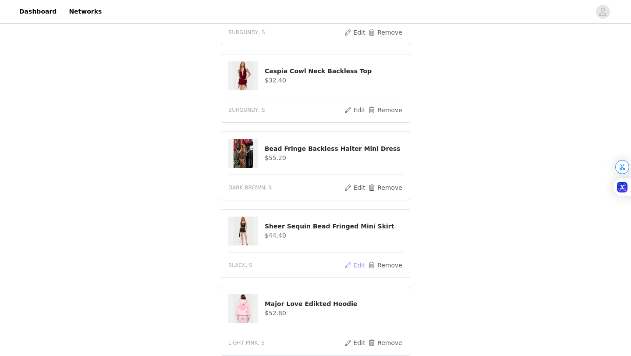
click at [352, 265] on button "Edit" at bounding box center [355, 265] width 22 height 11
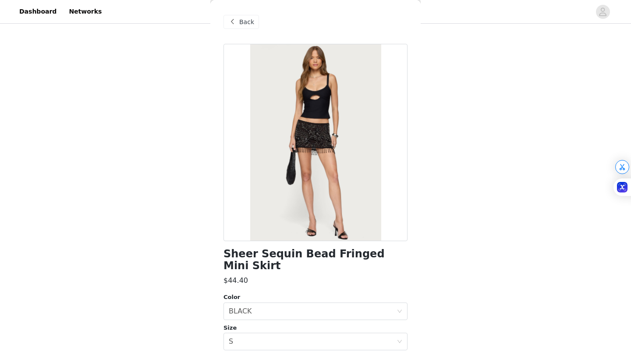
click at [247, 25] on span "Back" at bounding box center [246, 22] width 15 height 9
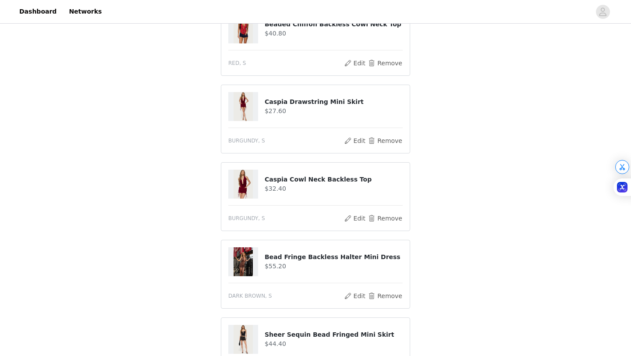
scroll to position [110, 0]
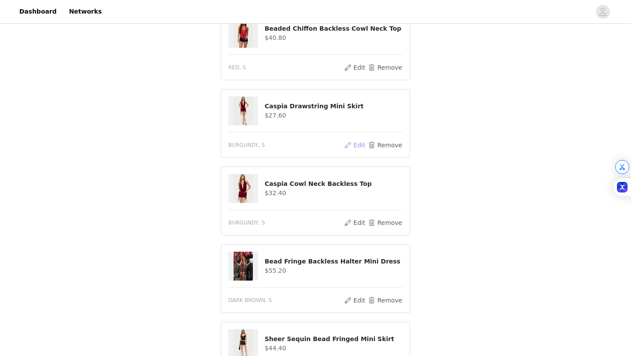
click at [356, 147] on button "Edit" at bounding box center [355, 145] width 22 height 11
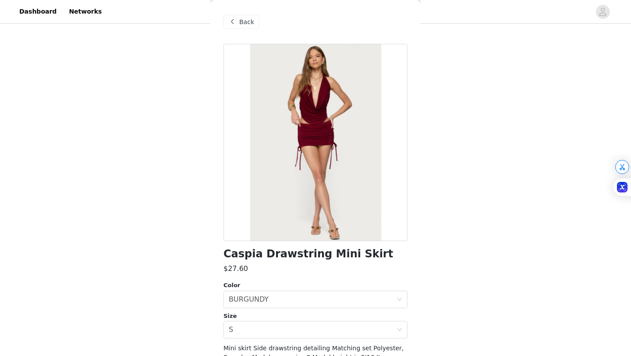
click at [250, 25] on span "Back" at bounding box center [246, 22] width 15 height 9
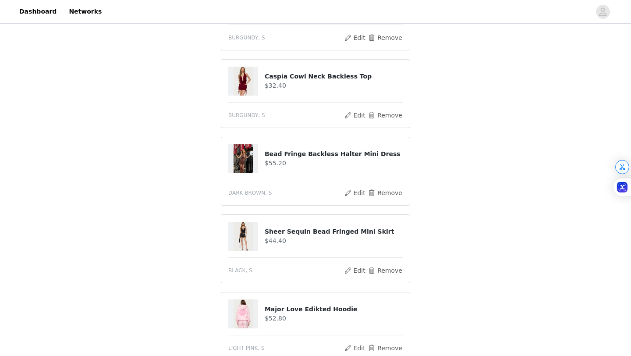
scroll to position [235, 0]
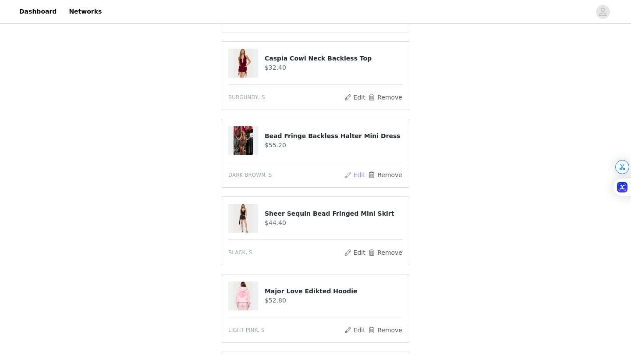
click at [350, 177] on button "Edit" at bounding box center [355, 175] width 22 height 11
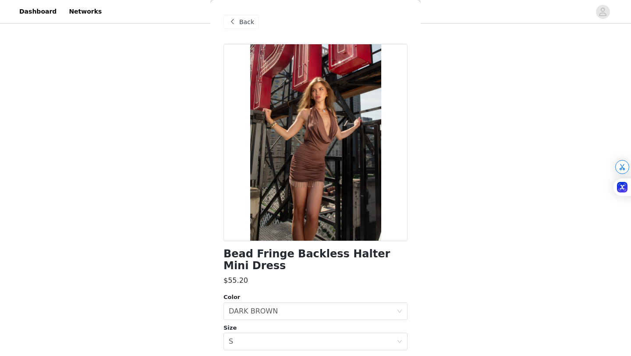
click at [249, 23] on span "Back" at bounding box center [246, 22] width 15 height 9
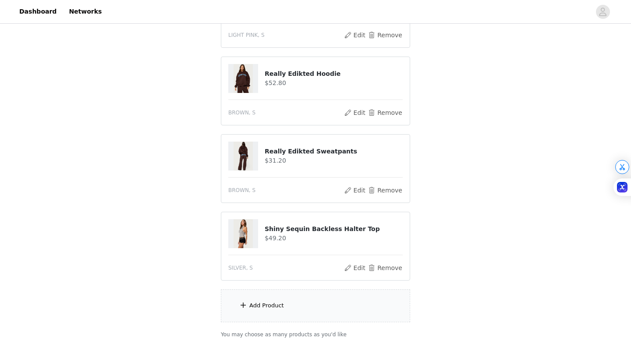
scroll to position [616, 0]
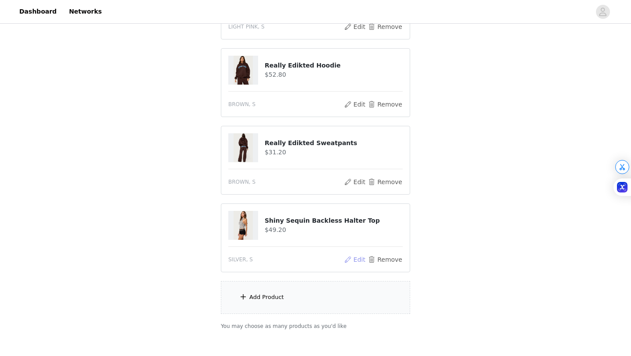
click at [349, 260] on button "Edit" at bounding box center [355, 259] width 22 height 11
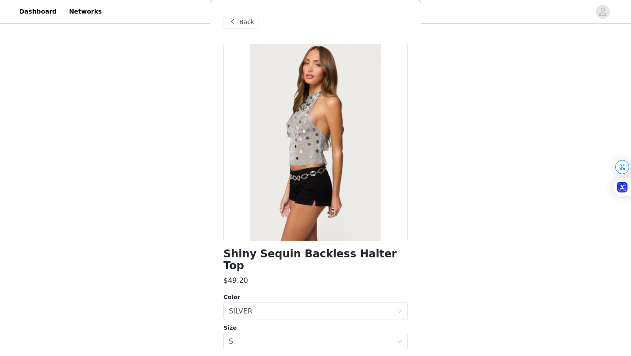
click at [243, 26] on span "Back" at bounding box center [246, 22] width 15 height 9
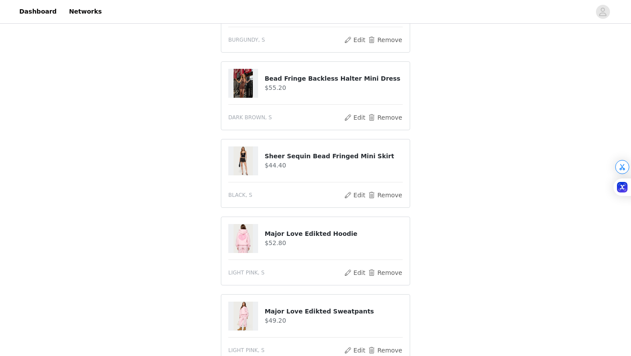
scroll to position [301, 0]
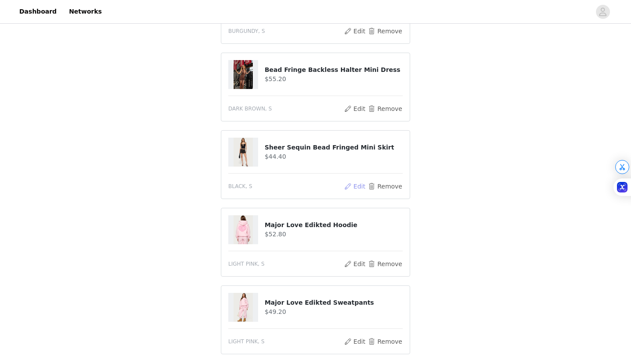
click at [351, 189] on button "Edit" at bounding box center [355, 186] width 22 height 11
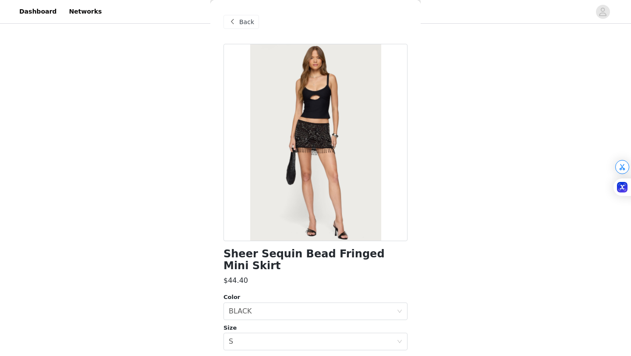
click at [246, 24] on span "Back" at bounding box center [246, 22] width 15 height 9
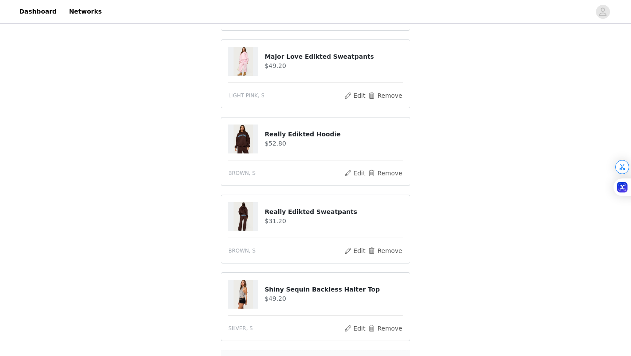
scroll to position [616, 0]
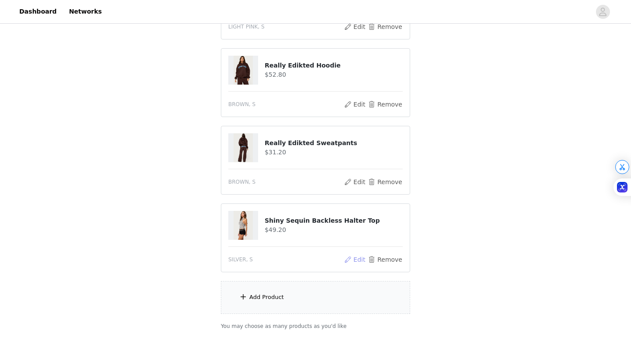
click at [351, 262] on button "Edit" at bounding box center [355, 259] width 22 height 11
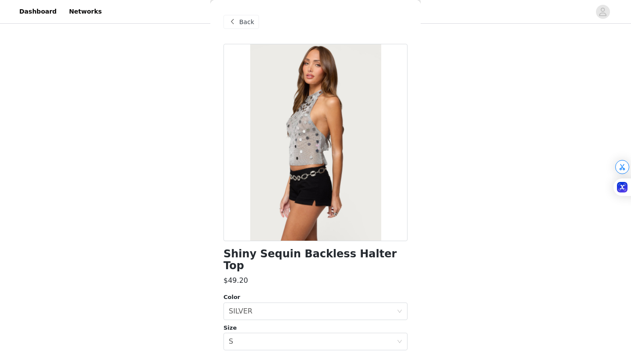
click at [241, 22] on span "Back" at bounding box center [246, 22] width 15 height 9
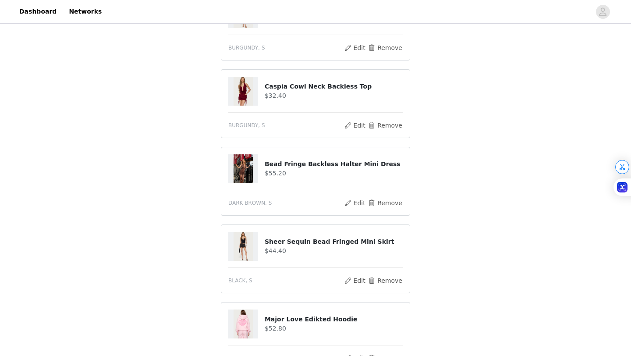
scroll to position [203, 0]
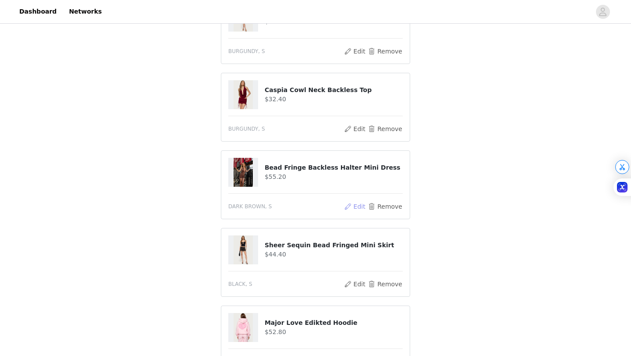
click at [354, 208] on button "Edit" at bounding box center [355, 206] width 22 height 11
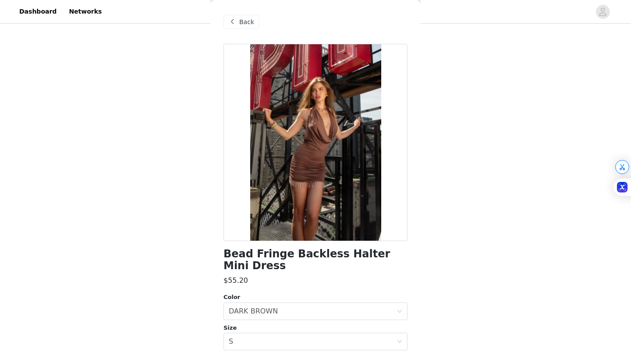
click at [247, 21] on span "Back" at bounding box center [246, 22] width 15 height 9
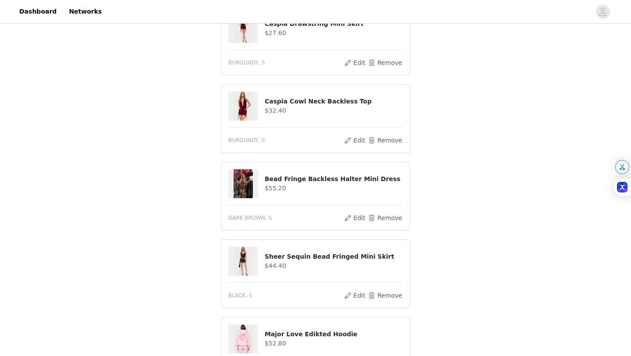
scroll to position [191, 0]
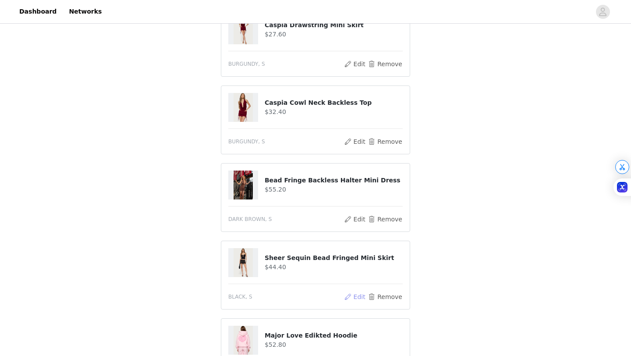
click at [352, 298] on button "Edit" at bounding box center [355, 297] width 22 height 11
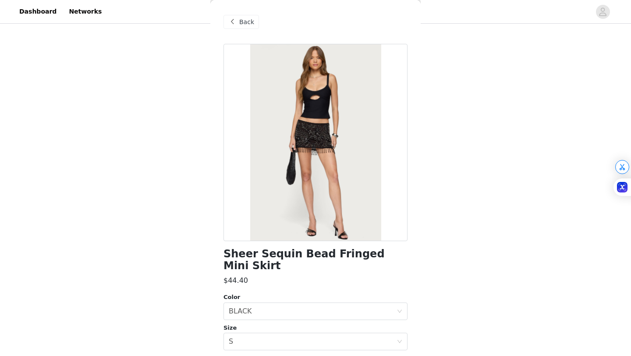
click at [241, 24] on span "Back" at bounding box center [246, 22] width 15 height 9
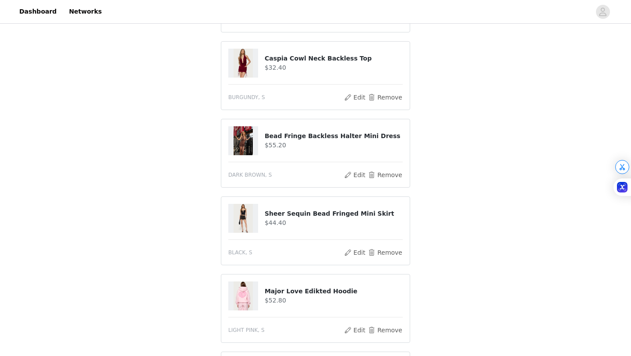
scroll to position [260, 0]
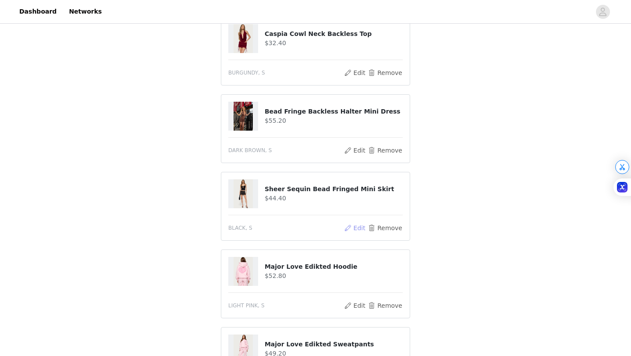
click at [350, 229] on button "Edit" at bounding box center [355, 228] width 22 height 11
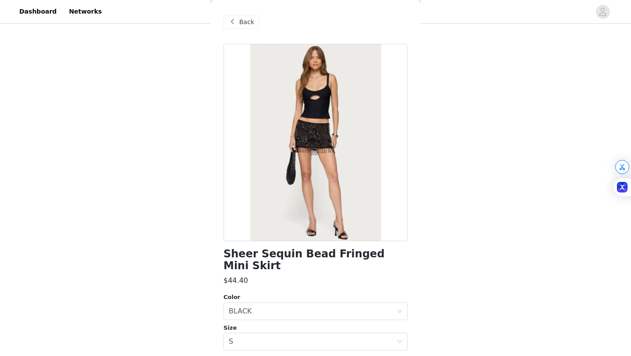
click at [242, 23] on span "Back" at bounding box center [246, 22] width 15 height 9
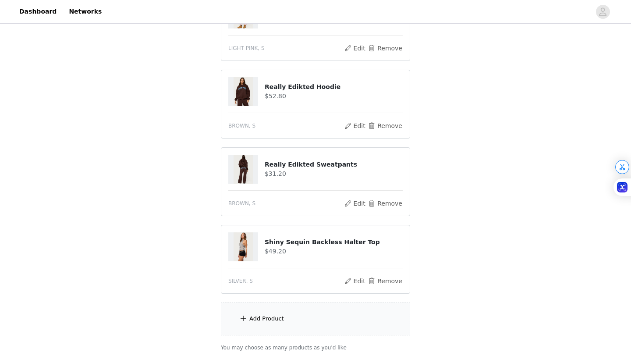
scroll to position [601, 0]
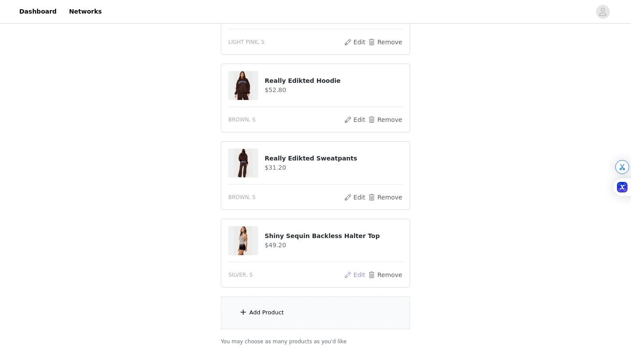
click at [352, 278] on button "Edit" at bounding box center [355, 275] width 22 height 11
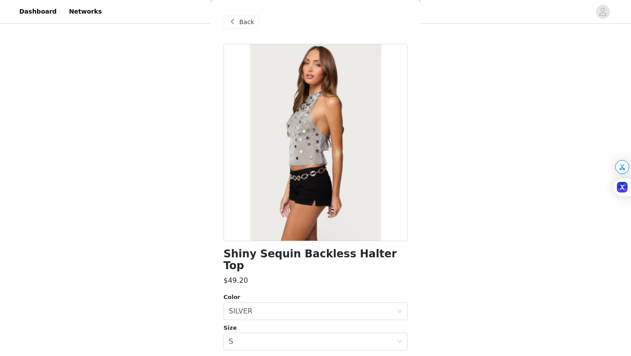
click at [247, 26] on span "Back" at bounding box center [246, 22] width 15 height 9
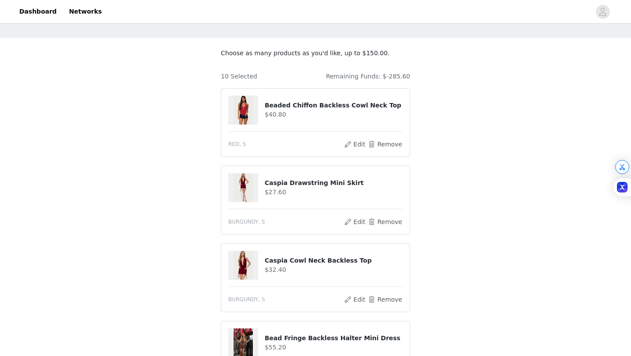
scroll to position [35, 0]
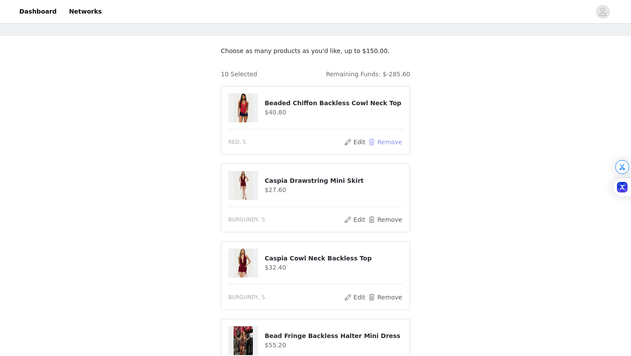
click at [381, 146] on button "Remove" at bounding box center [385, 142] width 35 height 11
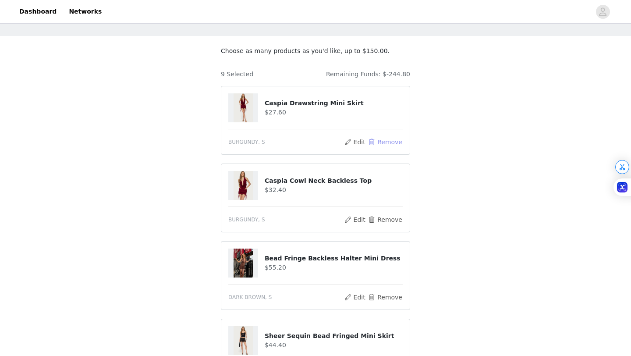
click at [380, 143] on button "Remove" at bounding box center [385, 142] width 35 height 11
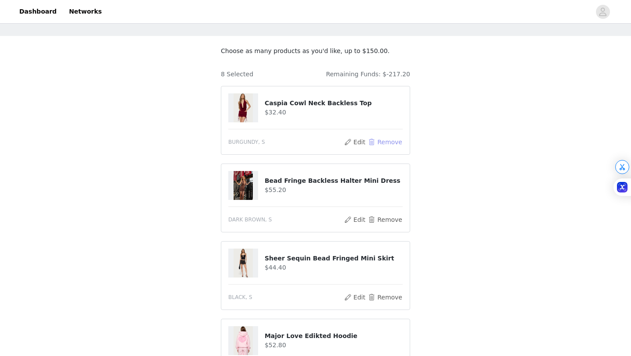
click at [381, 140] on button "Remove" at bounding box center [385, 142] width 35 height 11
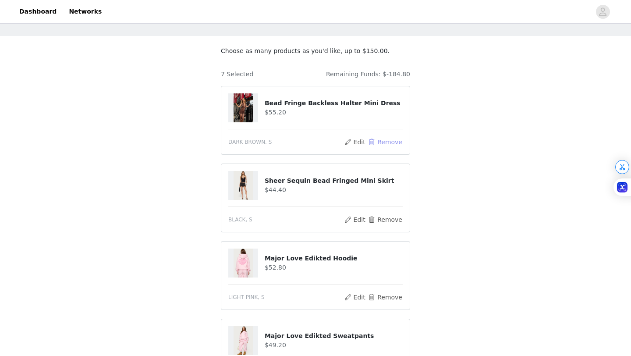
click at [384, 141] on button "Remove" at bounding box center [385, 142] width 35 height 11
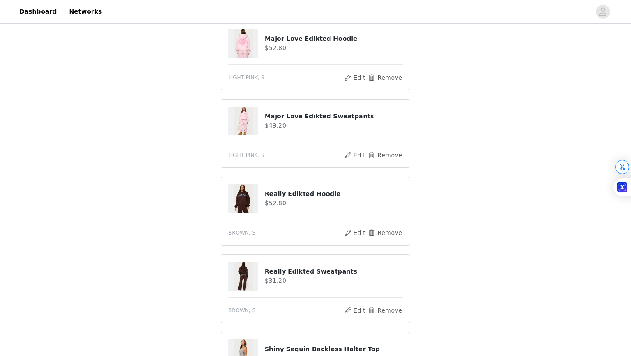
scroll to position [135, 0]
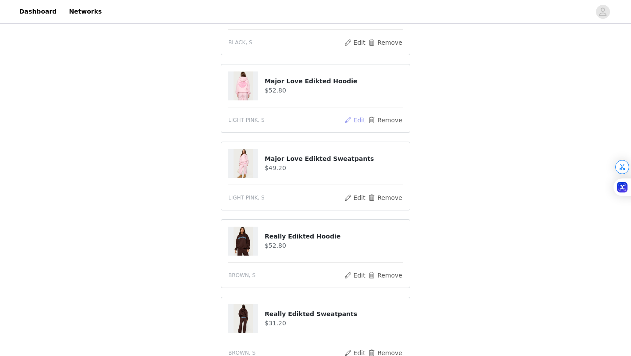
click at [350, 117] on button "Edit" at bounding box center [355, 120] width 22 height 11
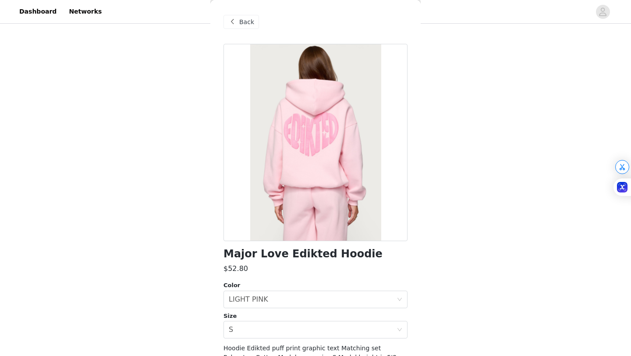
click at [240, 30] on div "Back" at bounding box center [316, 22] width 184 height 44
click at [234, 21] on span at bounding box center [232, 22] width 11 height 11
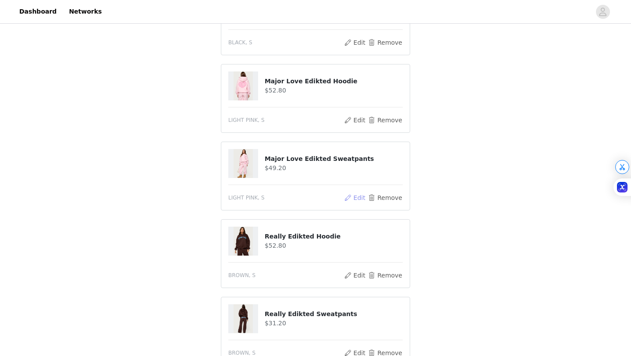
click at [353, 199] on button "Edit" at bounding box center [355, 197] width 22 height 11
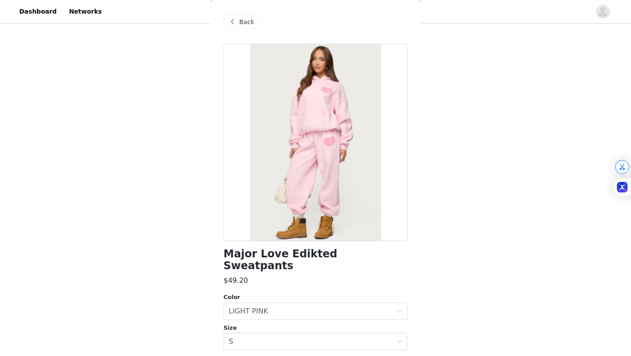
click at [242, 24] on span "Back" at bounding box center [246, 22] width 15 height 9
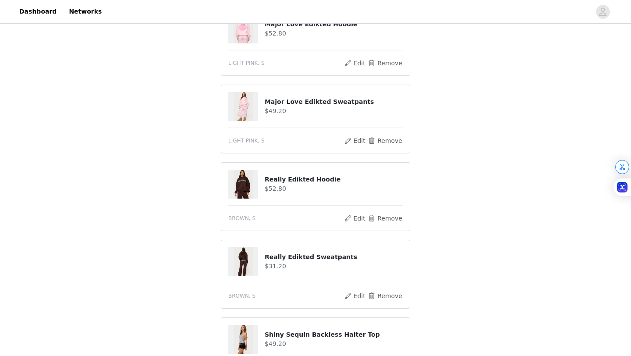
scroll to position [236, 0]
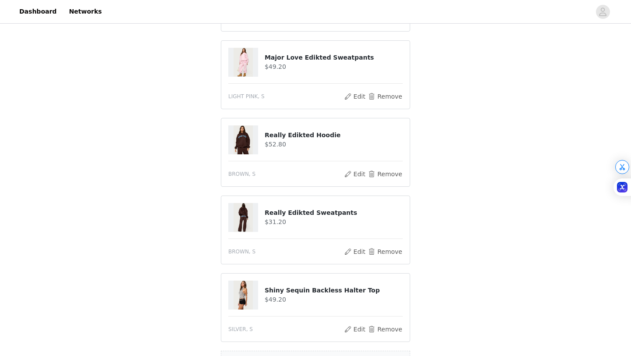
click at [356, 179] on article "Really Edikted Hoodie $52.80 BROWN, S Edit Remove" at bounding box center [315, 152] width 189 height 69
click at [356, 174] on button "Edit" at bounding box center [355, 174] width 22 height 11
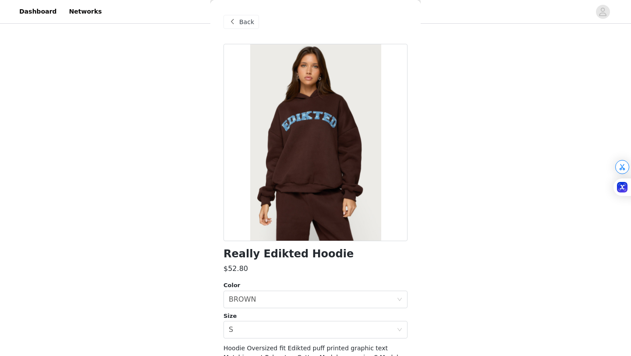
click at [249, 23] on span "Back" at bounding box center [246, 22] width 15 height 9
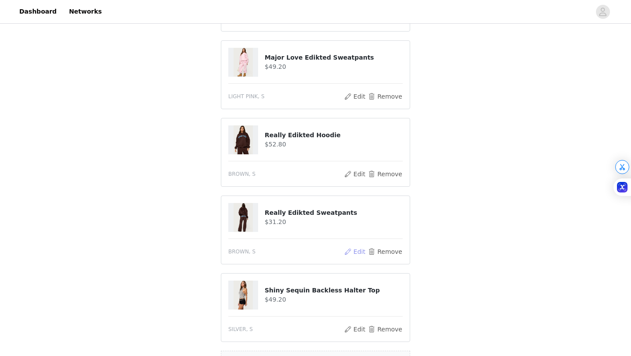
click at [351, 254] on button "Edit" at bounding box center [355, 251] width 22 height 11
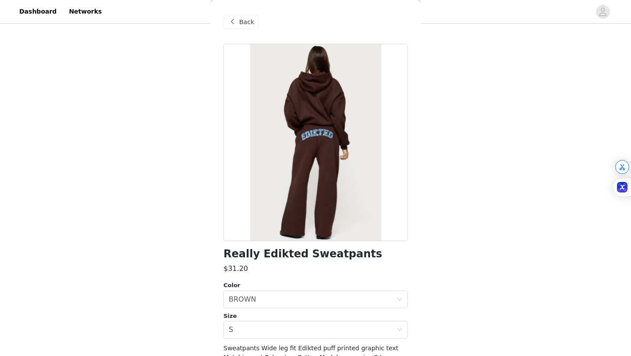
click at [245, 25] on span "Back" at bounding box center [246, 22] width 15 height 9
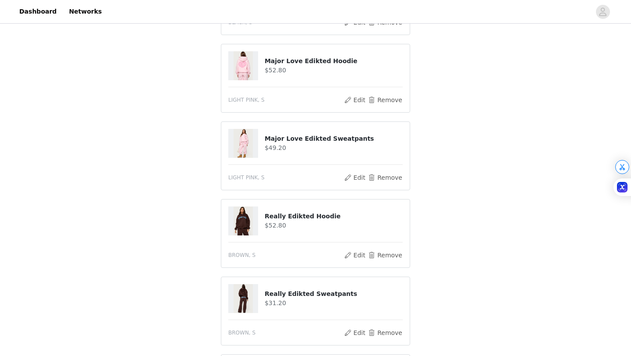
scroll to position [147, 0]
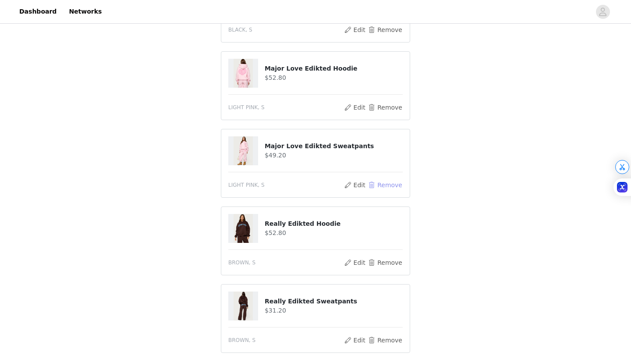
click at [389, 184] on button "Remove" at bounding box center [385, 185] width 35 height 11
click at [391, 185] on button "Remove" at bounding box center [385, 185] width 35 height 11
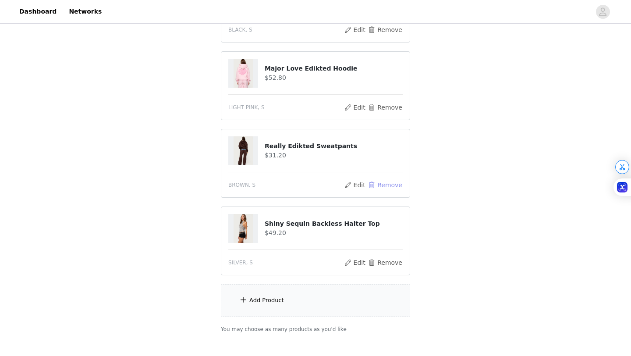
click at [389, 185] on button "Remove" at bounding box center [385, 185] width 35 height 11
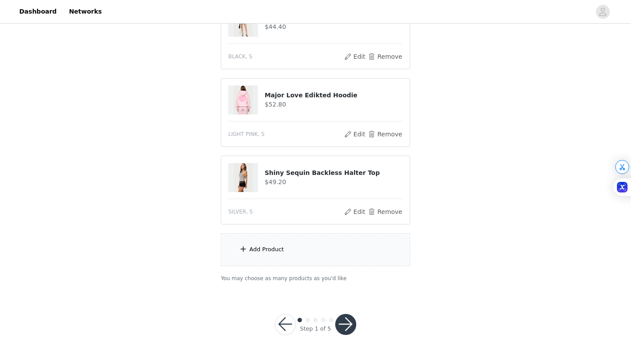
scroll to position [110, 0]
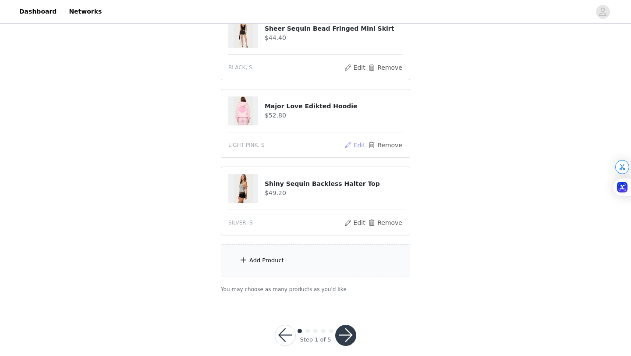
click at [359, 144] on button "Edit" at bounding box center [355, 145] width 22 height 11
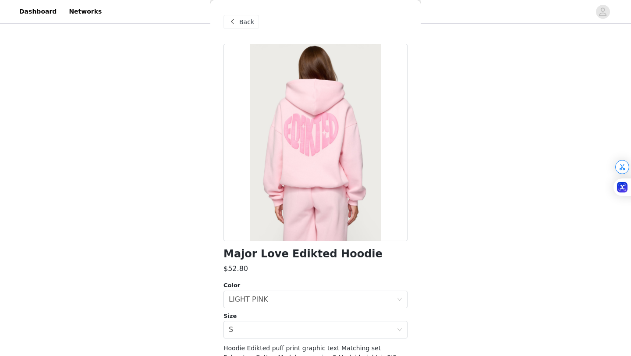
click at [234, 24] on span at bounding box center [232, 22] width 11 height 11
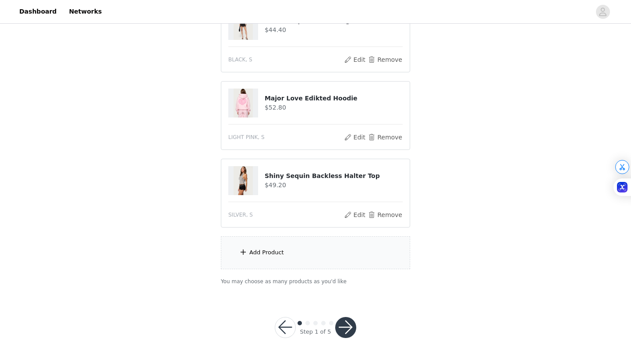
scroll to position [121, 0]
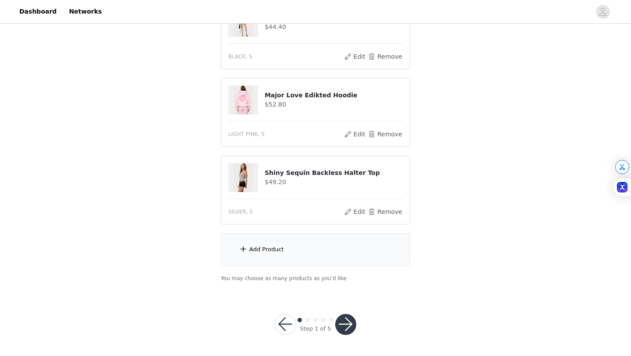
click at [347, 325] on button "button" at bounding box center [345, 324] width 21 height 21
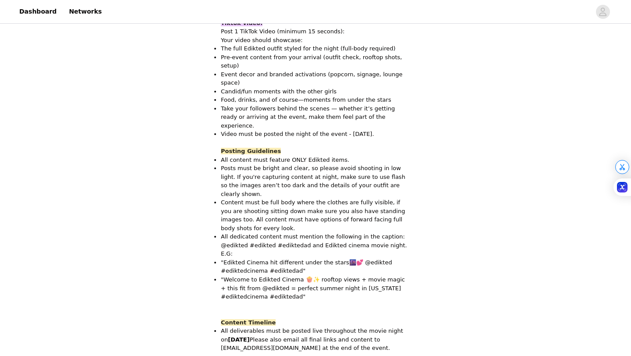
scroll to position [458, 0]
click at [249, 337] on strong "[DATE]" at bounding box center [238, 340] width 21 height 7
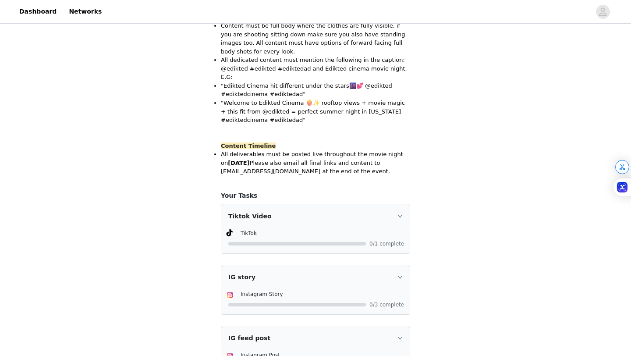
scroll to position [679, 0]
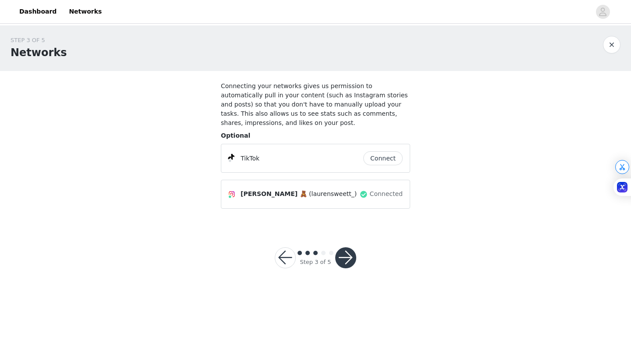
click at [345, 258] on button "button" at bounding box center [345, 257] width 21 height 21
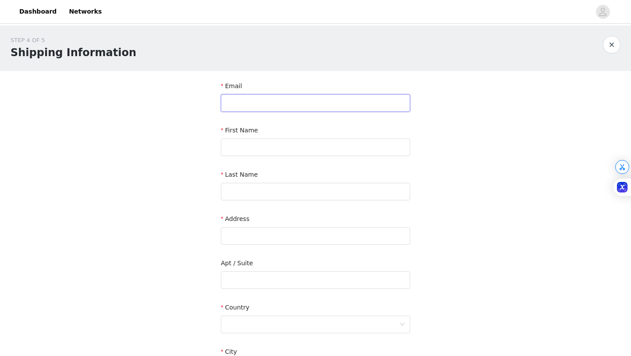
click at [235, 103] on input "text" at bounding box center [315, 103] width 189 height 18
type input "[DOMAIN_NAME]"
click at [245, 152] on input "text" at bounding box center [315, 148] width 189 height 18
type input "Lauren"
click at [242, 188] on input "text" at bounding box center [315, 192] width 189 height 18
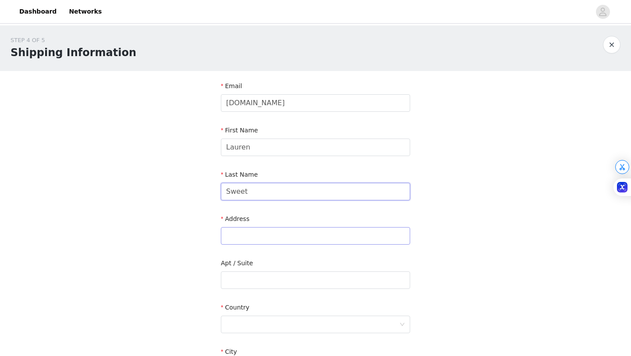
type input "Sweet"
click at [243, 241] on input "text" at bounding box center [315, 236] width 189 height 18
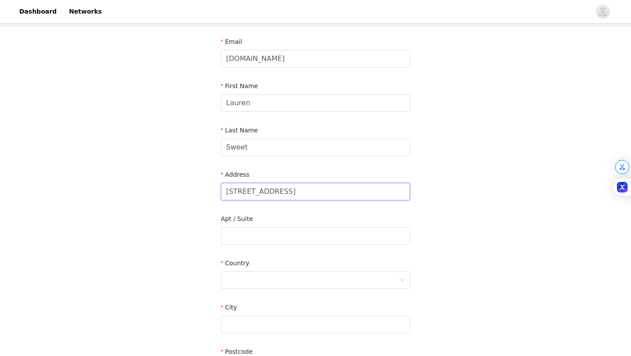
scroll to position [46, 0]
type input "[STREET_ADDRESS]"
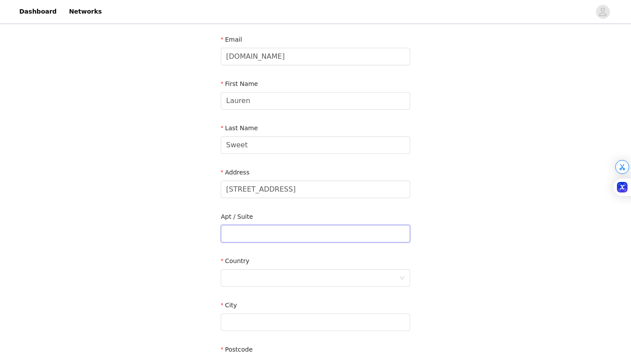
click at [242, 240] on input "text" at bounding box center [315, 234] width 189 height 18
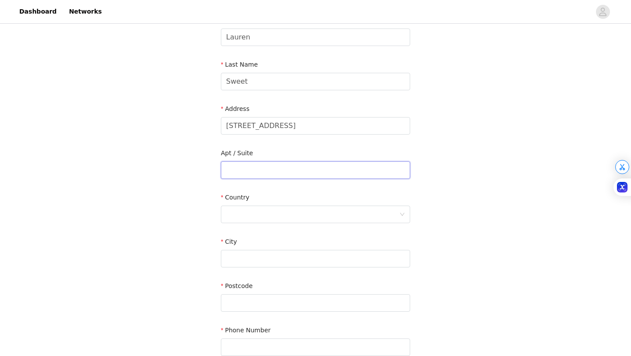
scroll to position [103, 0]
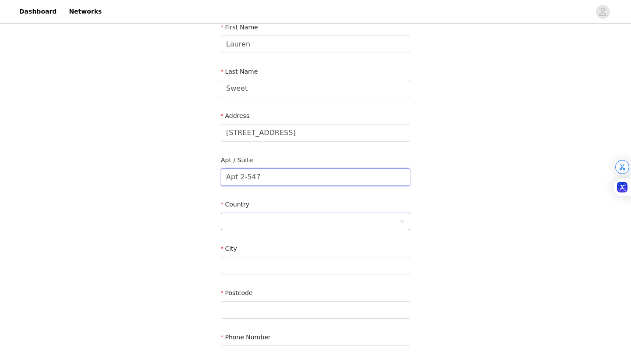
type input "Apt 2-547"
click at [253, 230] on div at bounding box center [315, 222] width 189 height 18
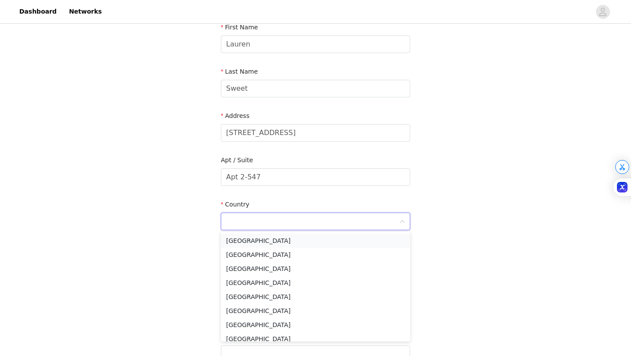
click at [250, 244] on li "[GEOGRAPHIC_DATA]" at bounding box center [315, 241] width 189 height 14
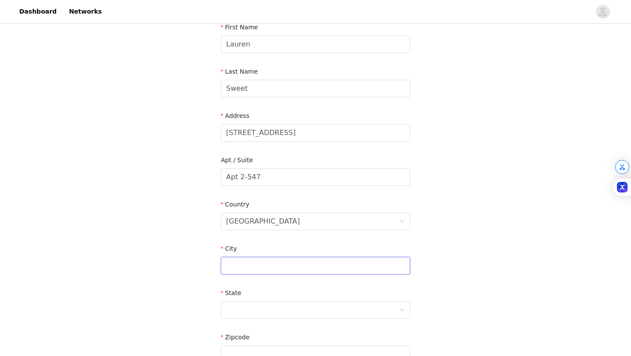
click at [249, 263] on input "text" at bounding box center [315, 266] width 189 height 18
type input "[GEOGRAPHIC_DATA]"
click at [235, 313] on div at bounding box center [312, 310] width 173 height 17
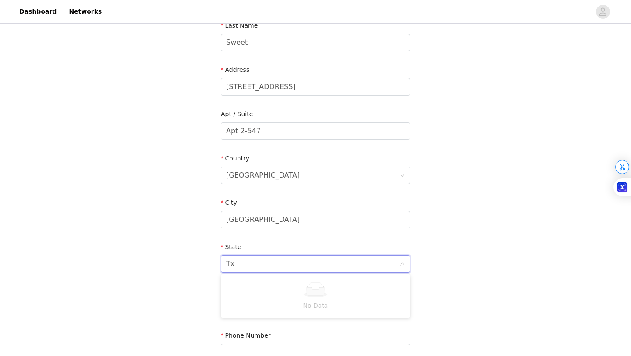
scroll to position [209, 0]
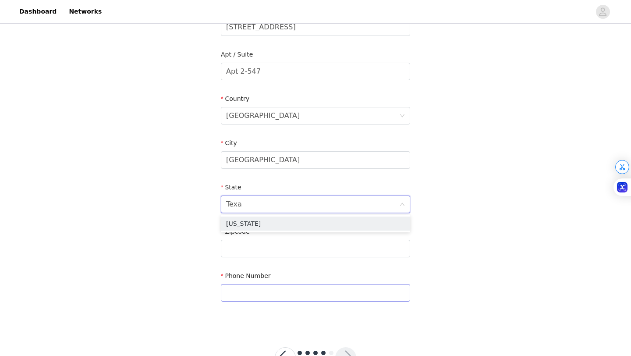
type input "[US_STATE]"
click at [245, 224] on li "[US_STATE]" at bounding box center [315, 224] width 189 height 14
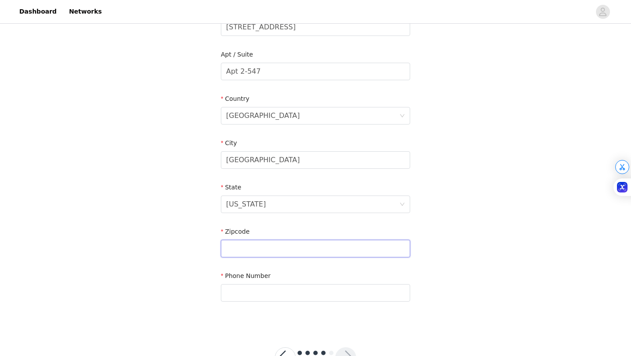
click at [248, 254] on input "text" at bounding box center [315, 249] width 189 height 18
type input "&"
type input "77027"
click at [245, 290] on input "text" at bounding box center [315, 293] width 189 height 18
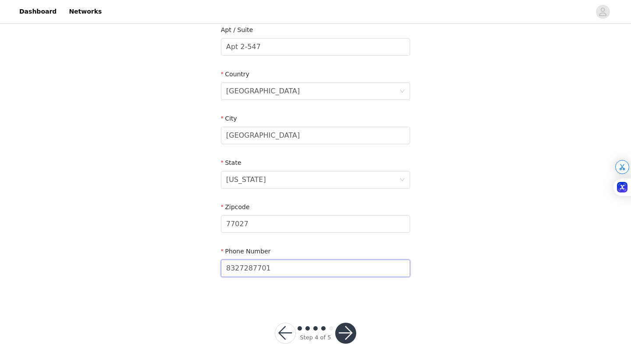
scroll to position [242, 0]
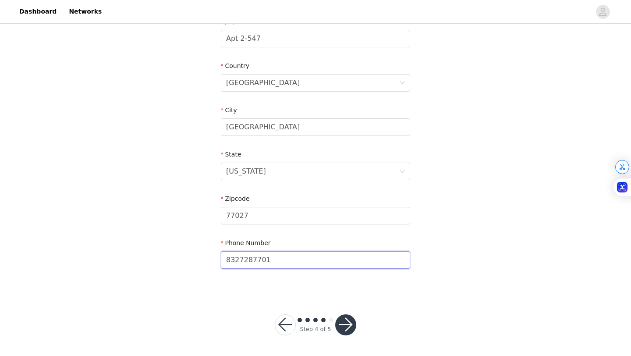
type input "8327287701"
click at [349, 325] on button "button" at bounding box center [345, 324] width 21 height 21
click at [341, 322] on button "button" at bounding box center [345, 324] width 21 height 21
click at [298, 259] on input "8327287701" at bounding box center [315, 260] width 189 height 18
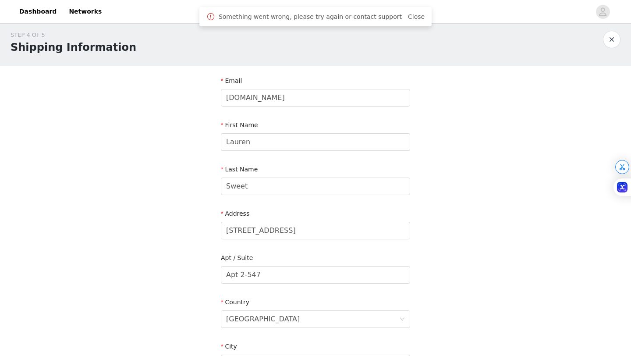
scroll to position [0, 0]
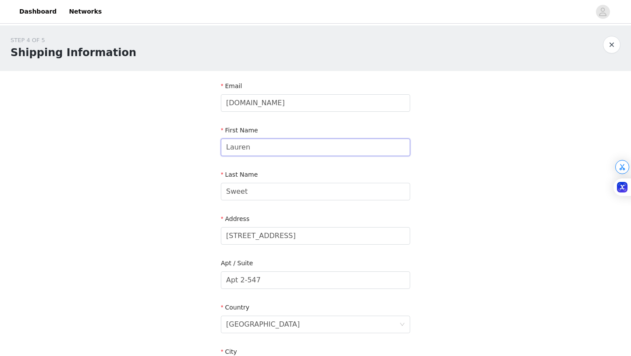
click at [289, 155] on input "Lauren" at bounding box center [315, 148] width 189 height 18
click at [273, 192] on input "Sweet" at bounding box center [315, 192] width 189 height 18
click at [278, 103] on input "[DOMAIN_NAME]" at bounding box center [315, 103] width 189 height 18
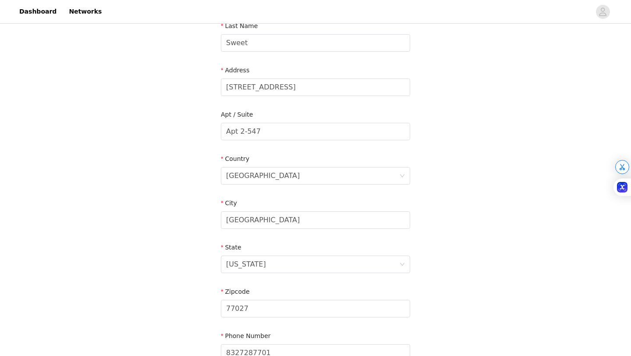
scroll to position [242, 0]
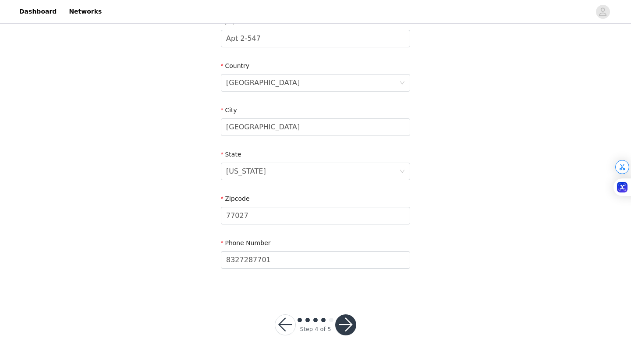
type input "[EMAIL_ADDRESS][DOMAIN_NAME]"
click at [347, 331] on button "button" at bounding box center [345, 324] width 21 height 21
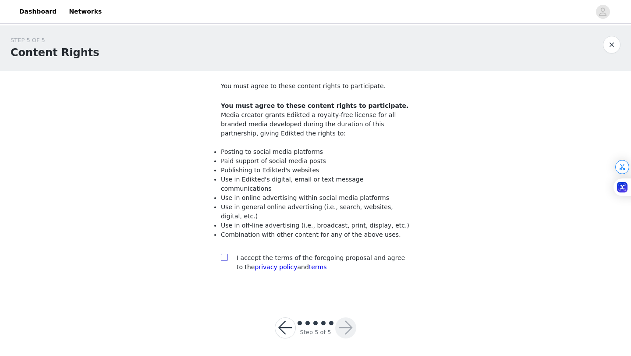
click at [225, 254] on input "checkbox" at bounding box center [224, 257] width 6 height 6
checkbox input "true"
click at [343, 319] on button "button" at bounding box center [345, 327] width 21 height 21
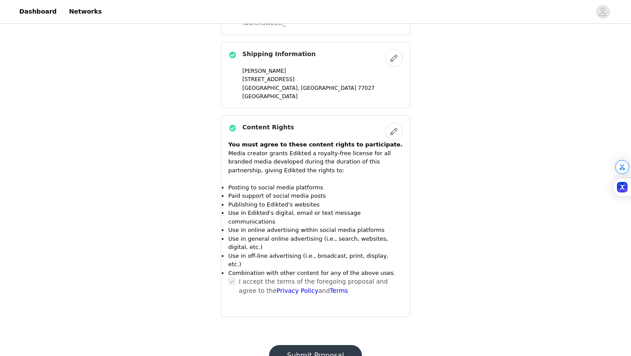
scroll to position [505, 0]
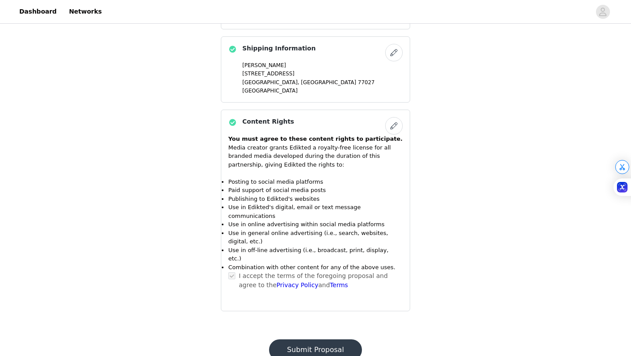
click at [318, 339] on button "Submit Proposal" at bounding box center [315, 349] width 93 height 21
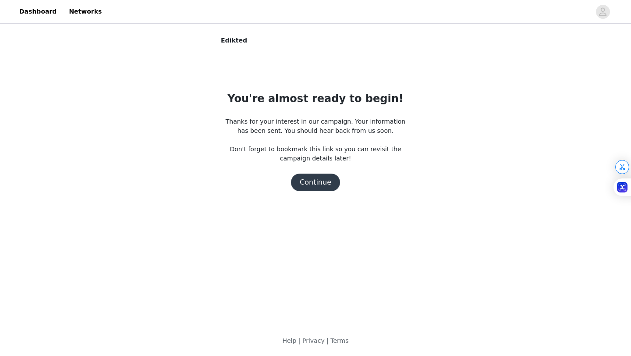
scroll to position [0, 0]
click at [316, 184] on button "Continue" at bounding box center [315, 183] width 49 height 18
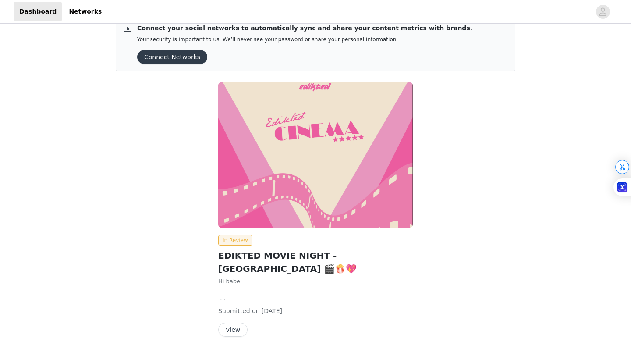
scroll to position [28, 0]
